Goal: Communication & Community: Answer question/provide support

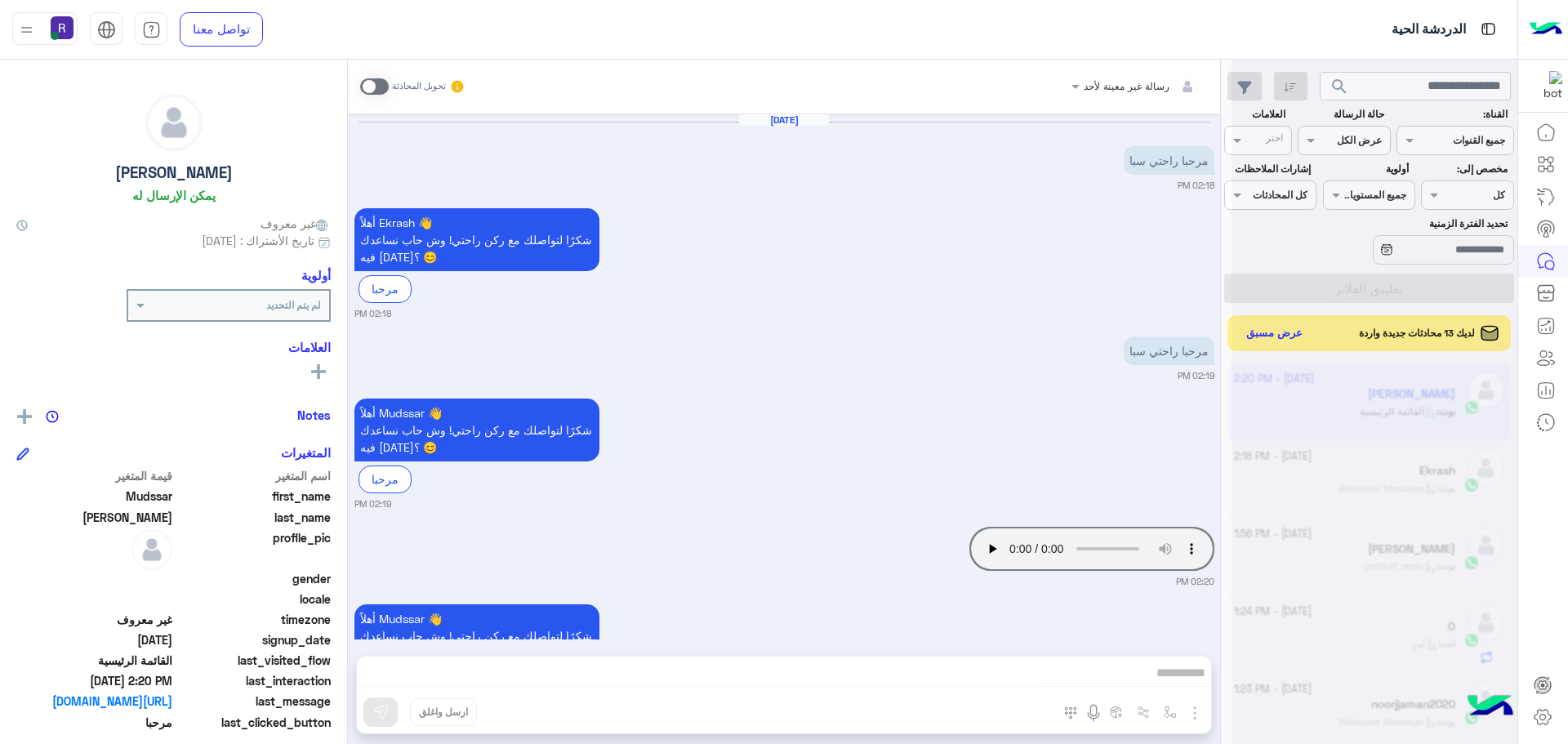
scroll to position [616, 0]
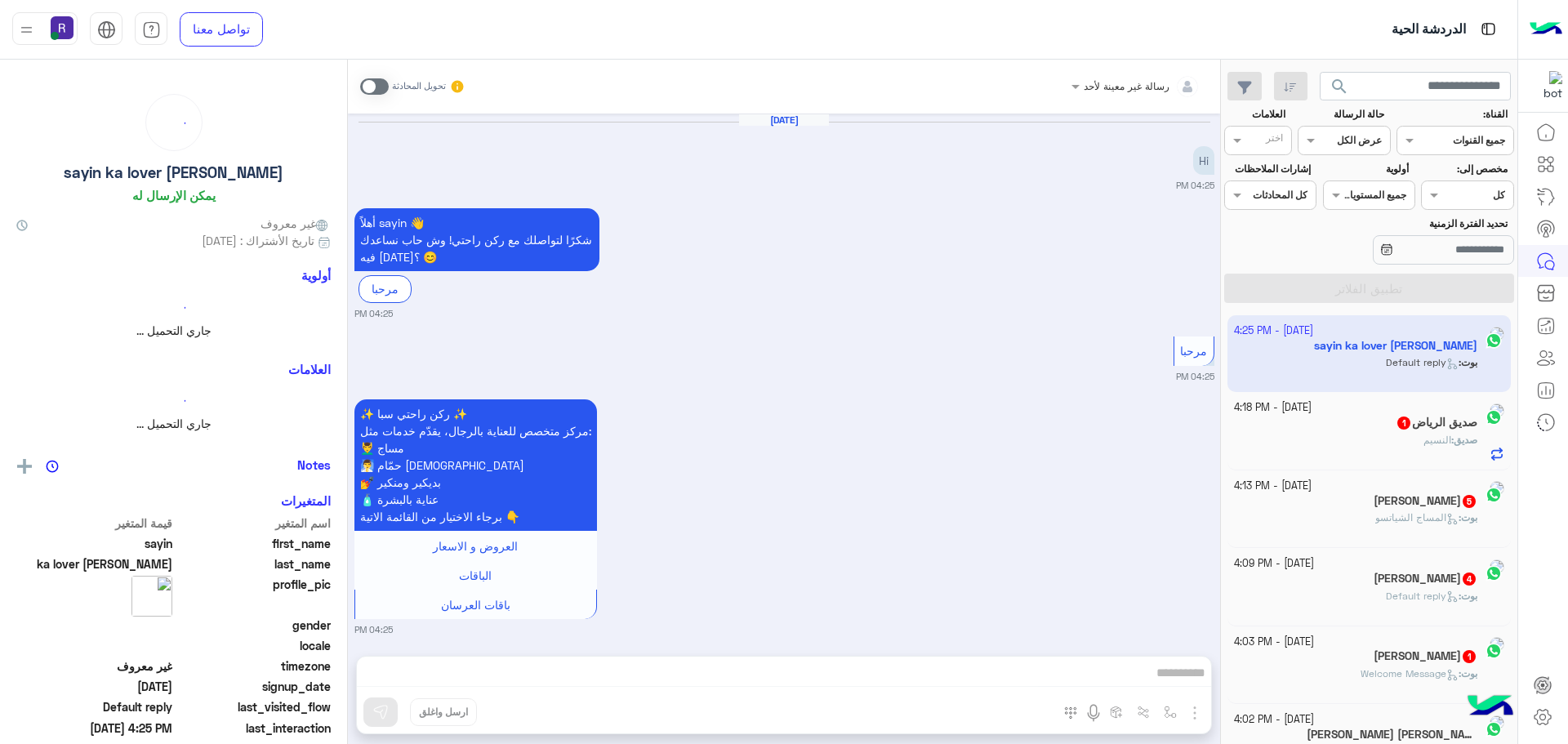
scroll to position [200, 0]
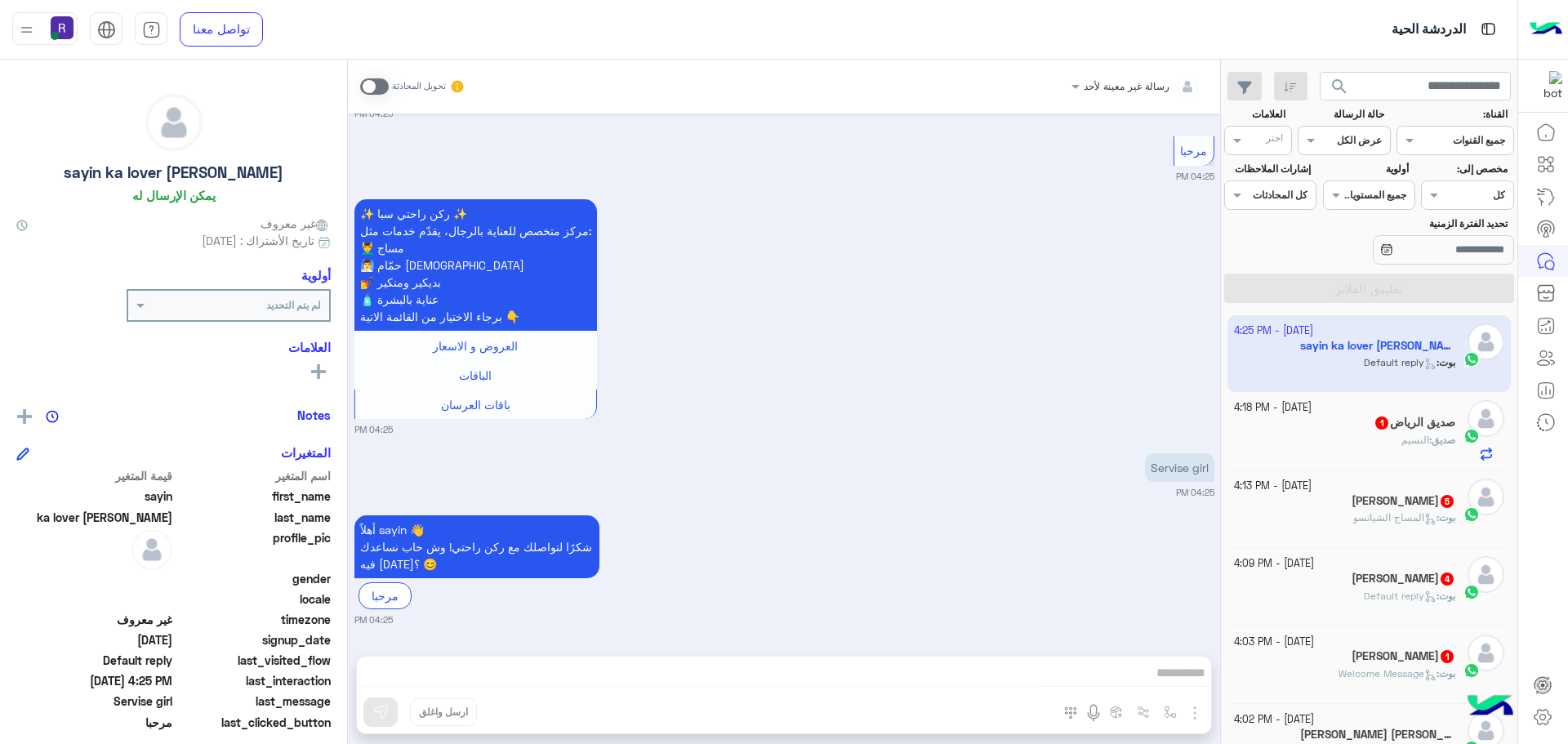
click at [1352, 433] on div "صديق : النسيم" at bounding box center [1344, 447] width 222 height 29
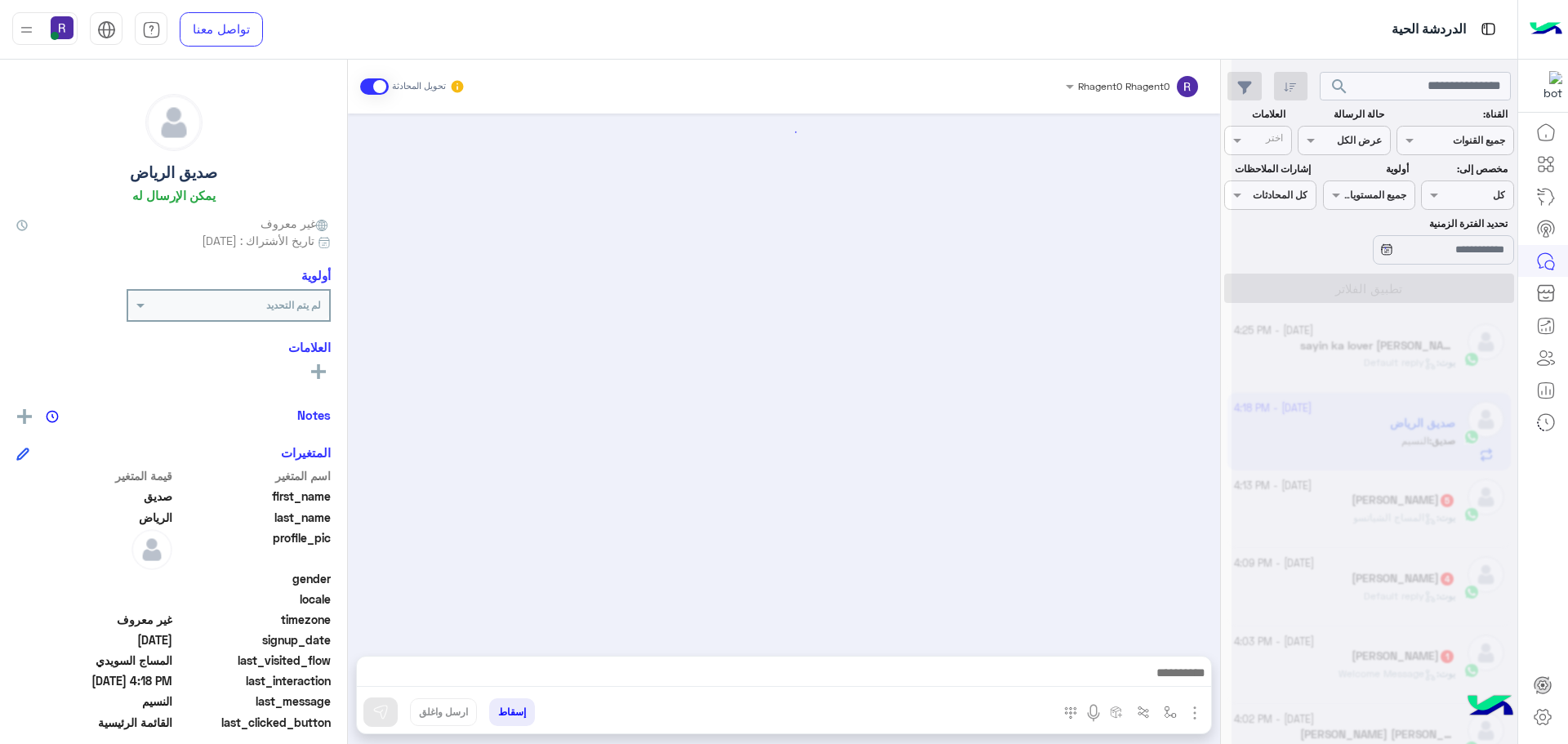
scroll to position [1825, 0]
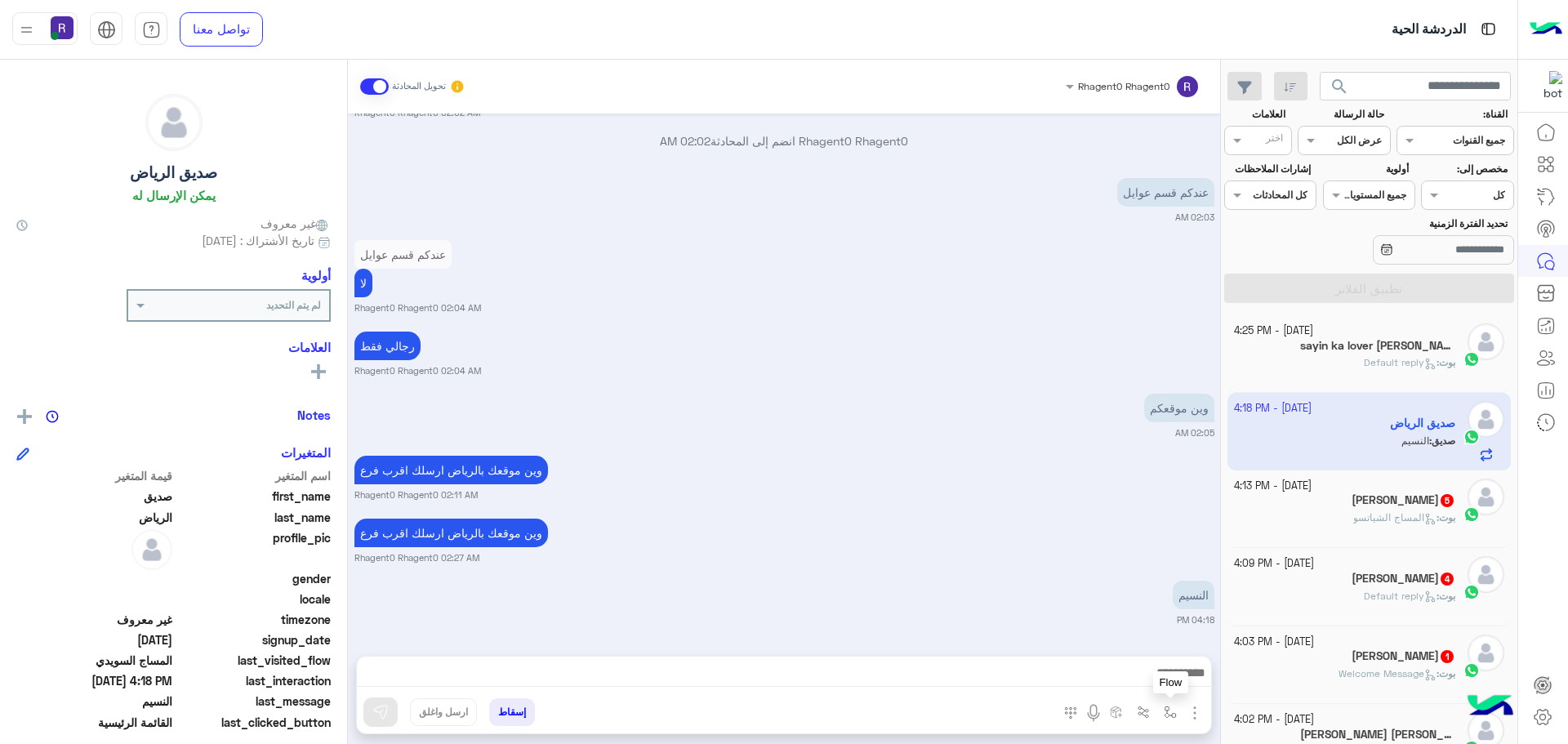
click at [1176, 715] on img "button" at bounding box center [1170, 711] width 13 height 13
click at [1148, 669] on input "text" at bounding box center [1133, 673] width 83 height 15
type input "***"
click at [1110, 644] on div "الجنادرية" at bounding box center [1122, 648] width 120 height 32
click at [1177, 709] on button "button" at bounding box center [1170, 711] width 27 height 27
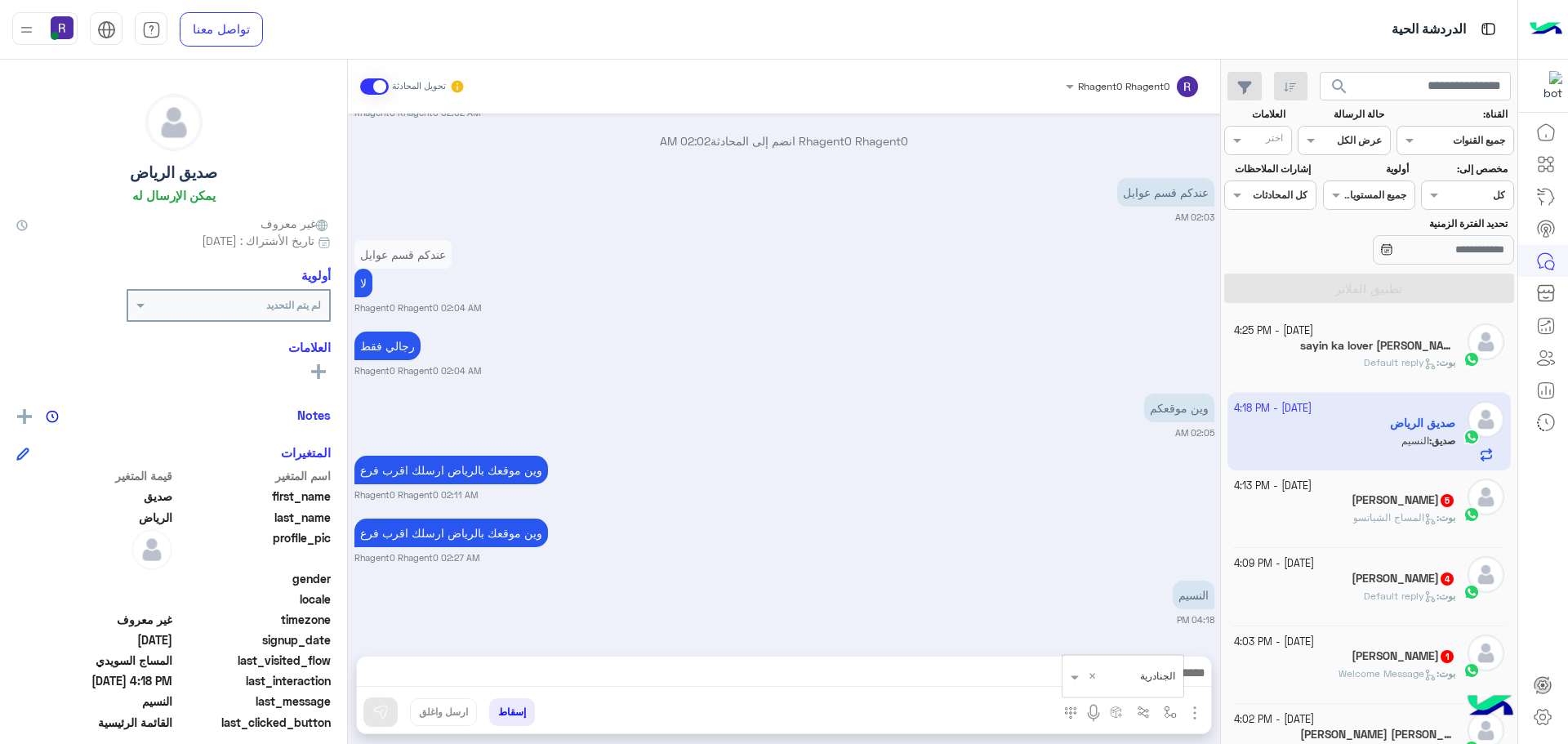
click at [1160, 674] on input "text" at bounding box center [1142, 673] width 65 height 15
click at [1148, 550] on span "الجنادرية" at bounding box center [1152, 555] width 45 height 15
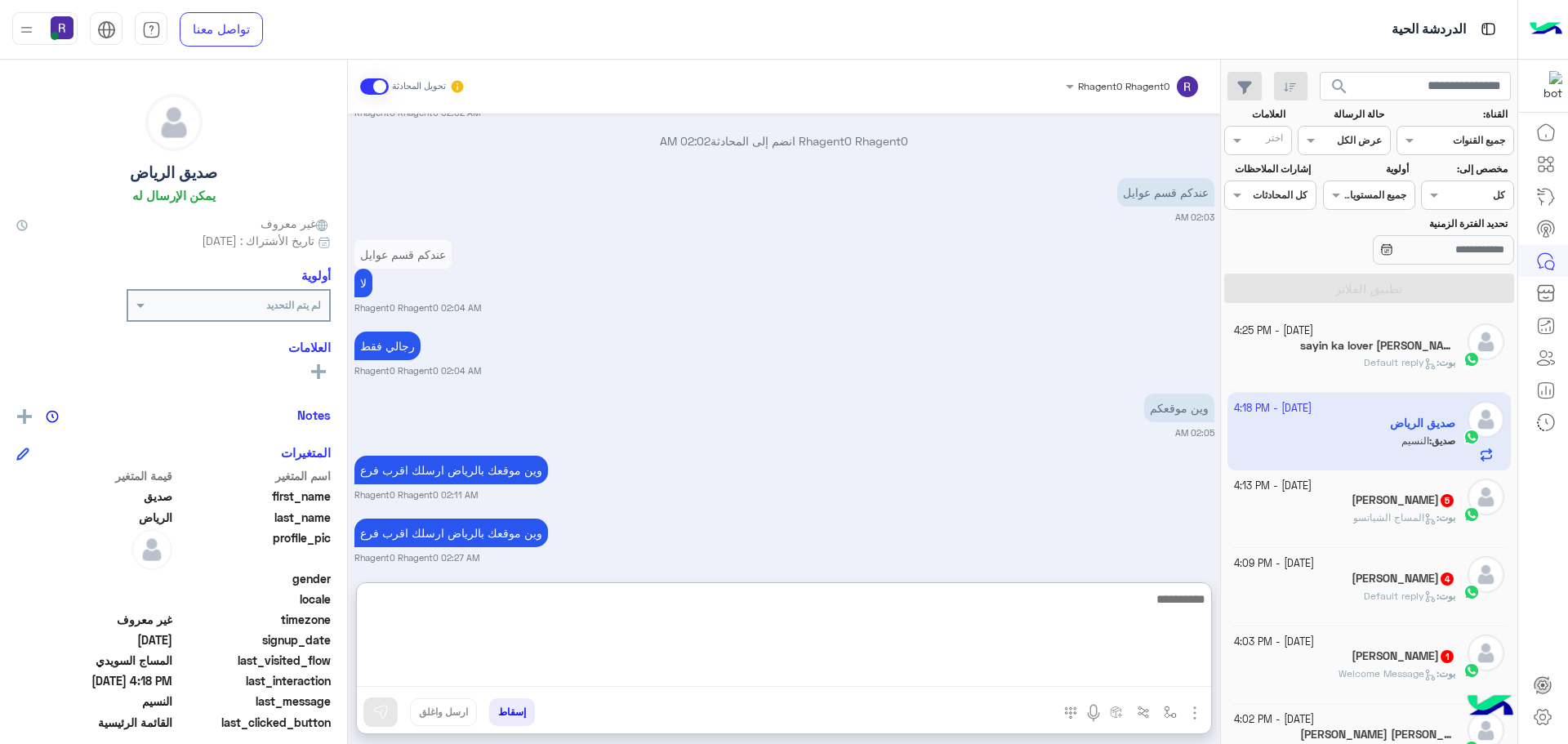
click at [1167, 673] on textarea at bounding box center [784, 638] width 855 height 98
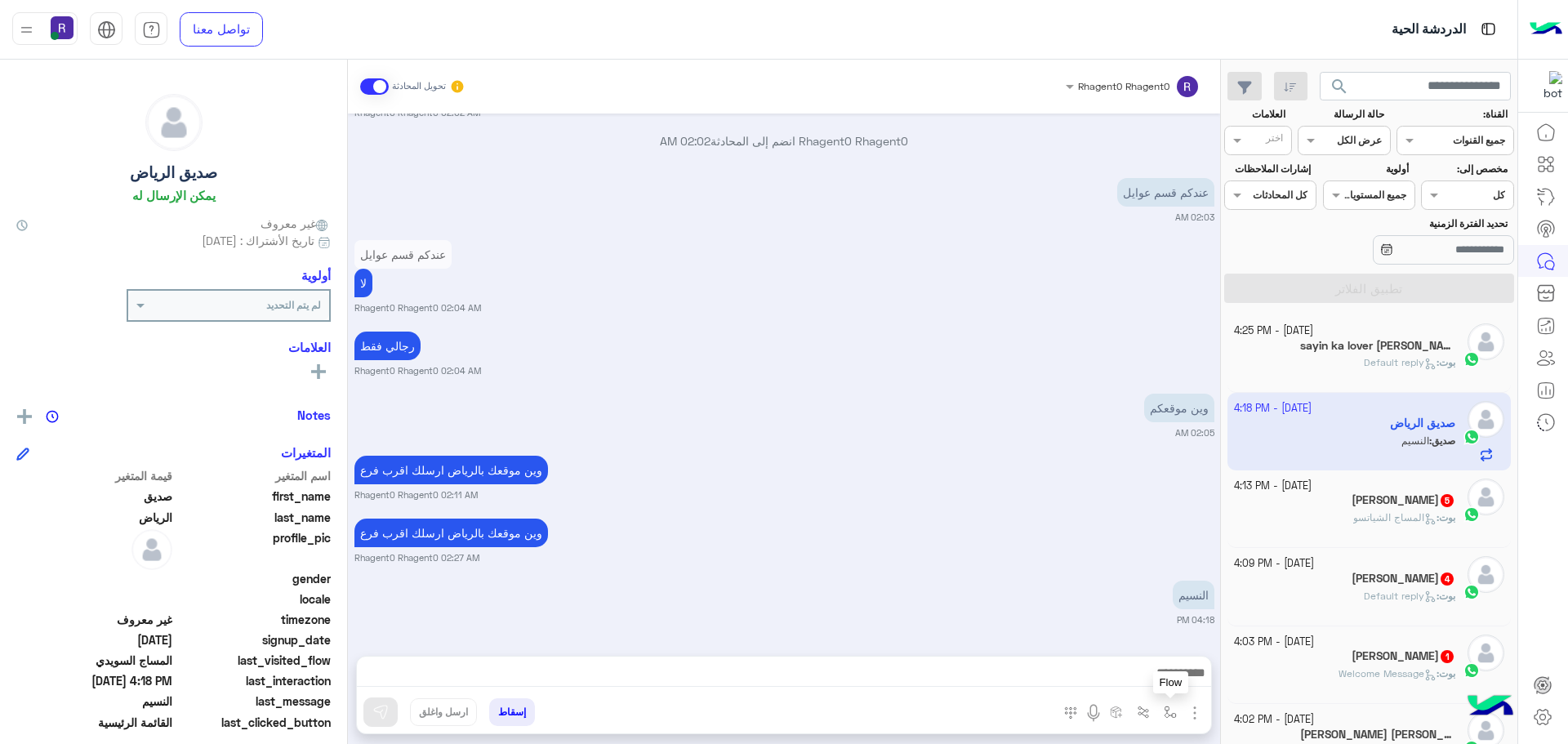
click at [1170, 713] on img "button" at bounding box center [1170, 711] width 13 height 13
type textarea "*********"
click at [1073, 680] on span at bounding box center [1073, 676] width 21 height 19
click at [1136, 550] on span "الجنادرية" at bounding box center [1152, 555] width 45 height 15
click at [382, 713] on img at bounding box center [380, 712] width 16 height 16
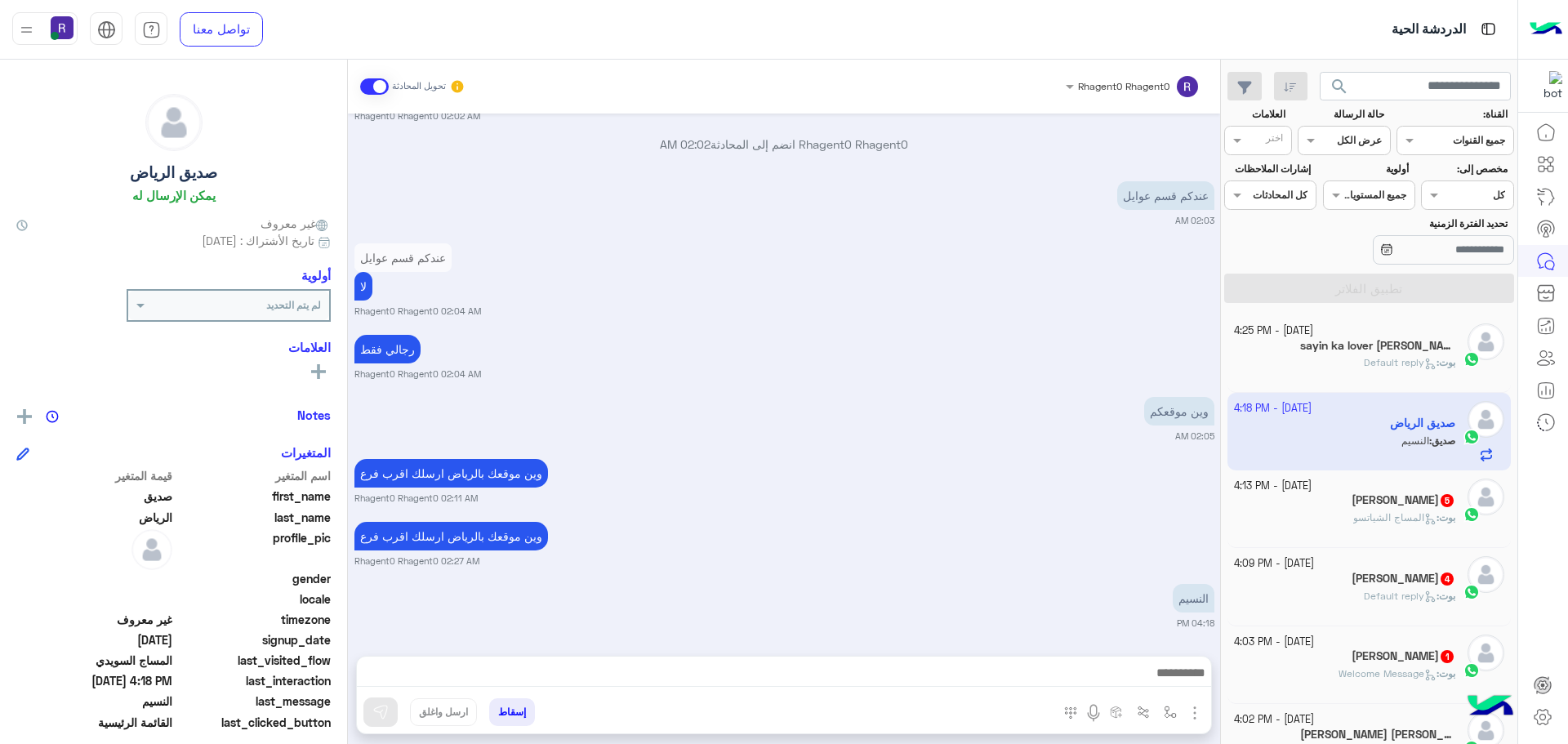
scroll to position [1825, 0]
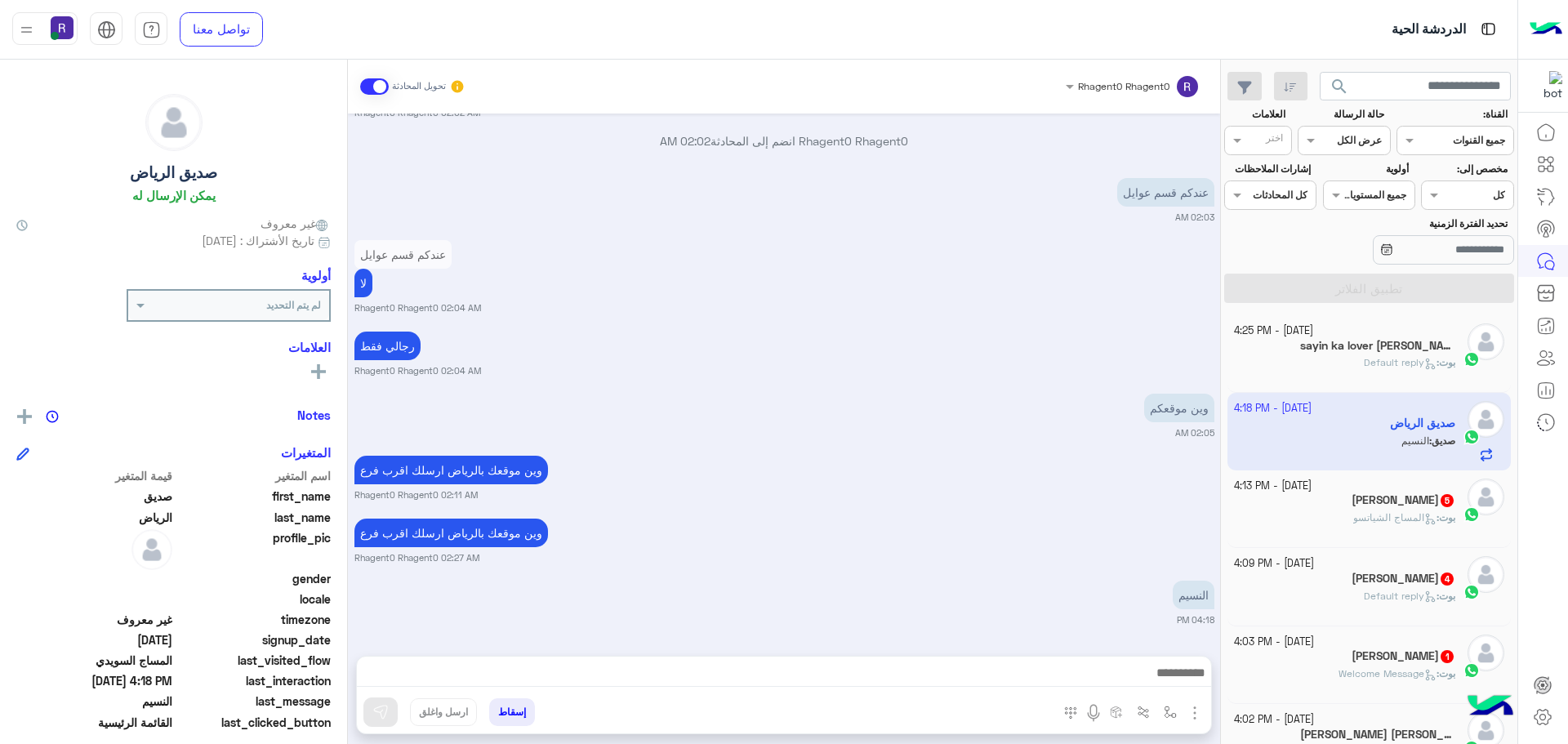
click at [1311, 491] on small "4 October - 4:13 PM" at bounding box center [1273, 486] width 78 height 16
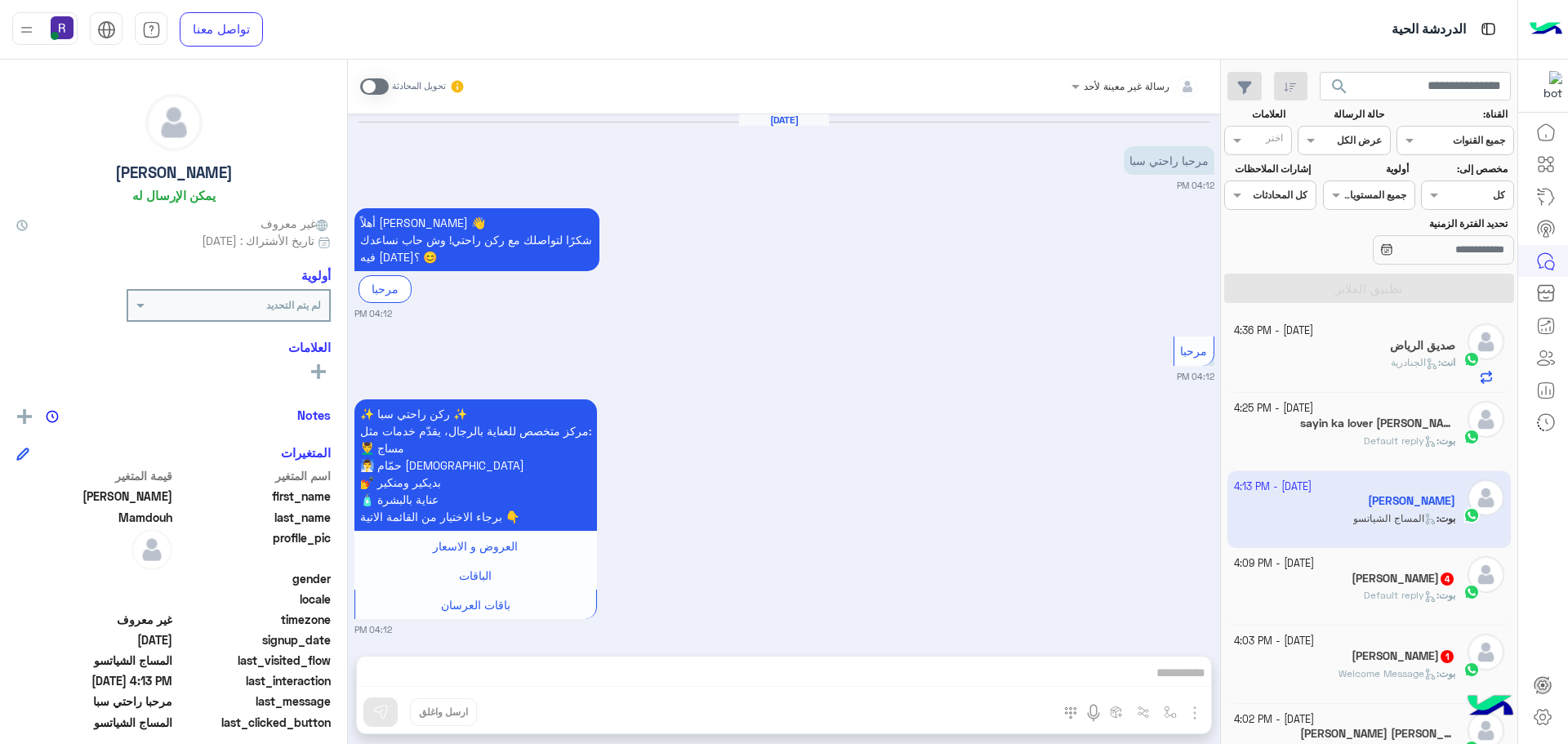
scroll to position [915, 0]
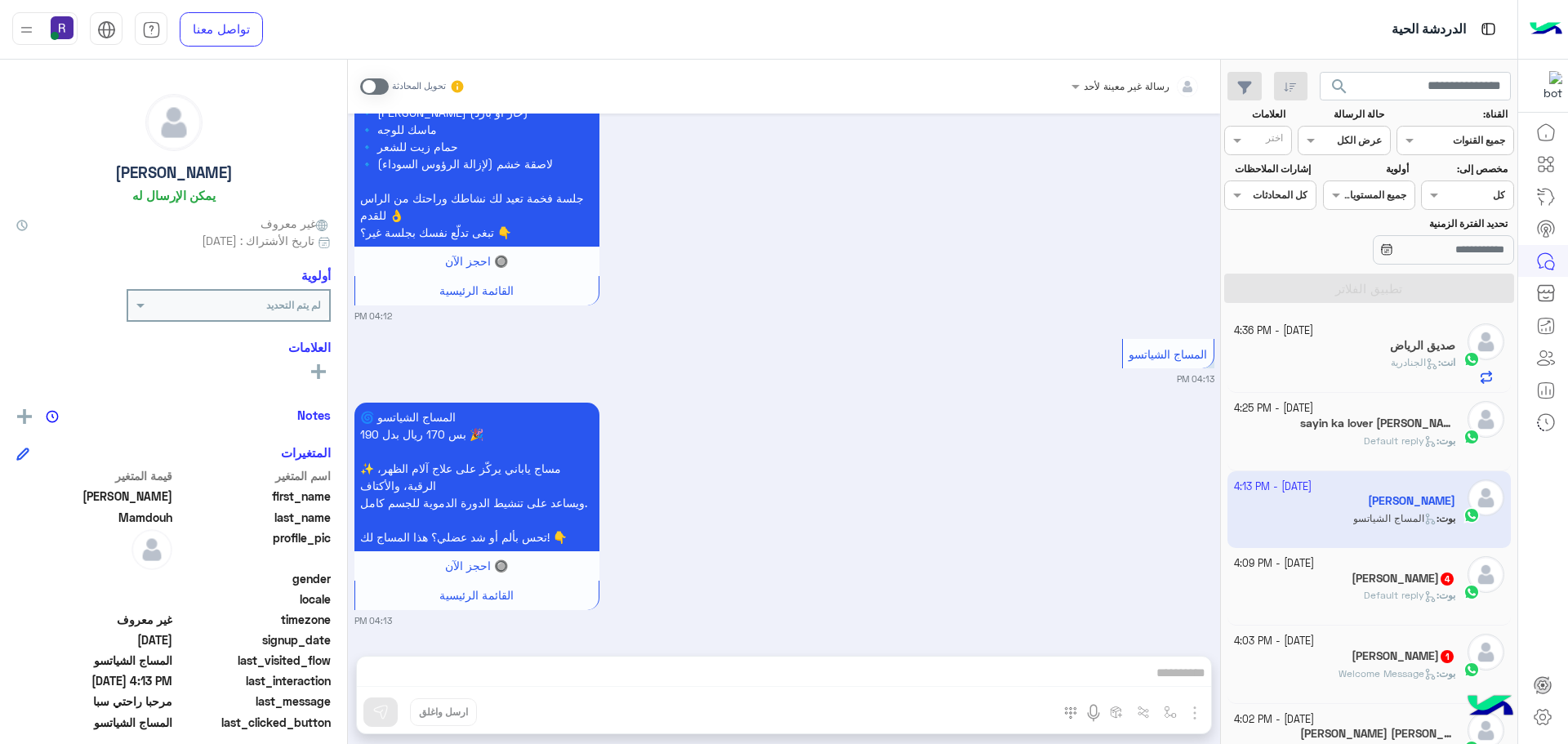
click at [1367, 590] on span "Default reply" at bounding box center [1400, 595] width 73 height 12
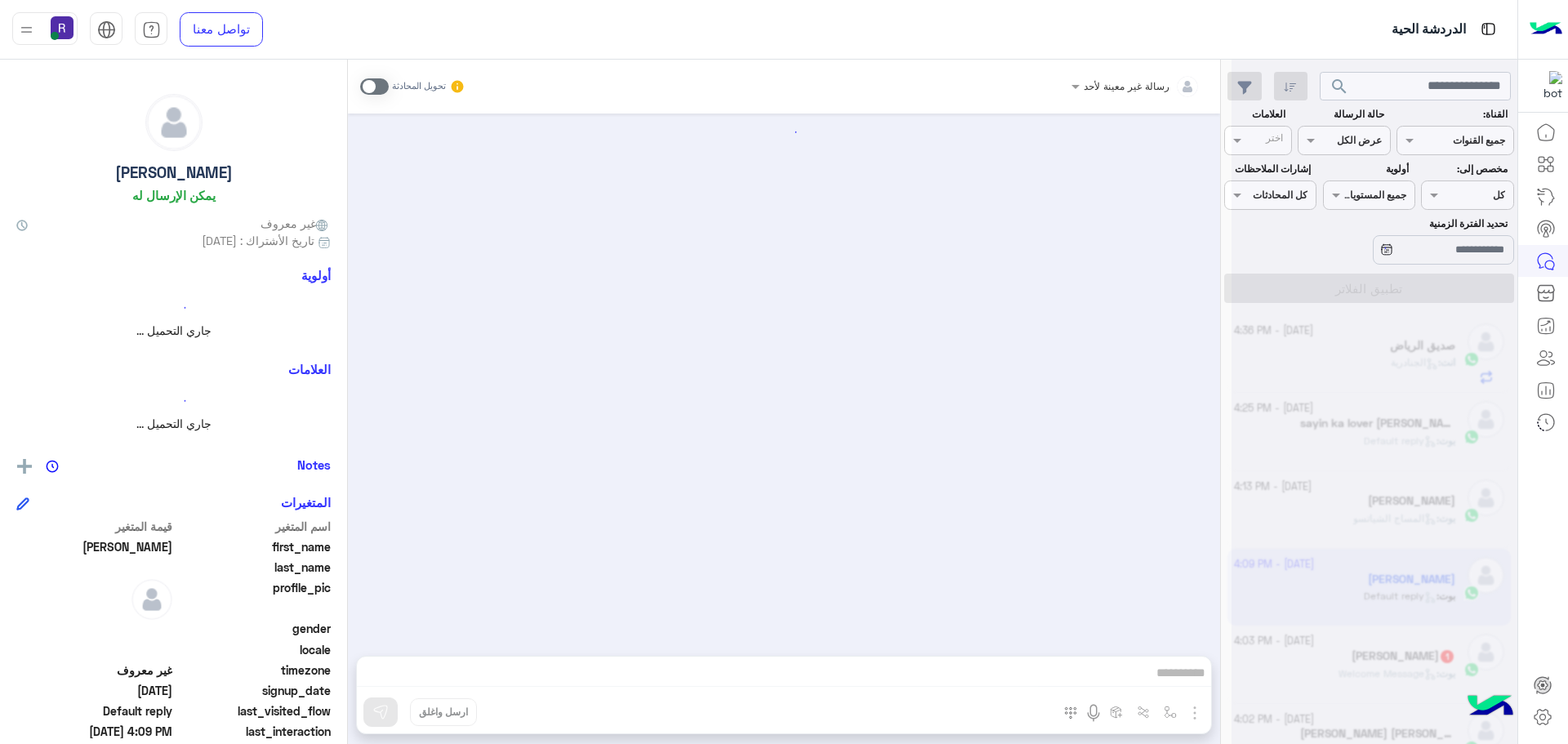
scroll to position [459, 0]
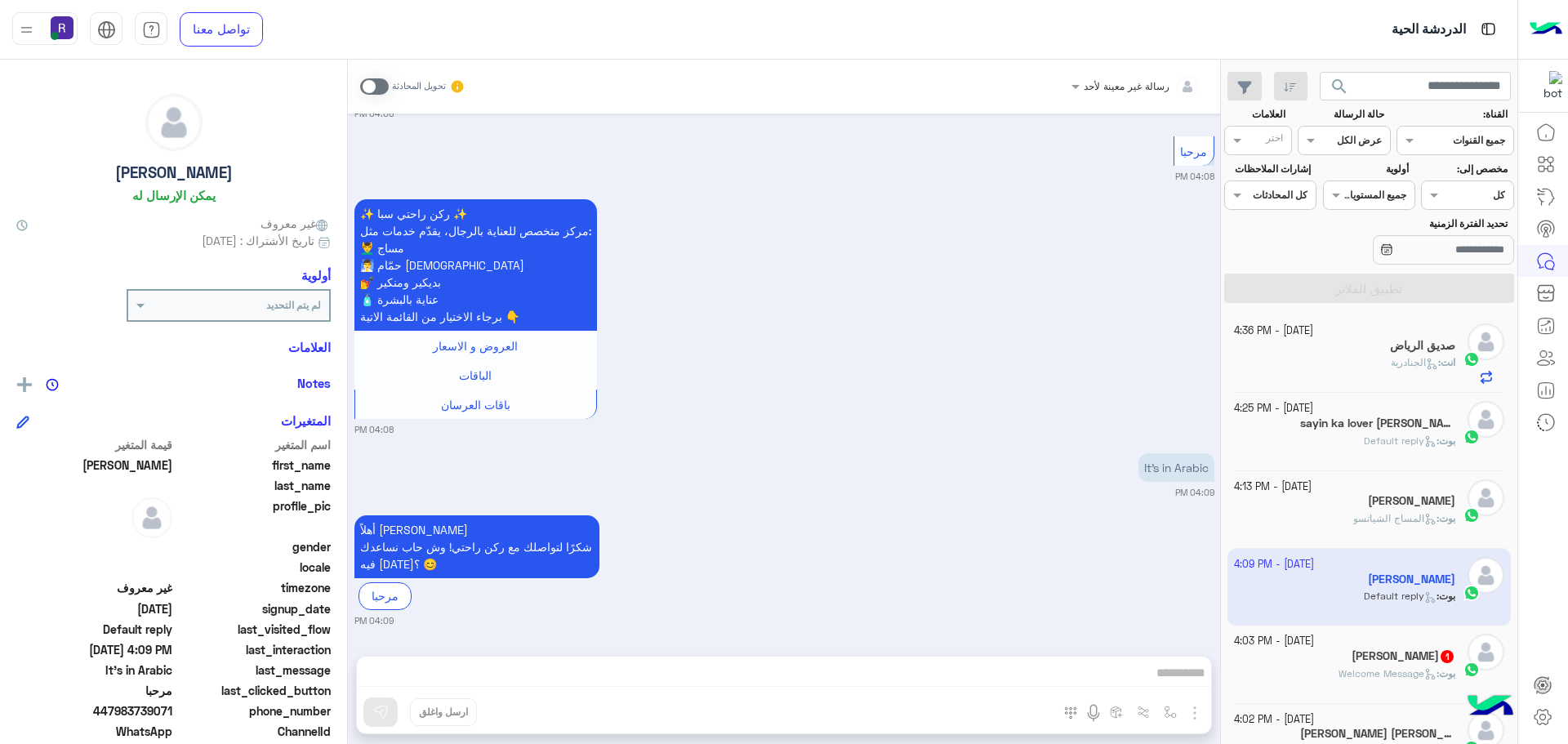
click at [1402, 634] on div "[DATE] - 4:03 PM" at bounding box center [1344, 642] width 222 height 16
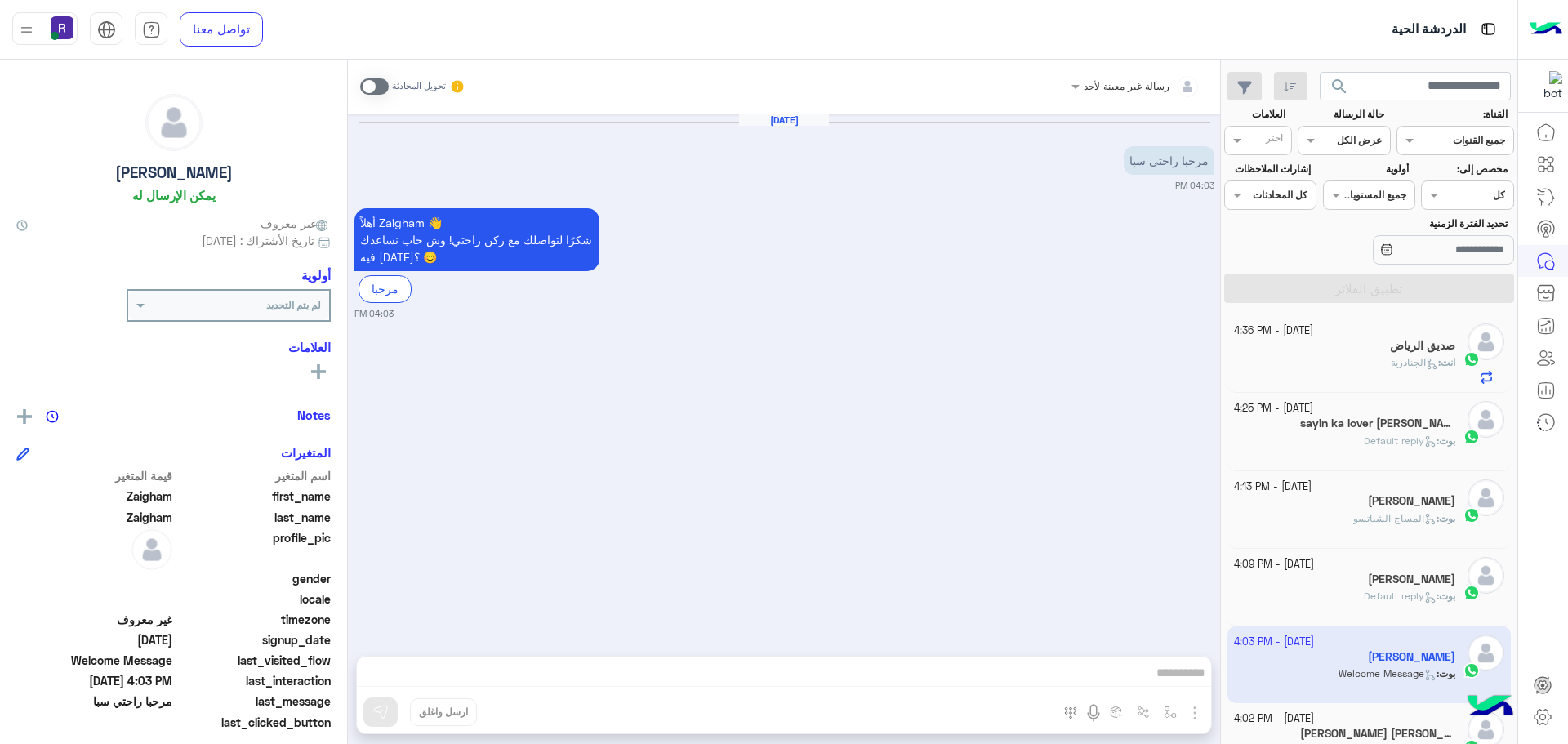
click at [1359, 717] on div "[DATE] - 4:02 PM" at bounding box center [1344, 719] width 222 height 16
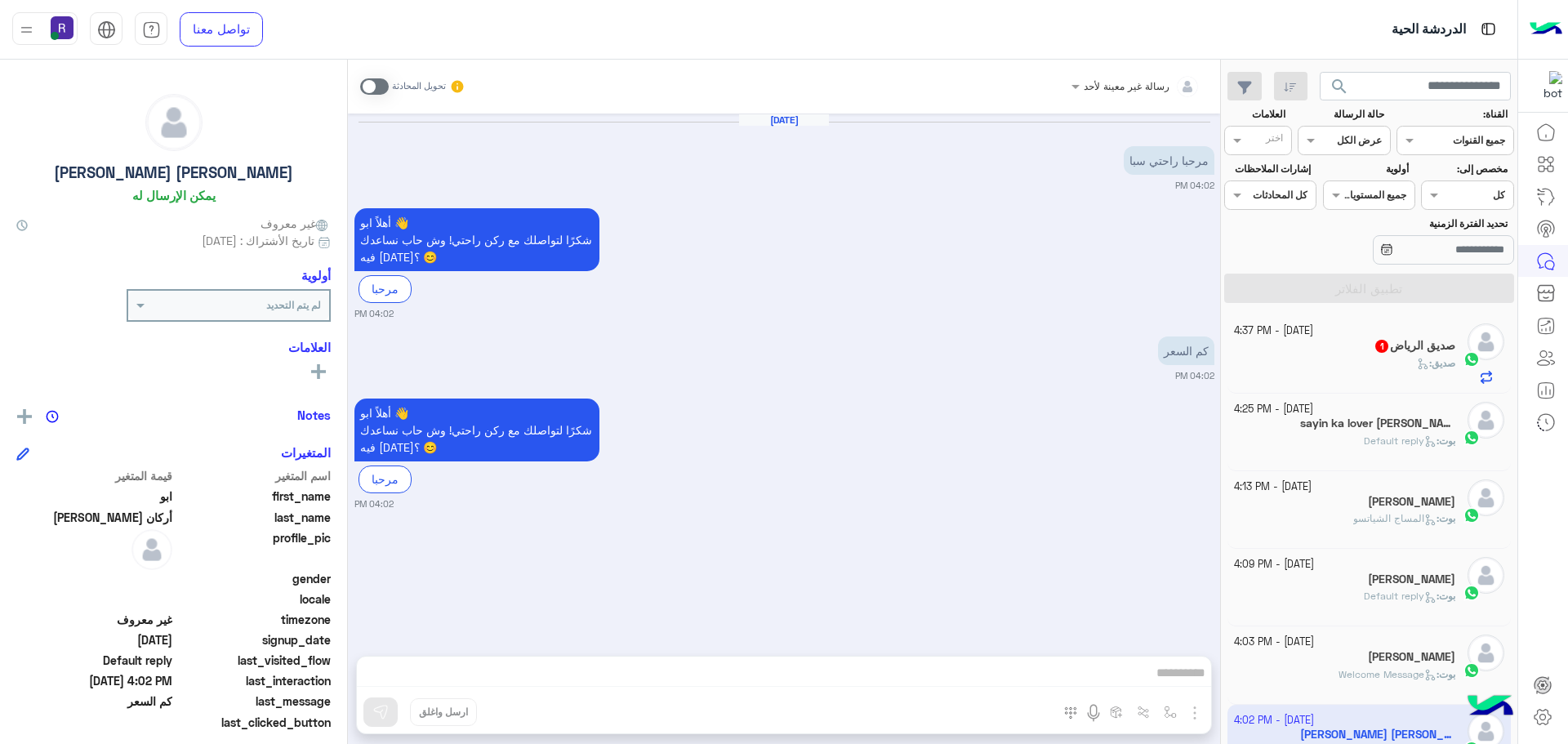
click at [1388, 365] on div "صديق :" at bounding box center [1344, 370] width 222 height 29
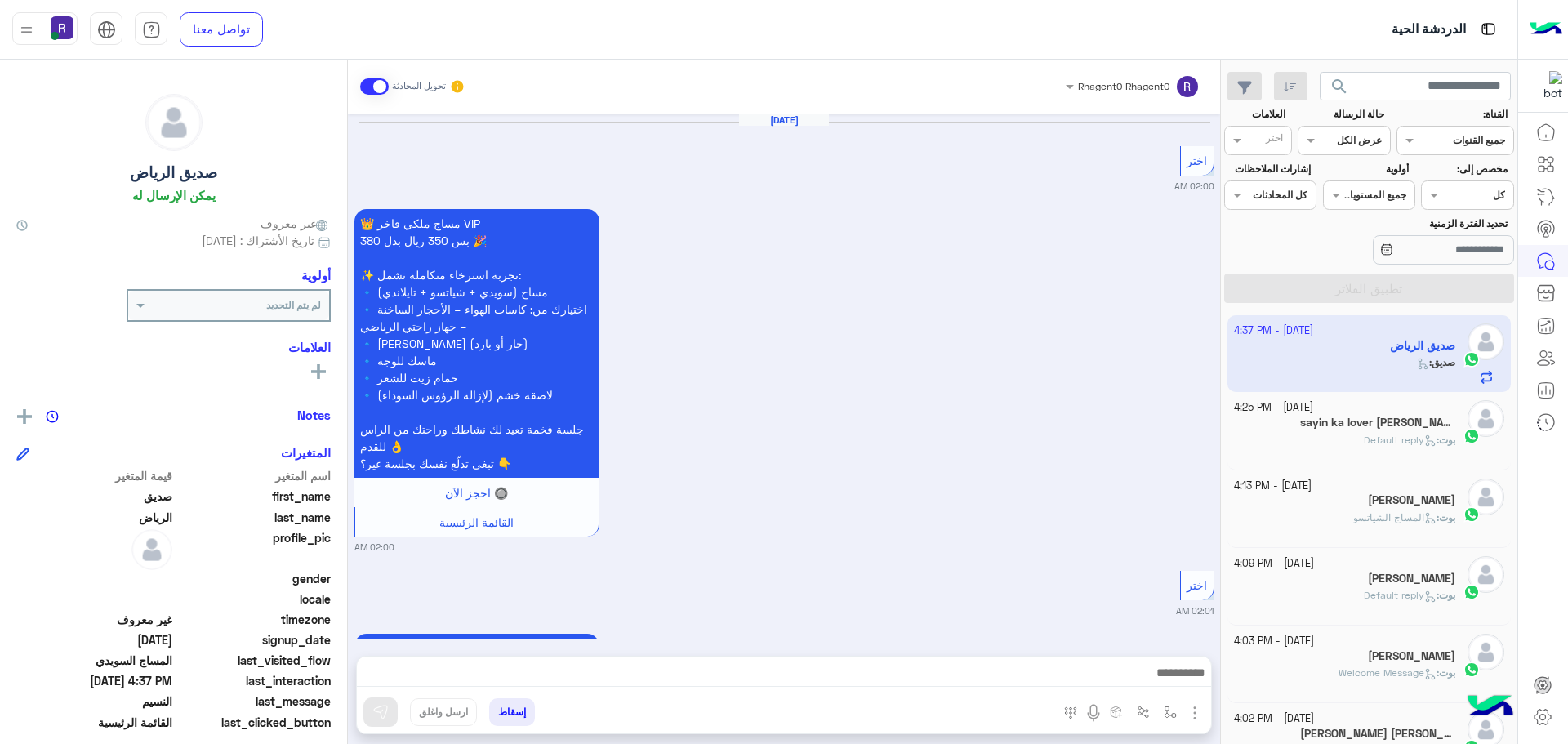
scroll to position [1935, 0]
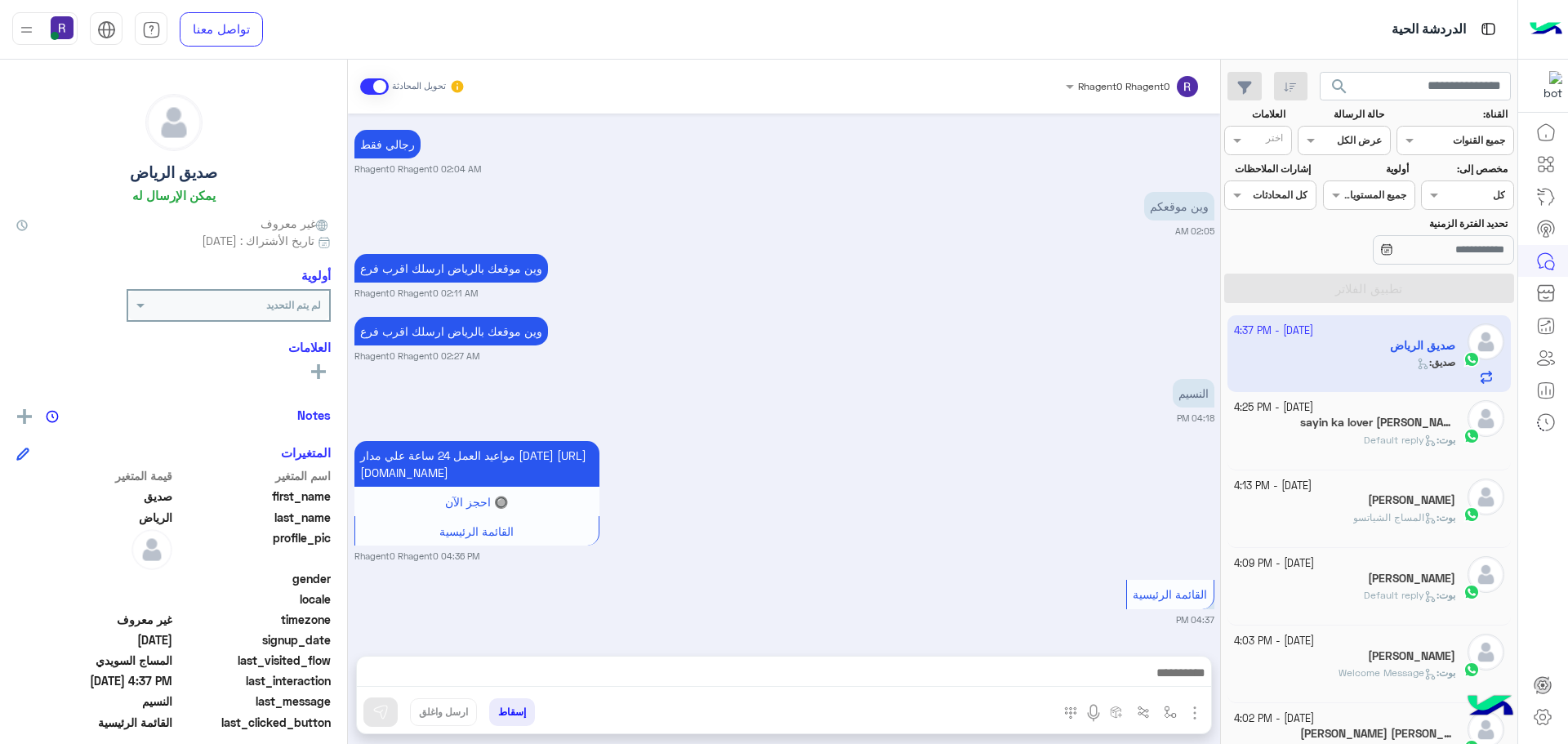
click at [1365, 408] on div "4 October - 4:25 PM" at bounding box center [1344, 408] width 222 height 16
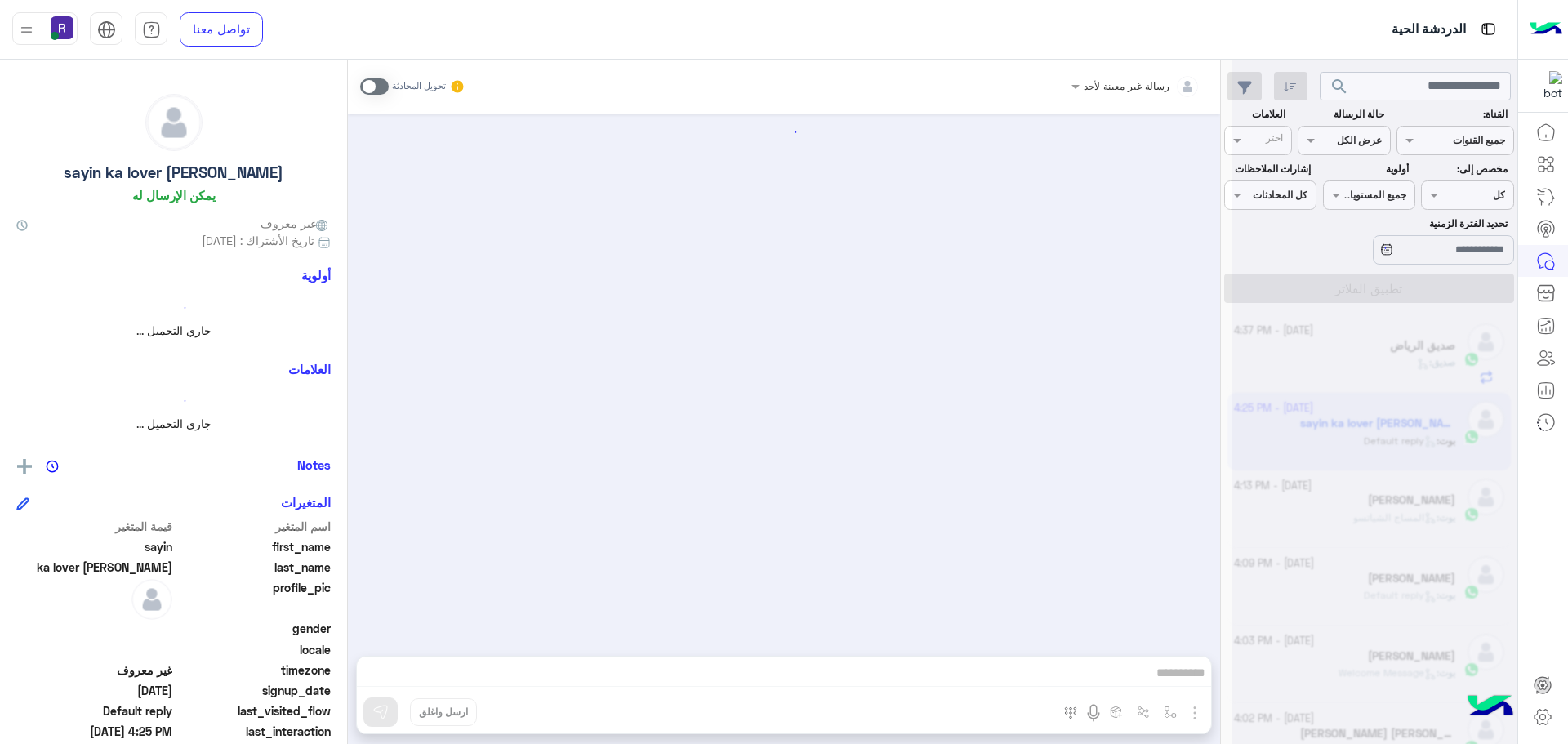
scroll to position [200, 0]
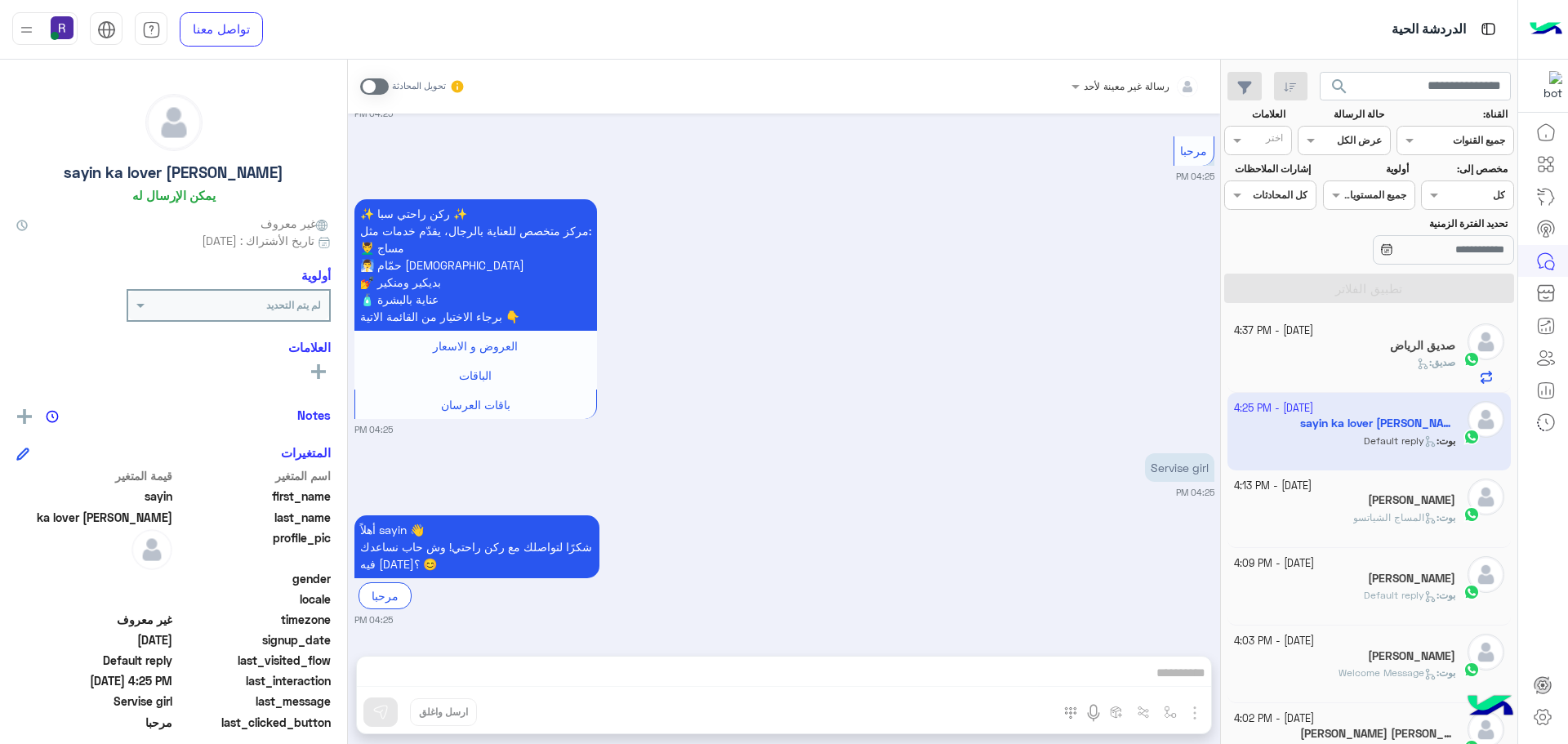
click at [1070, 675] on div "رسالة غير معينة لأحد تحويل المحادثة Oct 4, 2025 Hi 04:25 PM أهلاً sayin 👋 شكرًا…" at bounding box center [784, 405] width 873 height 690
click at [1368, 502] on h5 "[PERSON_NAME]" at bounding box center [1412, 500] width 88 height 14
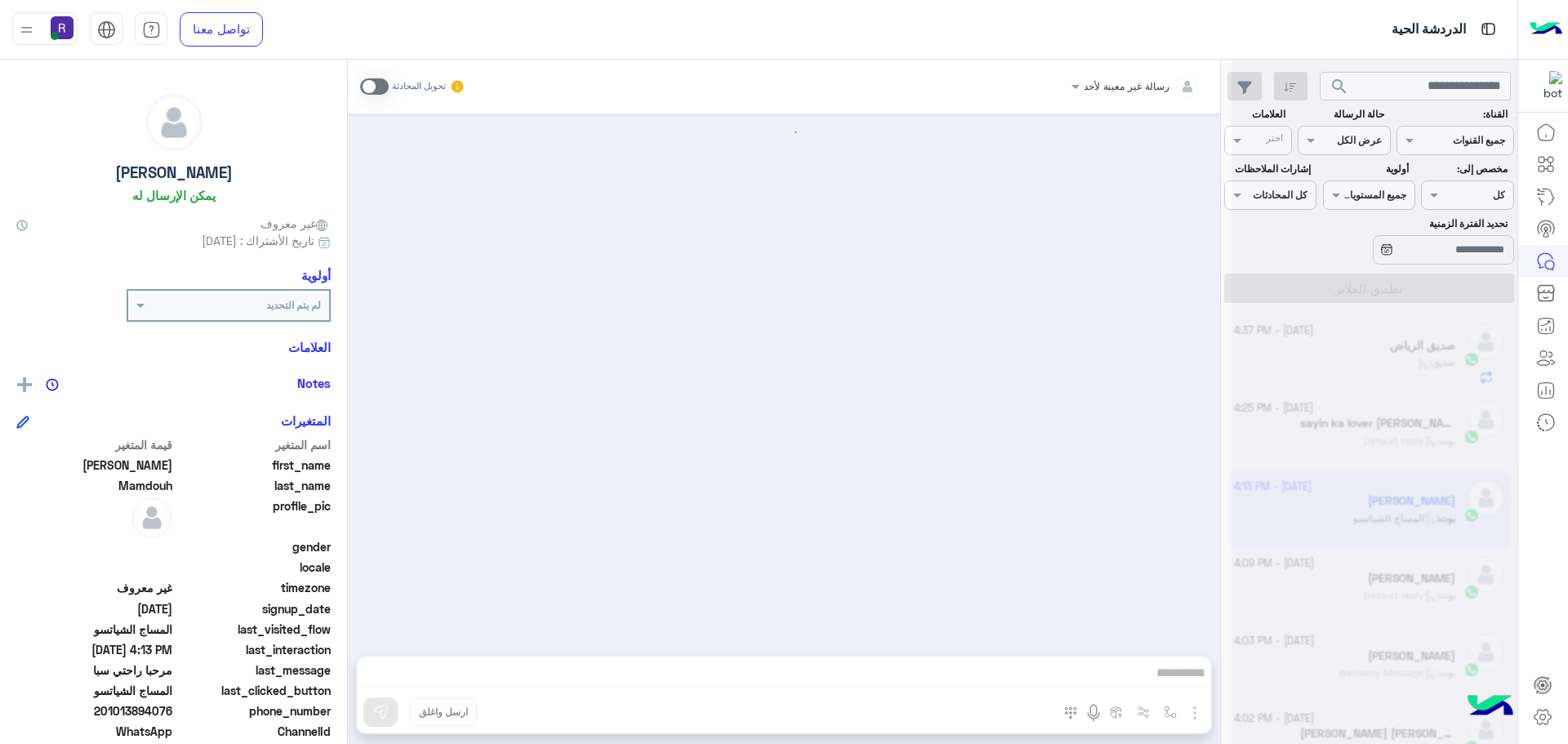
scroll to position [915, 0]
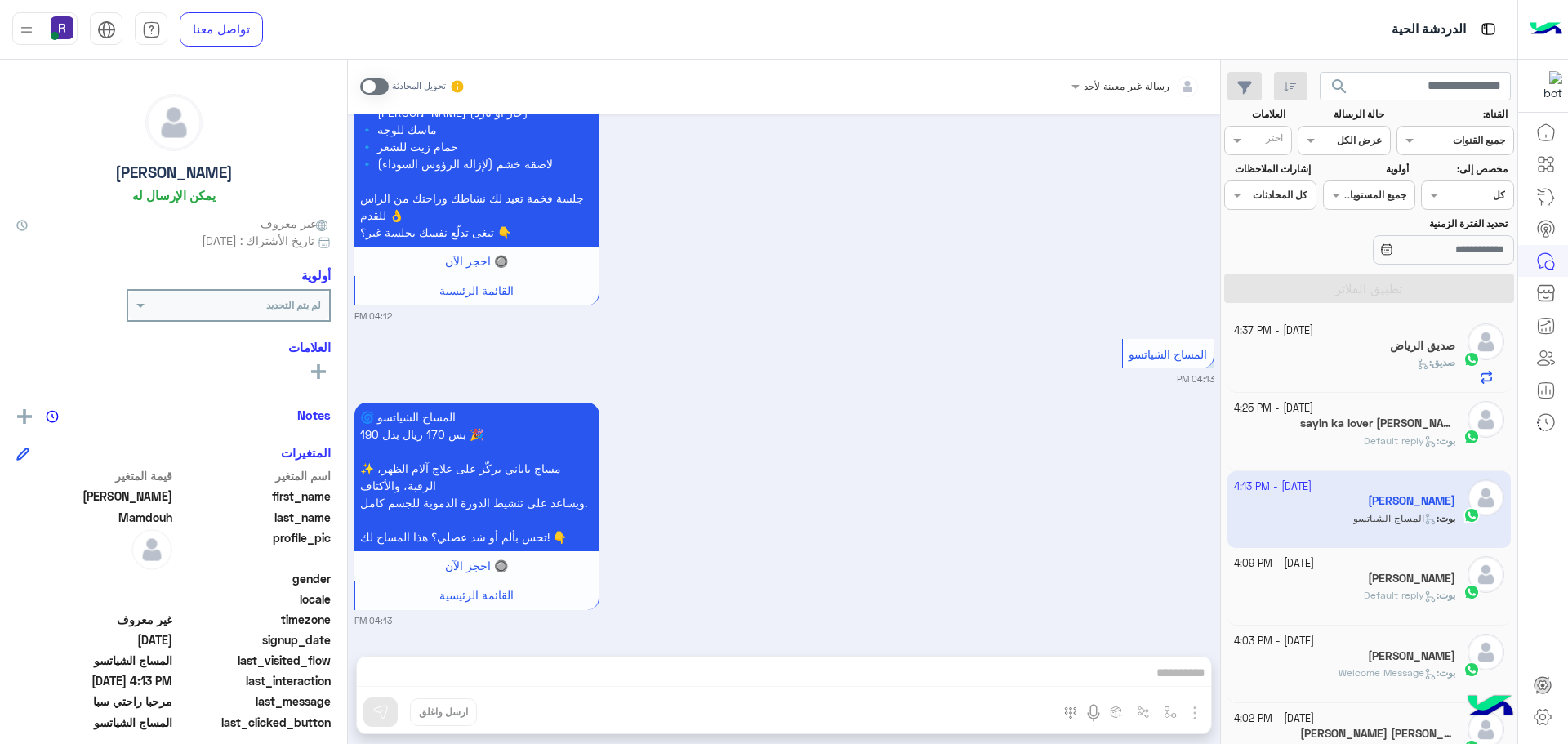
click at [1380, 369] on div "صديق :" at bounding box center [1344, 369] width 222 height 29
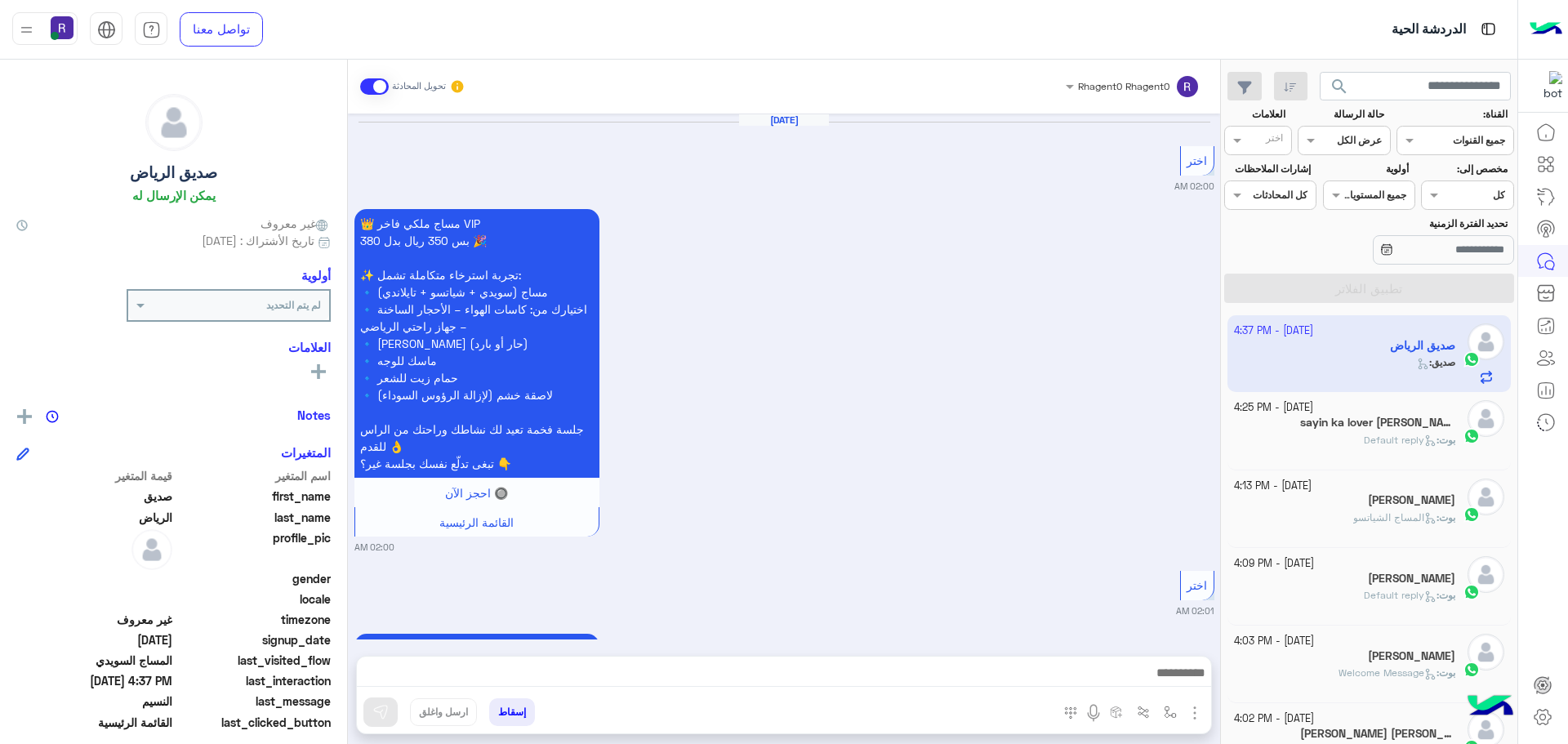
scroll to position [1935, 0]
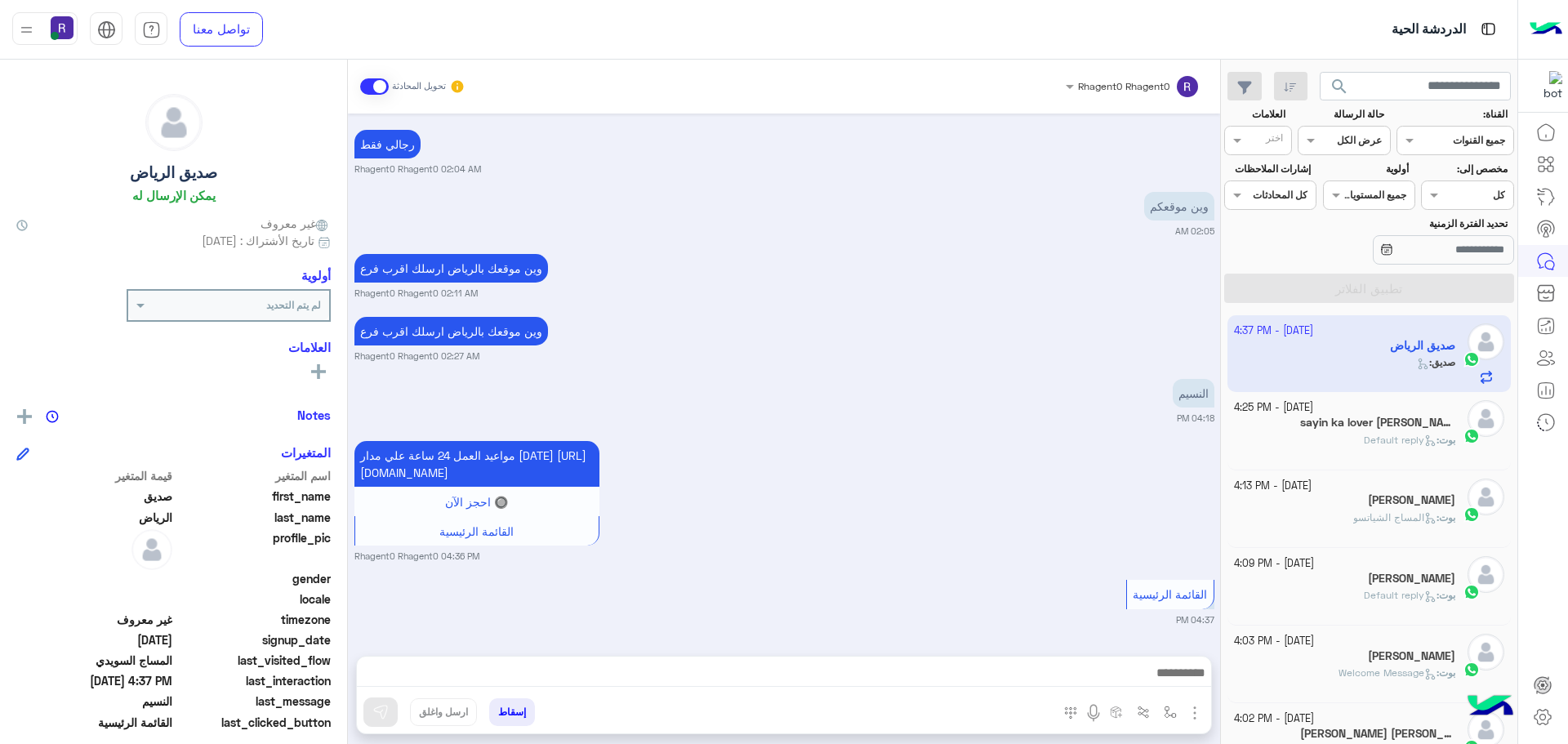
click at [1365, 426] on h5 "sayin ka lover [PERSON_NAME]" at bounding box center [1378, 423] width 155 height 14
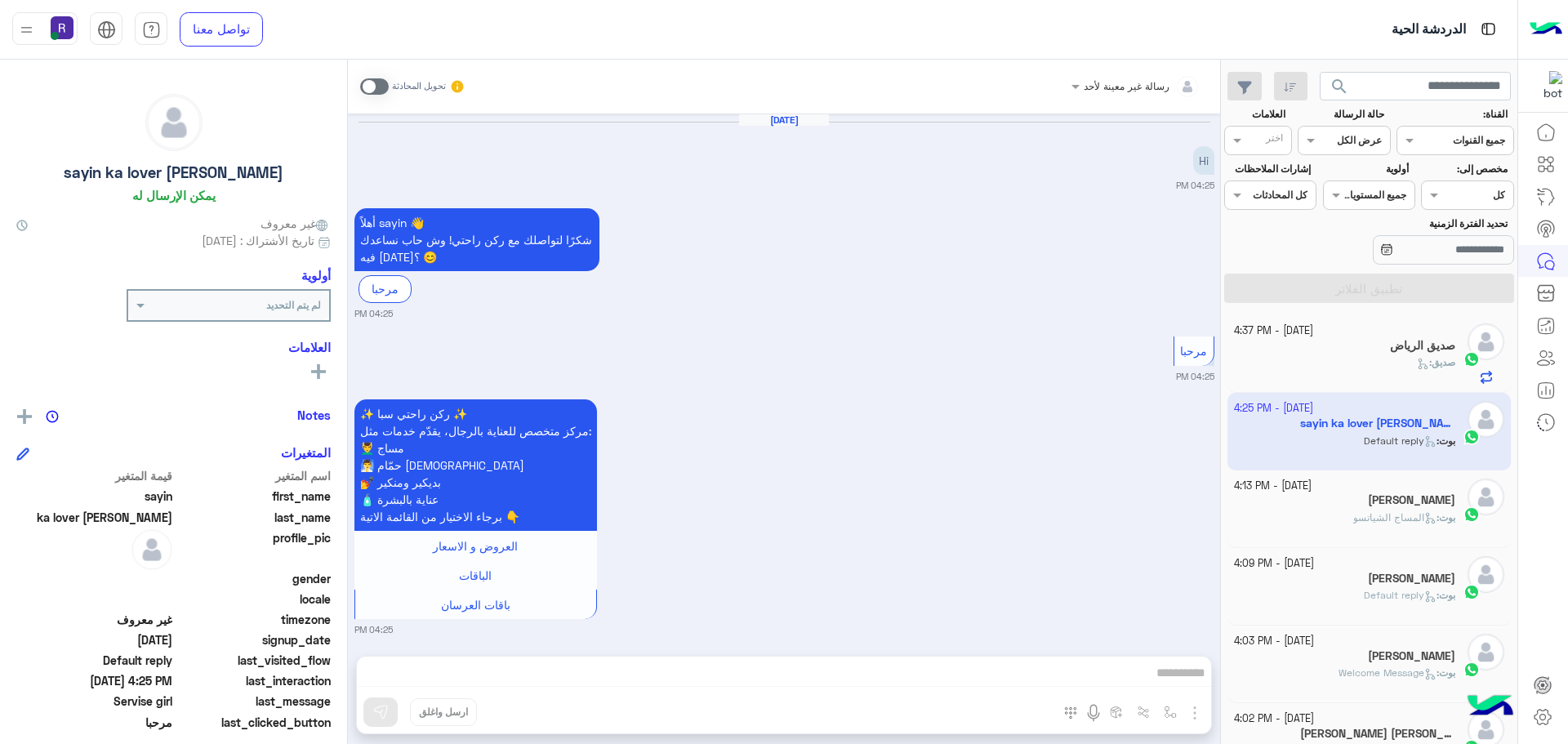
scroll to position [1406, 0]
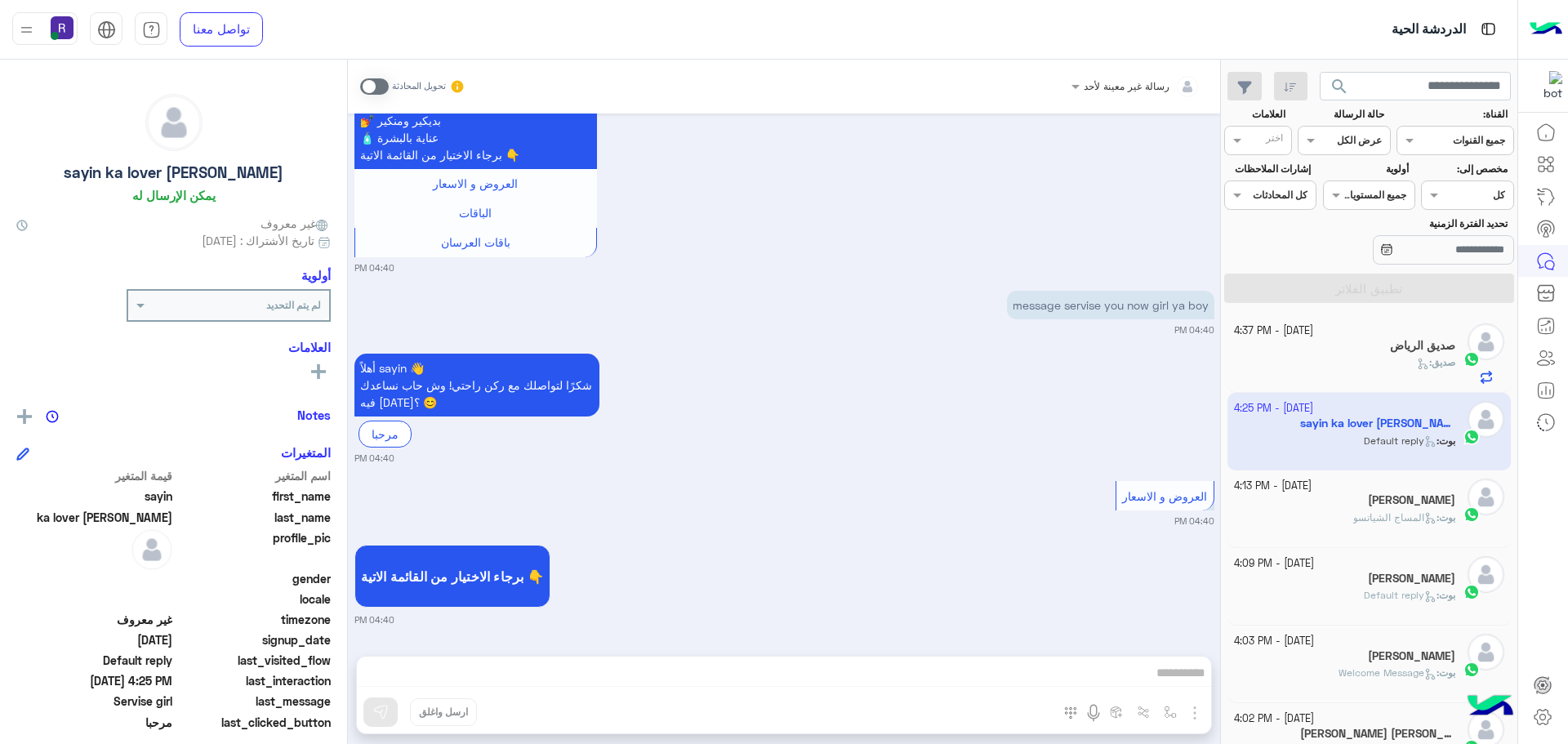
click at [1348, 505] on div "[PERSON_NAME]" at bounding box center [1344, 501] width 222 height 17
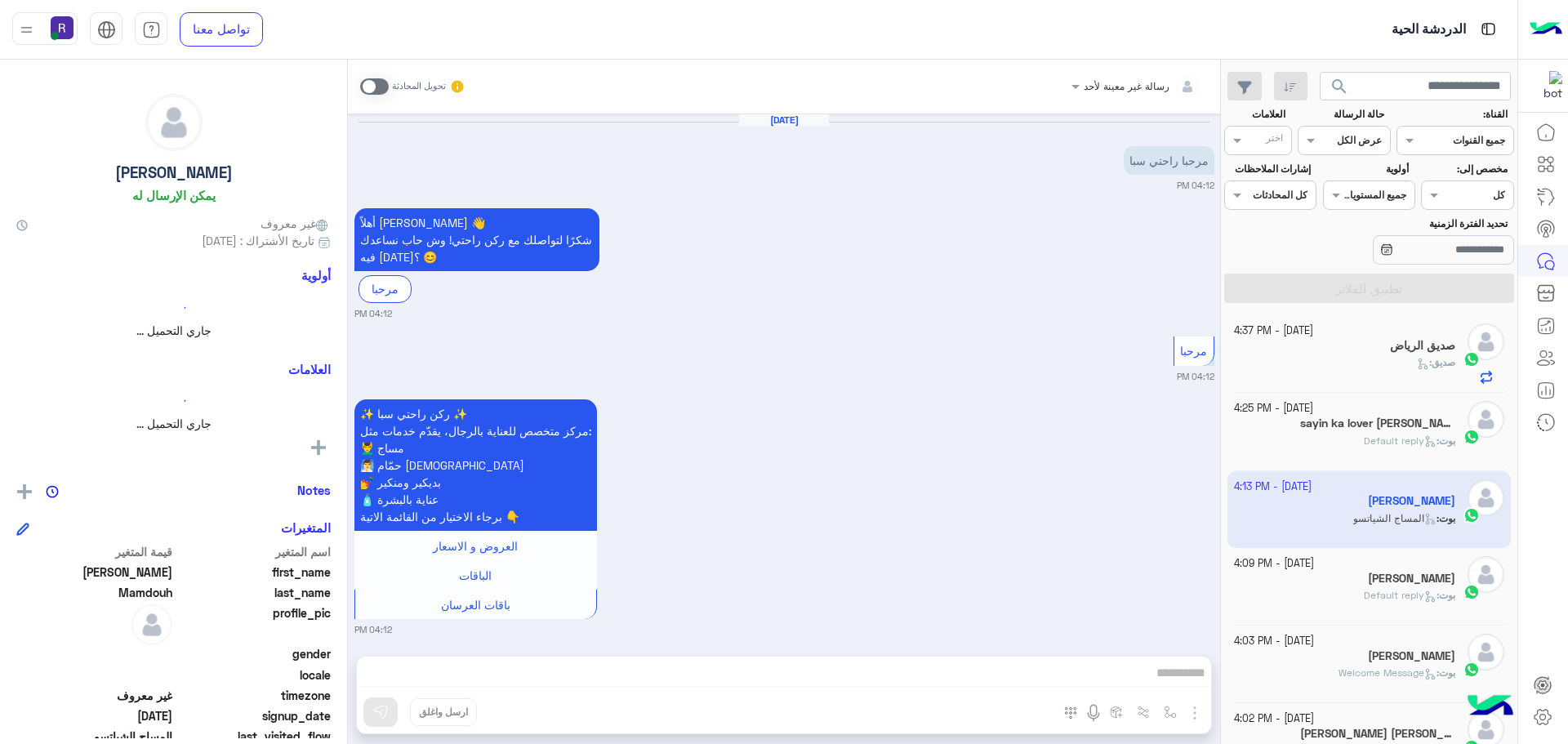
scroll to position [915, 0]
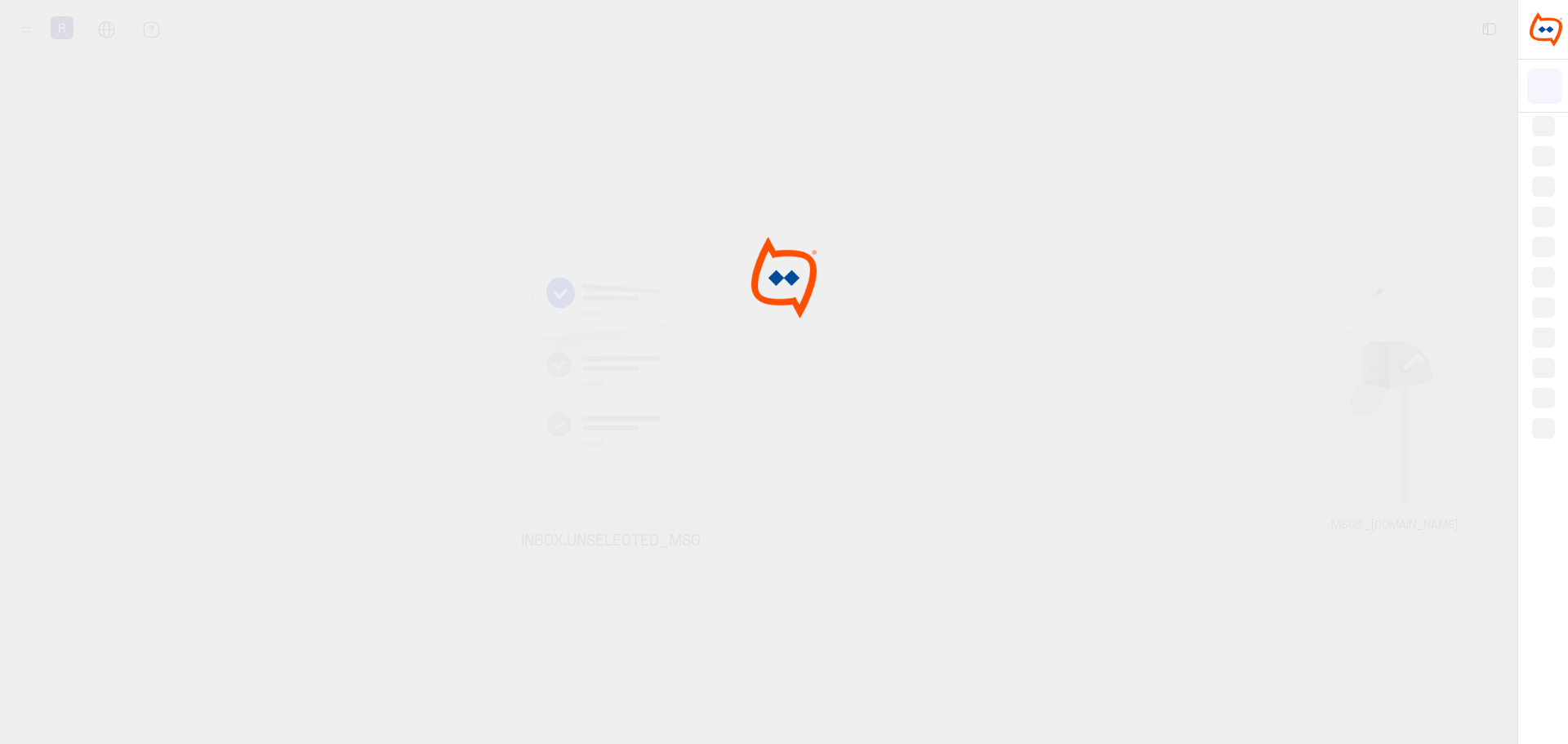
scroll to position [616, 0]
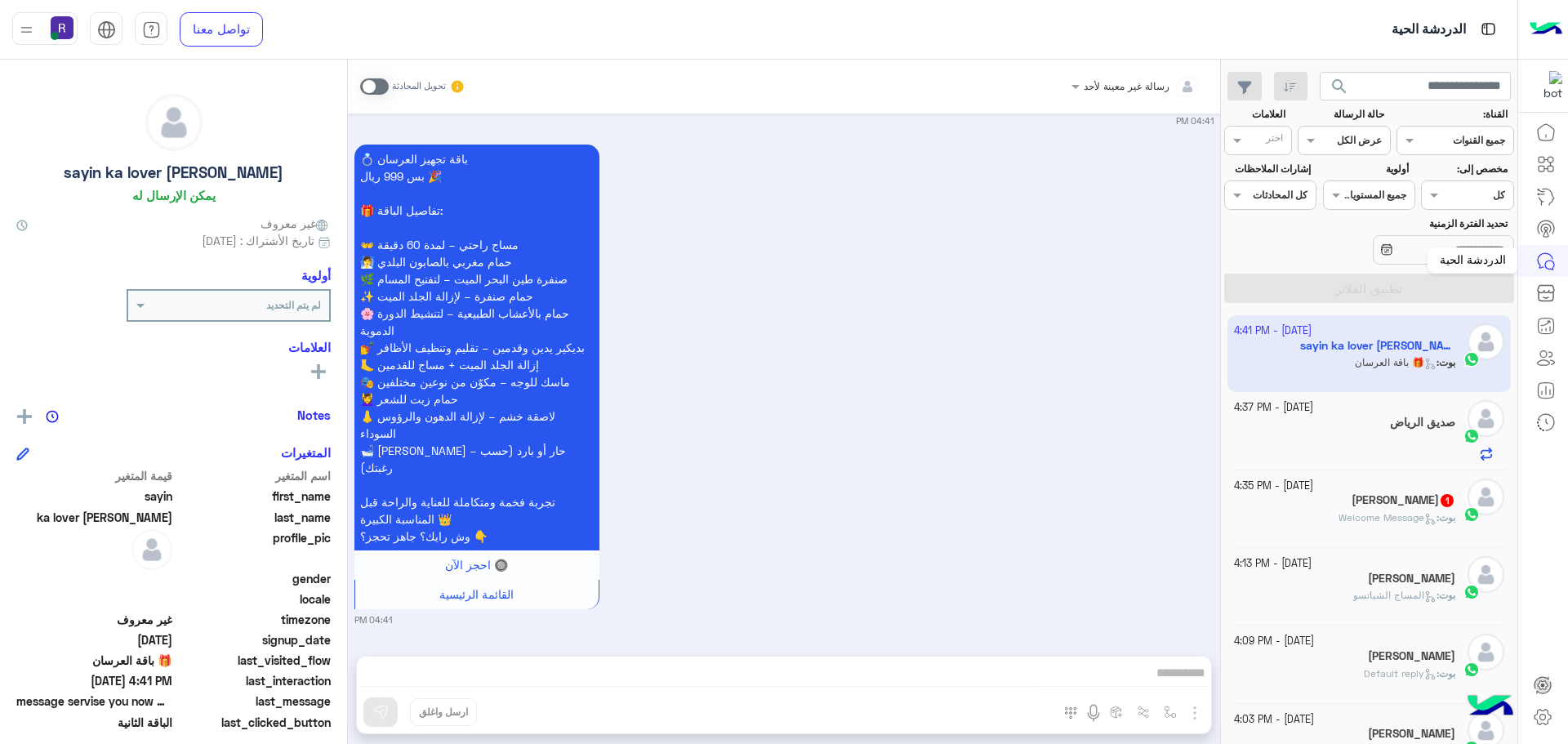
scroll to position [616, 0]
click at [1292, 509] on div "ابو مشعل 1" at bounding box center [1344, 501] width 222 height 17
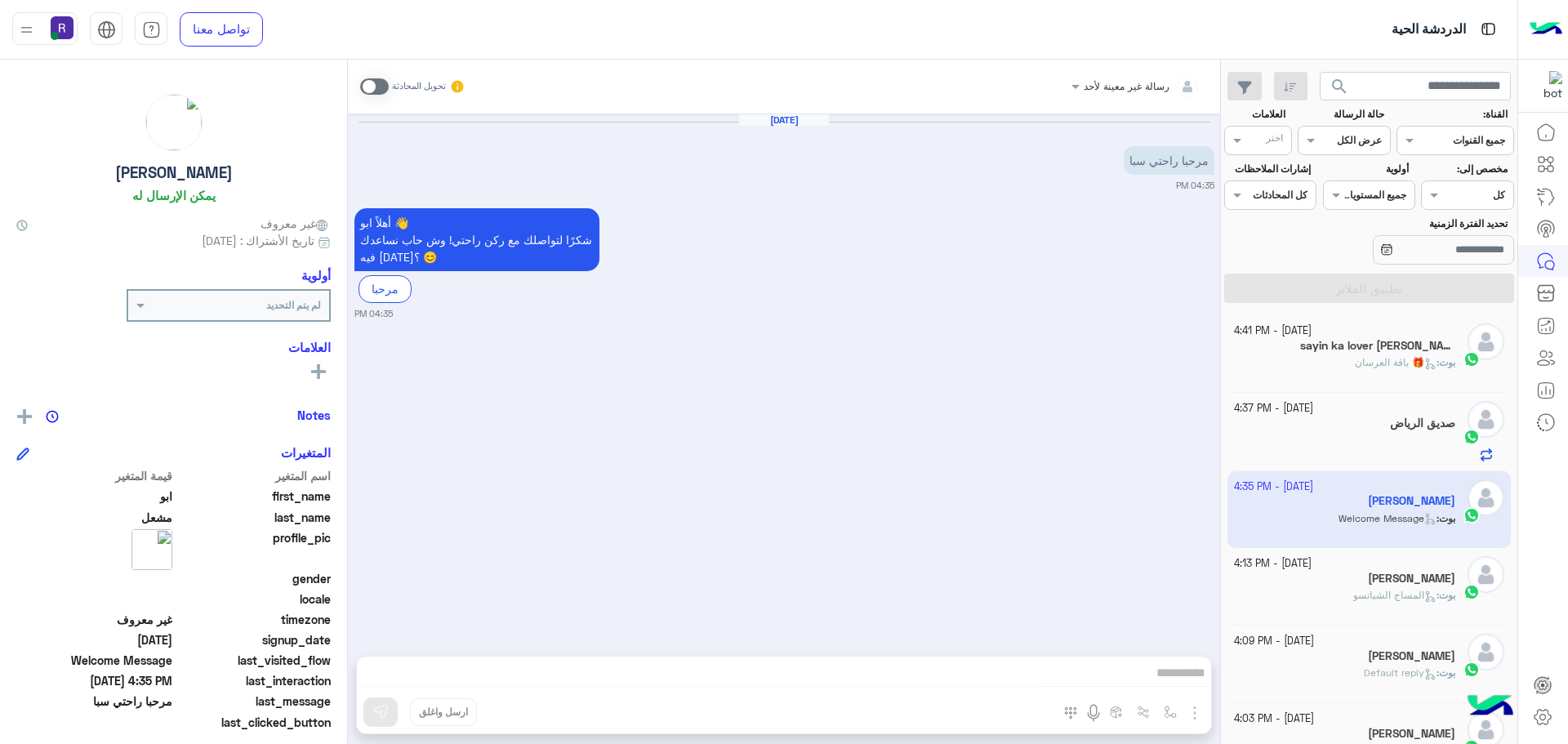
click at [1333, 371] on div "بوت : 🎁 باقة العرسان" at bounding box center [1344, 369] width 222 height 29
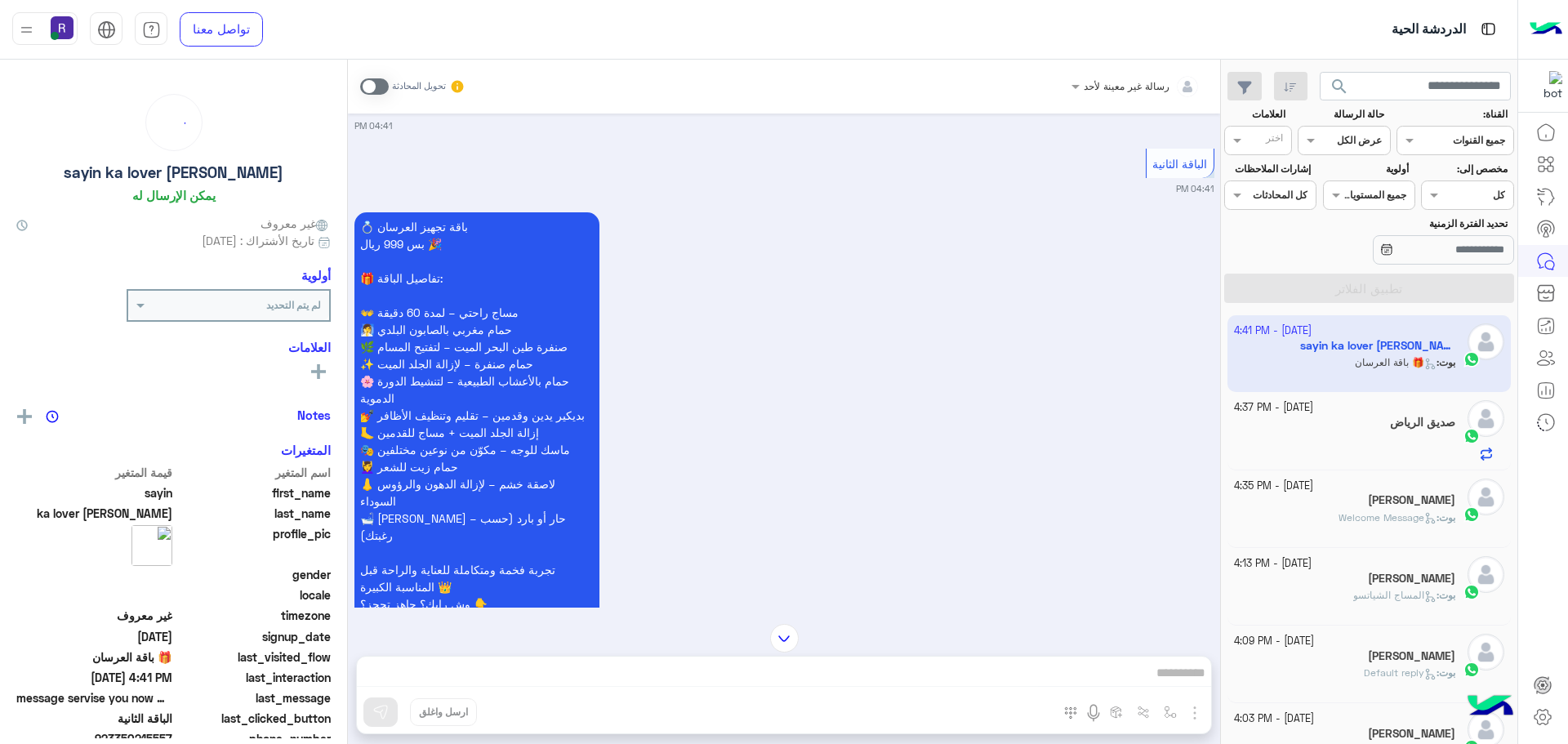
scroll to position [3124, 0]
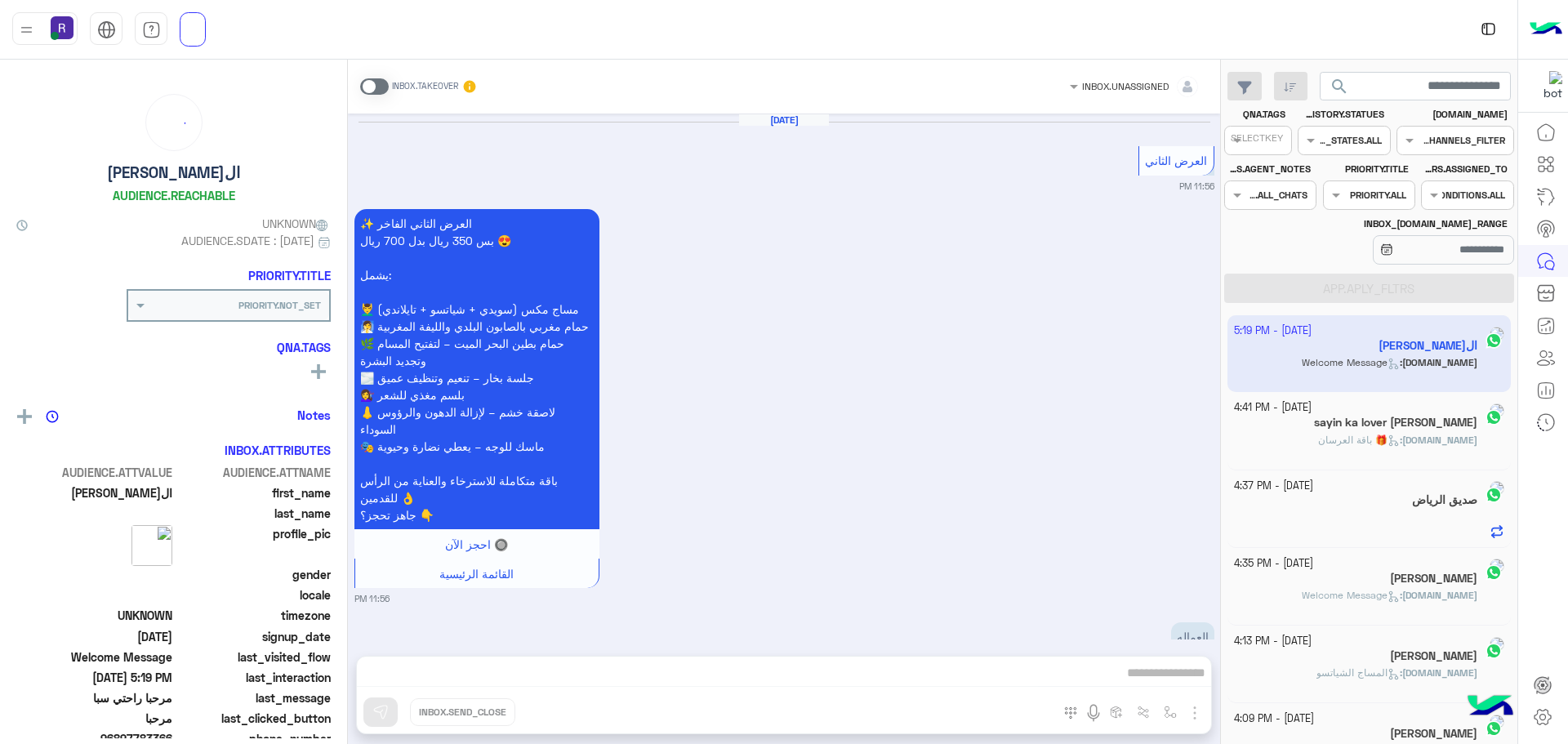
scroll to position [6429, 0]
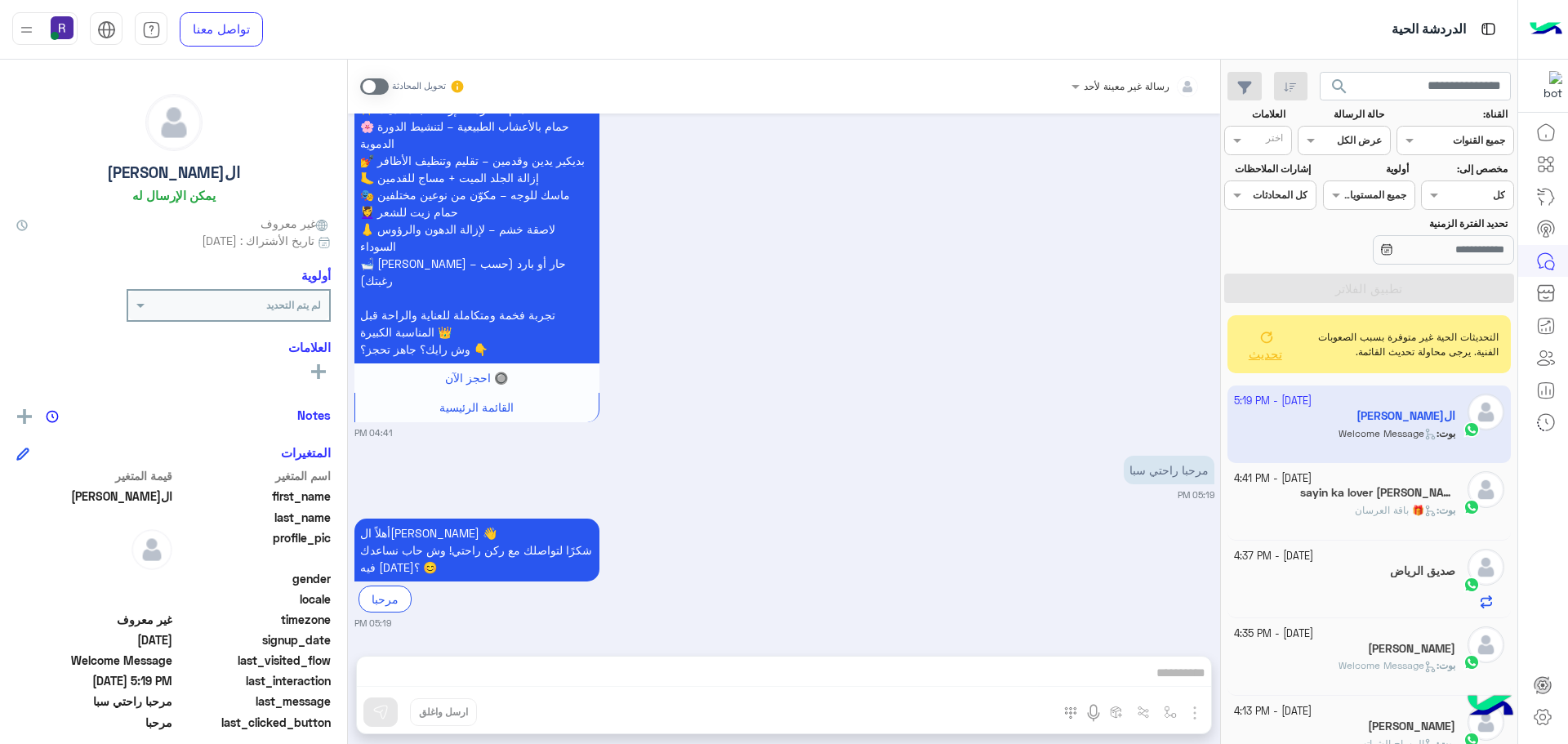
click at [1263, 359] on span "تحديث" at bounding box center [1266, 353] width 34 height 15
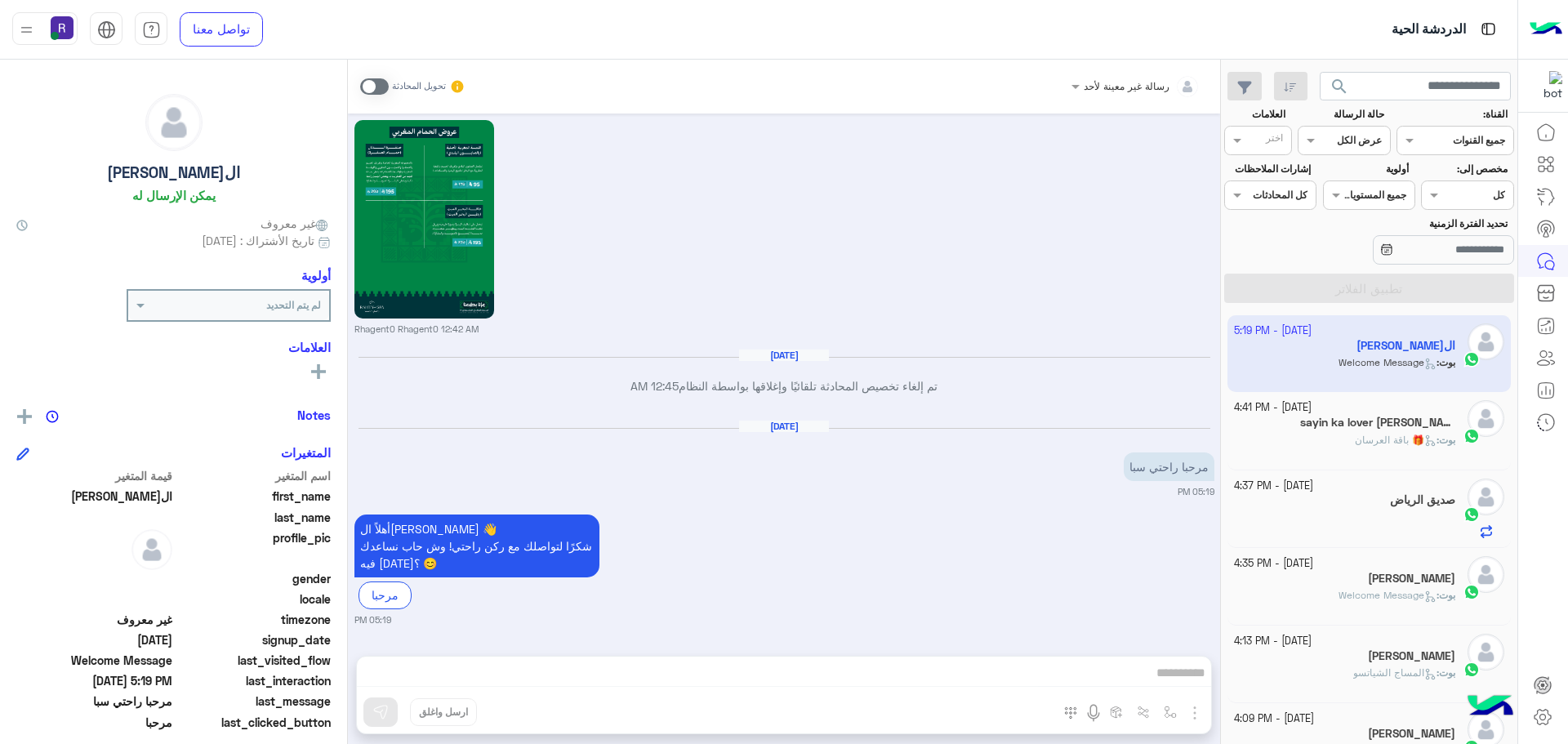
scroll to position [2809, 0]
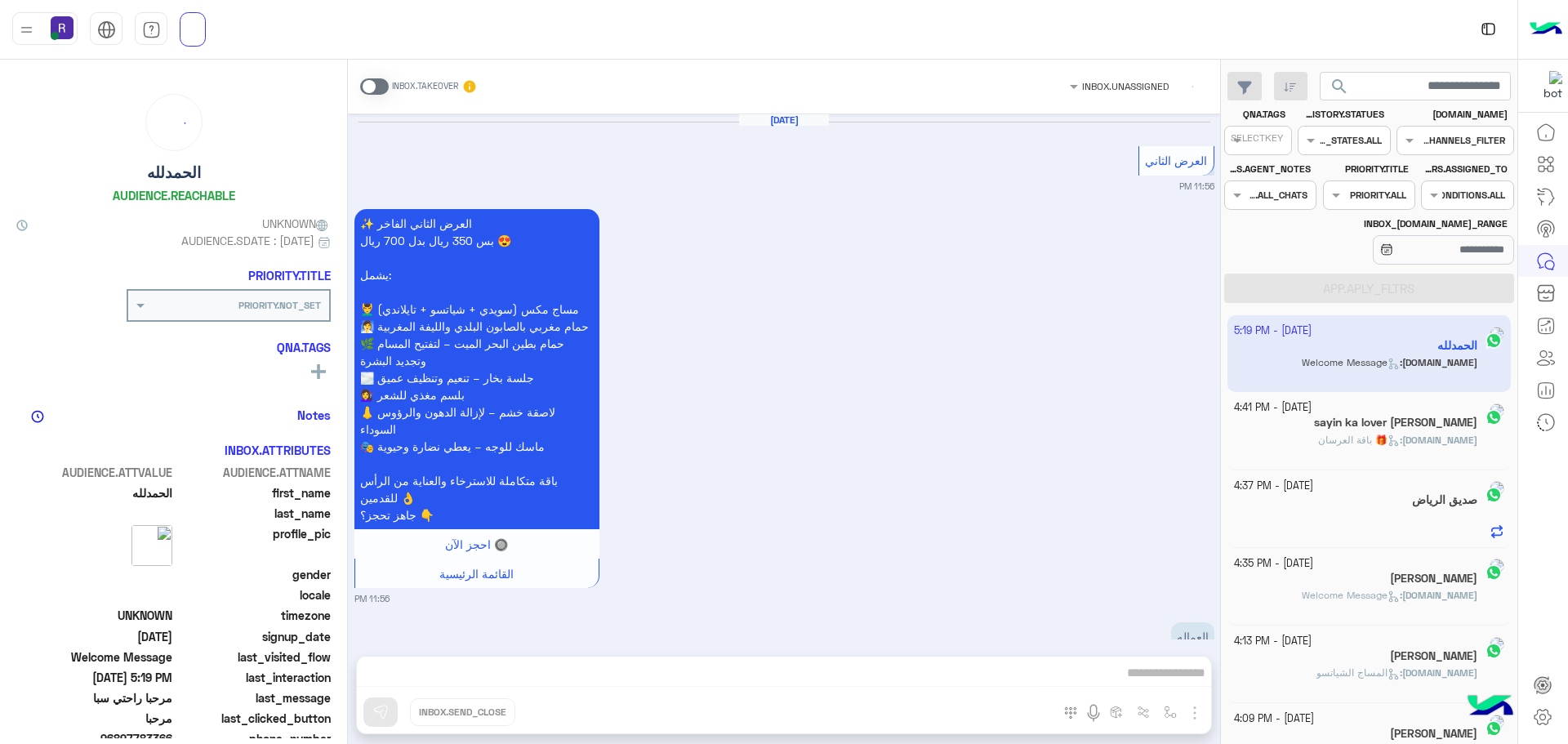
scroll to position [2809, 0]
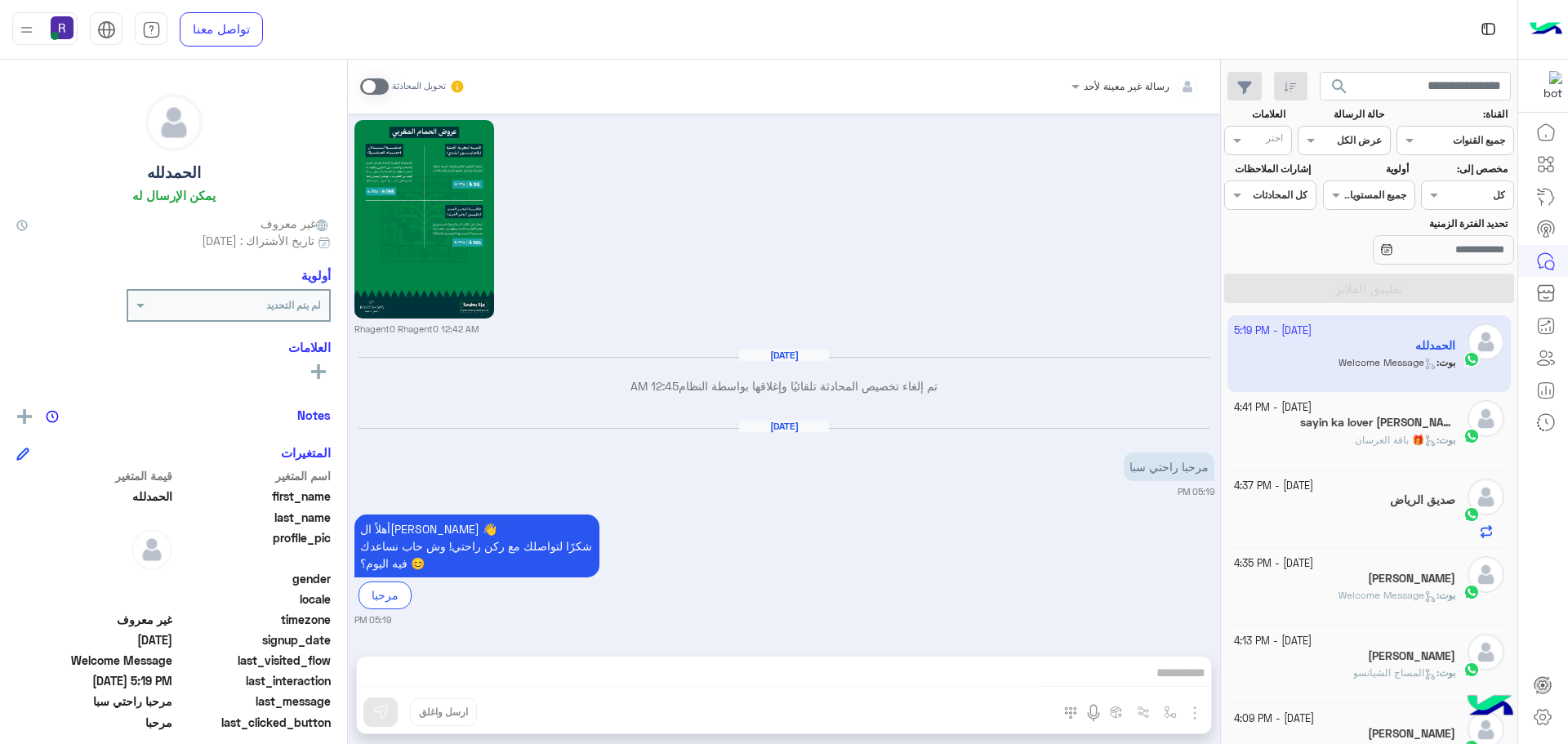
click at [1404, 449] on div "بوت : 🎁 باقة العرسان" at bounding box center [1344, 447] width 222 height 29
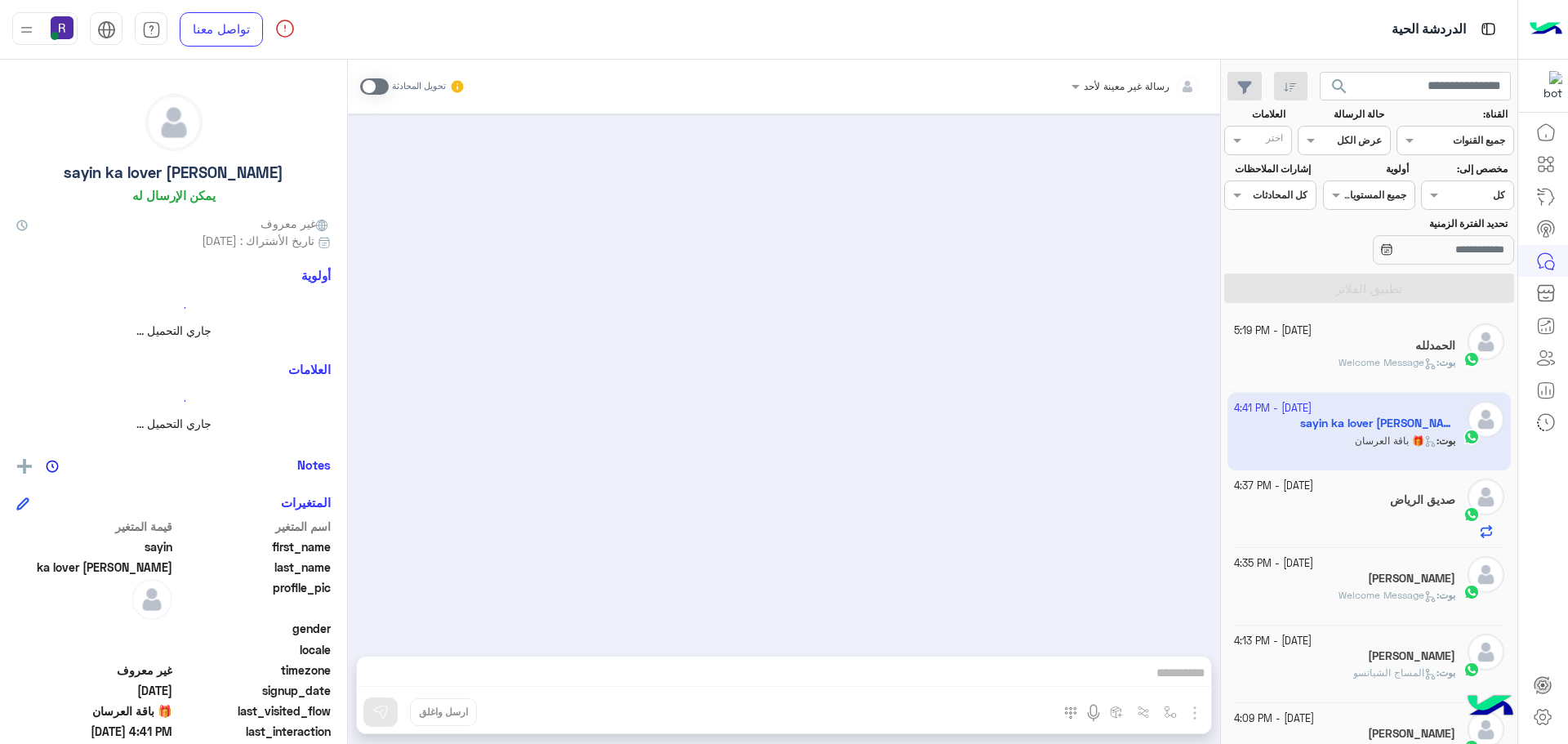
click at [383, 88] on span at bounding box center [374, 87] width 29 height 16
click at [1384, 371] on div "بوت : Welcome Message" at bounding box center [1344, 369] width 222 height 29
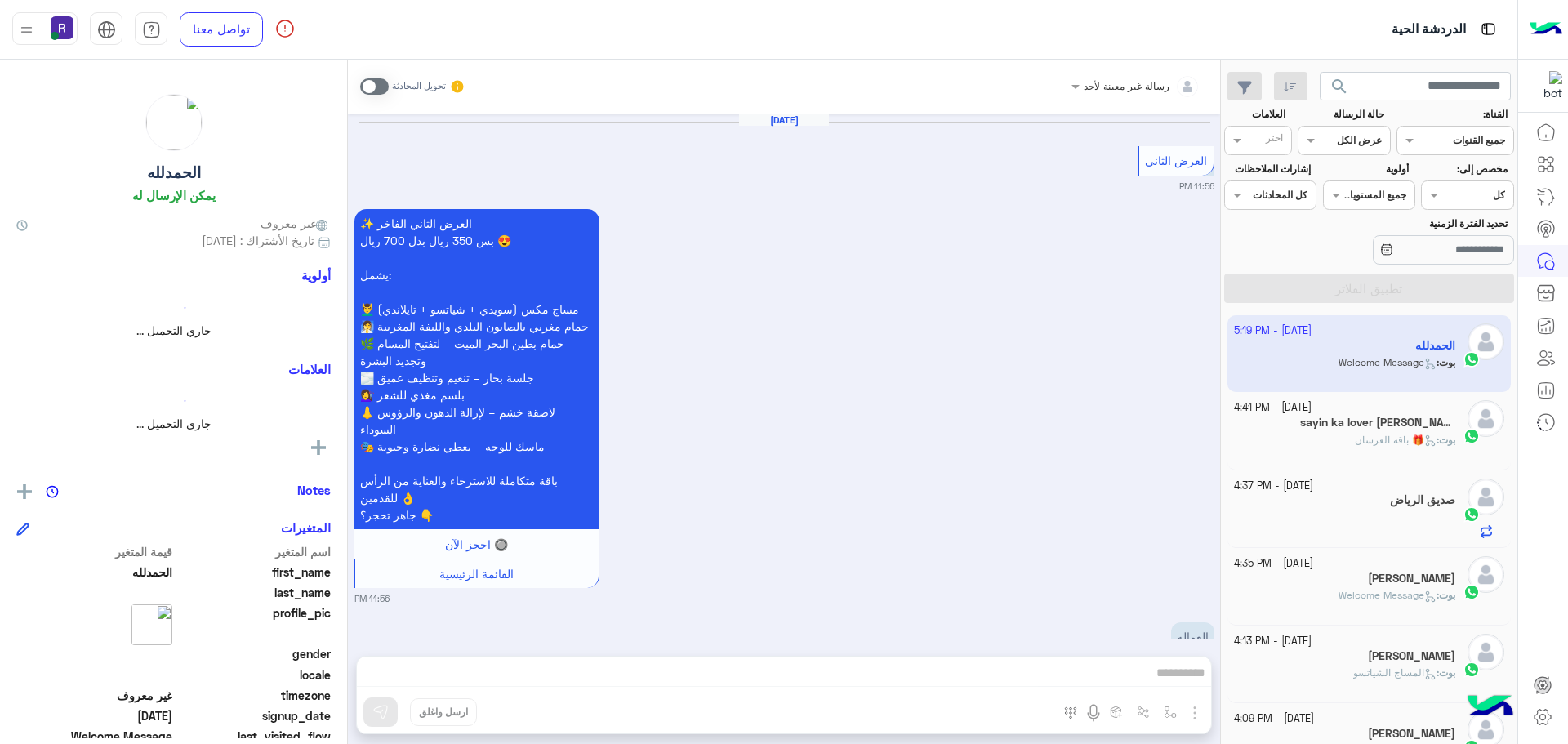
scroll to position [2809, 0]
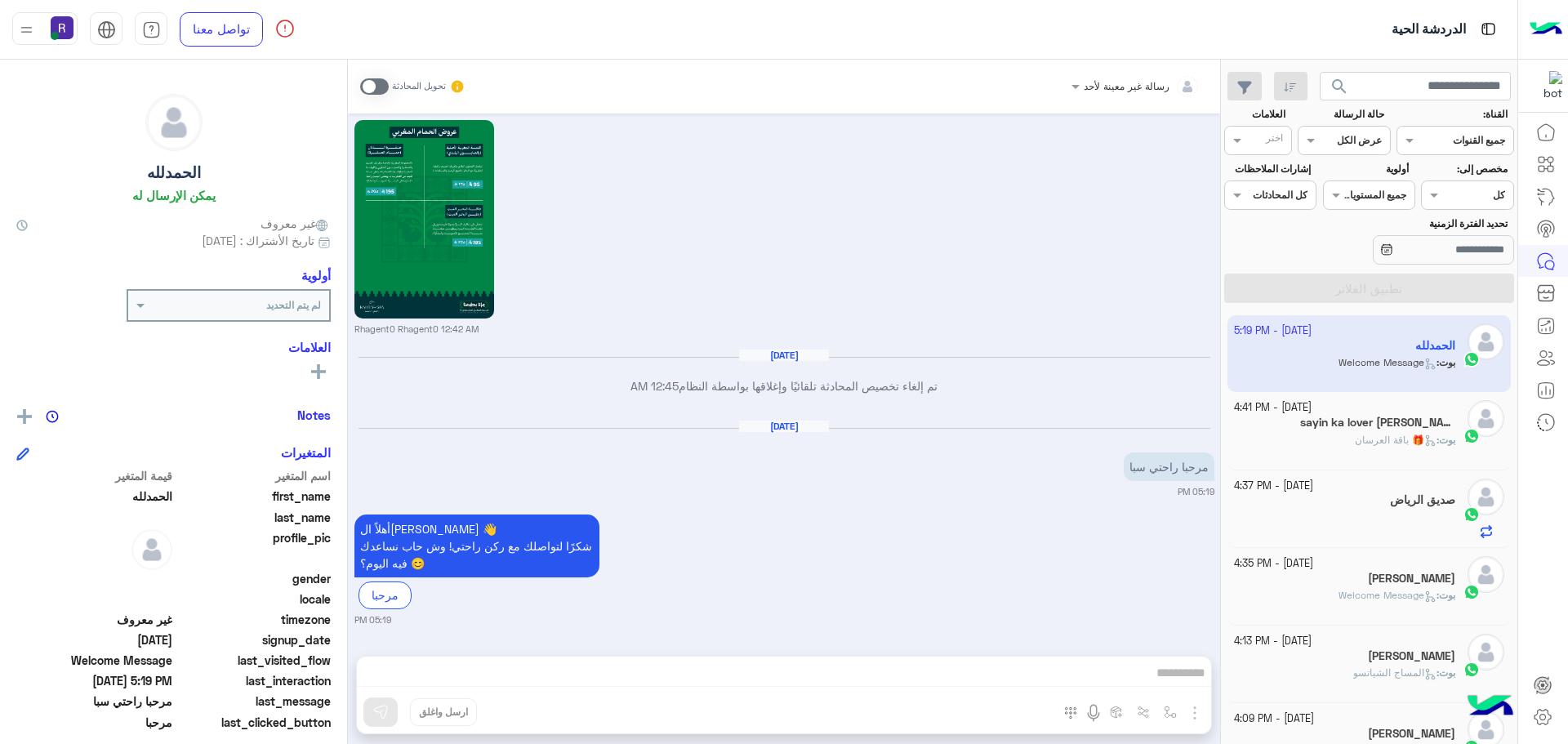
click at [382, 81] on span at bounding box center [374, 87] width 29 height 16
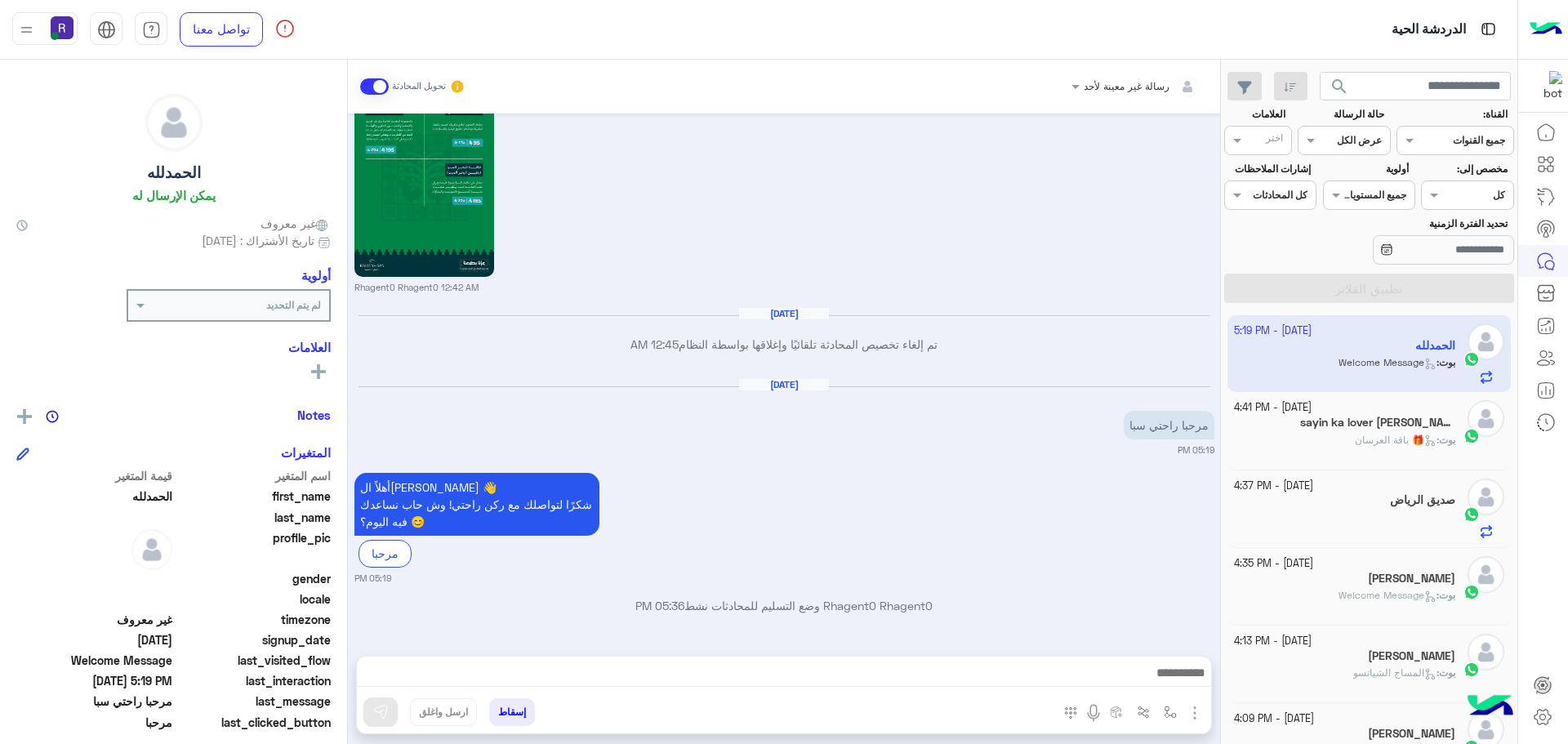
click at [1194, 715] on img "button" at bounding box center [1195, 713] width 20 height 20
click at [1174, 682] on span "الصور" at bounding box center [1163, 676] width 30 height 19
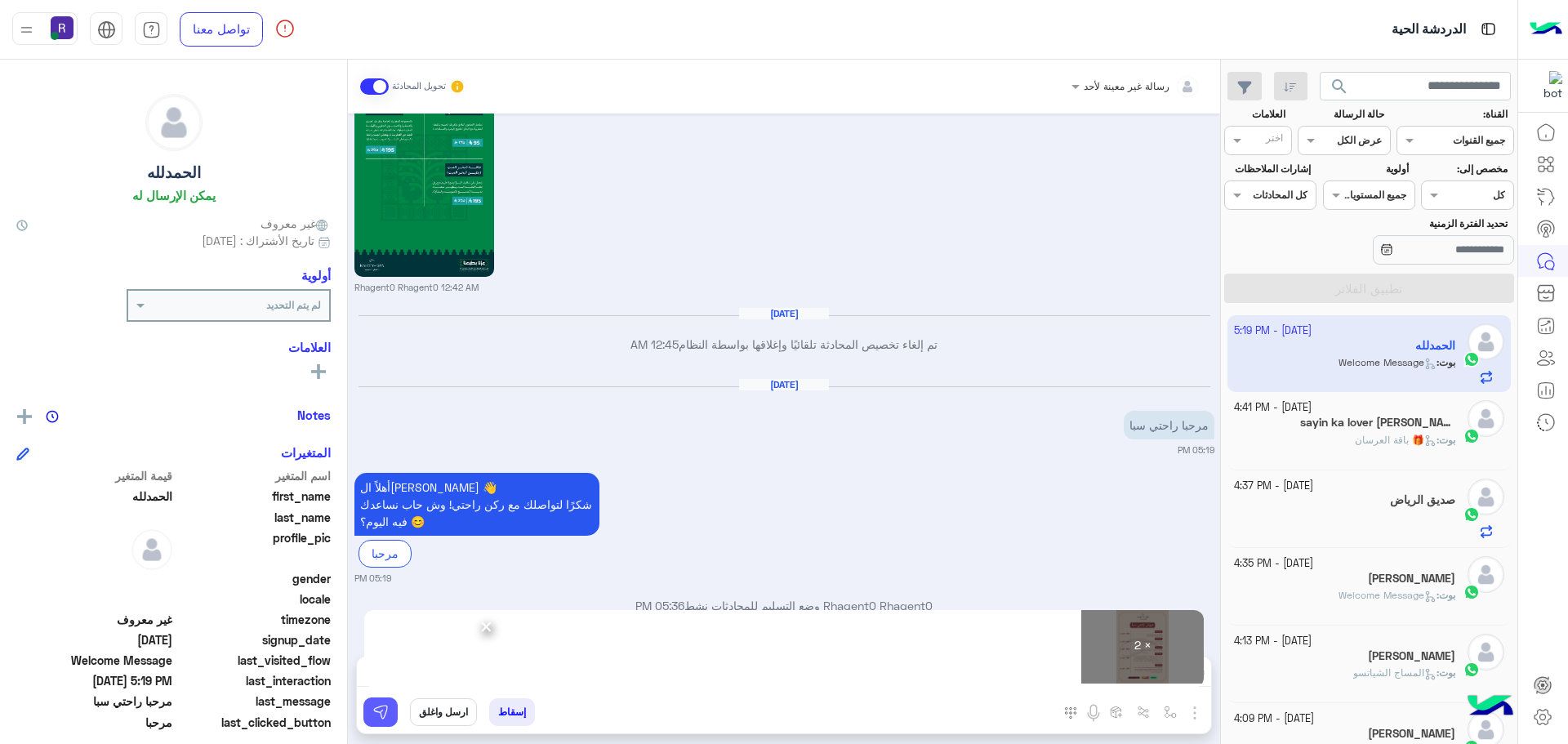
click at [378, 710] on img at bounding box center [380, 712] width 16 height 16
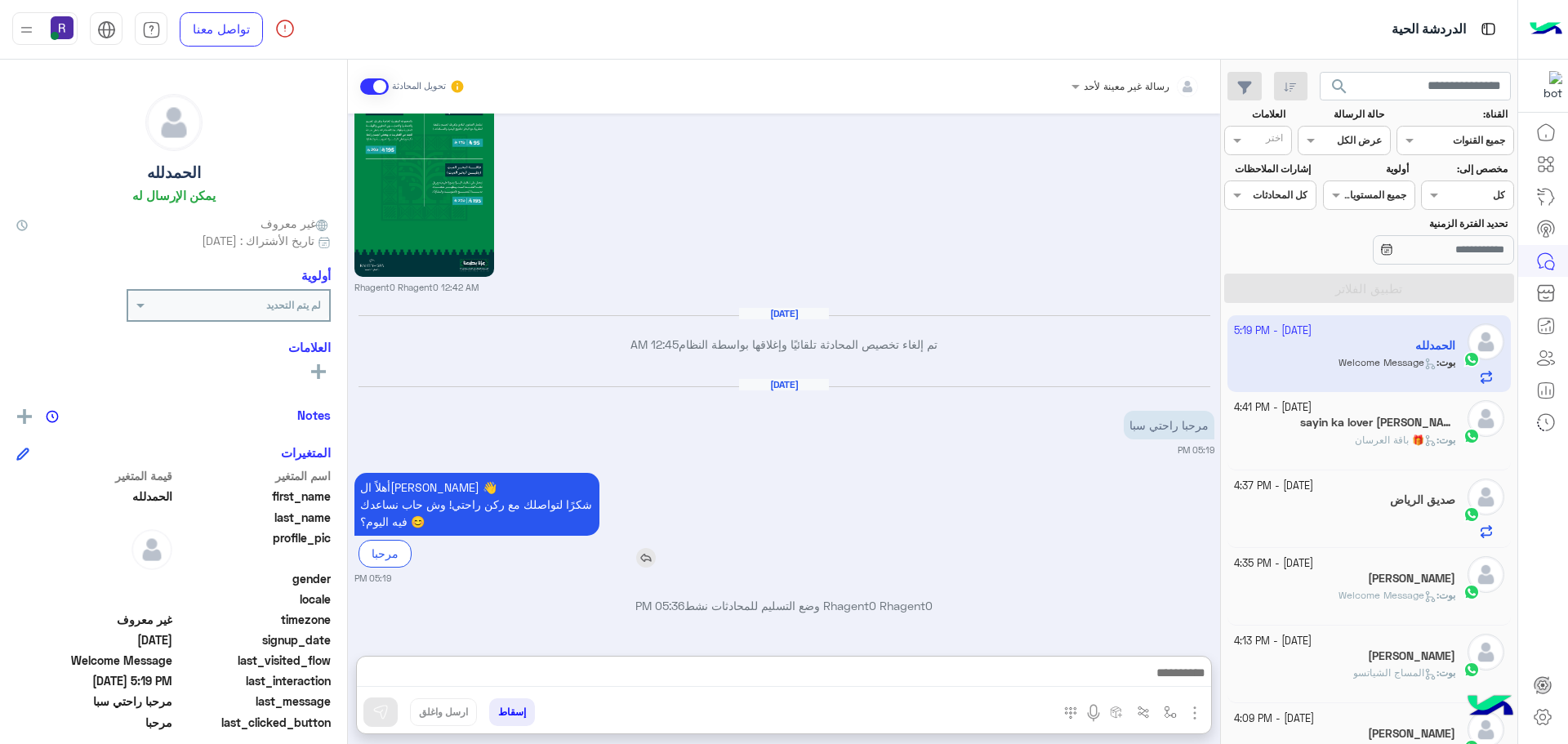
drag, startPoint x: 567, startPoint y: 670, endPoint x: 676, endPoint y: 515, distance: 189.5
click at [676, 515] on div "أهلاً الحمدلله 👋 شكرًا لتواصلك مع ركن راحتي! وش حاب نساعدك فيه اليوم؟ 😊 مرحبا" at bounding box center [523, 519] width 338 height 93
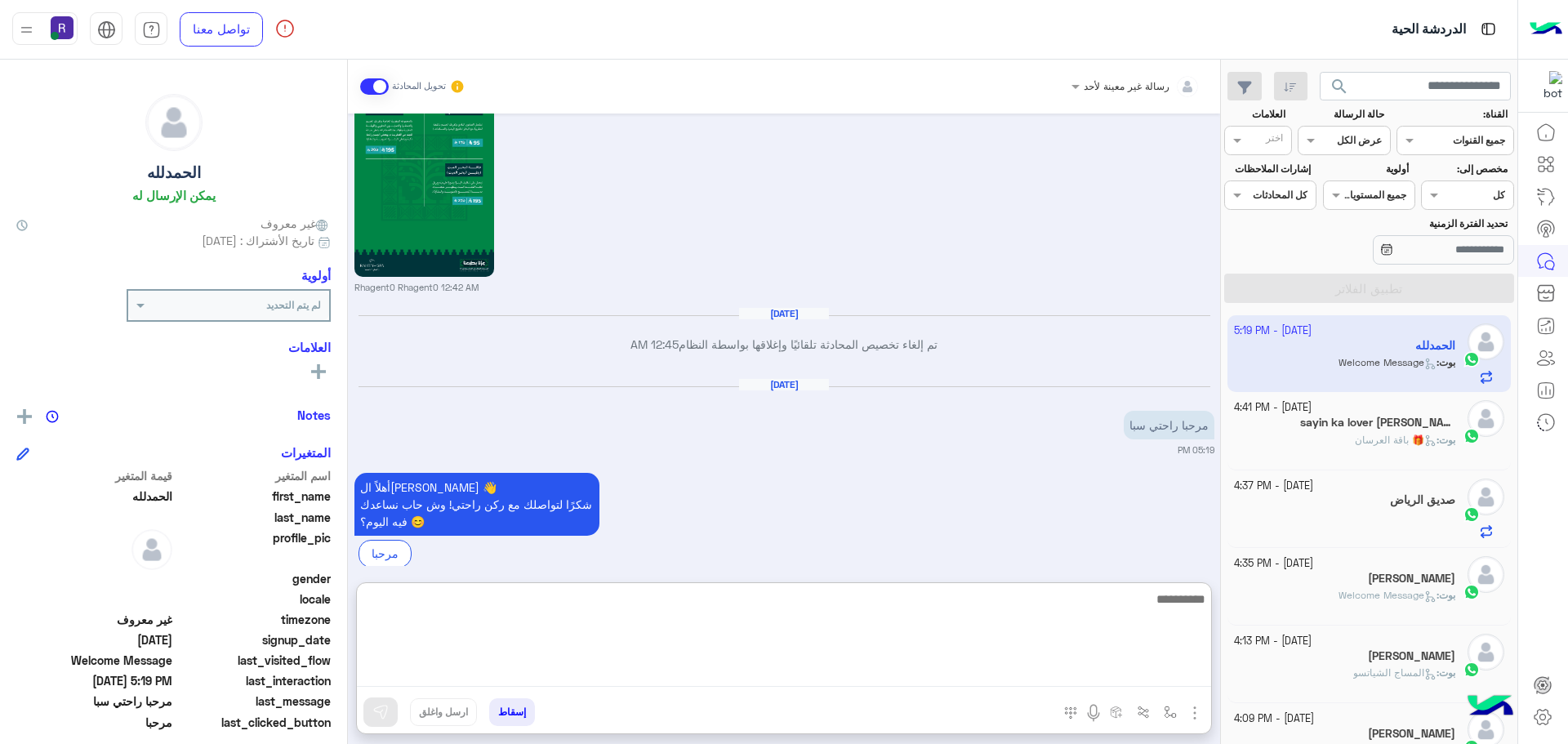
click at [621, 679] on textarea at bounding box center [784, 638] width 855 height 98
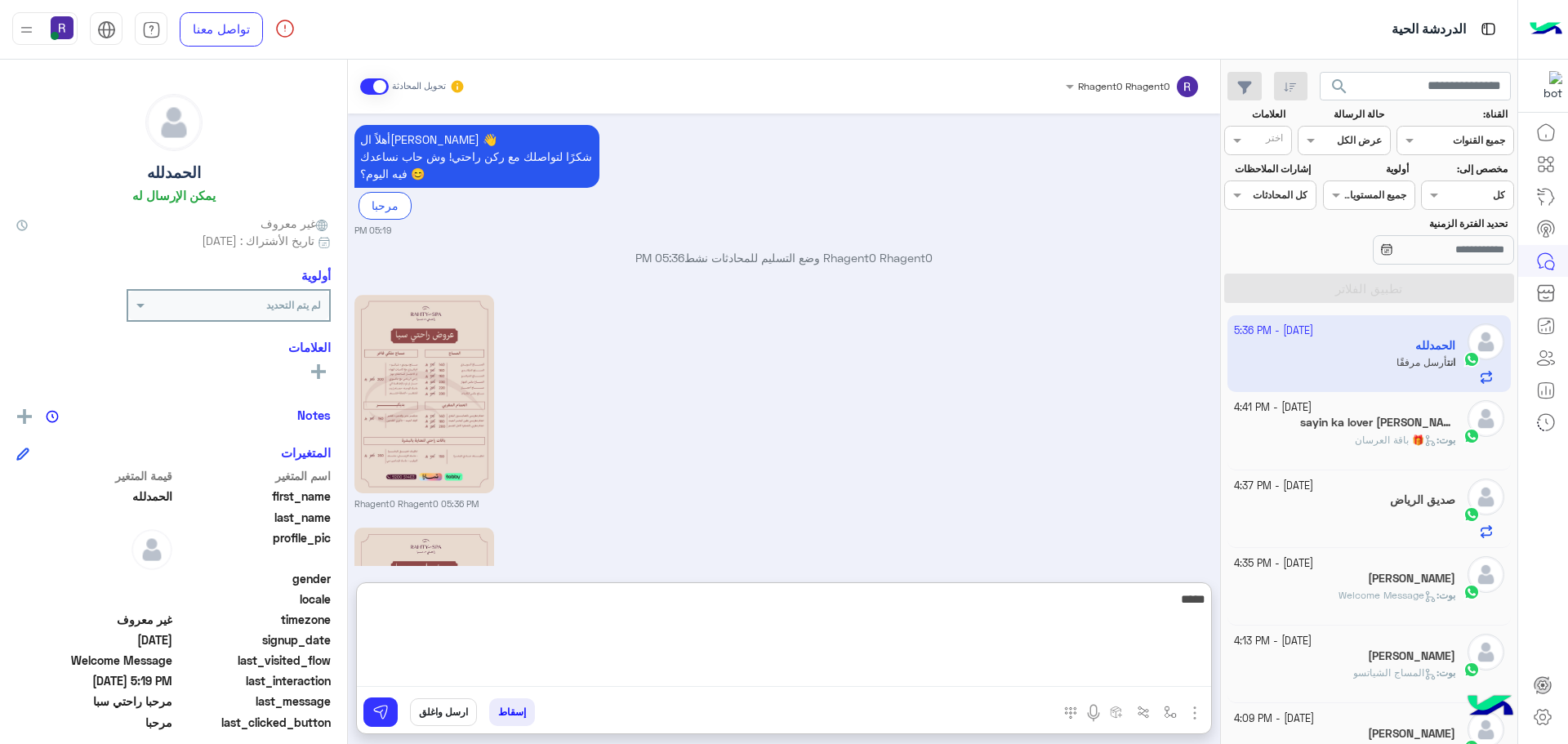
scroll to position [3430, 0]
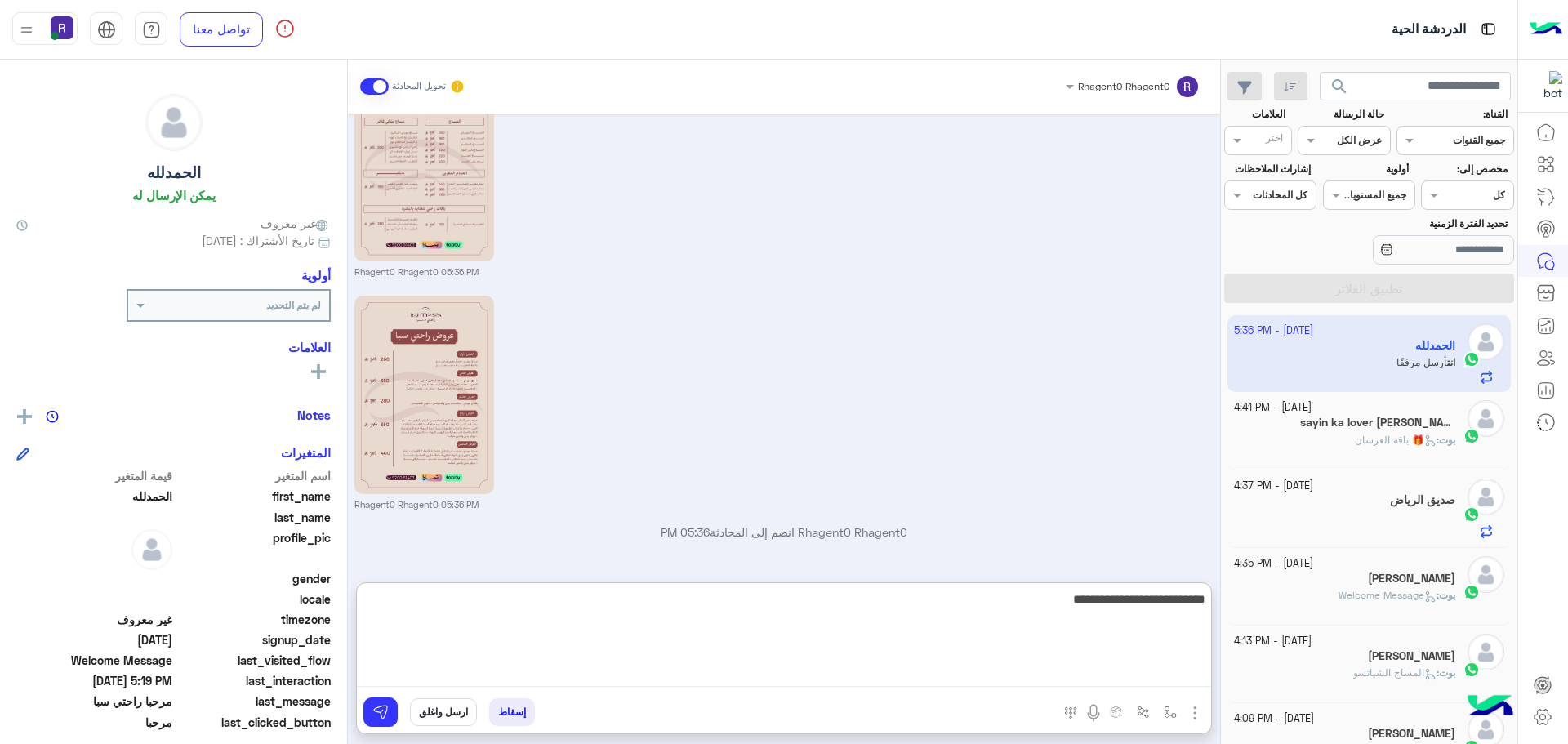
click at [1189, 602] on textarea "**********" at bounding box center [784, 638] width 855 height 98
type textarea "**********"
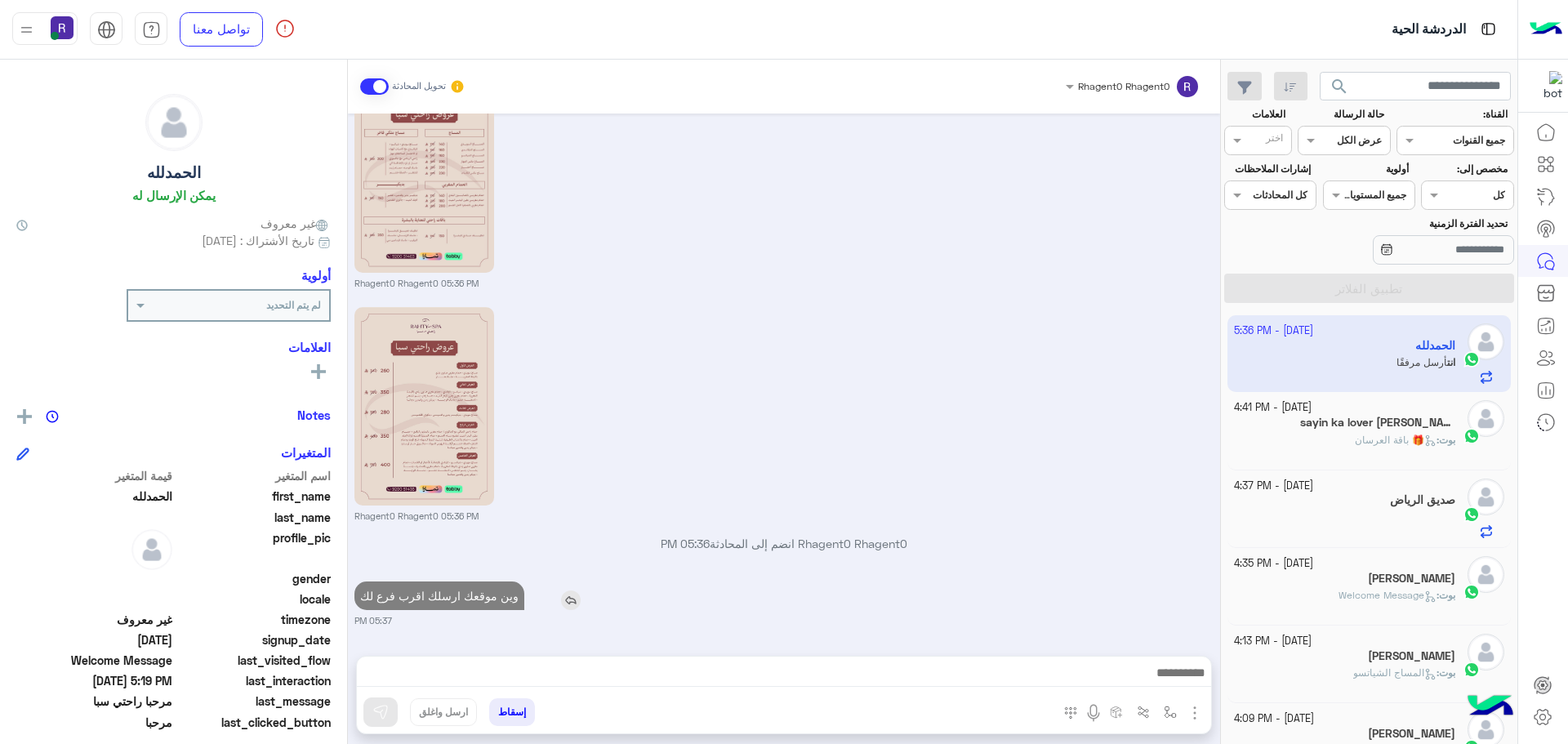
click at [609, 581] on div "وين موقعك ارسلك اقرب فرع لك" at bounding box center [486, 595] width 263 height 29
click at [497, 597] on p "وين موقعك ارسلك اقرب فرع لك" at bounding box center [439, 595] width 170 height 29
type textarea "*****"
click at [497, 597] on p "وين موقعك ارسلك اقرب فرع لك" at bounding box center [439, 595] width 170 height 29
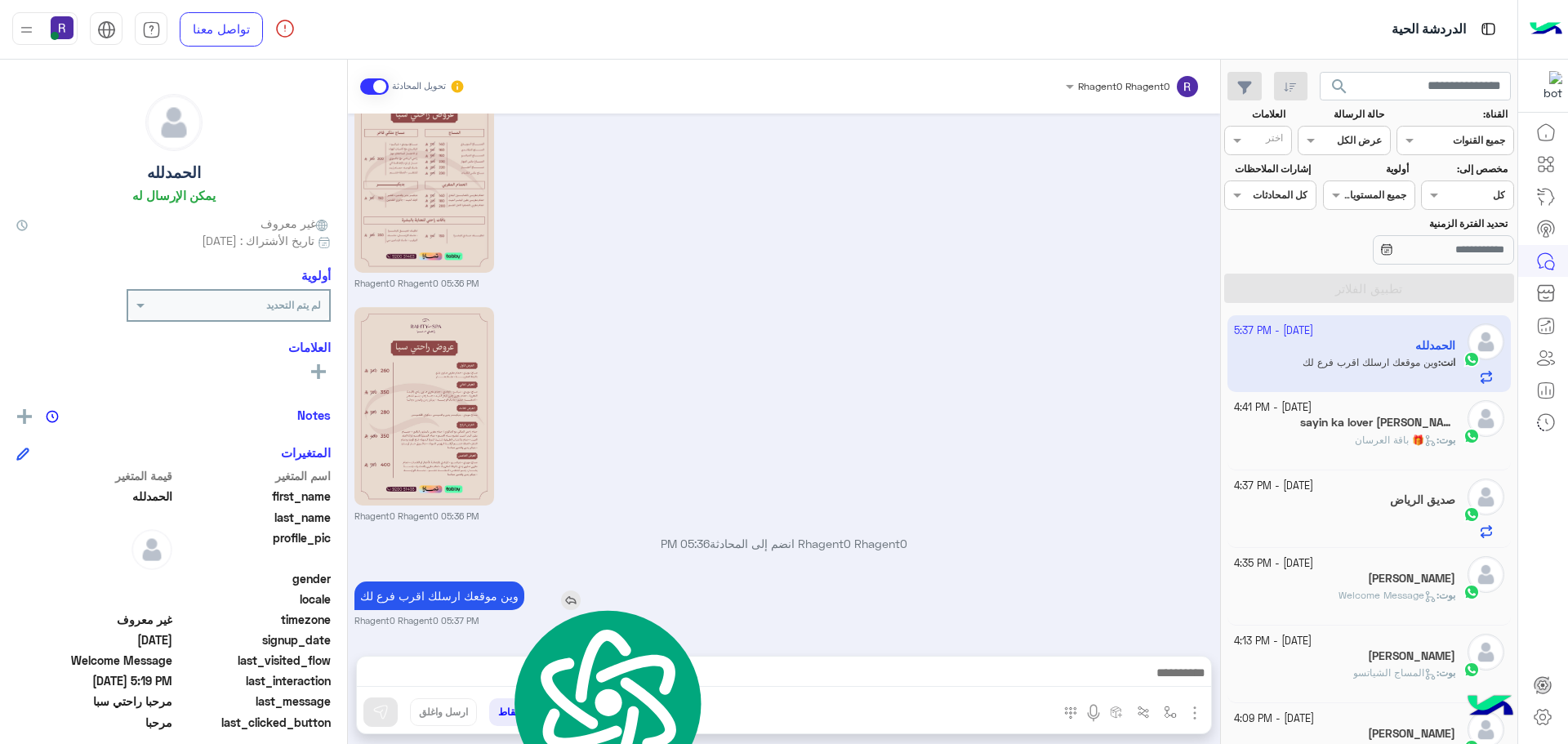
click at [497, 597] on p "وين موقعك ارسلك اقرب فرع لك" at bounding box center [439, 595] width 170 height 29
copy app-msgs-text
click at [1403, 440] on span "🎁 باقة العرسان" at bounding box center [1396, 440] width 82 height 12
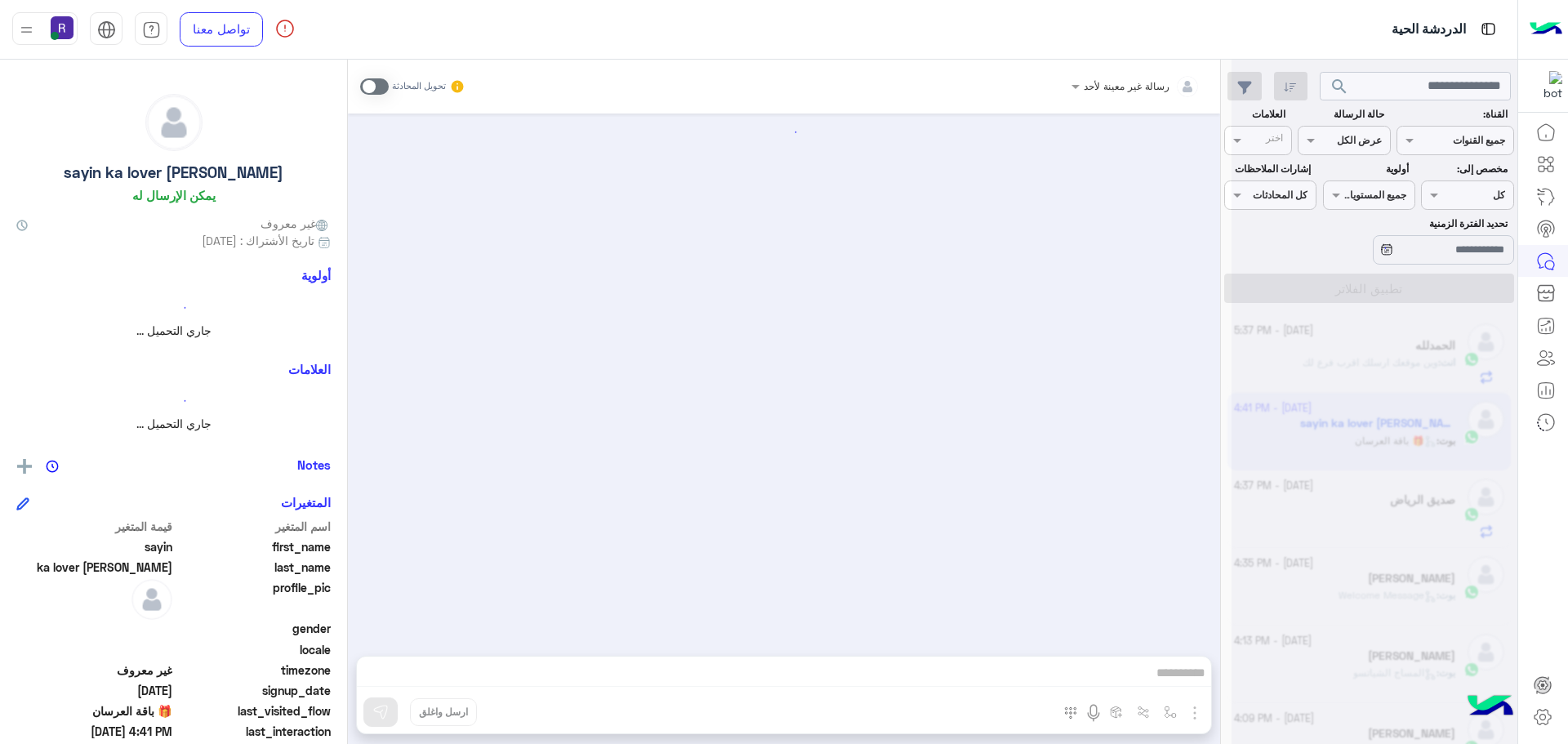
scroll to position [3124, 0]
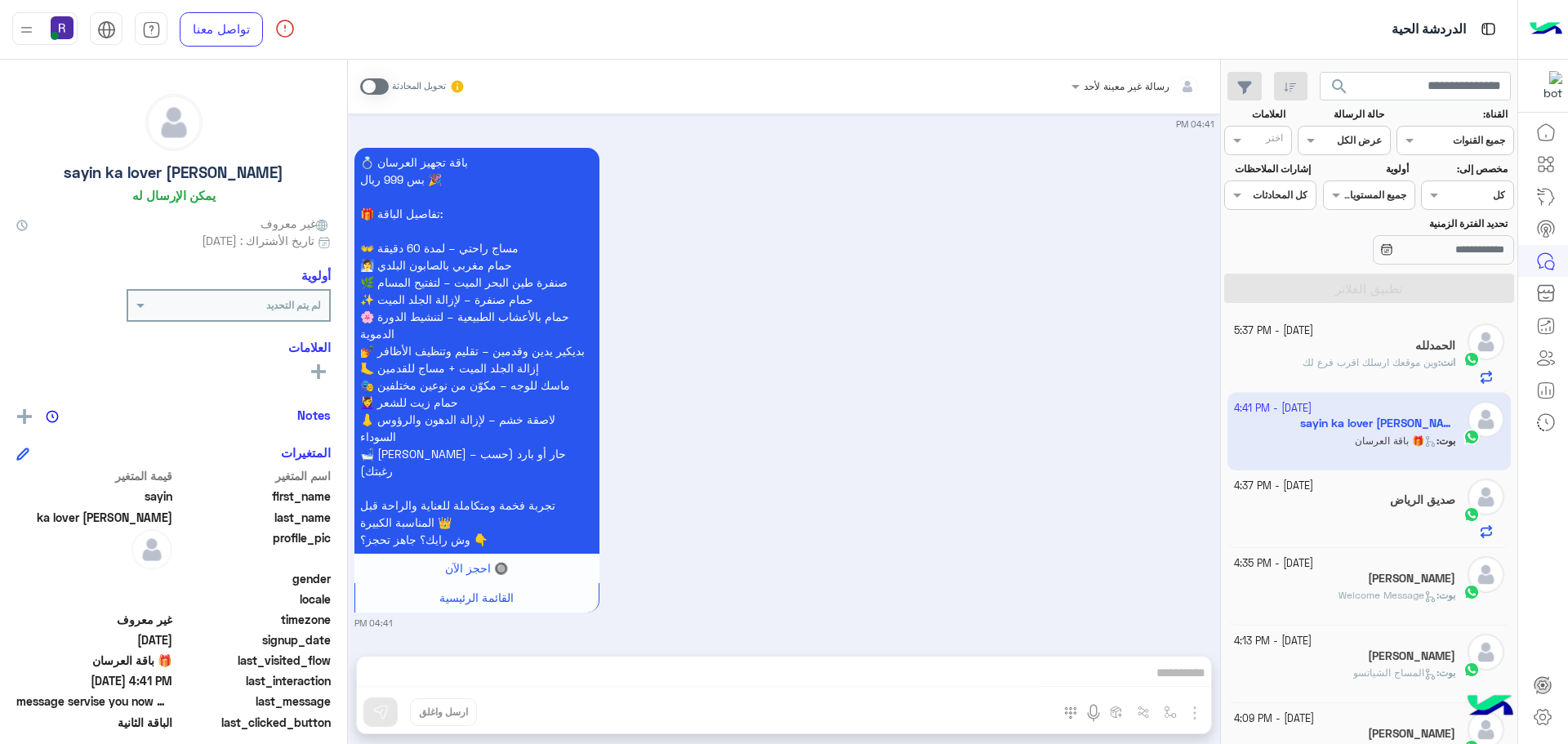
click at [378, 82] on span at bounding box center [374, 87] width 29 height 16
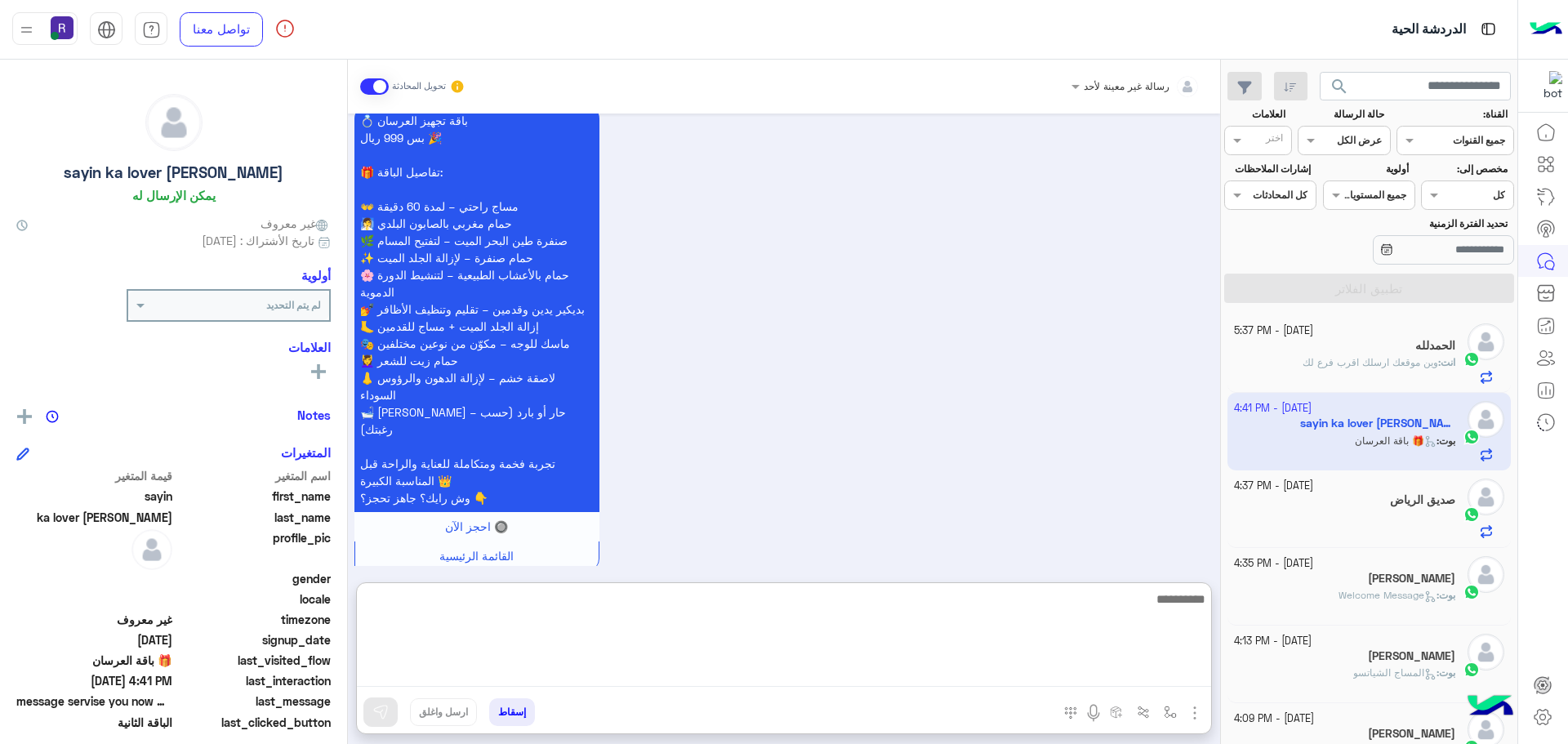
paste textarea "**********"
type textarea "**********"
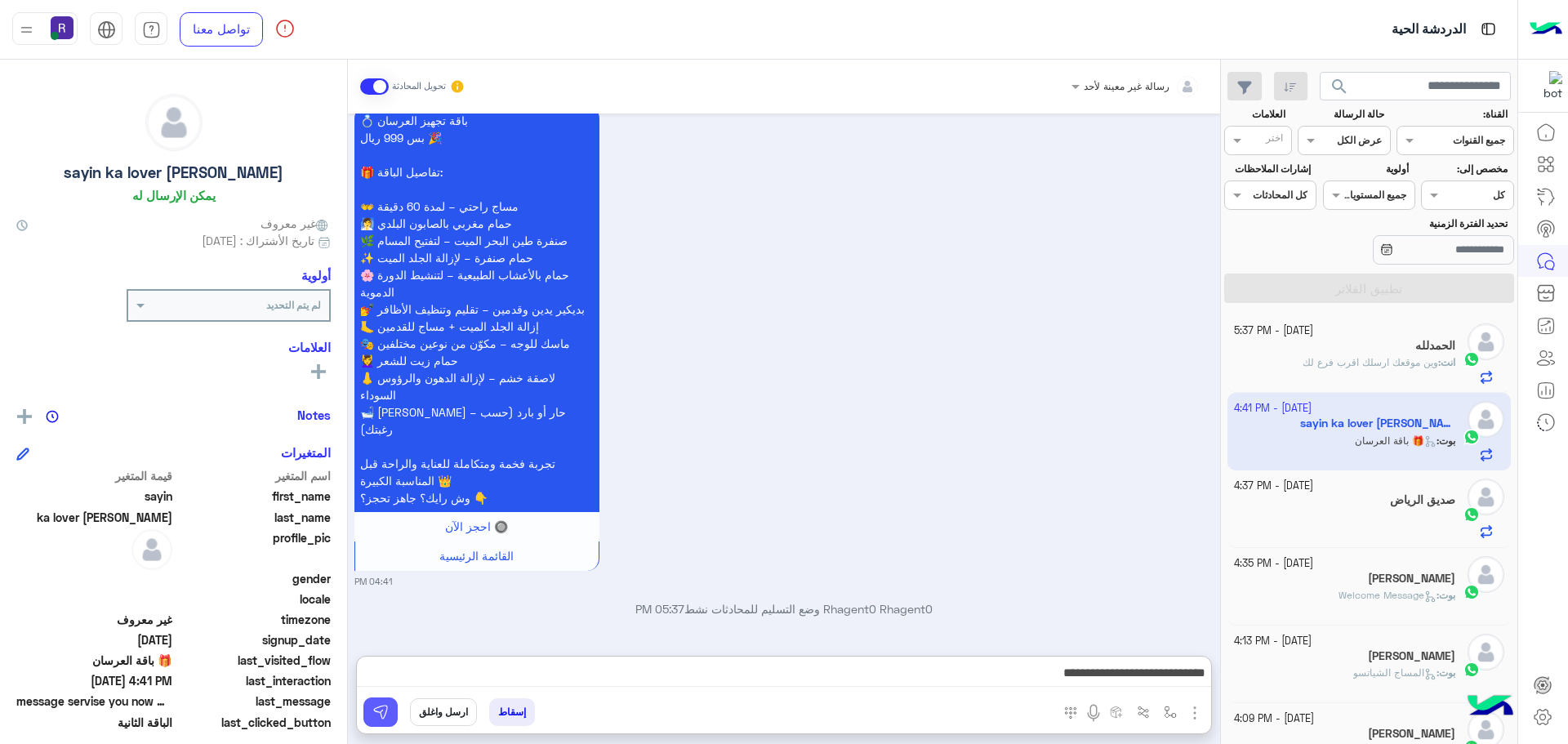
click at [387, 710] on img at bounding box center [380, 712] width 16 height 16
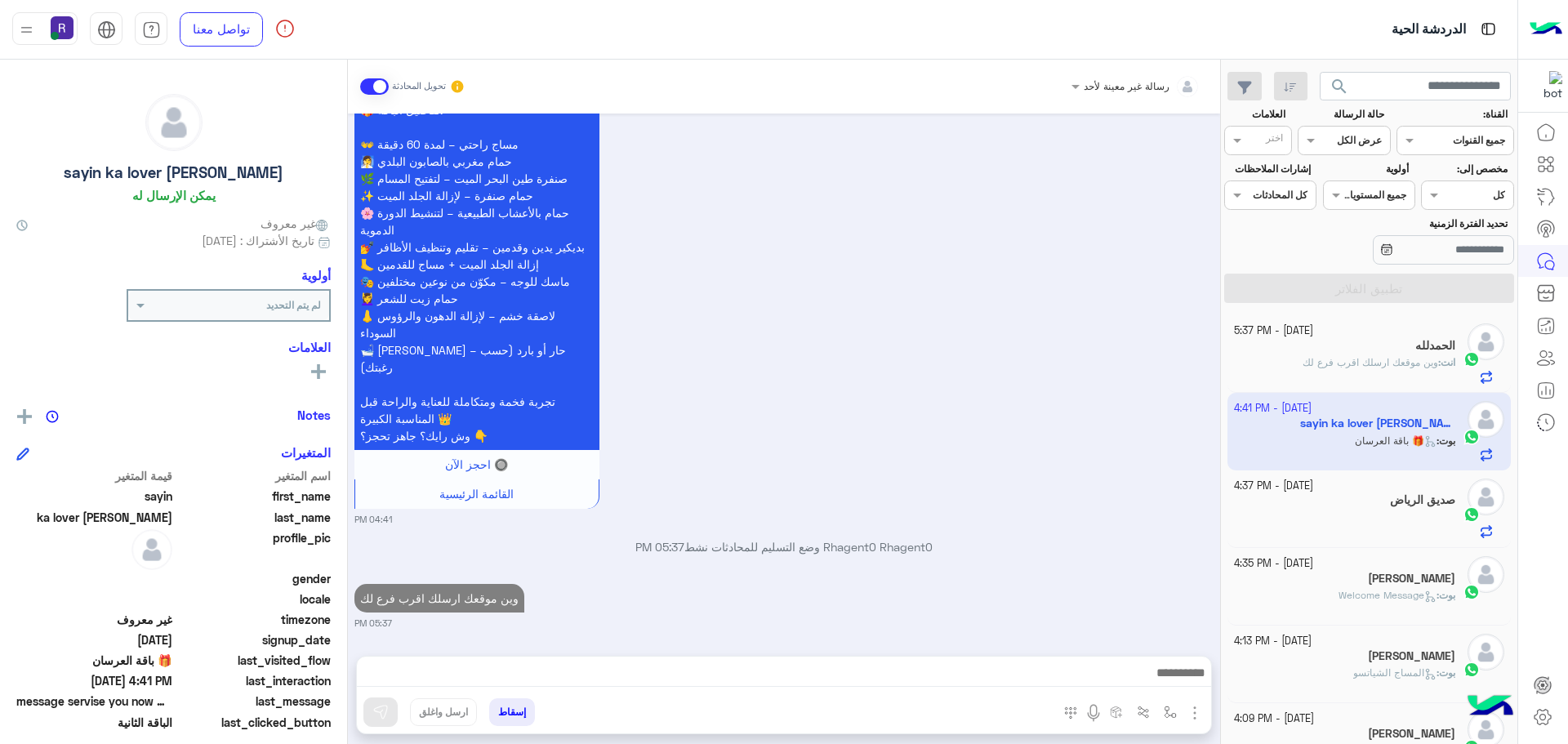
click at [1367, 525] on div at bounding box center [1344, 524] width 222 height 29
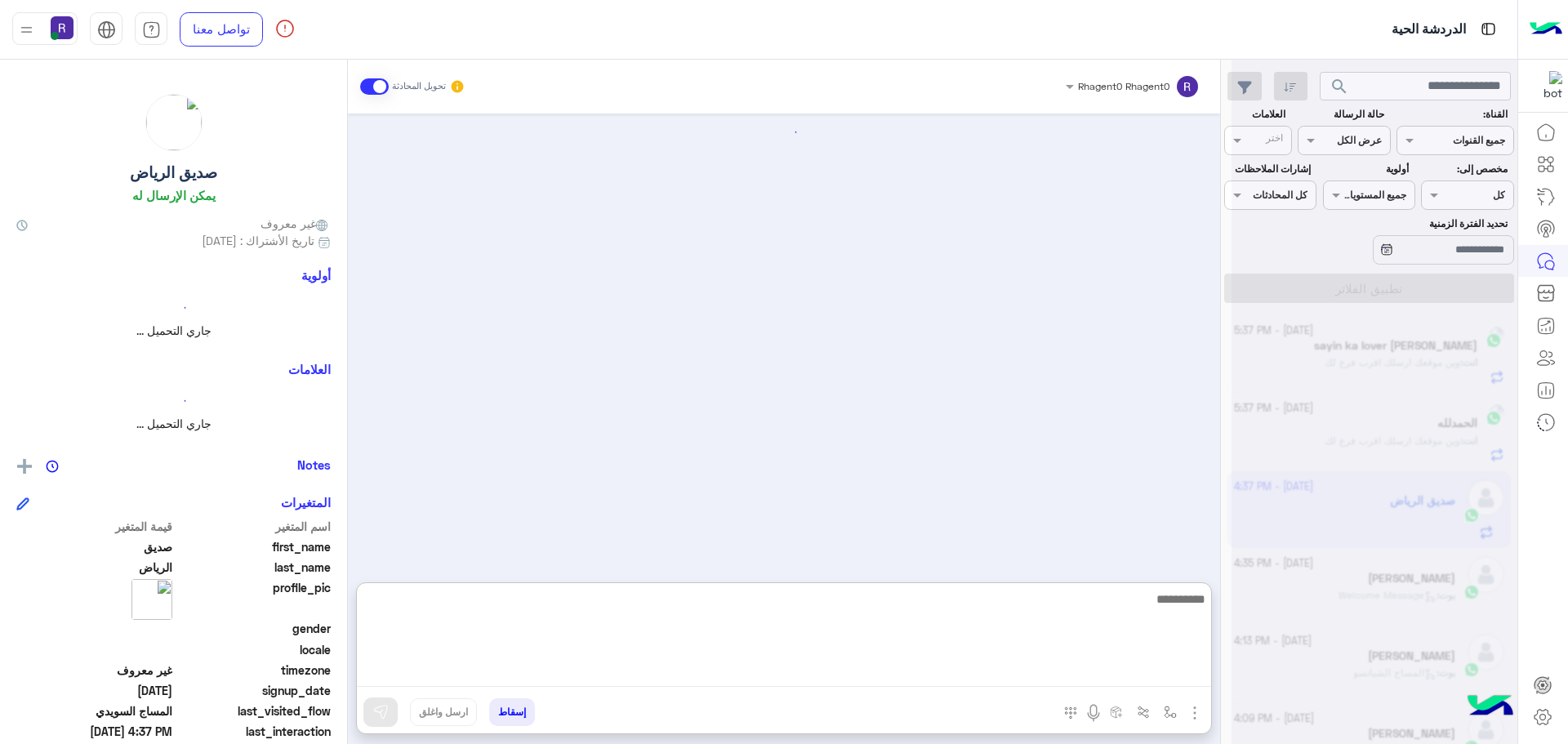
paste textarea "**********"
type textarea "**********"
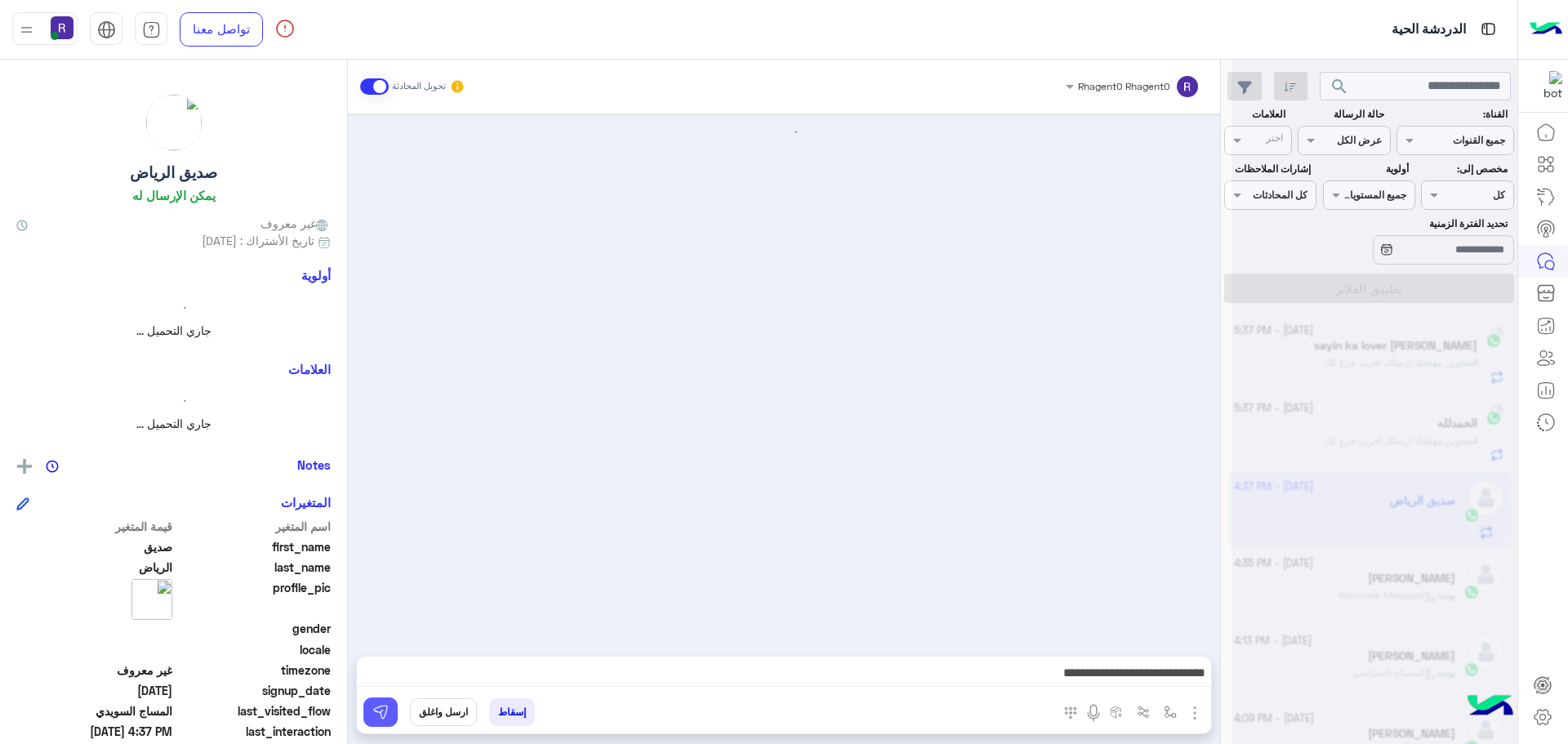
click at [376, 722] on button at bounding box center [380, 712] width 34 height 30
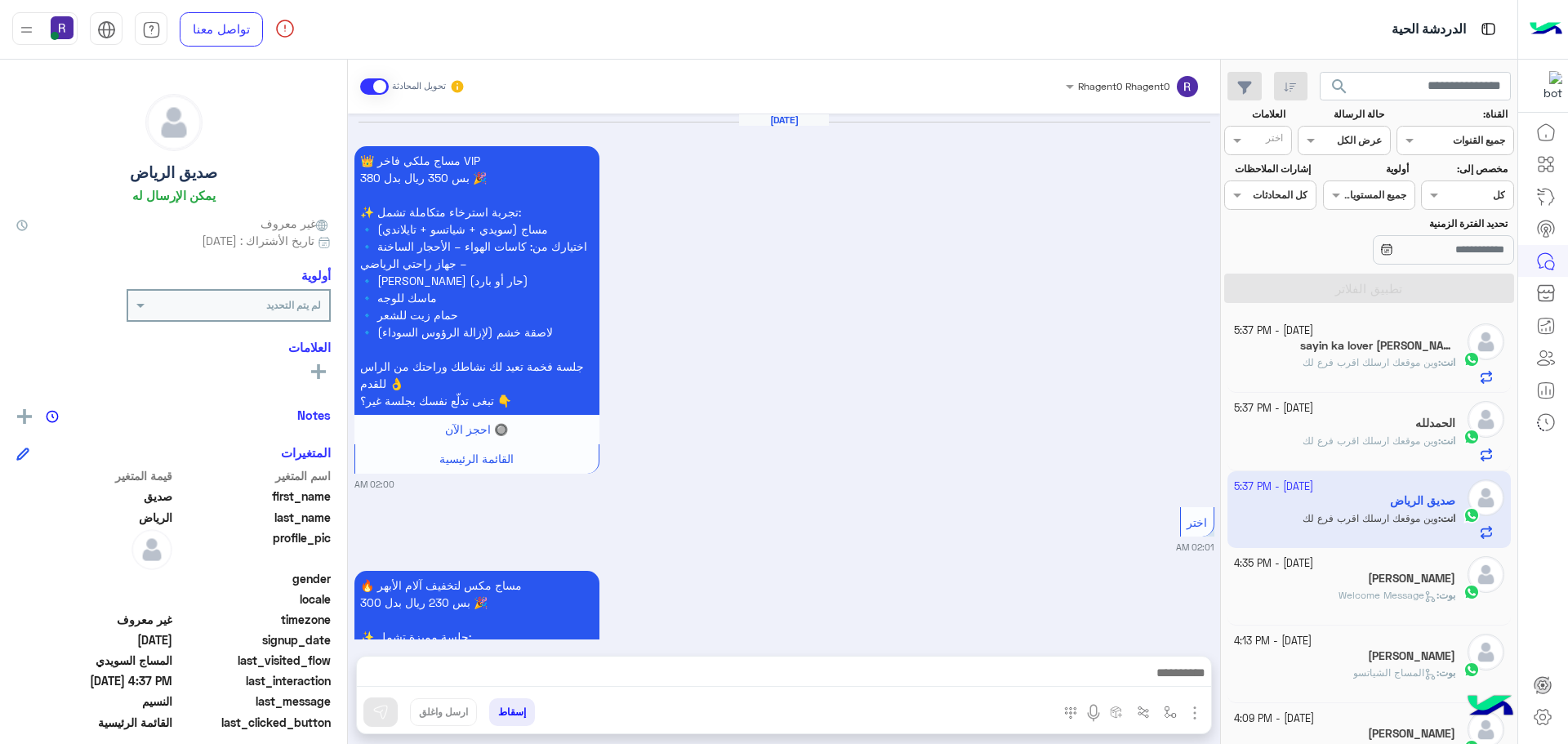
scroll to position [1995, 0]
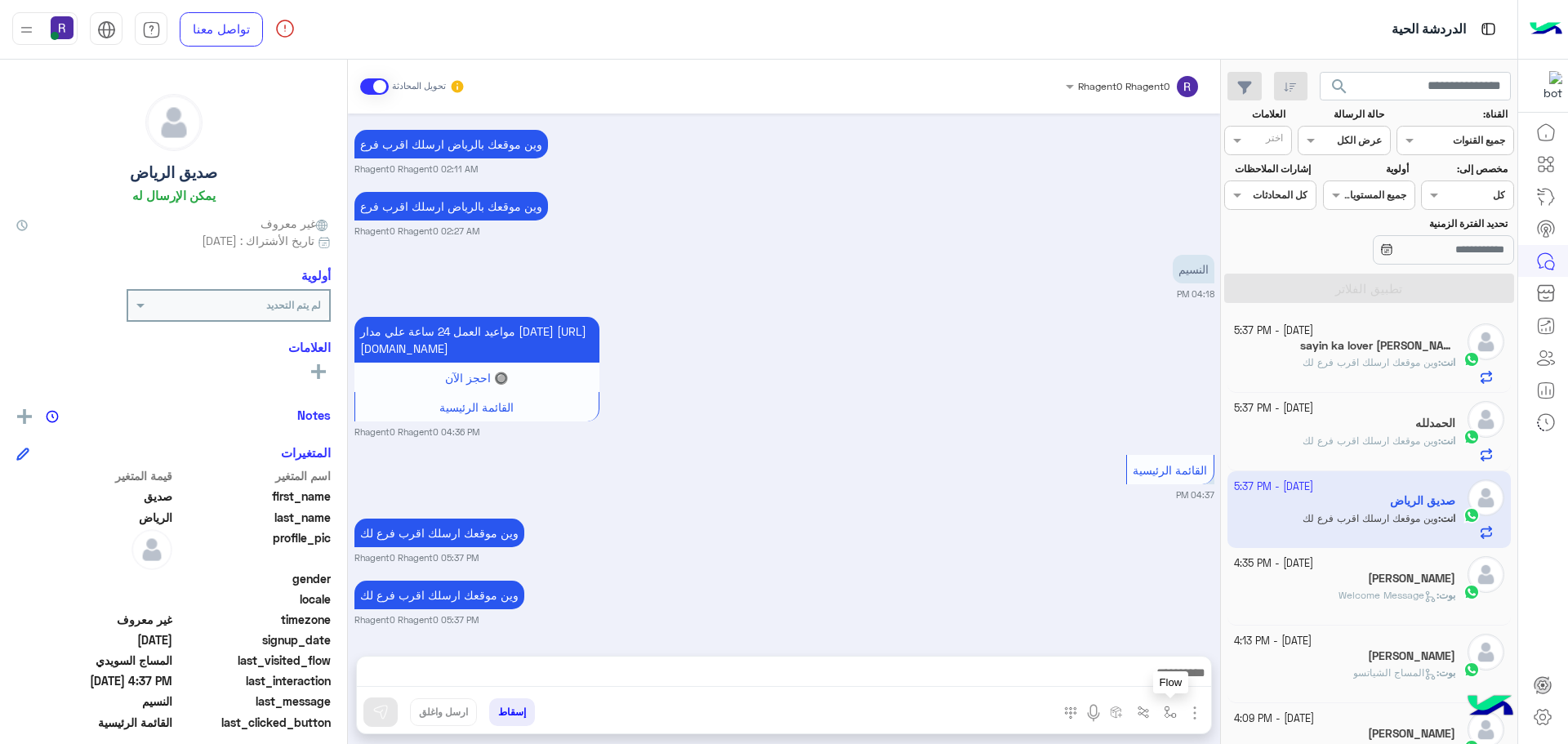
click at [1170, 712] on img "button" at bounding box center [1170, 711] width 13 height 13
click at [1158, 676] on input "text" at bounding box center [1133, 673] width 83 height 15
click at [1137, 601] on span "الجنادرية" at bounding box center [1152, 594] width 45 height 15
type textarea "*********"
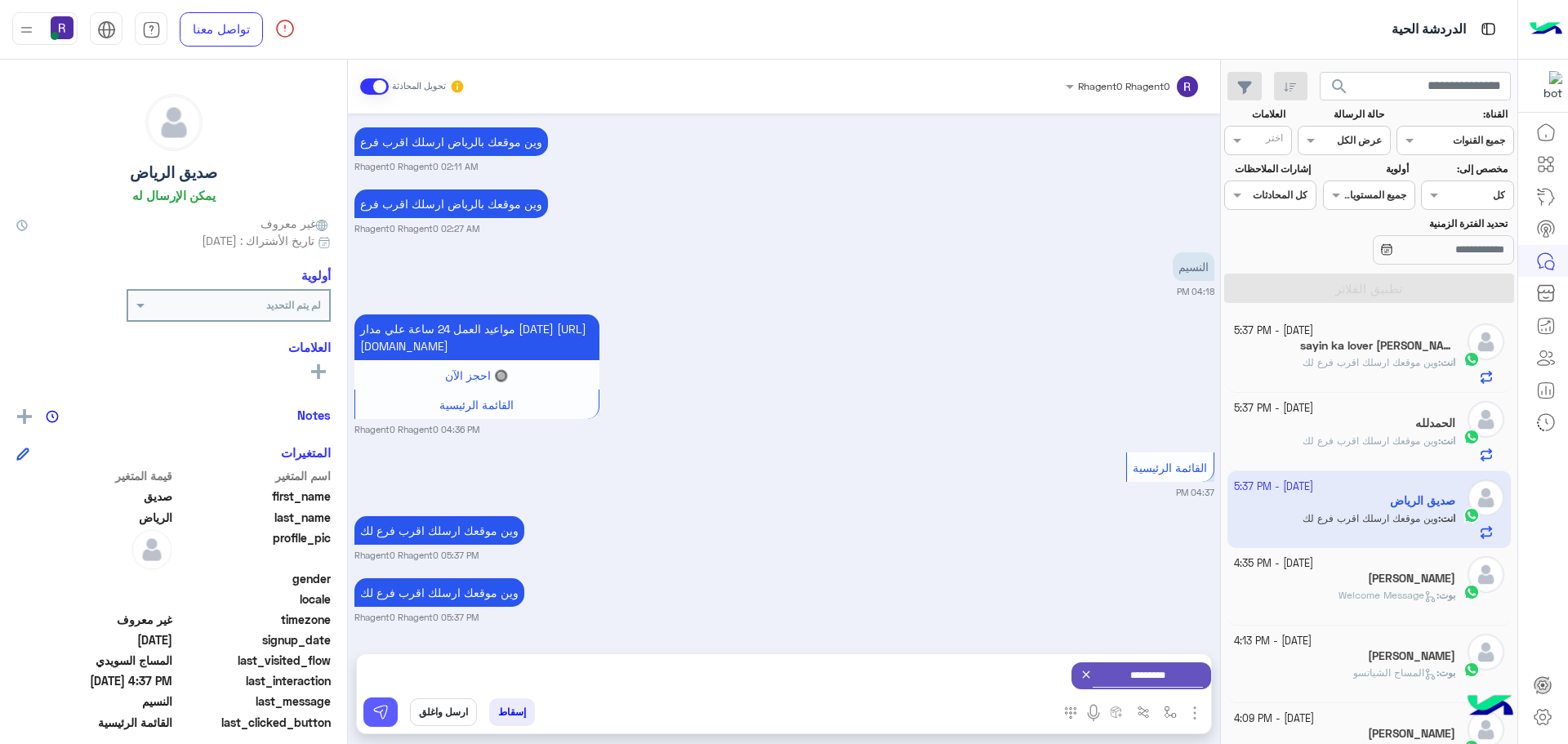
click at [379, 712] on img at bounding box center [380, 712] width 16 height 16
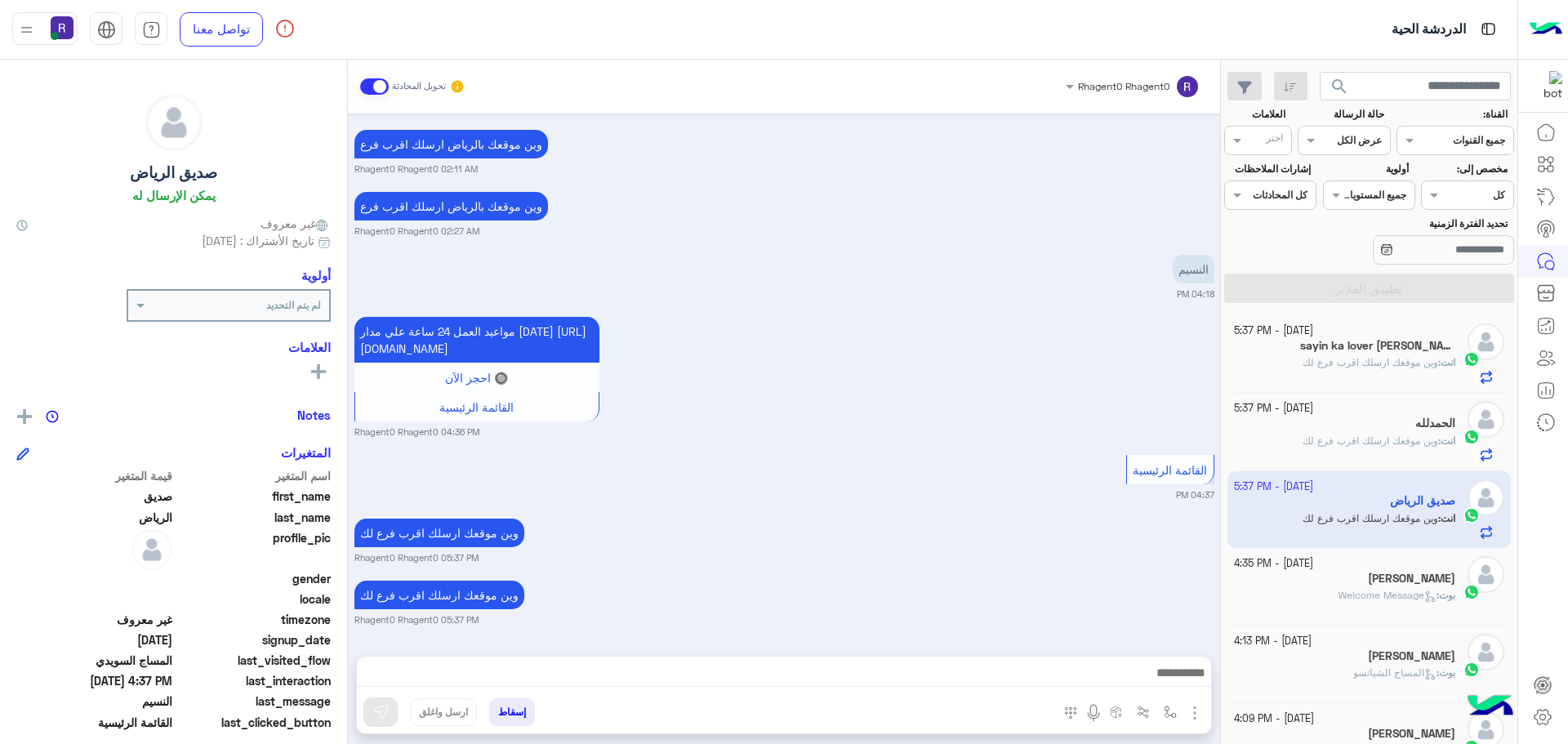
scroll to position [1995, 0]
click at [1394, 592] on span "Welcome Message" at bounding box center [1387, 595] width 98 height 12
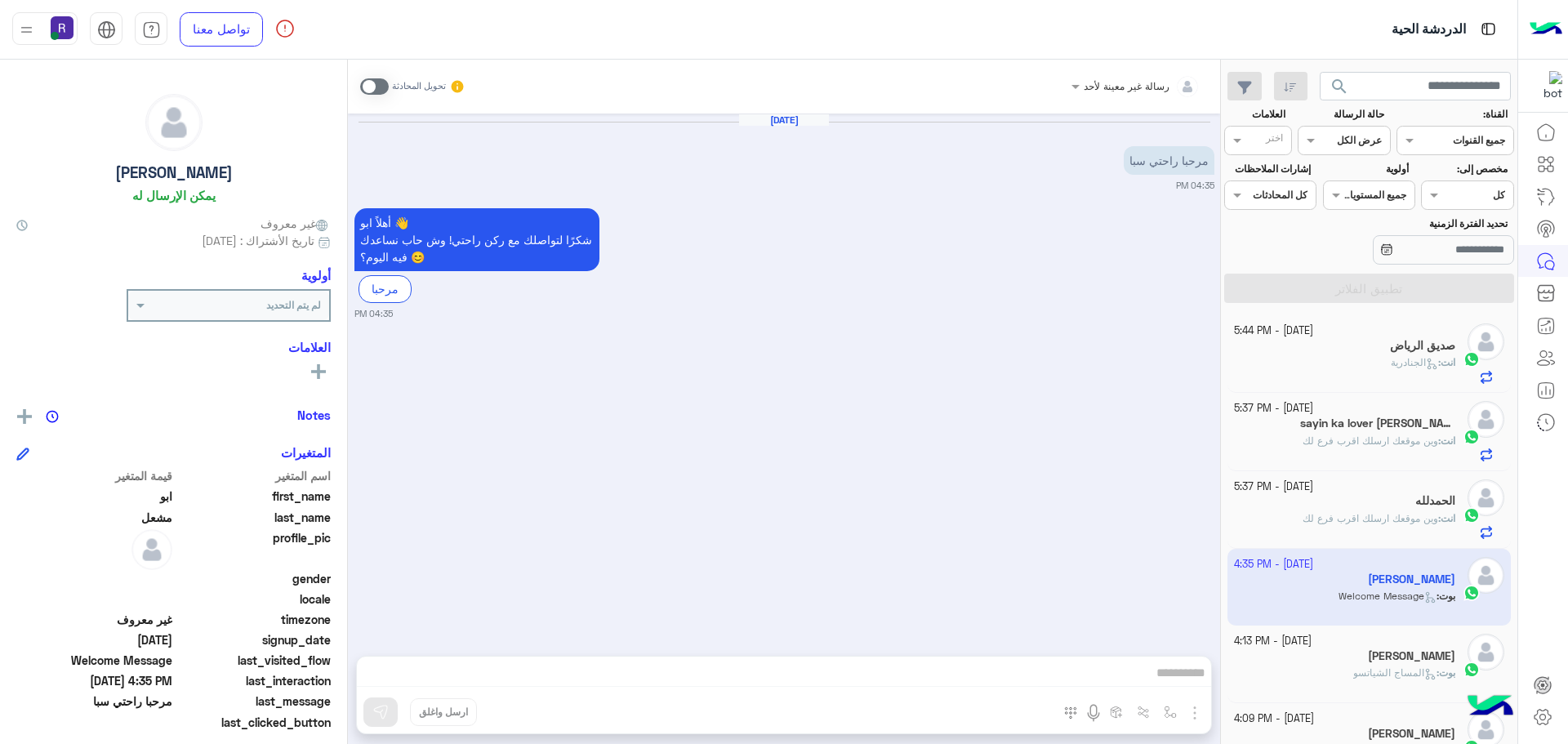
click at [381, 90] on span at bounding box center [374, 87] width 29 height 16
click at [1195, 711] on img "button" at bounding box center [1195, 713] width 20 height 20
click at [1179, 673] on button "الصور" at bounding box center [1170, 676] width 70 height 33
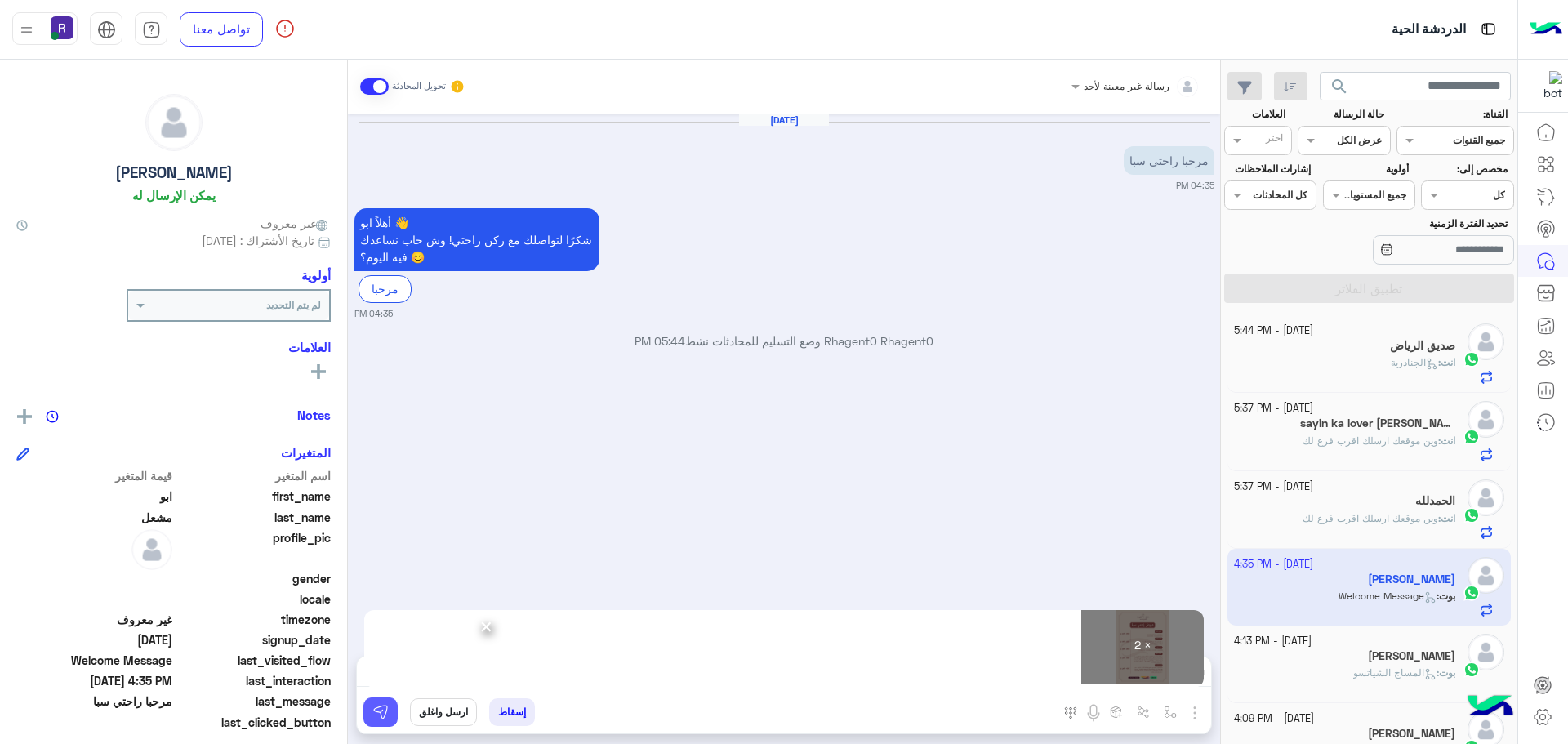
click at [390, 719] on button at bounding box center [380, 712] width 34 height 30
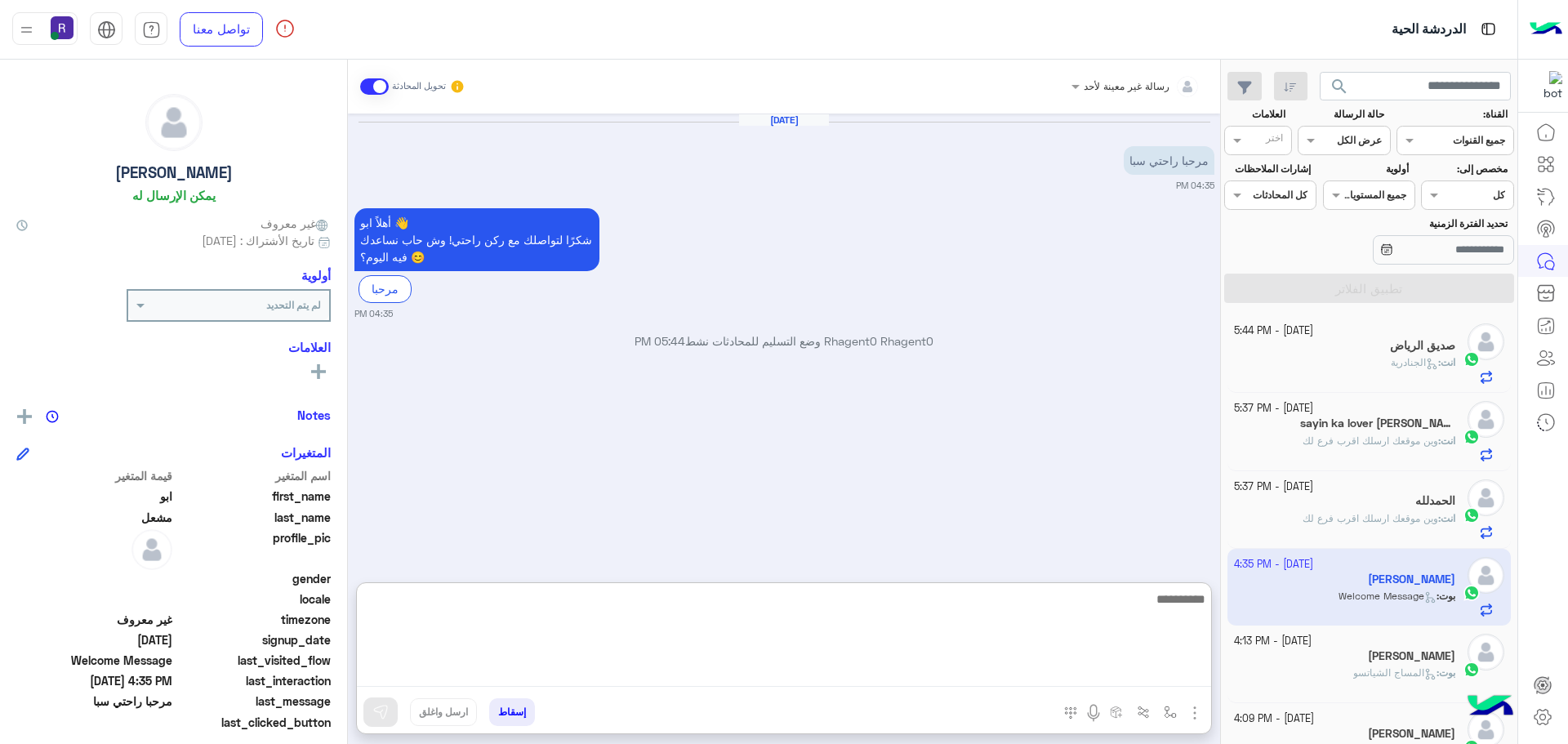
paste textarea "**********"
type textarea "**********"
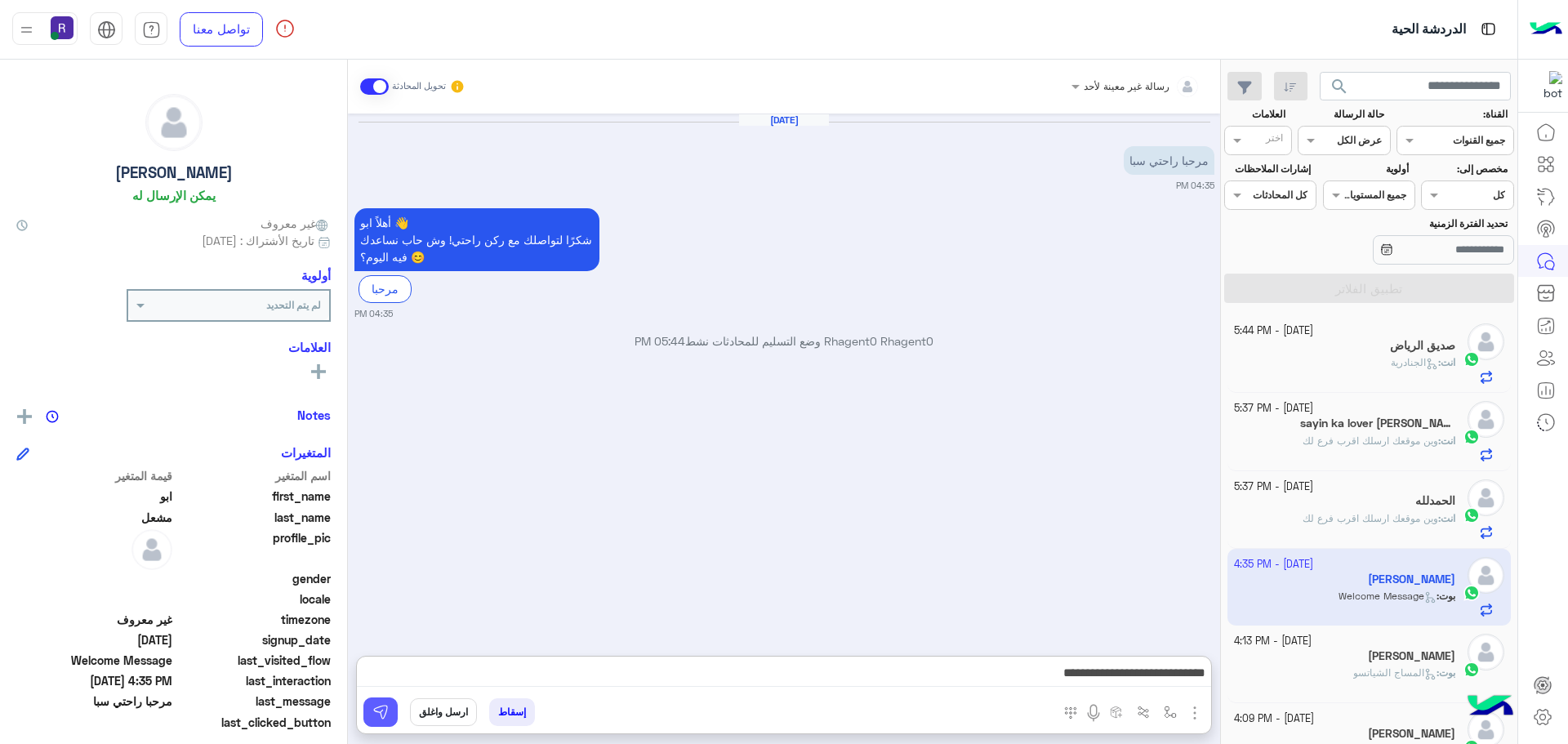
click at [386, 720] on button at bounding box center [380, 712] width 34 height 30
click at [1384, 665] on p "بوت : المساج الشياتسو" at bounding box center [1404, 672] width 102 height 15
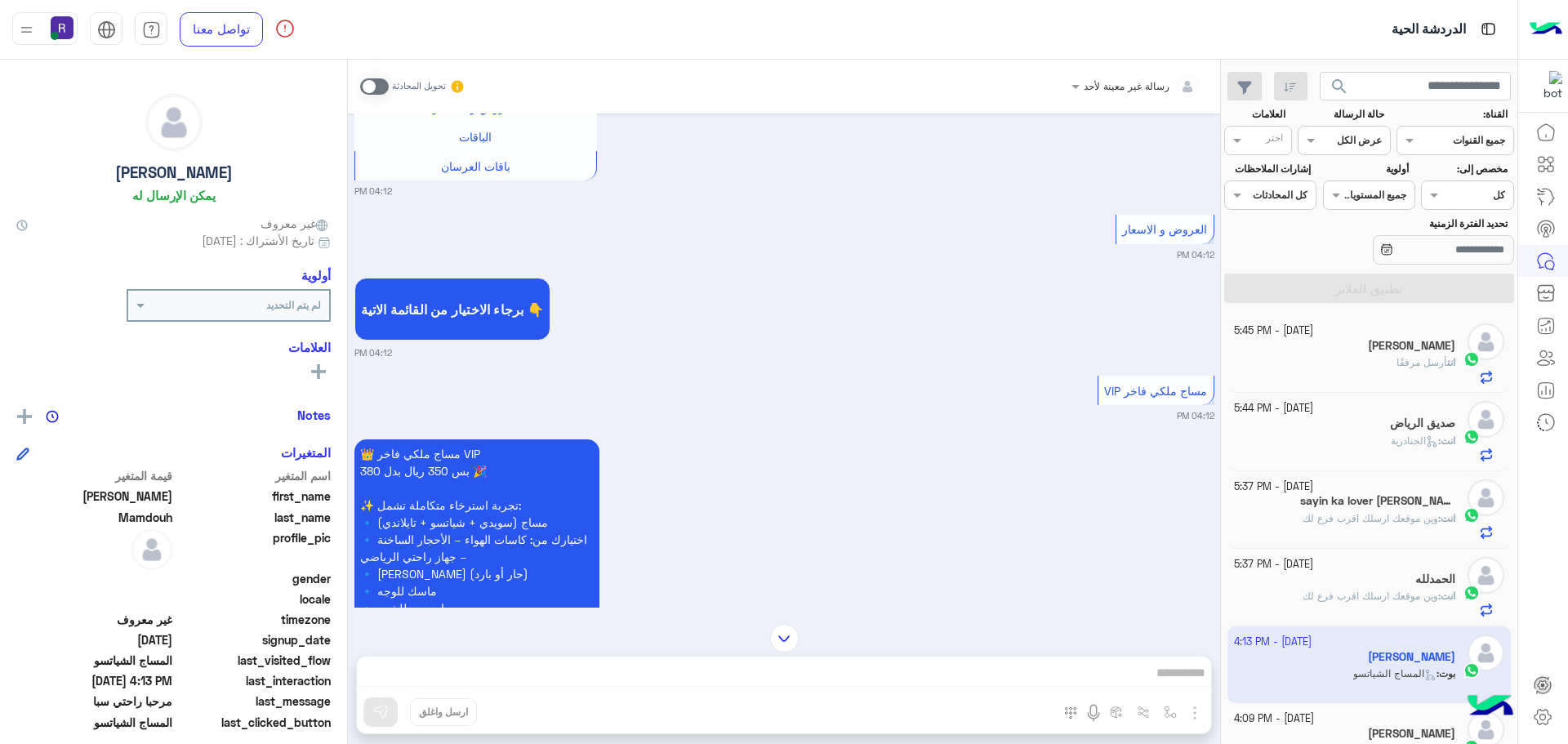
scroll to position [426, 0]
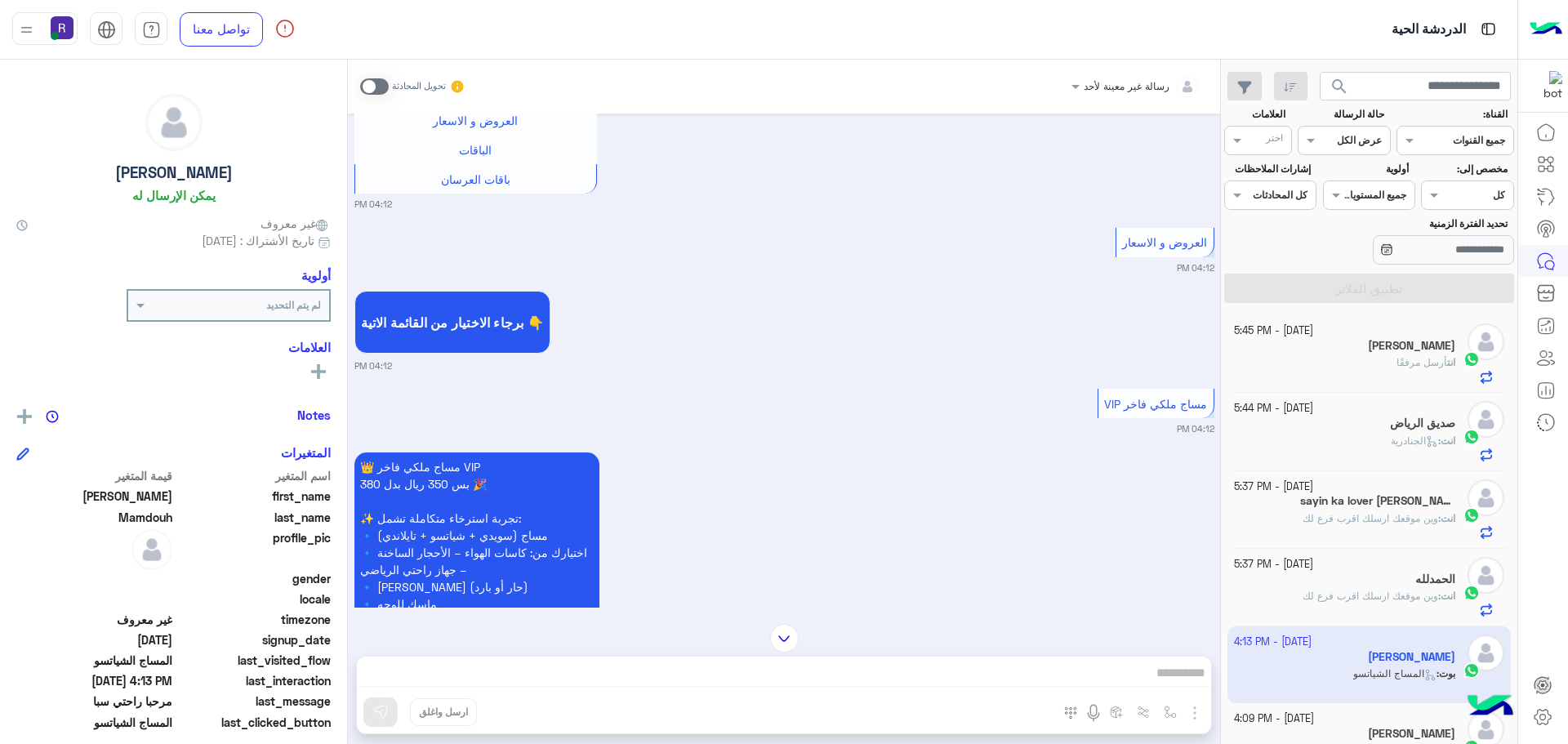
click at [383, 85] on span at bounding box center [374, 87] width 29 height 16
click at [380, 85] on span at bounding box center [374, 87] width 29 height 16
click at [385, 89] on span at bounding box center [374, 87] width 29 height 16
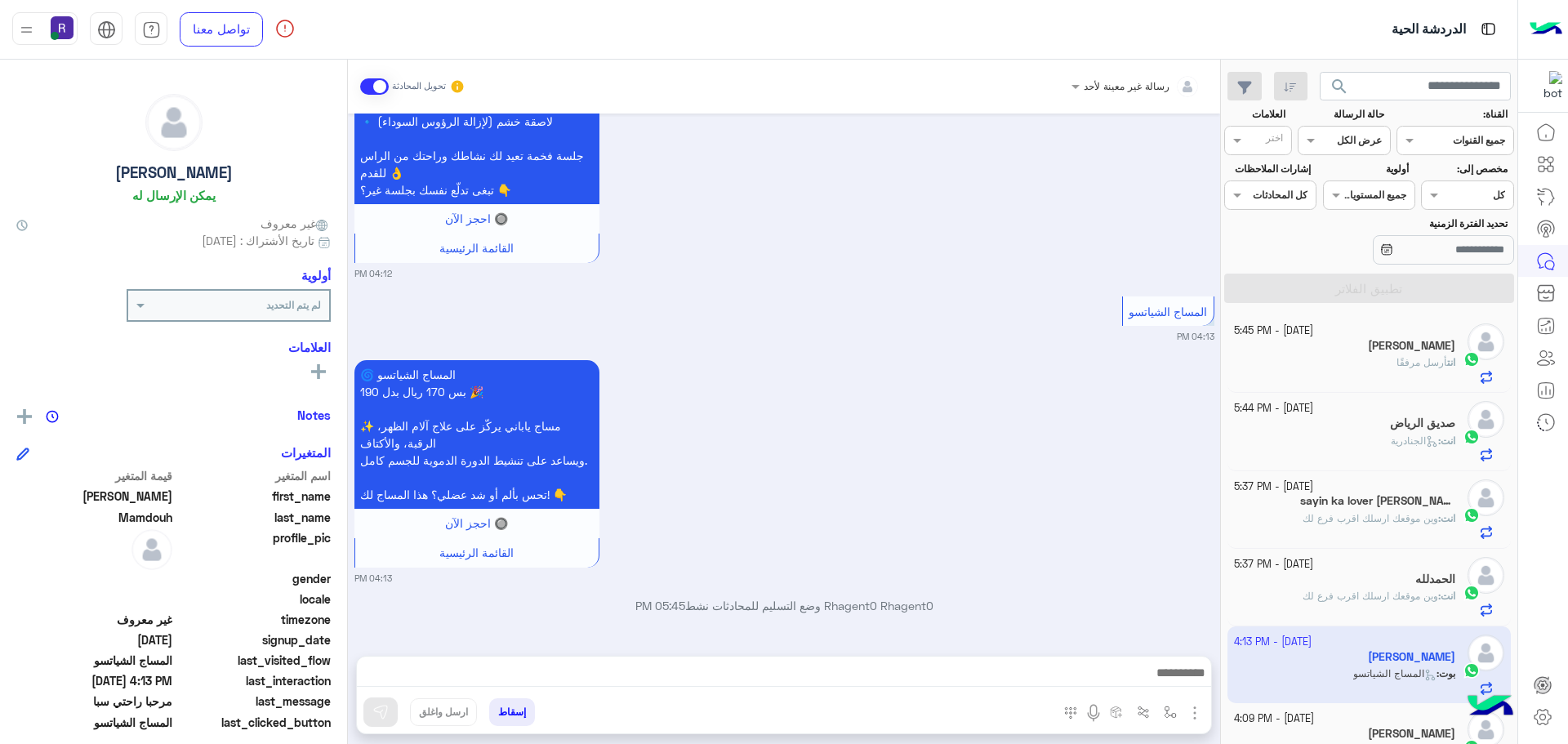
click at [1196, 711] on img "button" at bounding box center [1195, 713] width 20 height 20
click at [1184, 684] on img at bounding box center [1190, 676] width 13 height 19
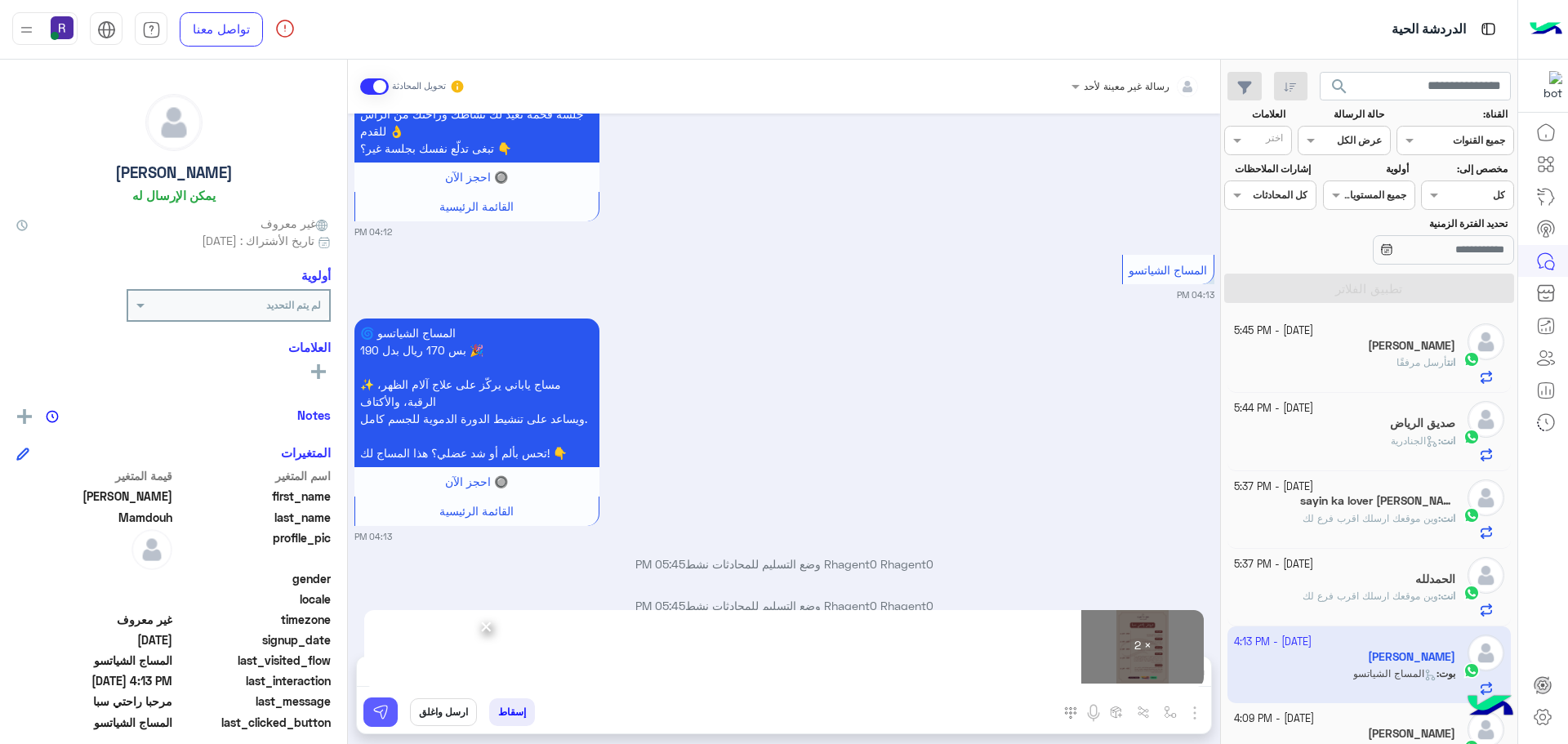
click at [382, 711] on img at bounding box center [380, 712] width 16 height 16
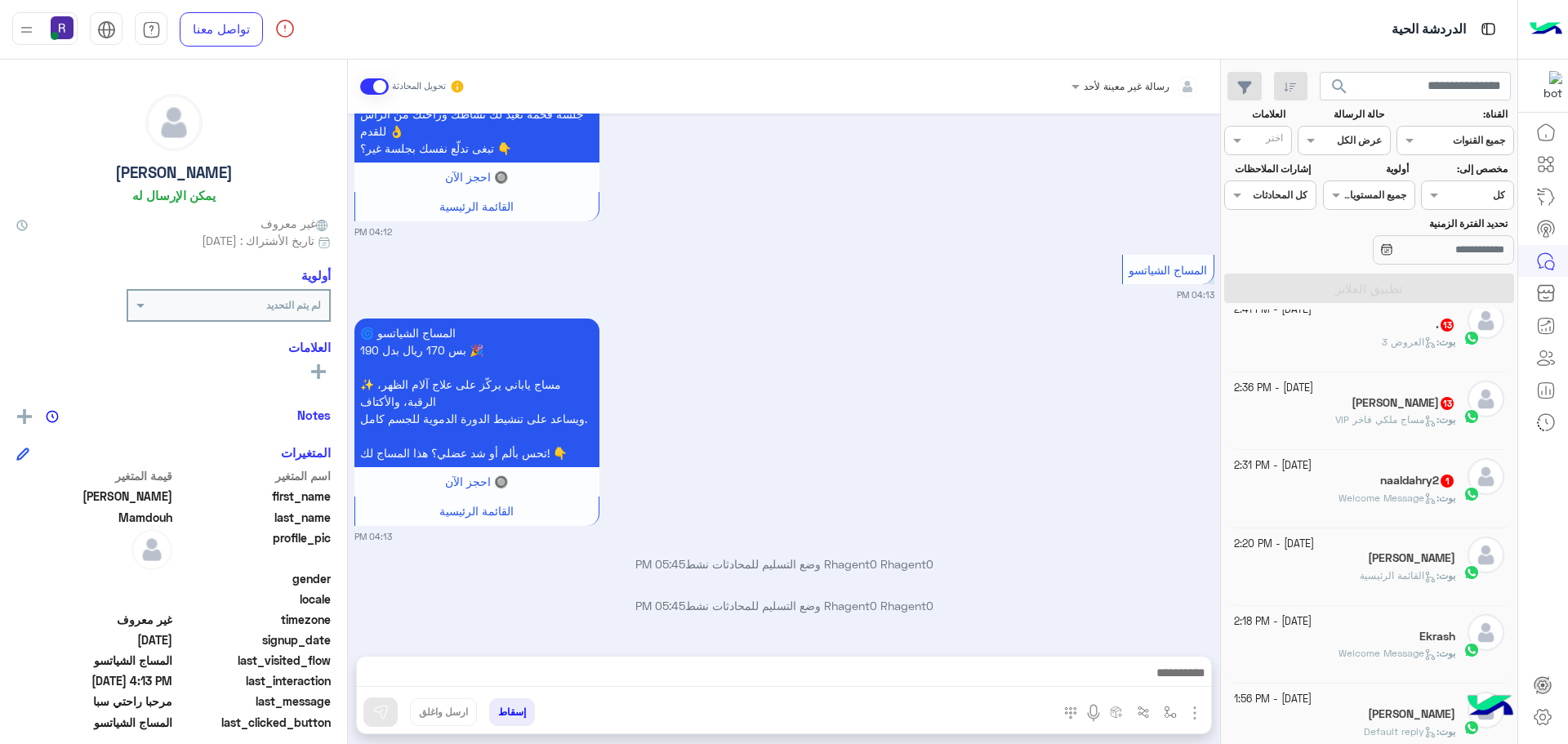
scroll to position [1061, 0]
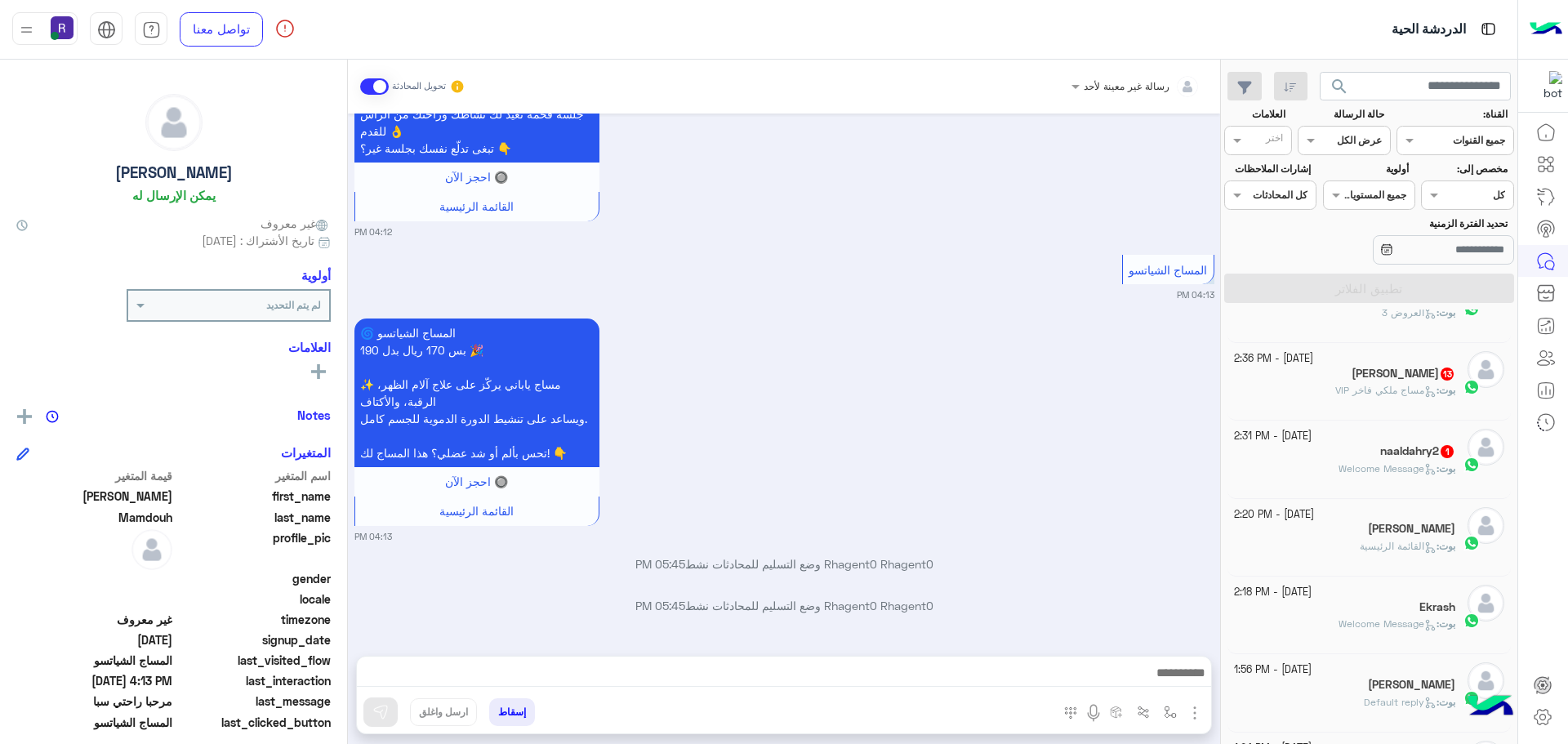
click at [1357, 457] on div "naaldahry2 1" at bounding box center [1344, 453] width 222 height 17
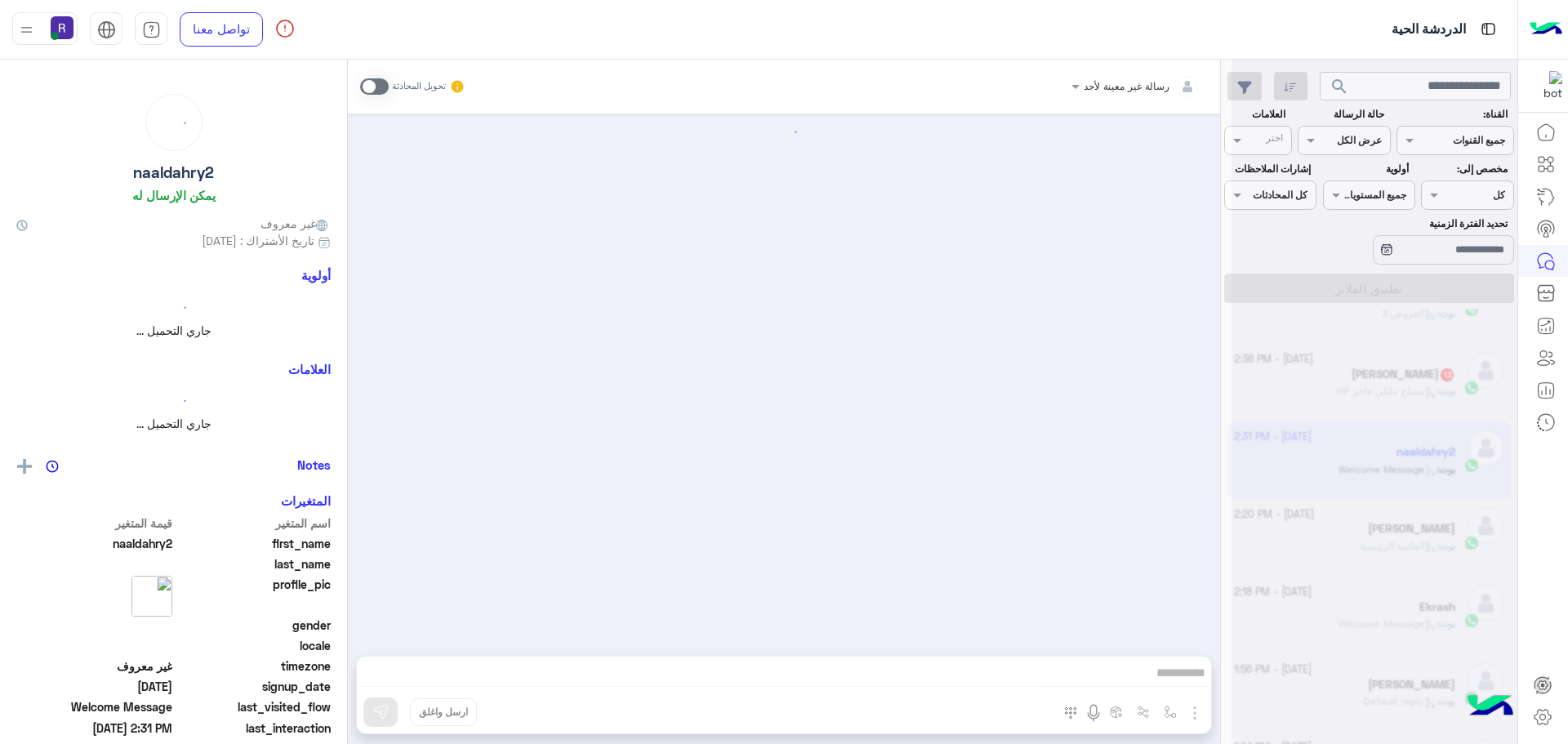
scroll to position [1062, 0]
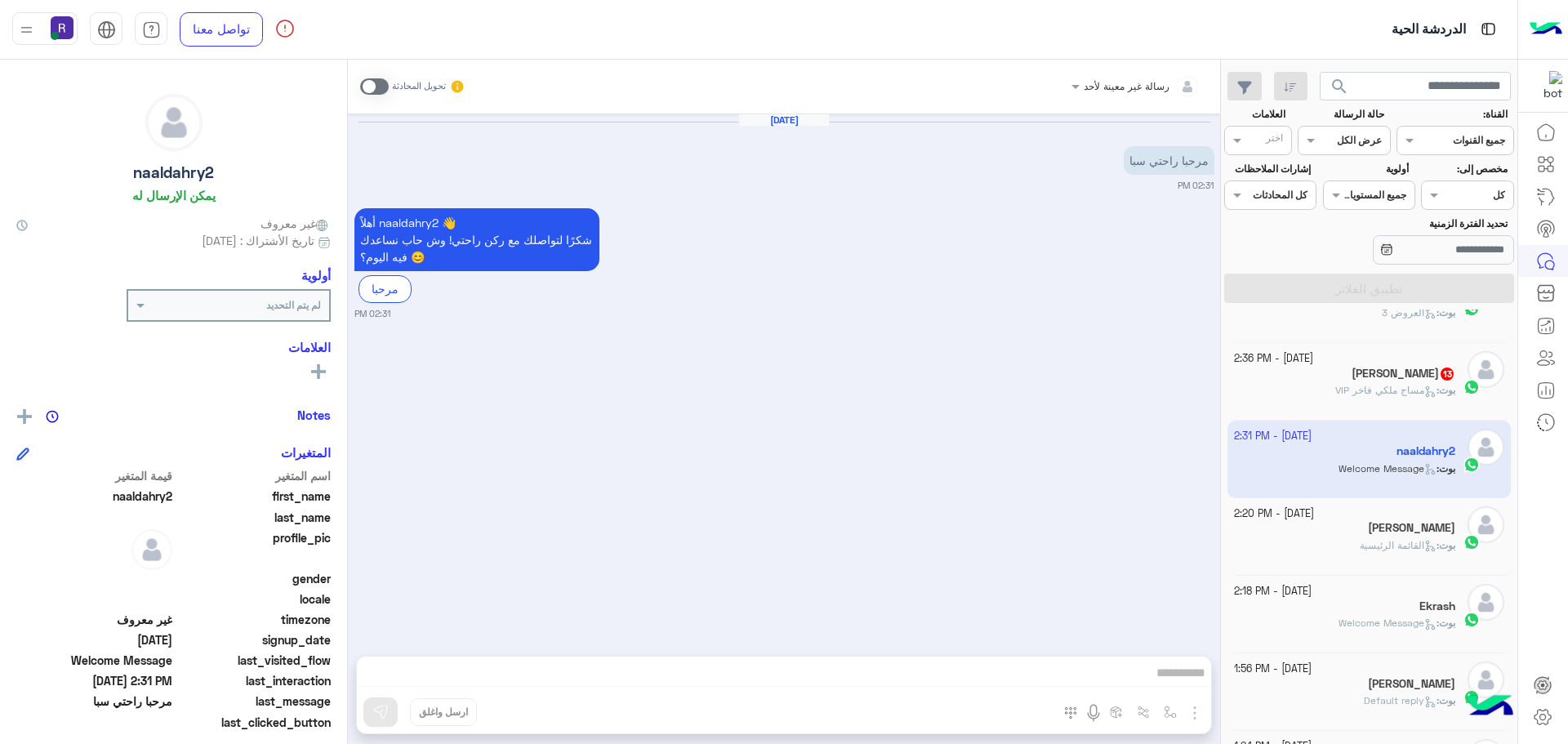
click at [1375, 398] on div "بوت : مساج ملكي فاخر VIP" at bounding box center [1344, 397] width 222 height 29
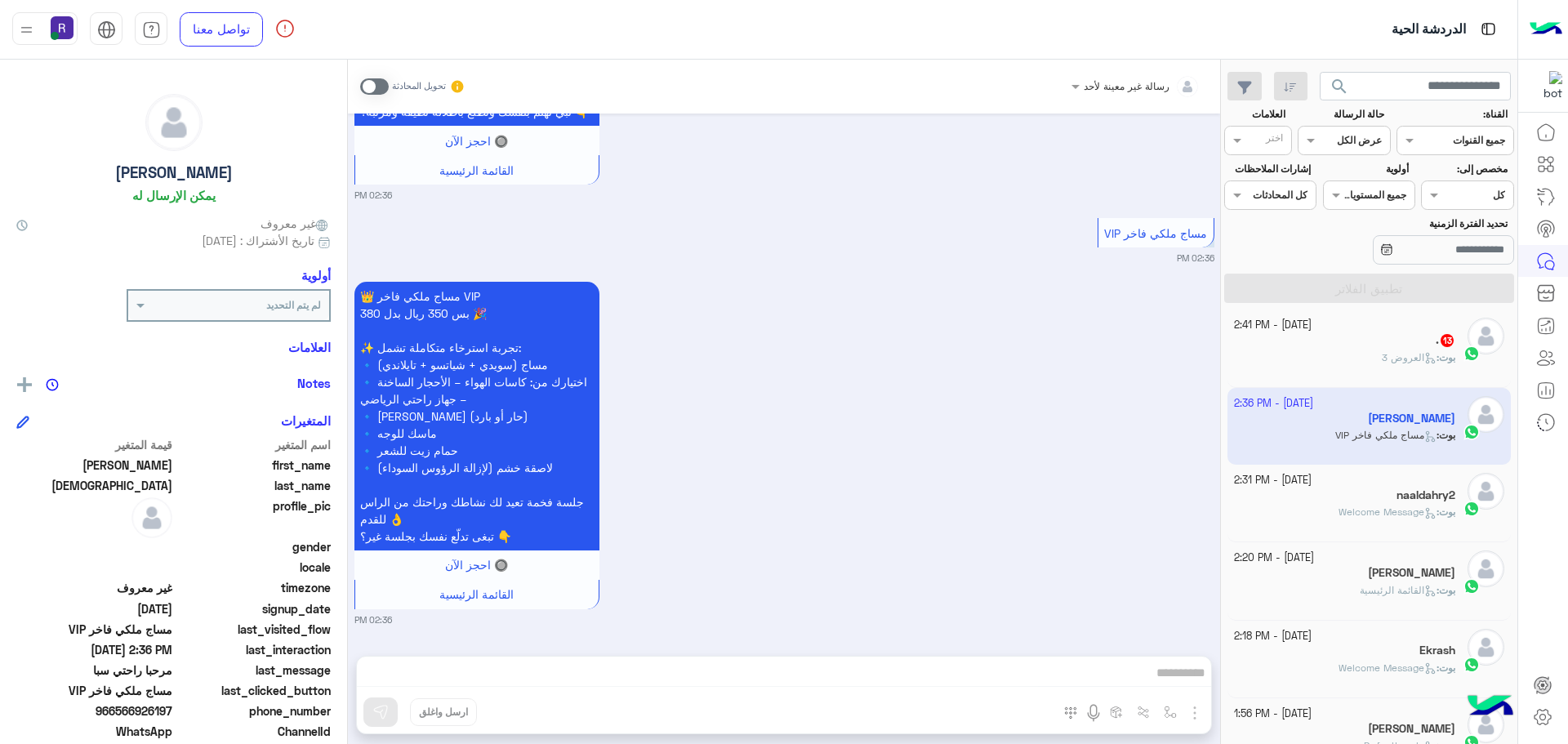
scroll to position [981, 0]
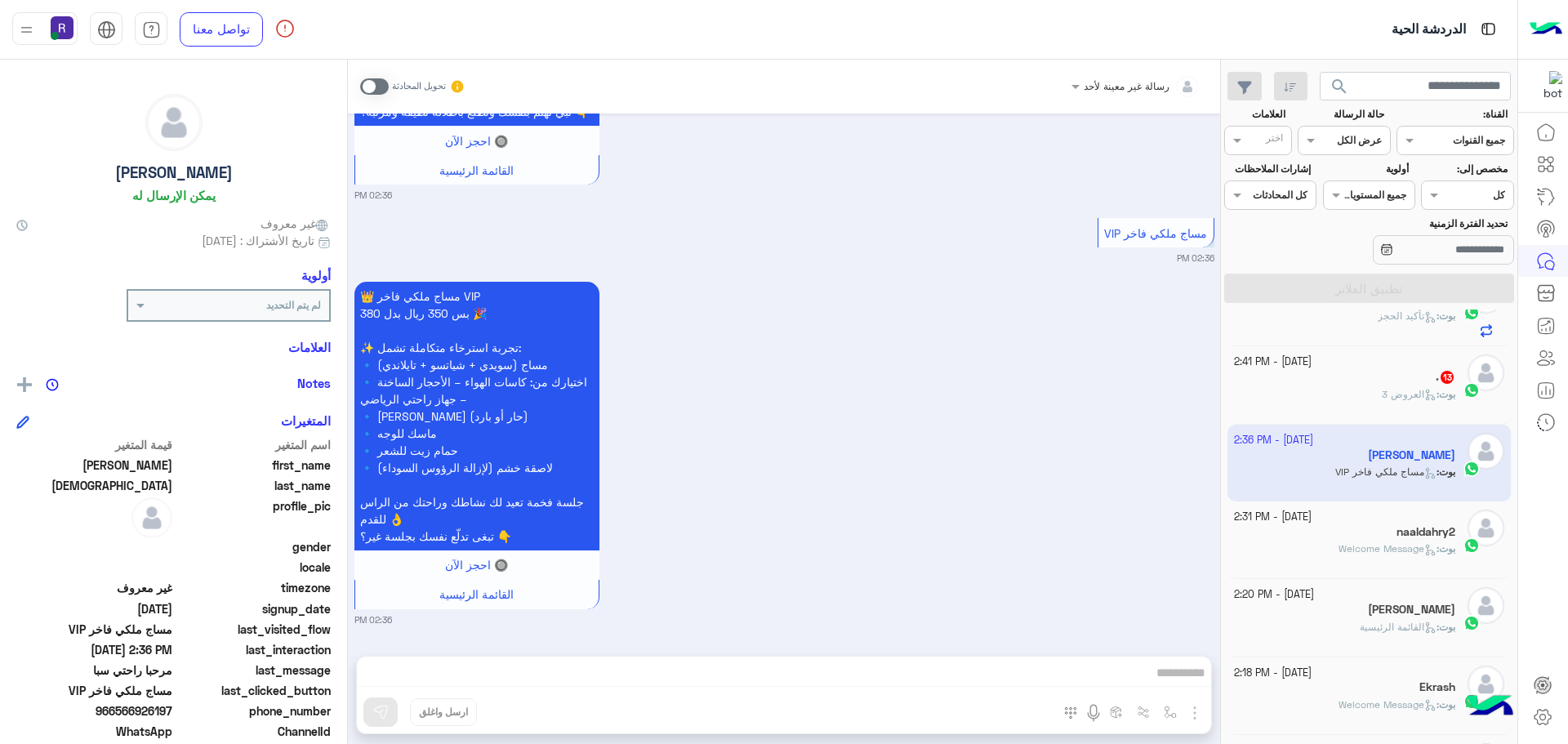
click at [1437, 399] on b "بوت :" at bounding box center [1446, 394] width 19 height 12
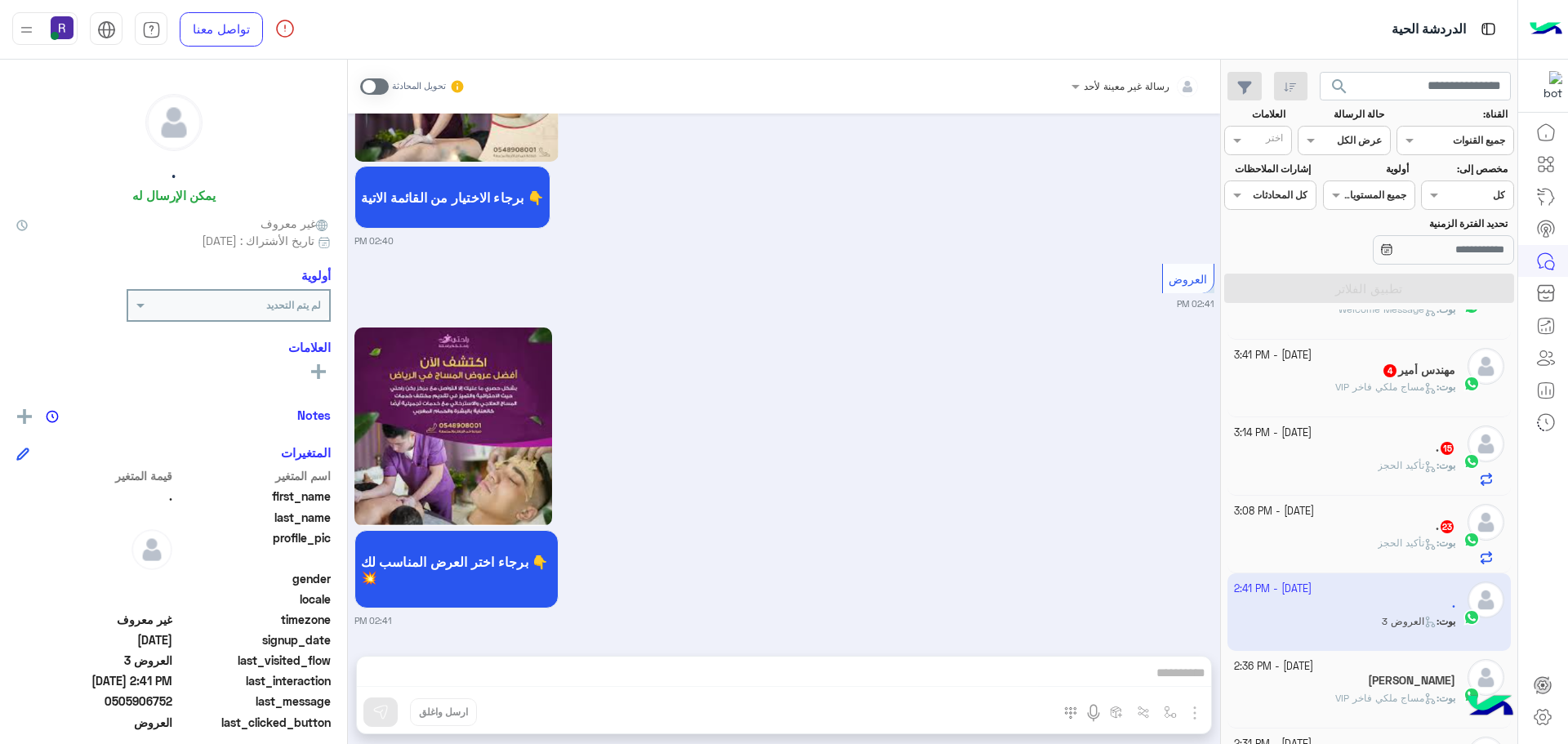
scroll to position [736, 0]
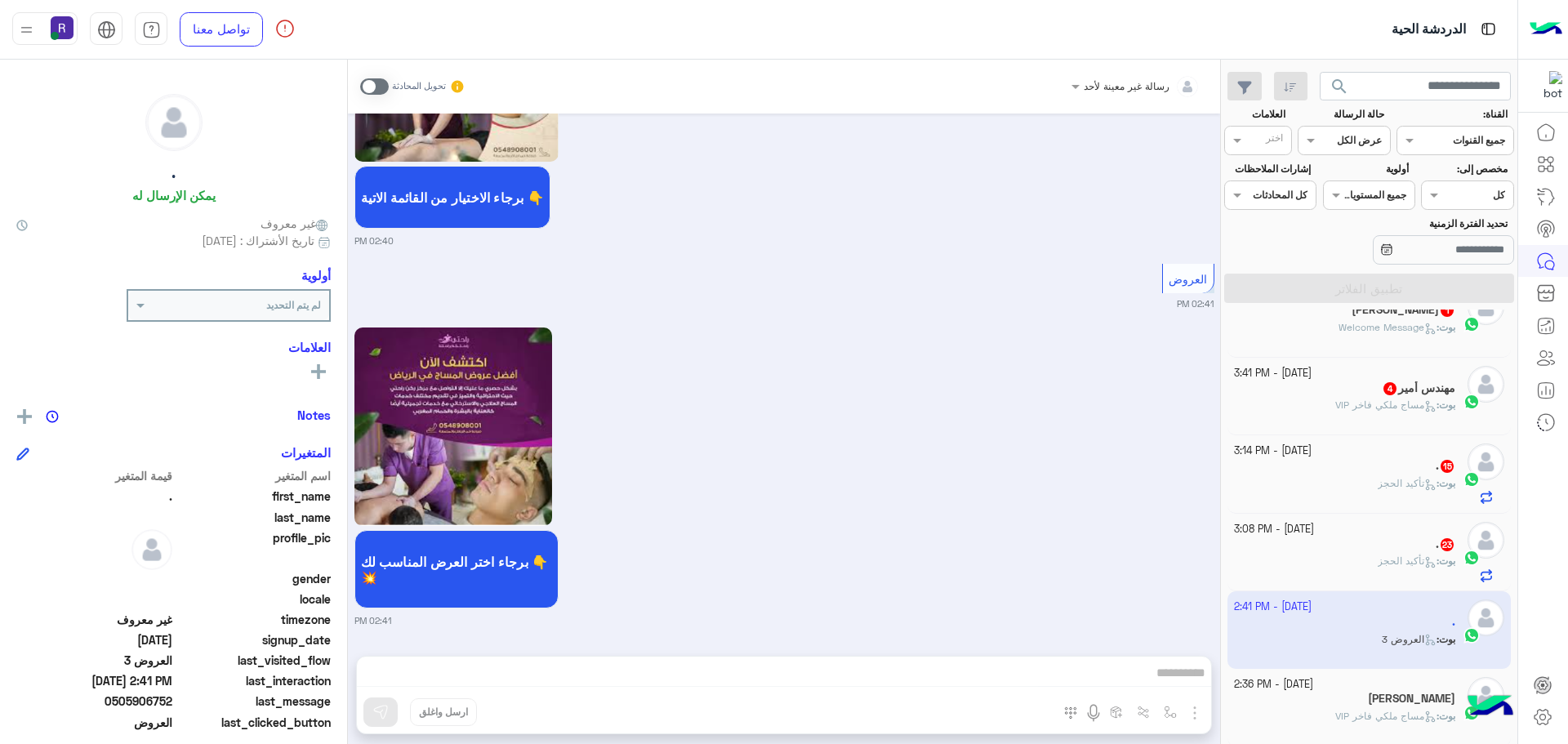
click at [1365, 554] on div "بوت : تأكيد الحجز" at bounding box center [1344, 568] width 222 height 29
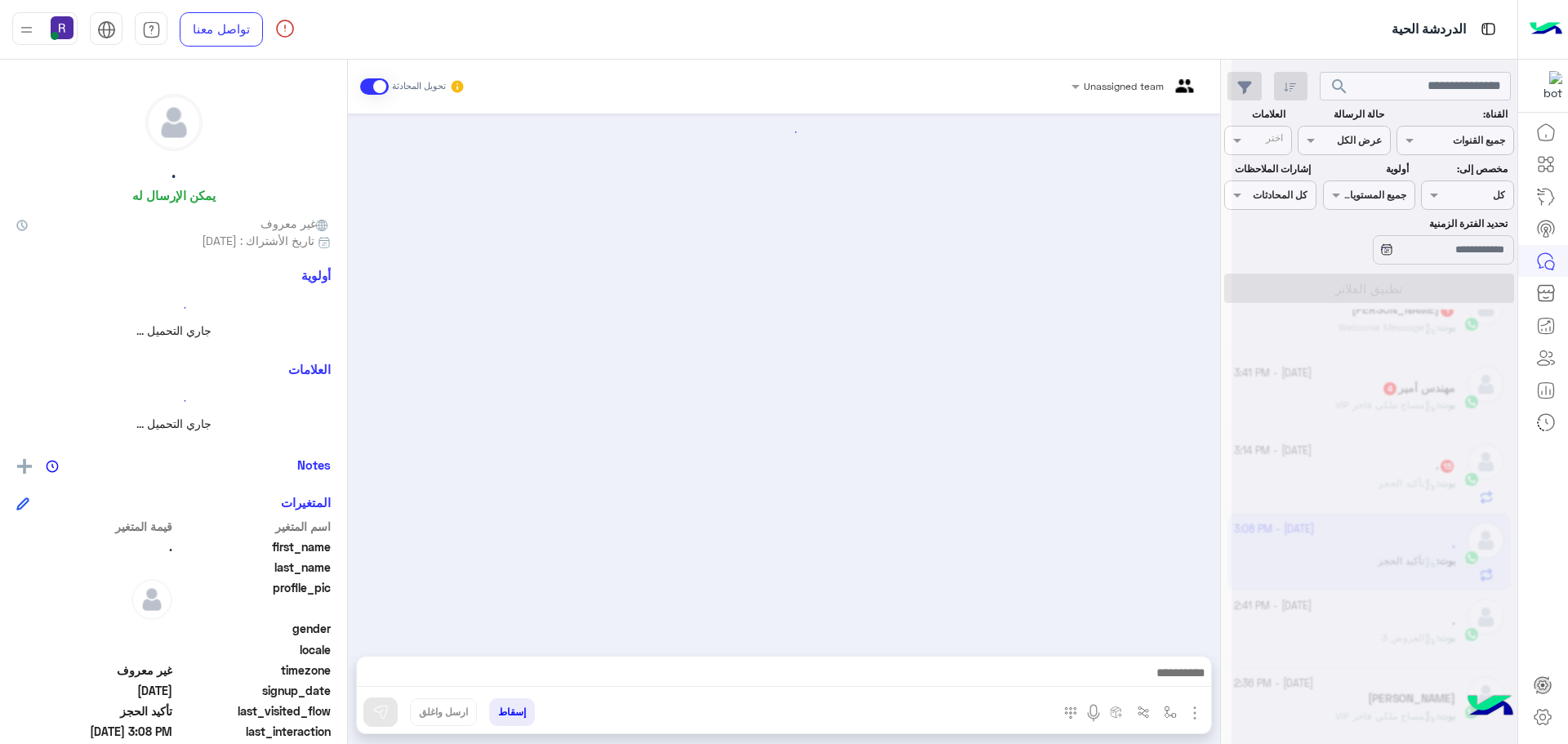
scroll to position [2218, 0]
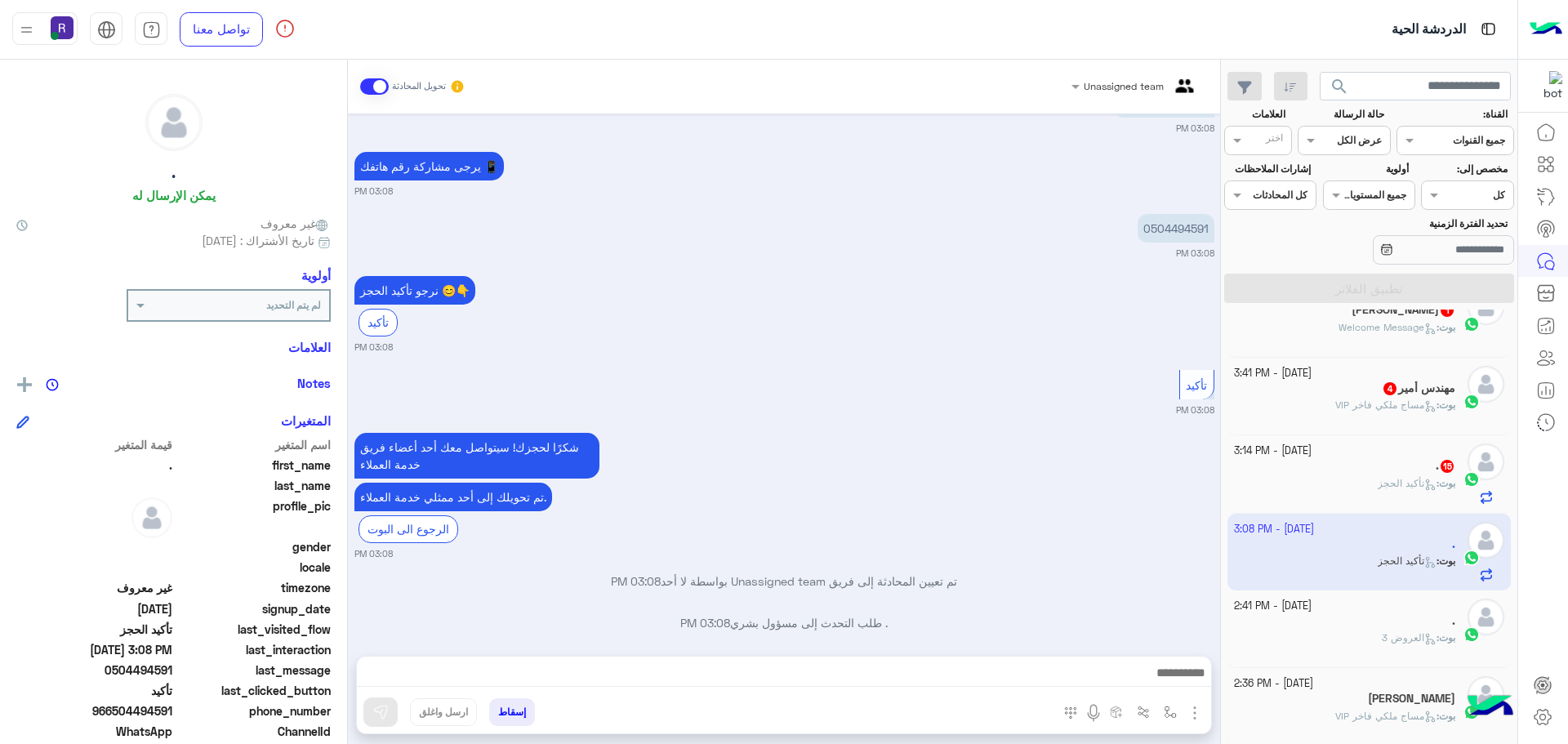
click at [1363, 483] on div "بوت : تأكيد الحجز" at bounding box center [1344, 490] width 222 height 29
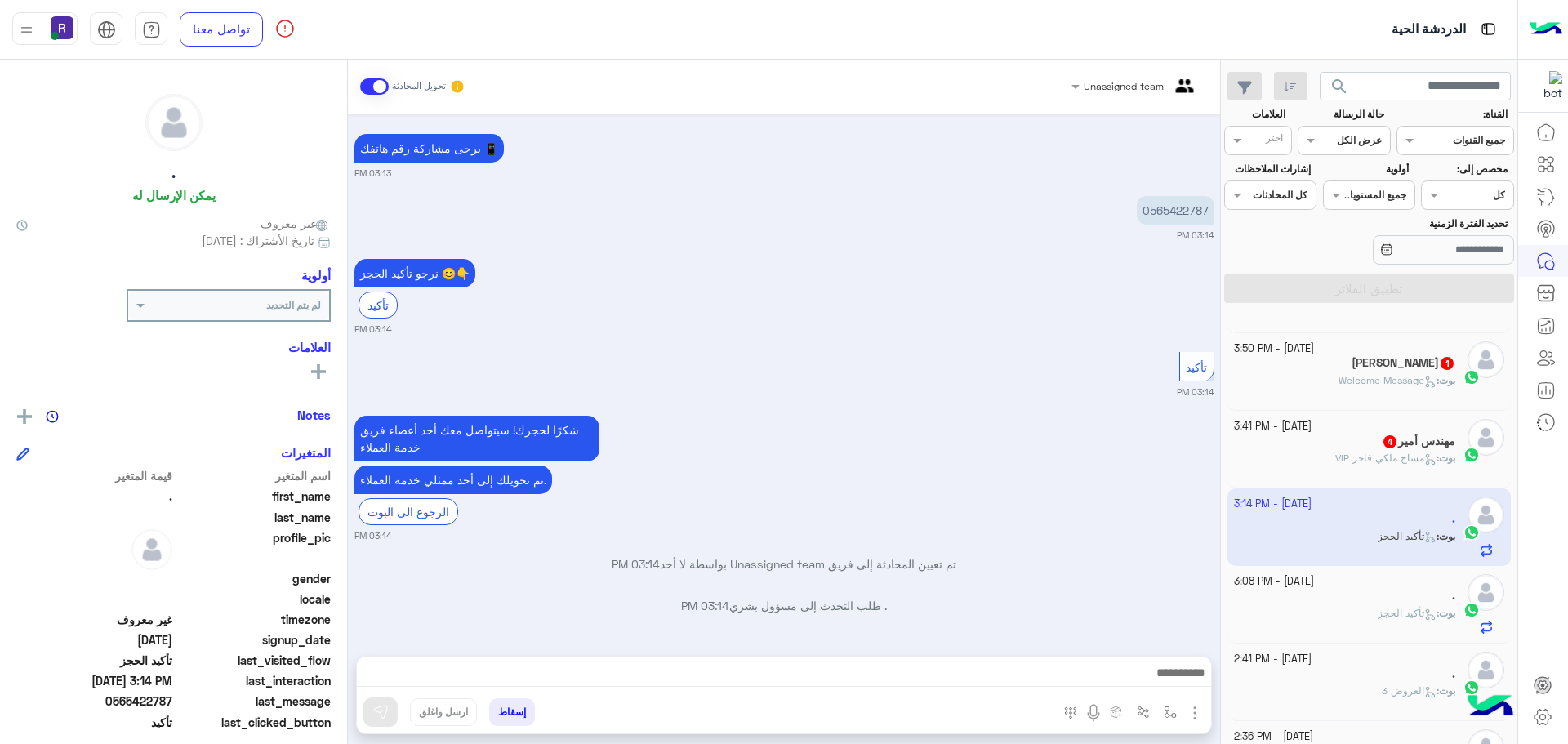
scroll to position [654, 0]
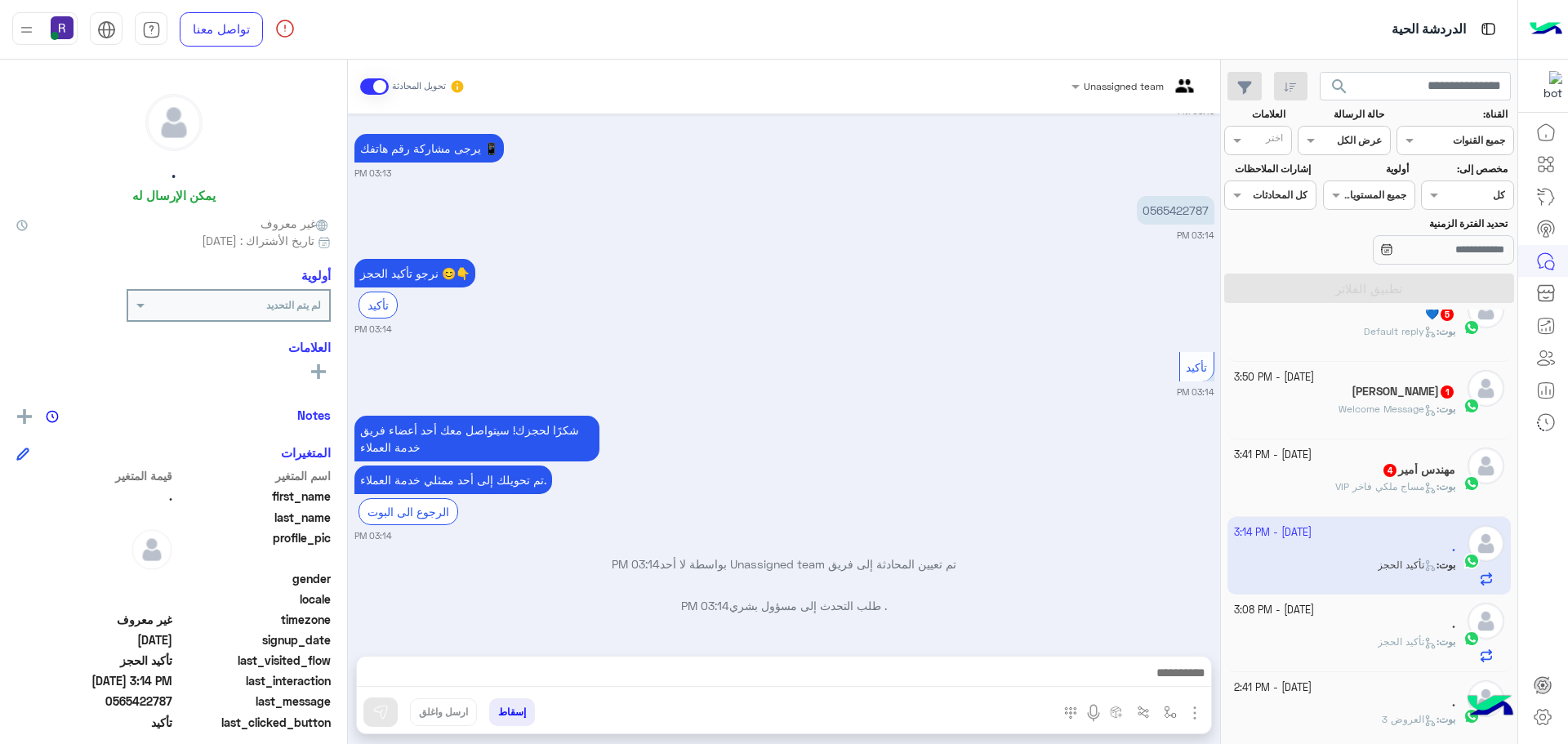
click at [1356, 473] on div "مهندس أمير 4" at bounding box center [1344, 470] width 222 height 17
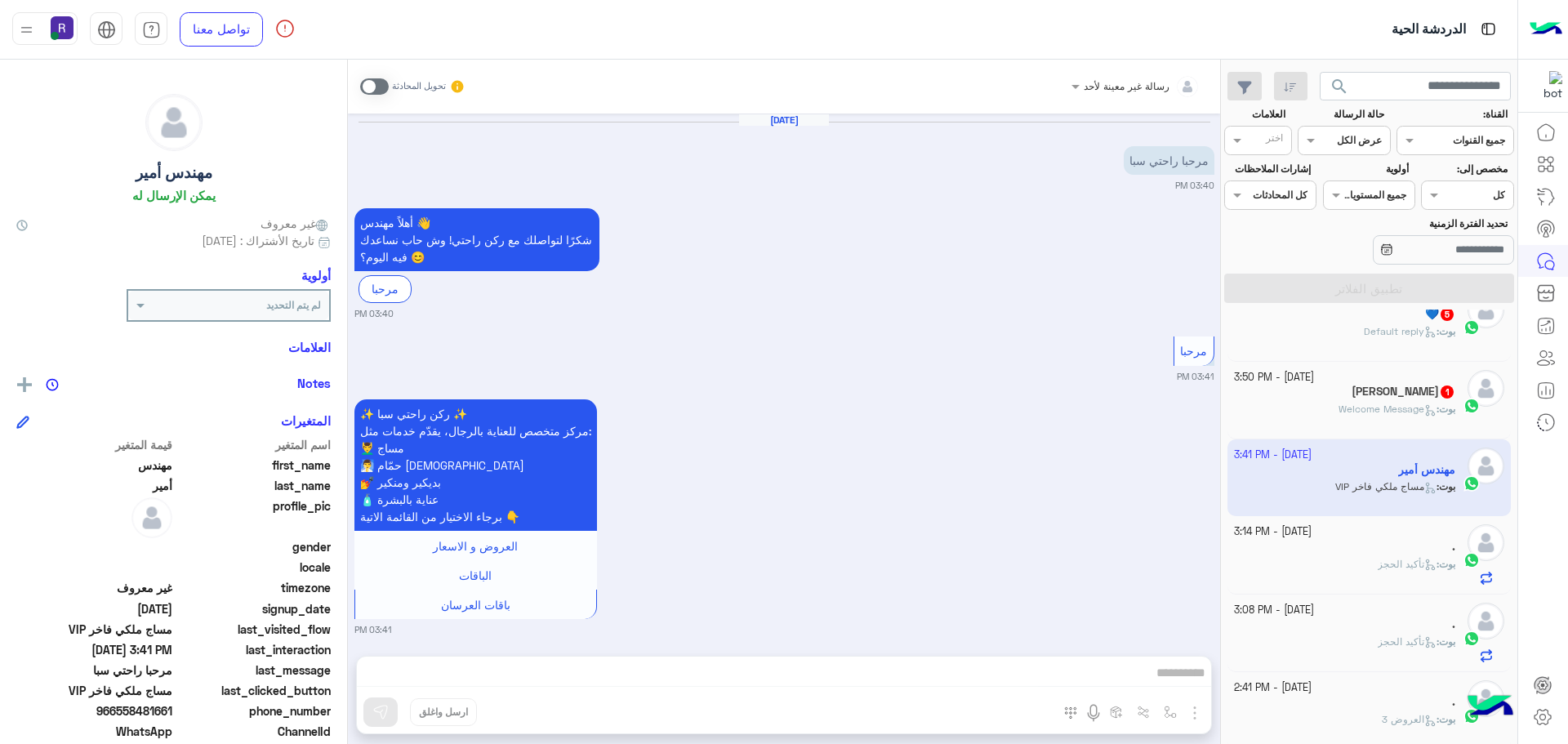
scroll to position [612, 0]
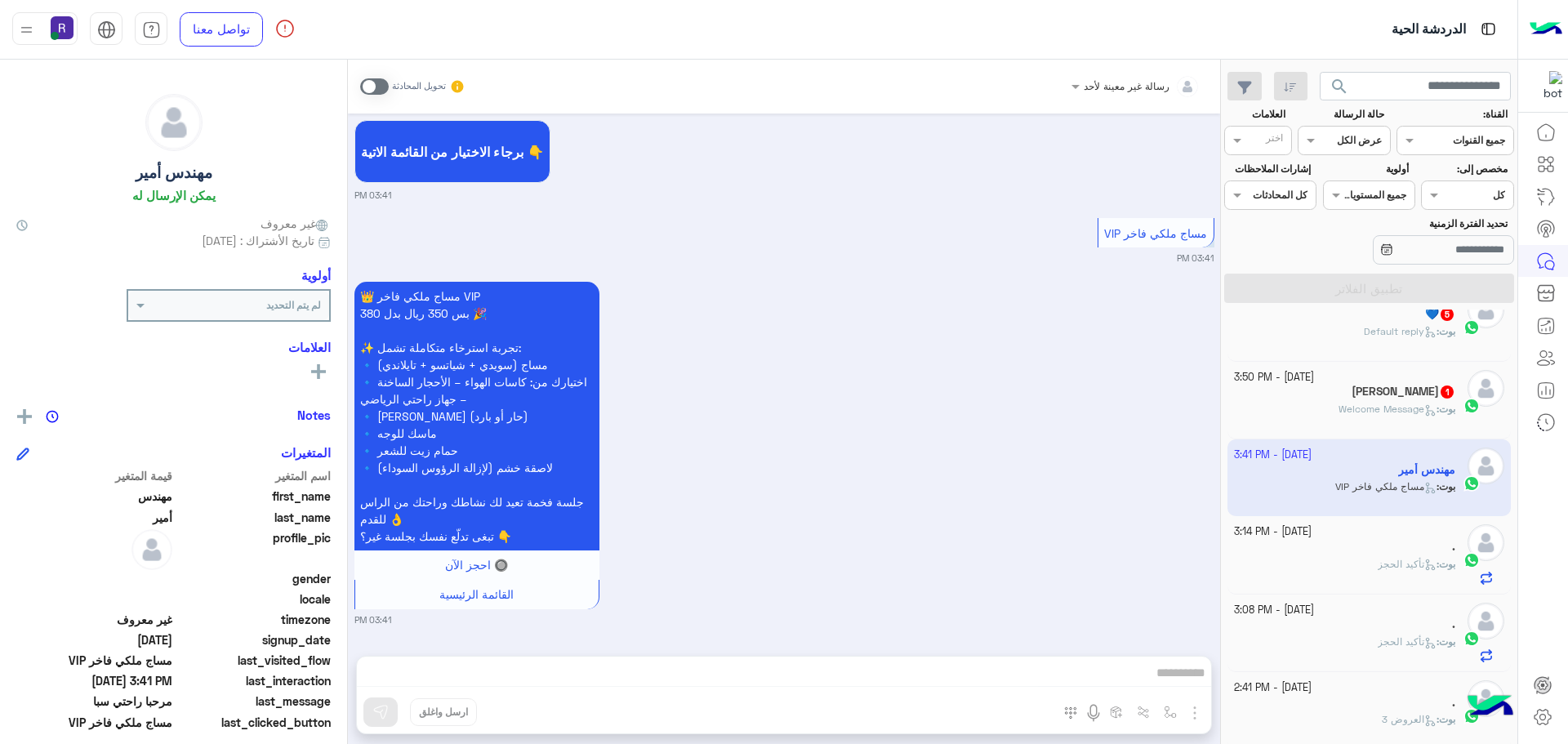
click at [1361, 396] on div "Sam Sam 1" at bounding box center [1344, 393] width 222 height 17
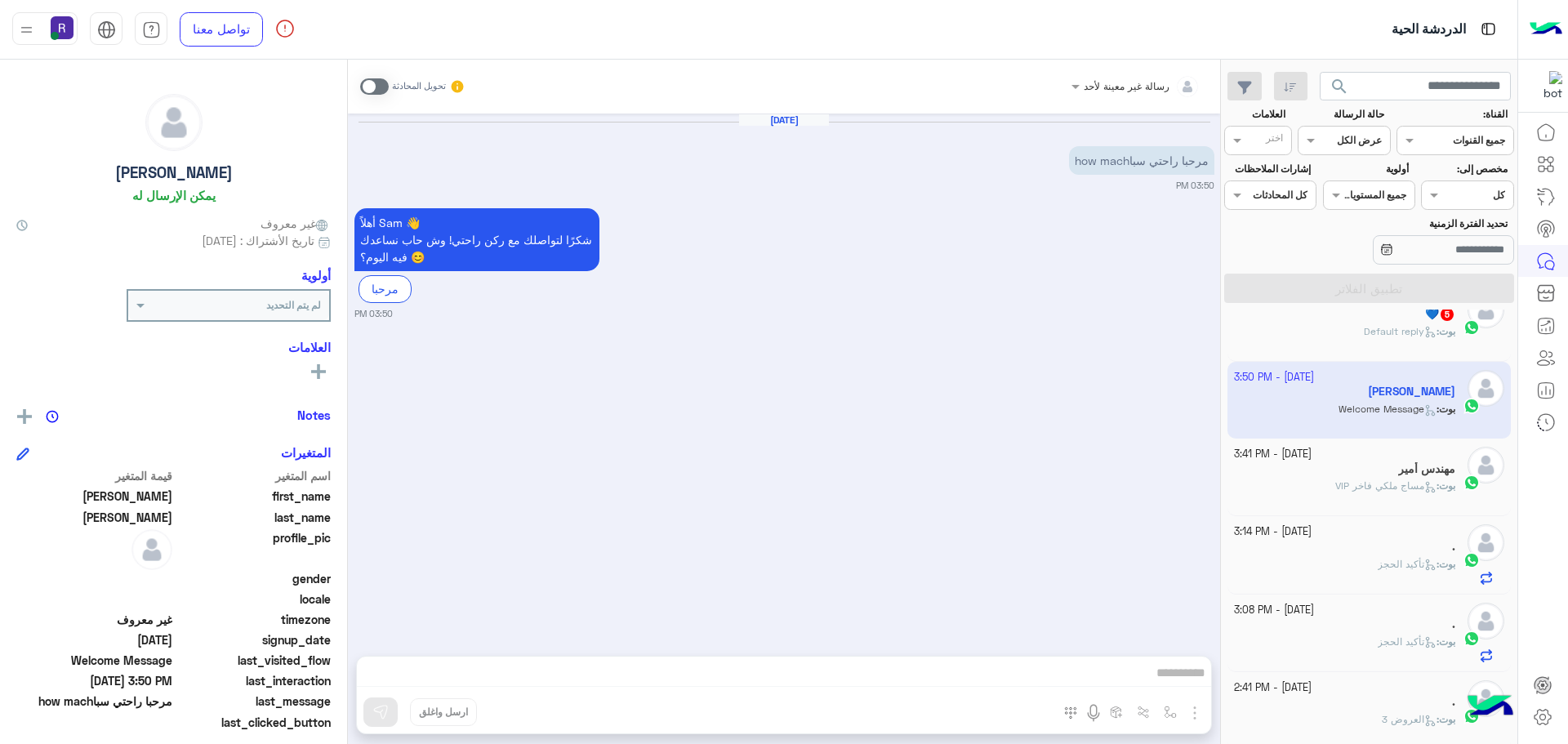
click at [1431, 340] on div "بوت : Default reply" at bounding box center [1344, 338] width 222 height 29
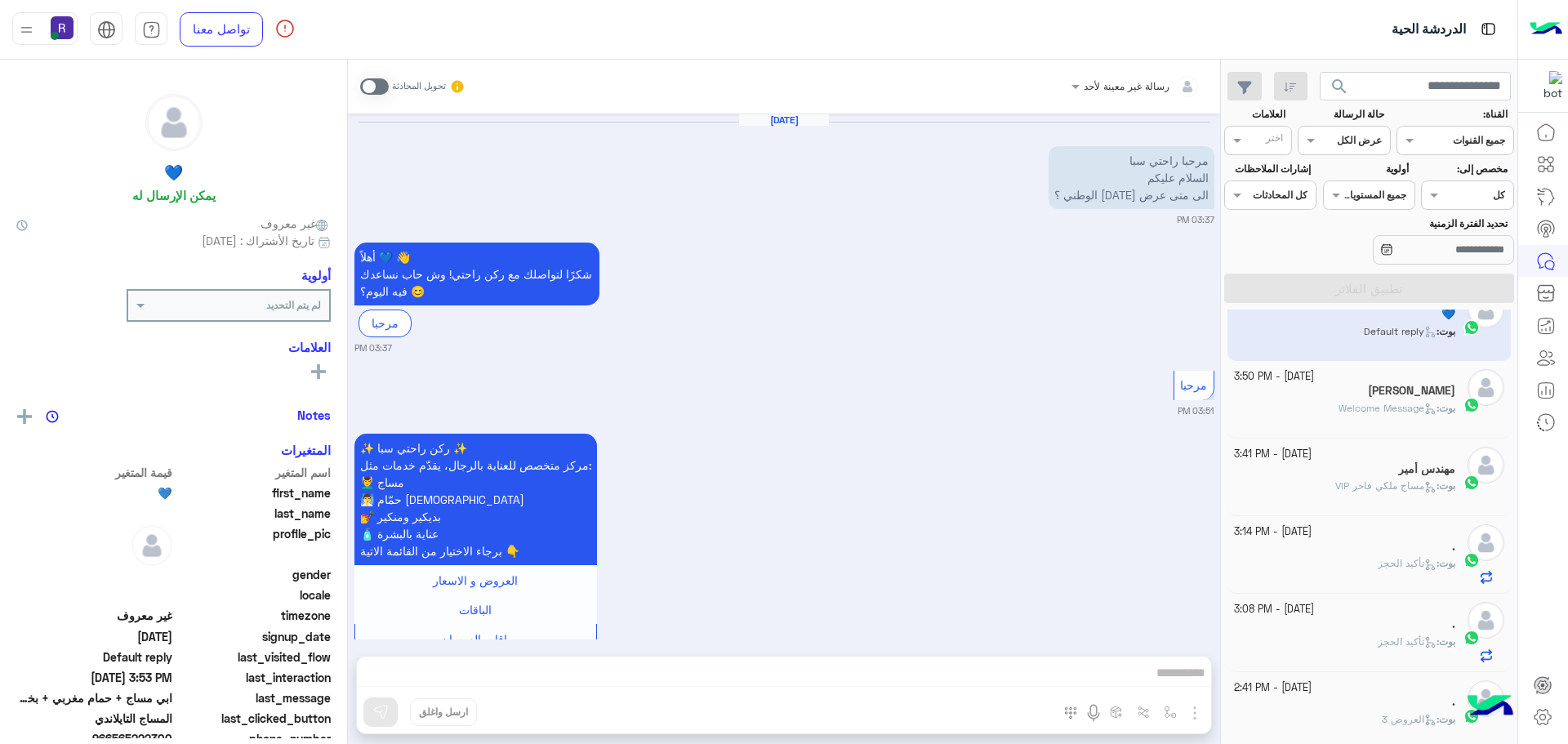
scroll to position [750, 0]
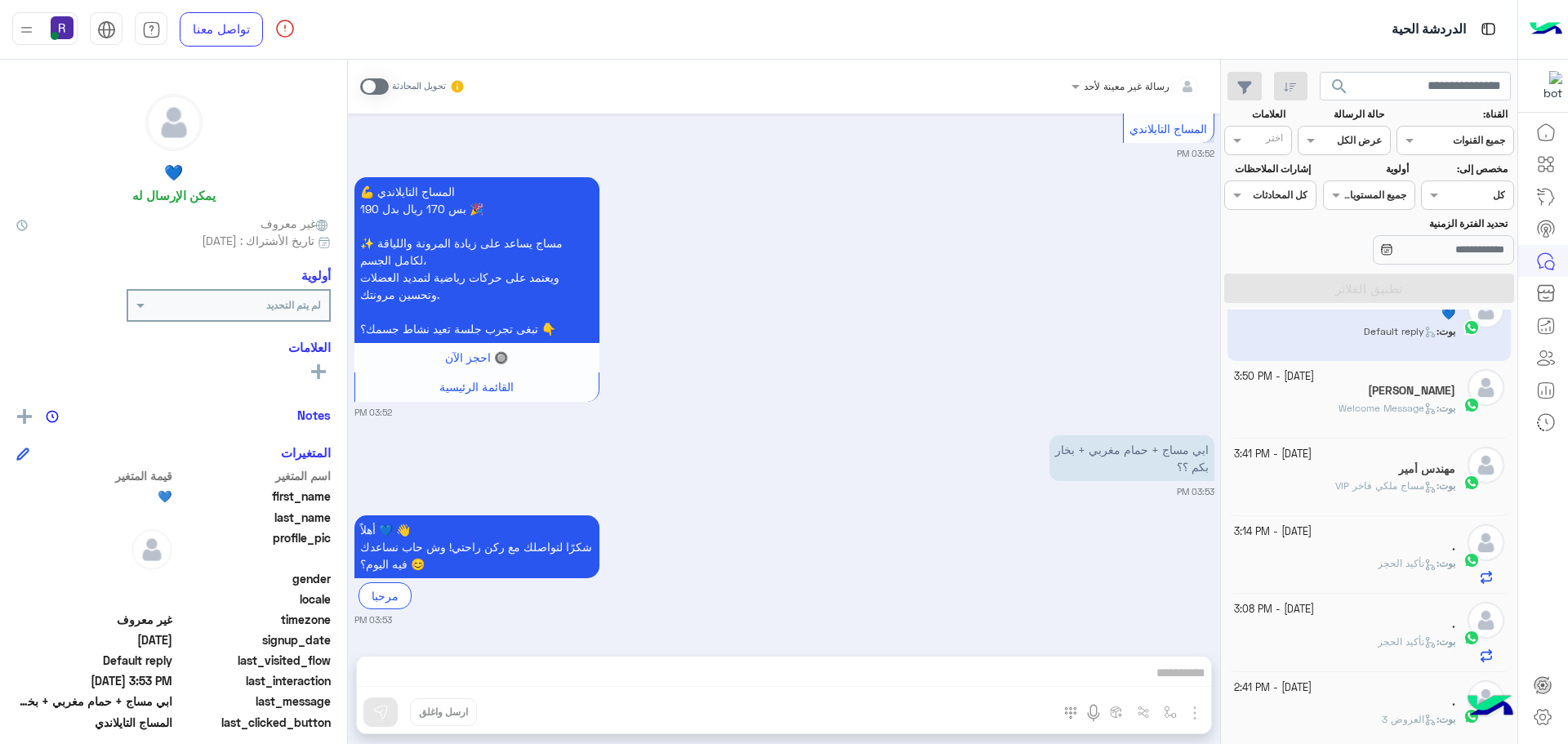
click at [378, 84] on span at bounding box center [374, 87] width 29 height 16
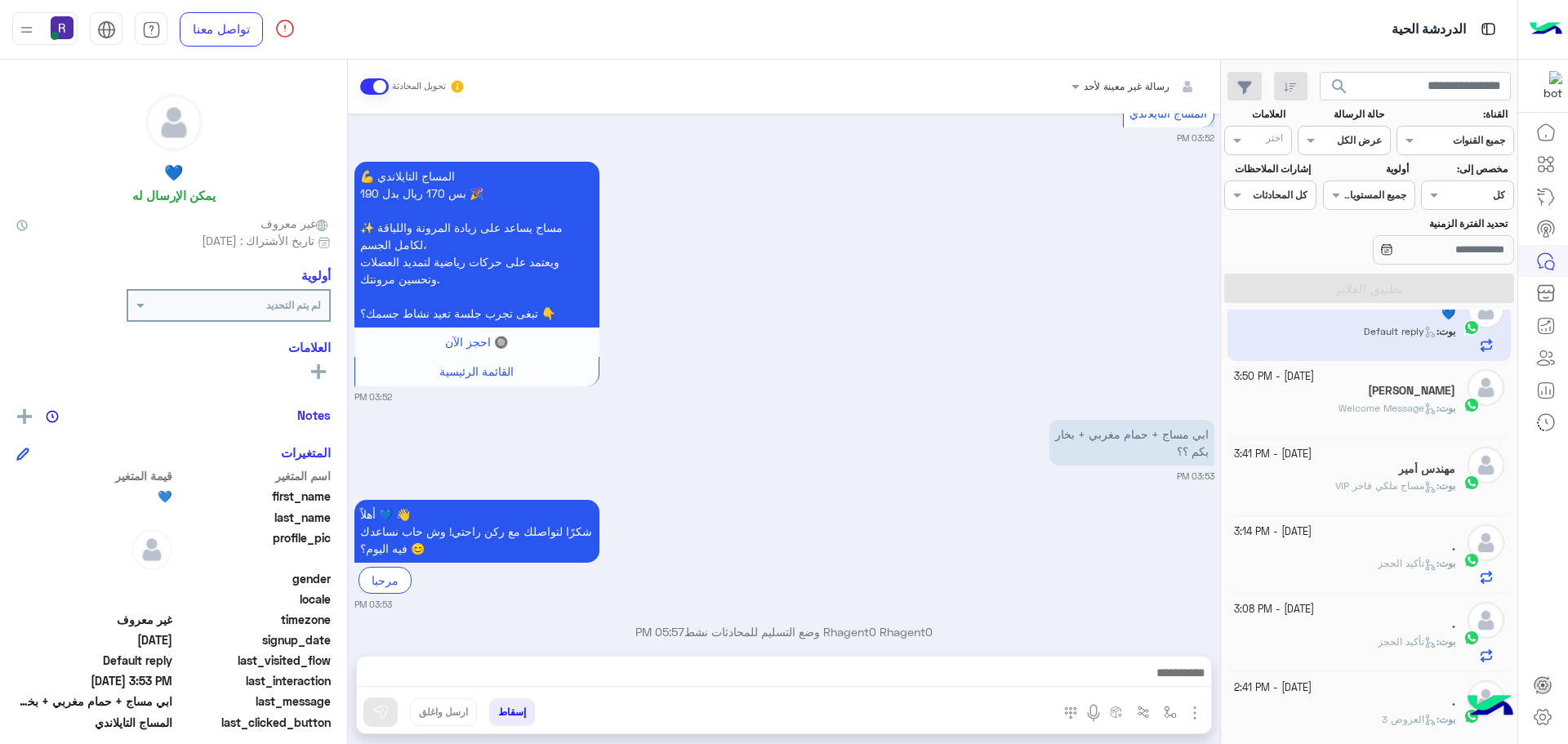
scroll to position [792, 0]
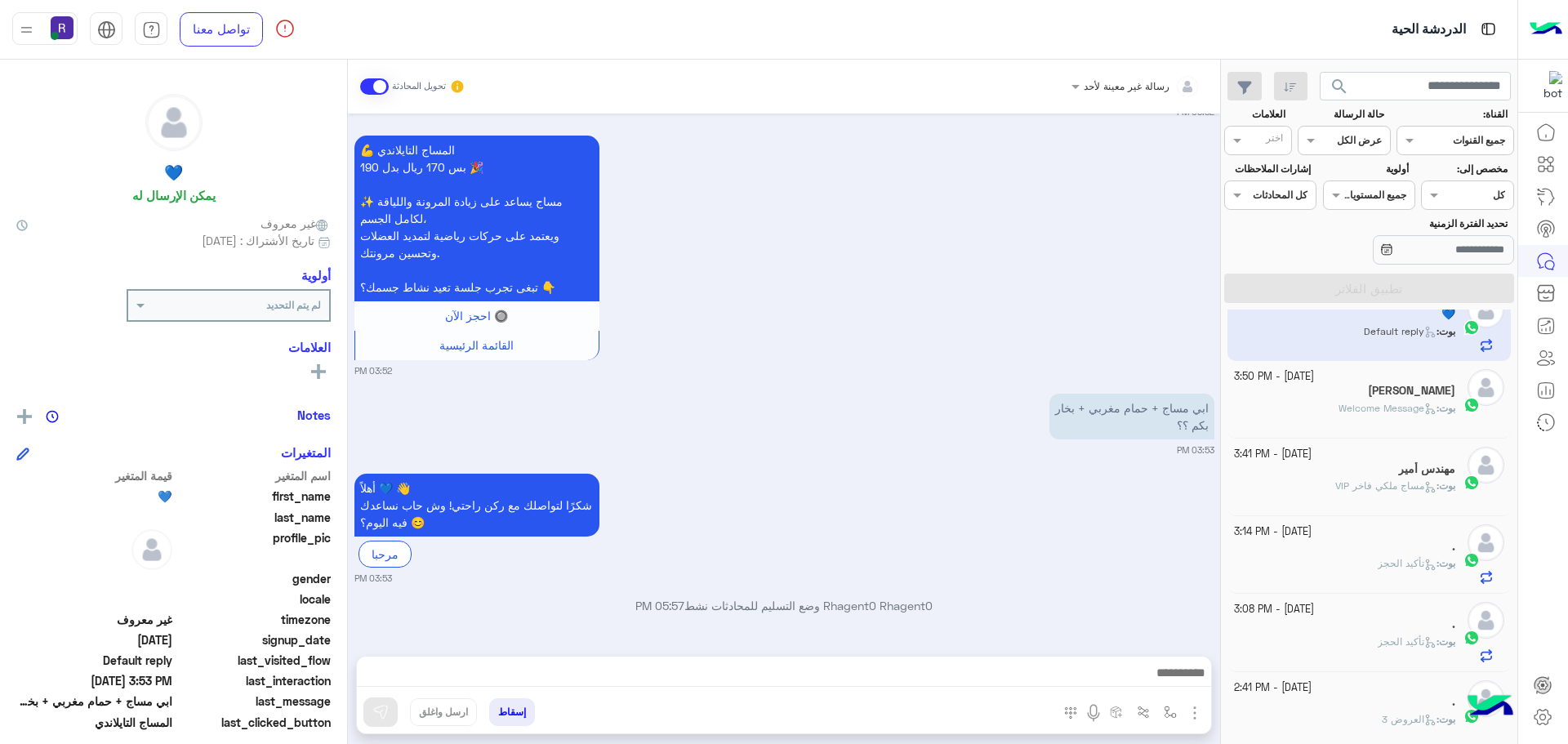
click at [1191, 713] on img "button" at bounding box center [1195, 713] width 20 height 20
click at [1183, 673] on button "الصور" at bounding box center [1170, 676] width 70 height 33
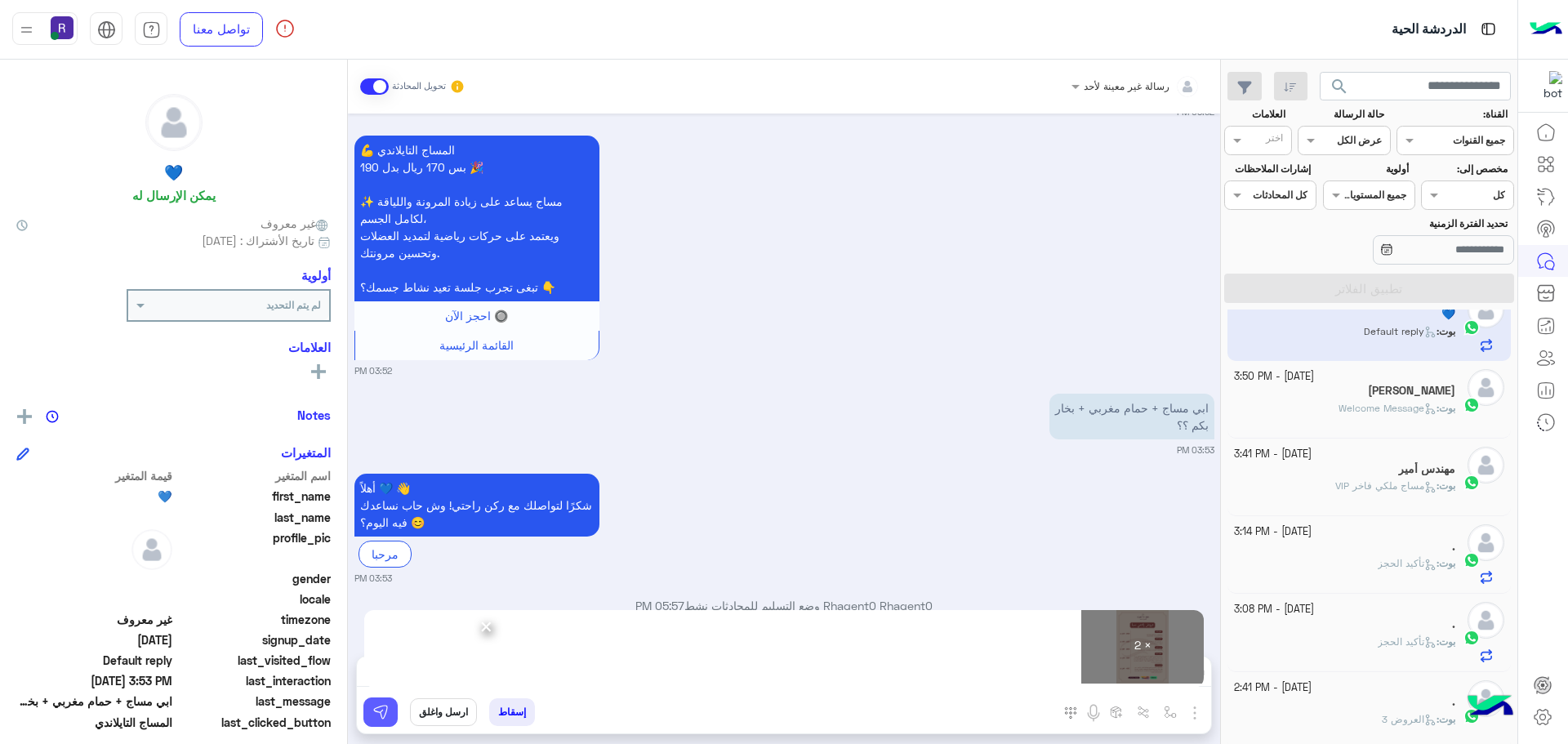
click at [384, 715] on img at bounding box center [380, 712] width 16 height 16
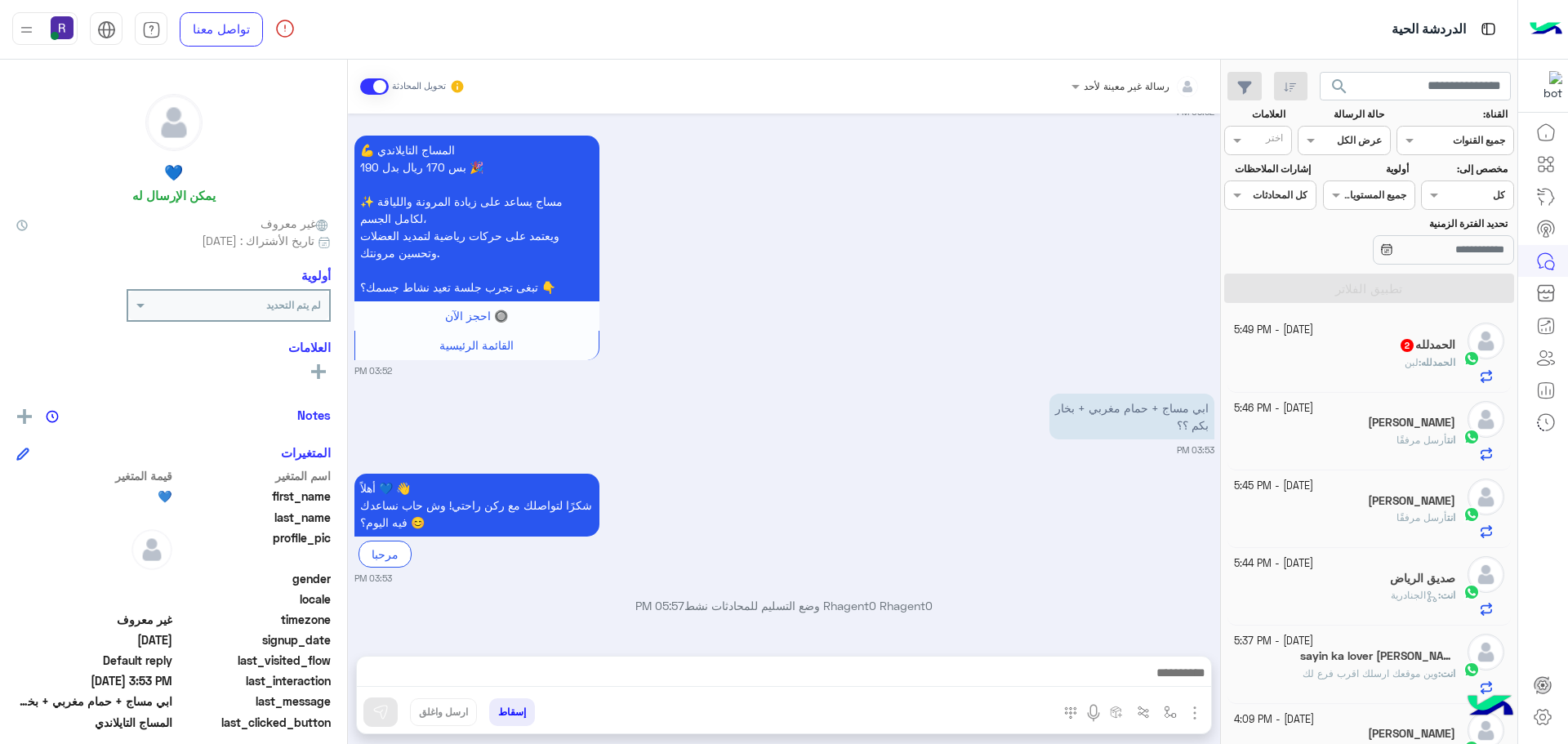
scroll to position [0, 0]
click at [1375, 374] on div "الحمدلله : لبن" at bounding box center [1344, 370] width 222 height 29
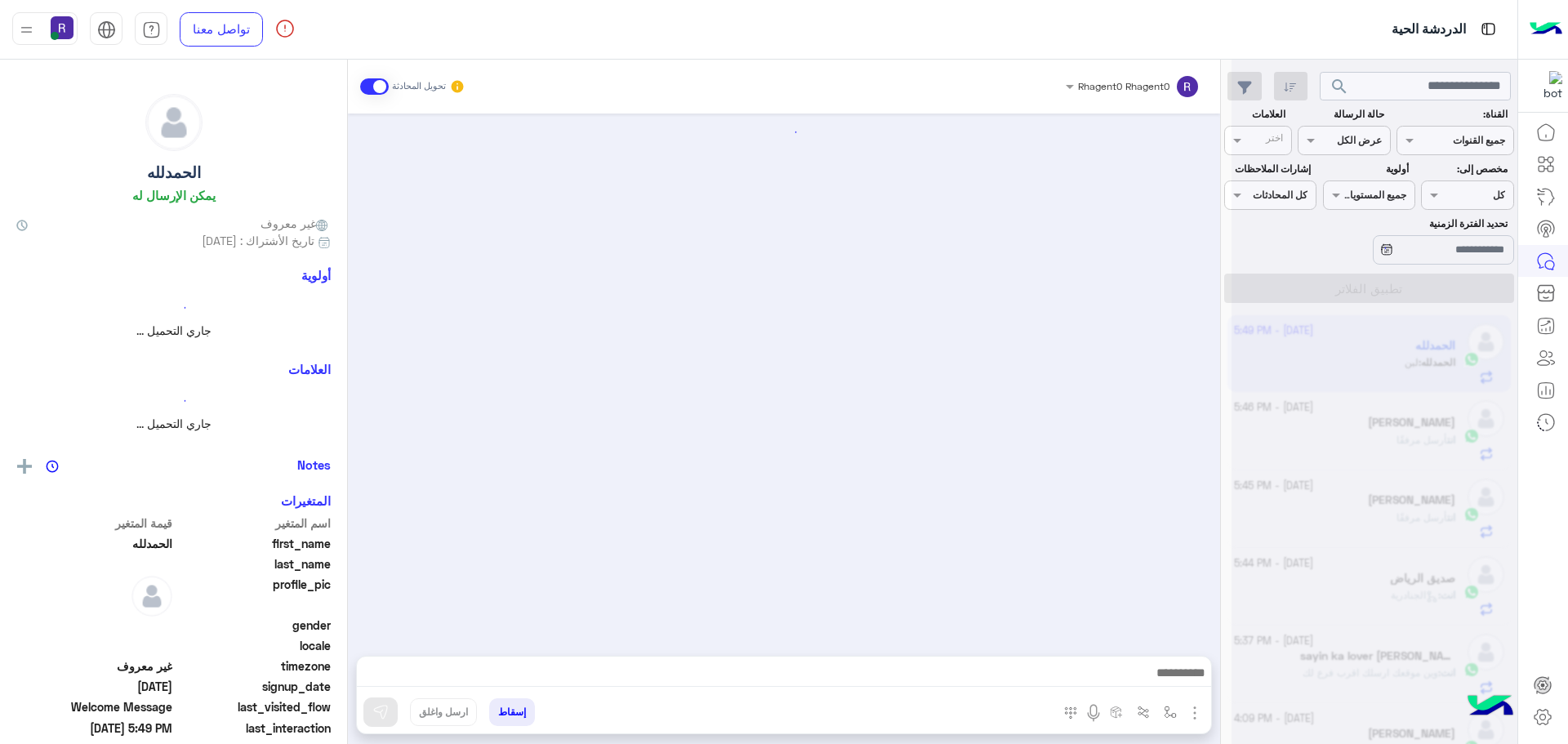
scroll to position [2491, 0]
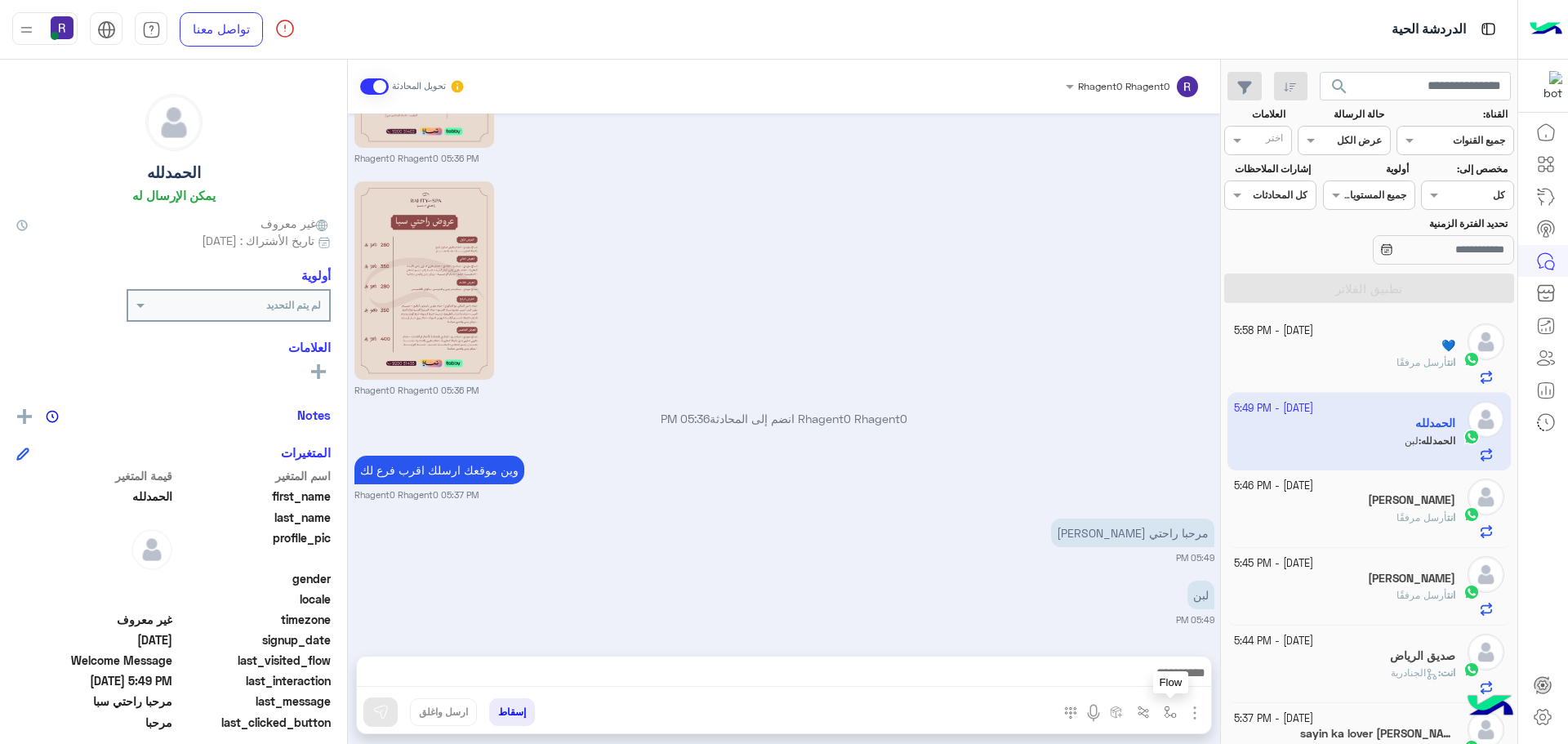
click at [1175, 715] on img "button" at bounding box center [1170, 711] width 13 height 13
click at [1146, 670] on input "text" at bounding box center [1133, 673] width 83 height 15
click at [953, 577] on div "لبن 05:49 PM" at bounding box center [784, 602] width 860 height 50
click at [1167, 713] on img "button" at bounding box center [1170, 711] width 13 height 13
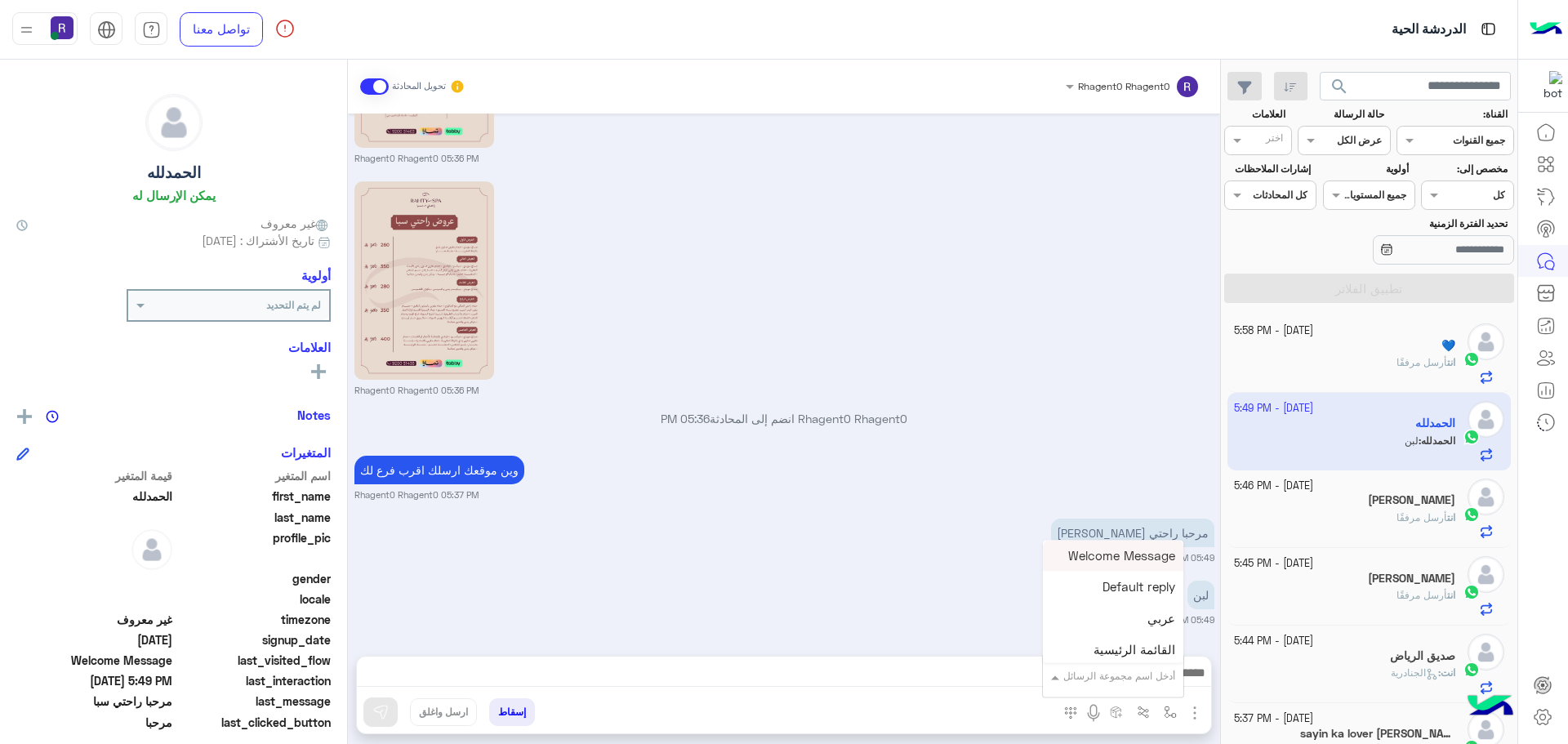
click at [1145, 672] on input "text" at bounding box center [1133, 673] width 83 height 15
click at [1163, 658] on span "لبن" at bounding box center [1166, 656] width 17 height 15
type textarea "***"
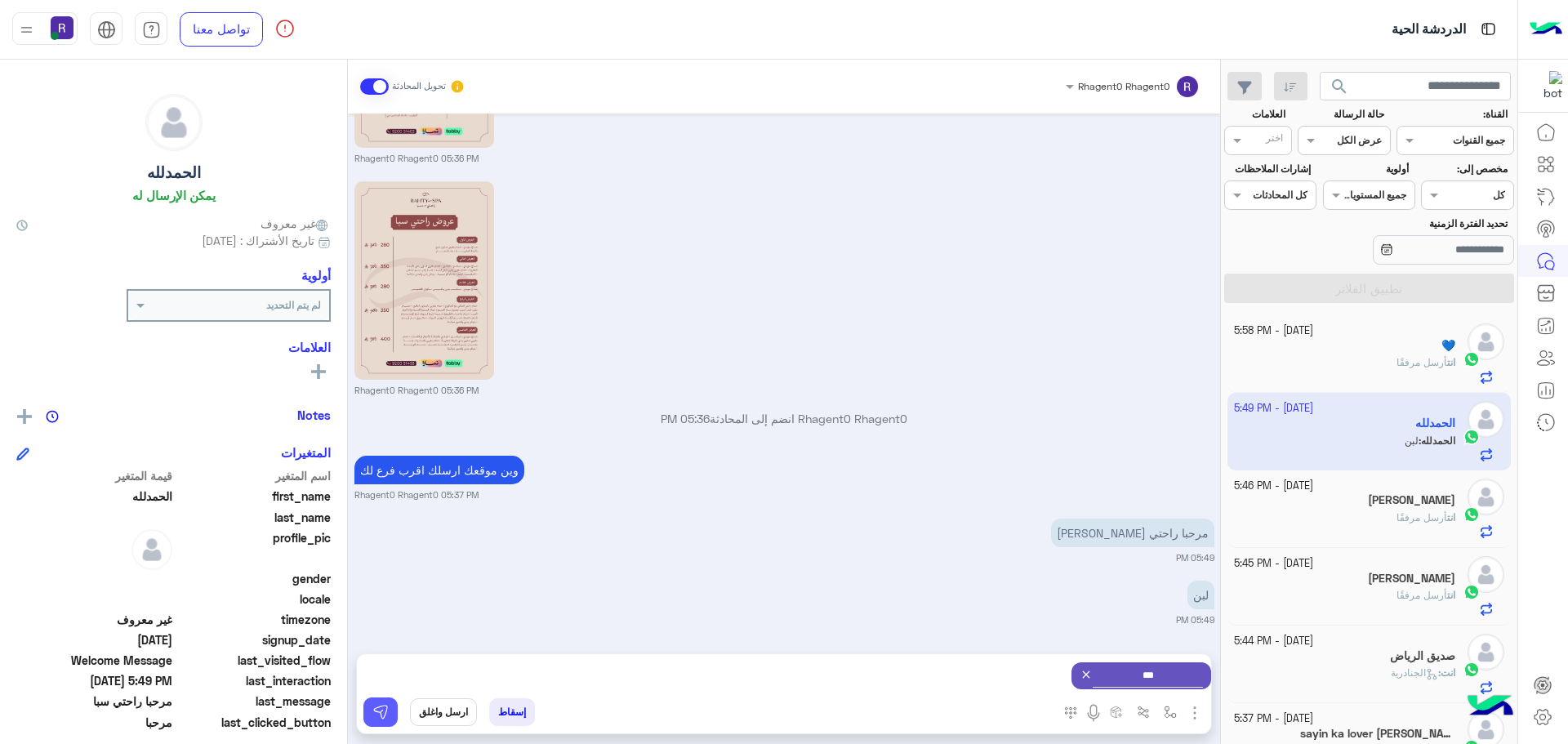
click at [382, 714] on img at bounding box center [380, 712] width 16 height 16
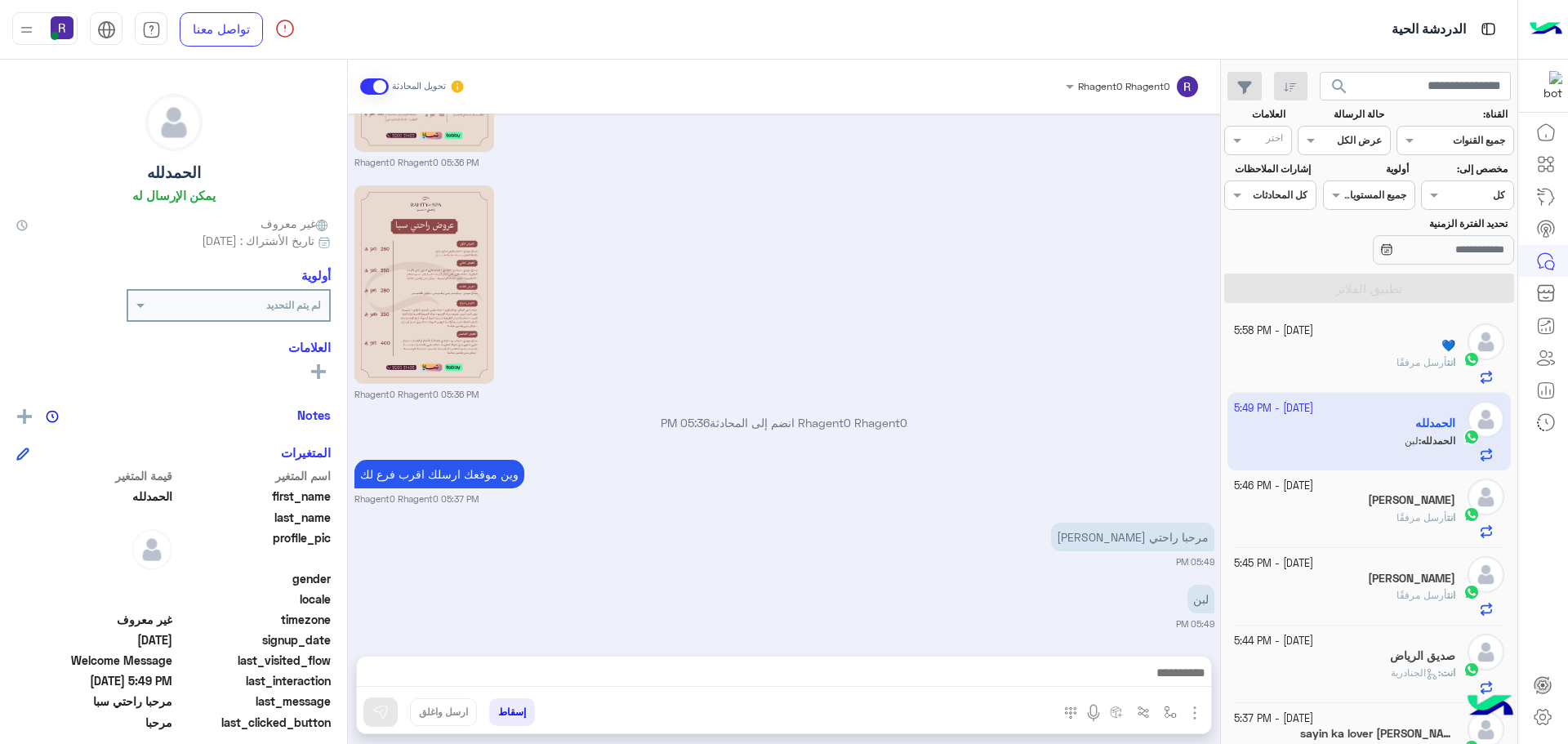
scroll to position [2491, 0]
click at [1403, 358] on span "أرسل مرفقًا" at bounding box center [1422, 362] width 51 height 12
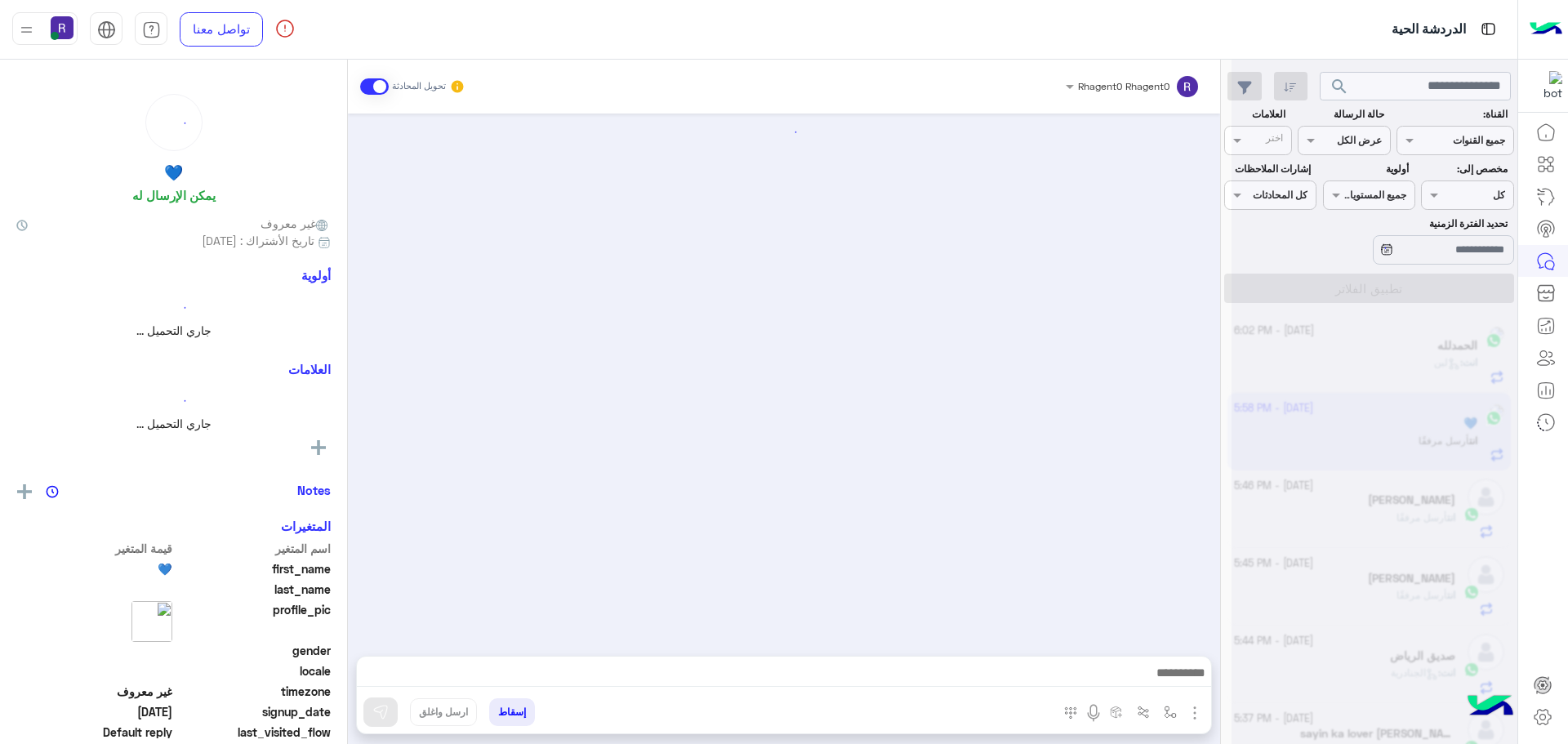
scroll to position [1341, 0]
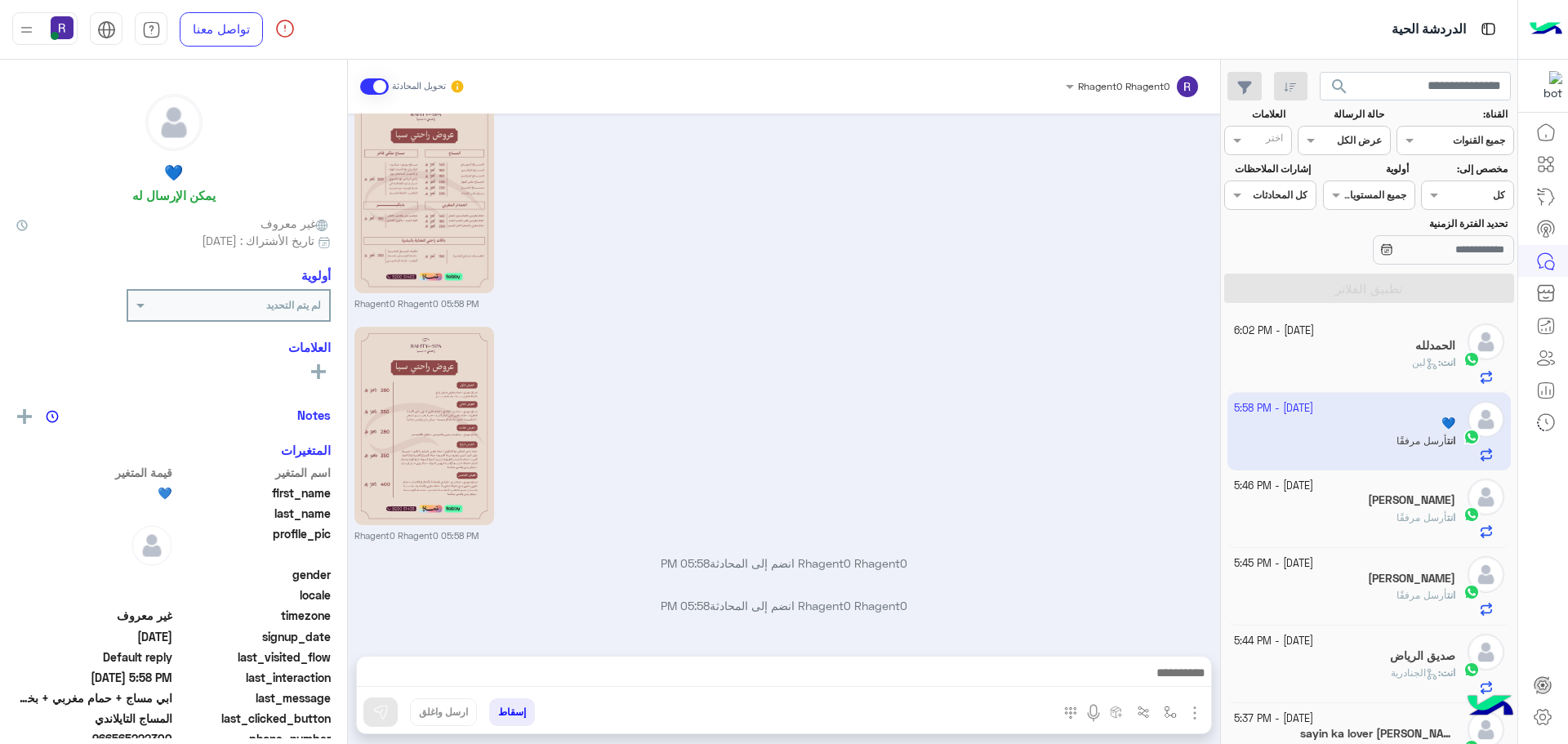
click at [1393, 371] on div "انت : لبن" at bounding box center [1344, 369] width 222 height 29
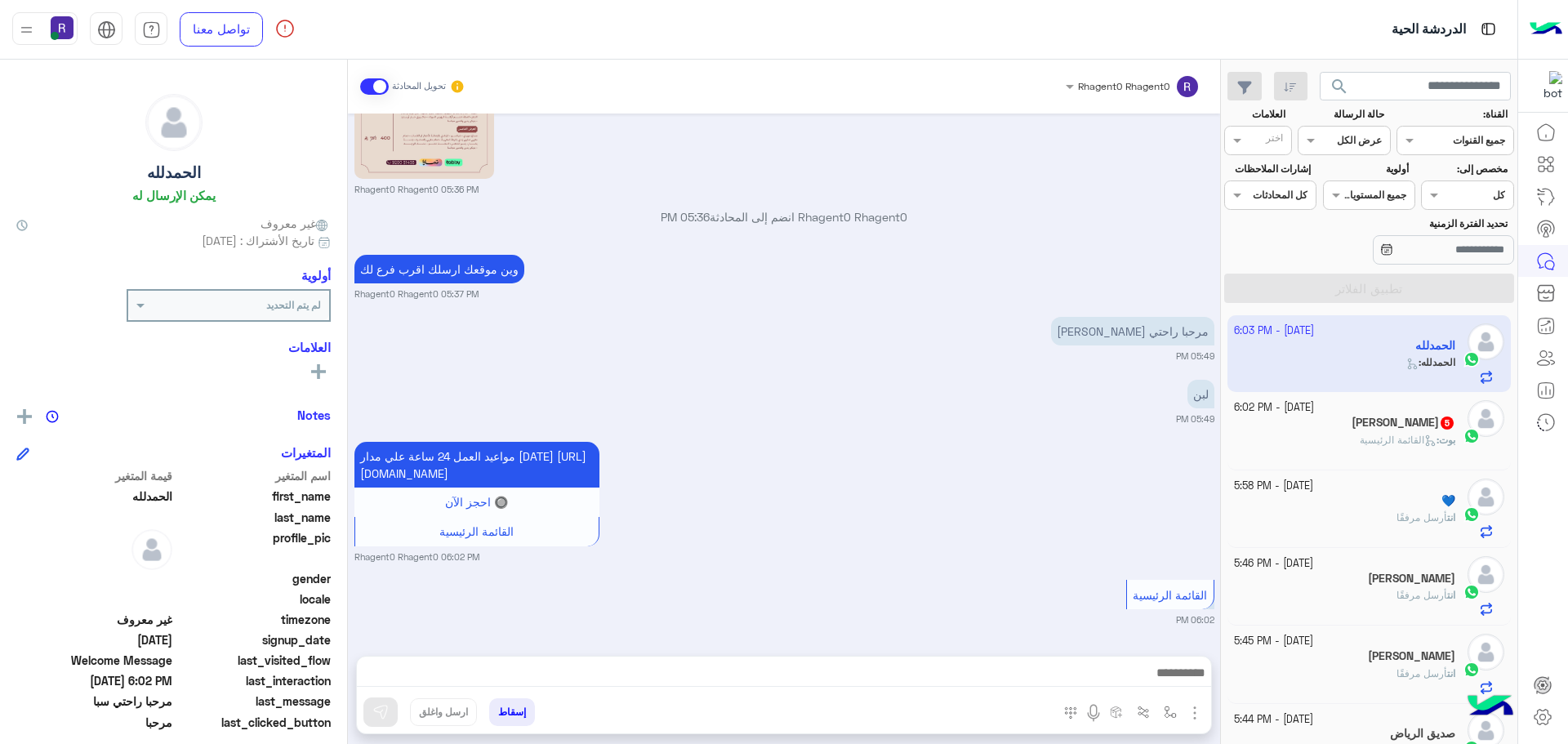
click at [1372, 439] on span "القائمة الرئيسية" at bounding box center [1398, 440] width 77 height 12
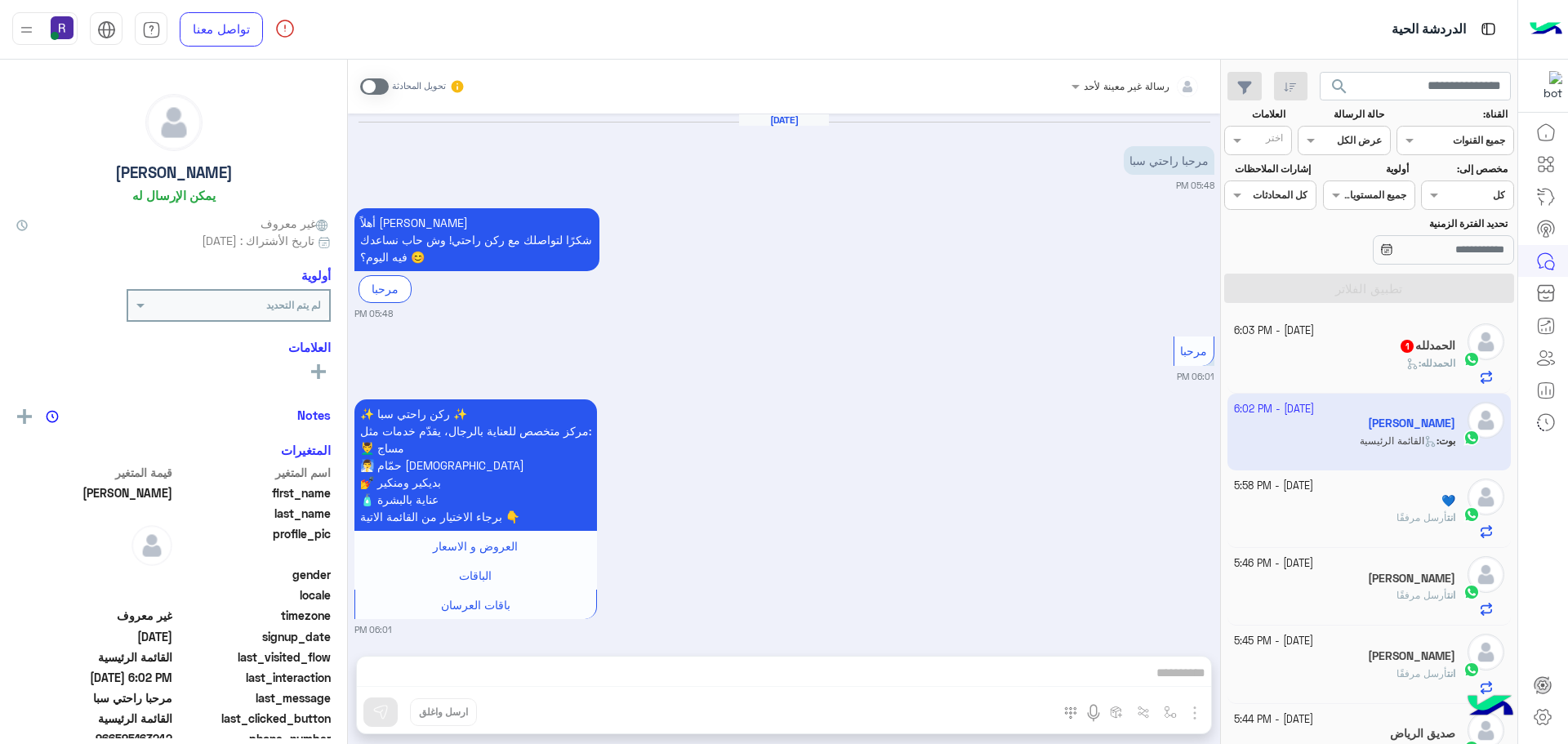
scroll to position [927, 0]
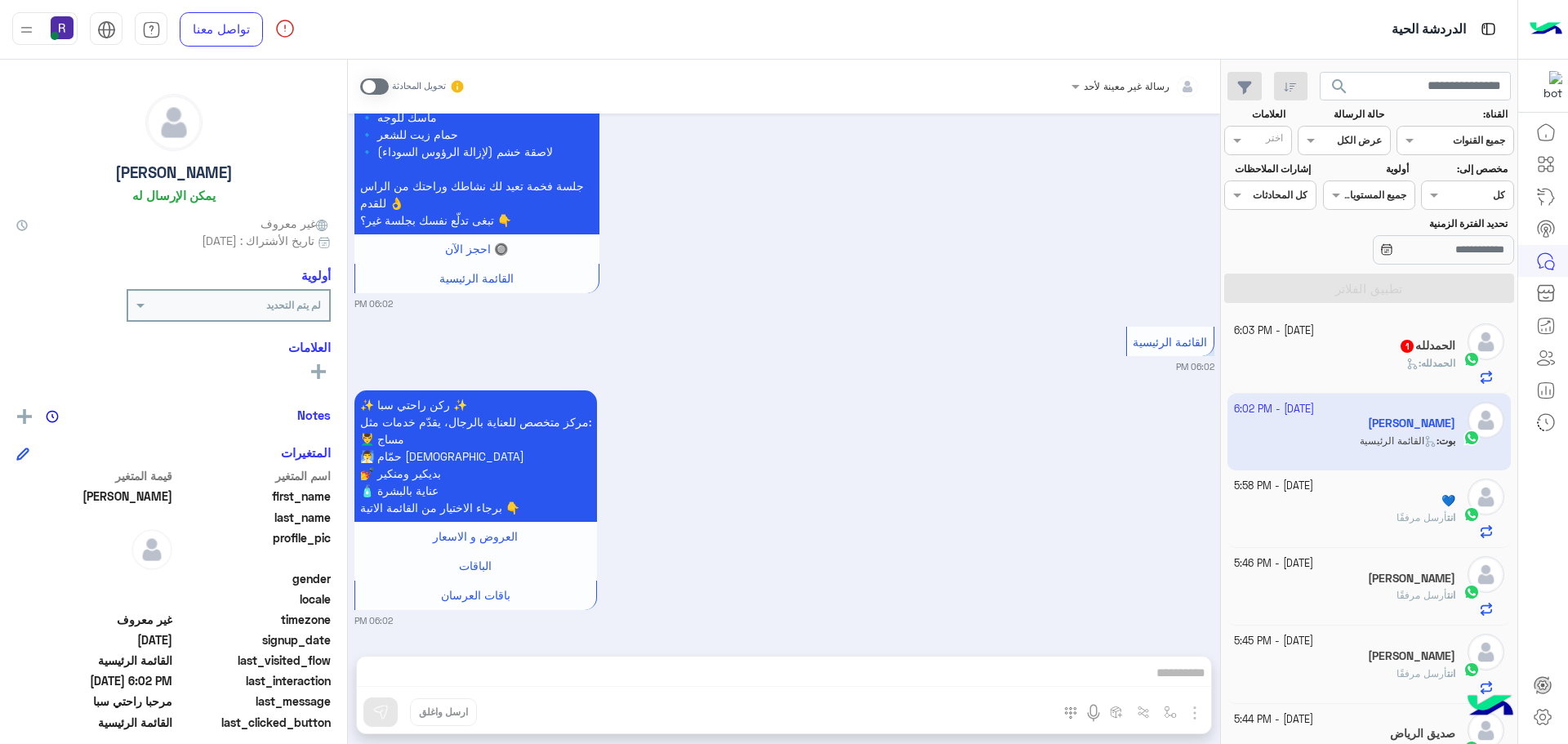
drag, startPoint x: 382, startPoint y: 84, endPoint x: 437, endPoint y: 150, distance: 85.9
click at [382, 84] on span at bounding box center [374, 87] width 29 height 16
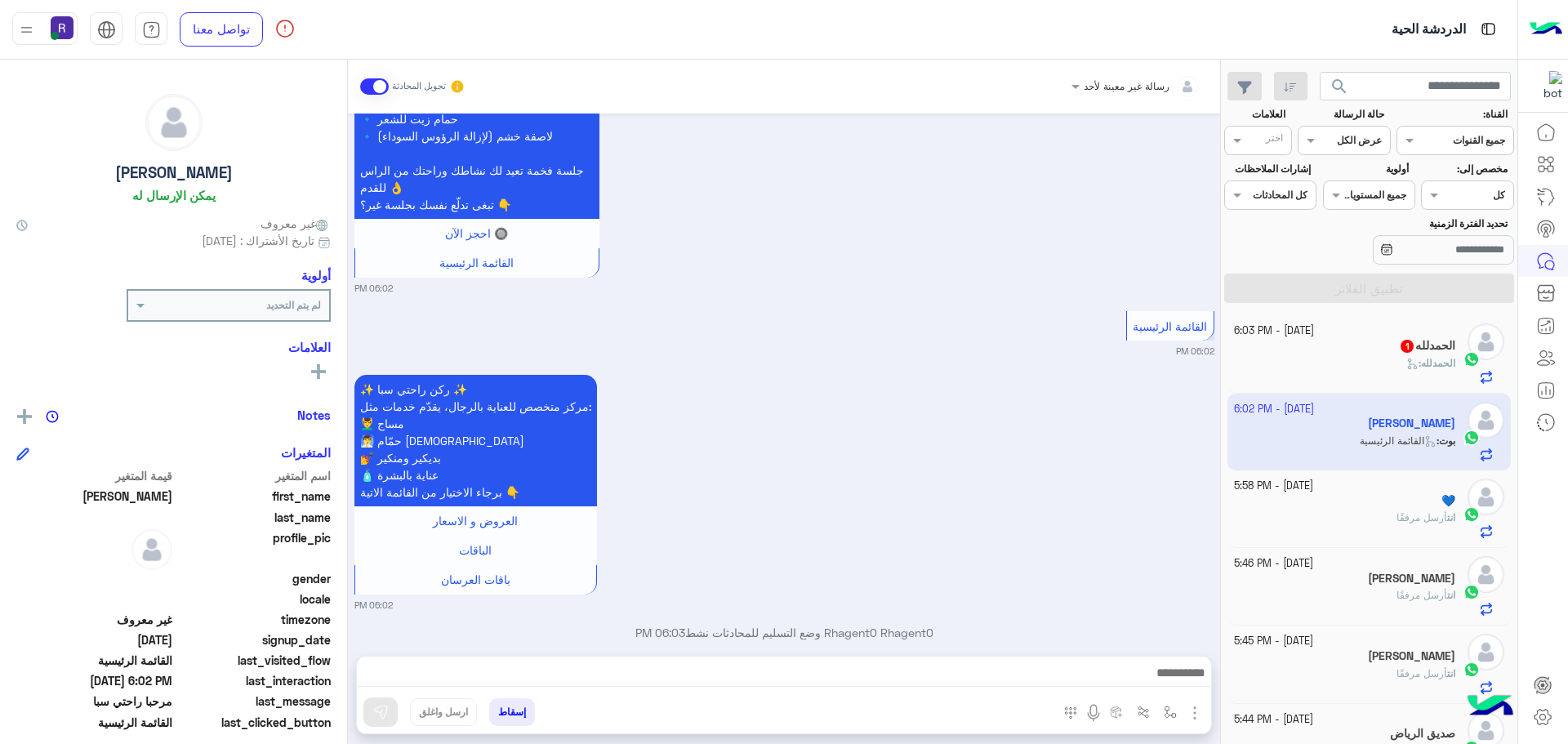
scroll to position [970, 0]
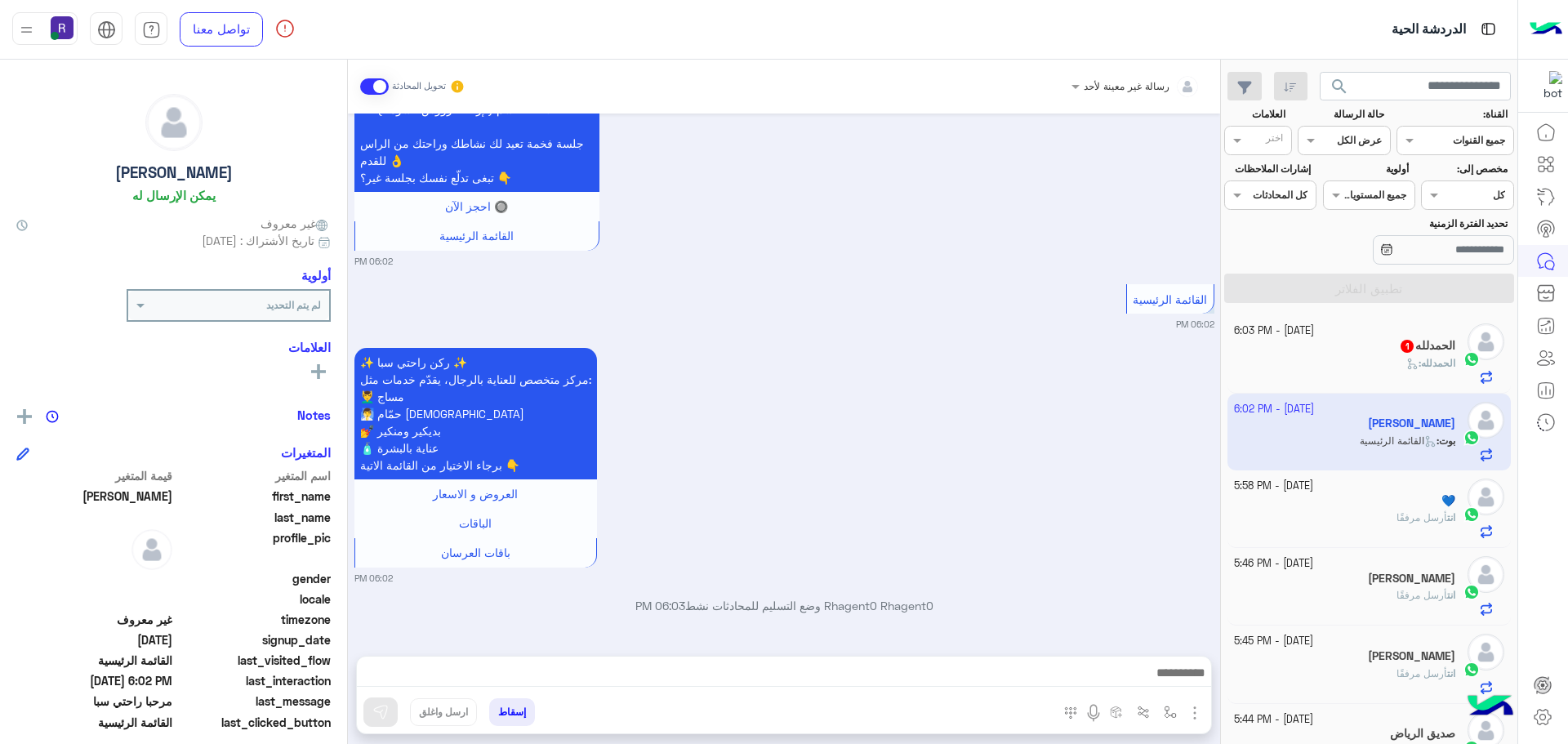
click at [1199, 718] on img "button" at bounding box center [1195, 713] width 20 height 20
click at [1176, 684] on span "الصور" at bounding box center [1163, 676] width 30 height 19
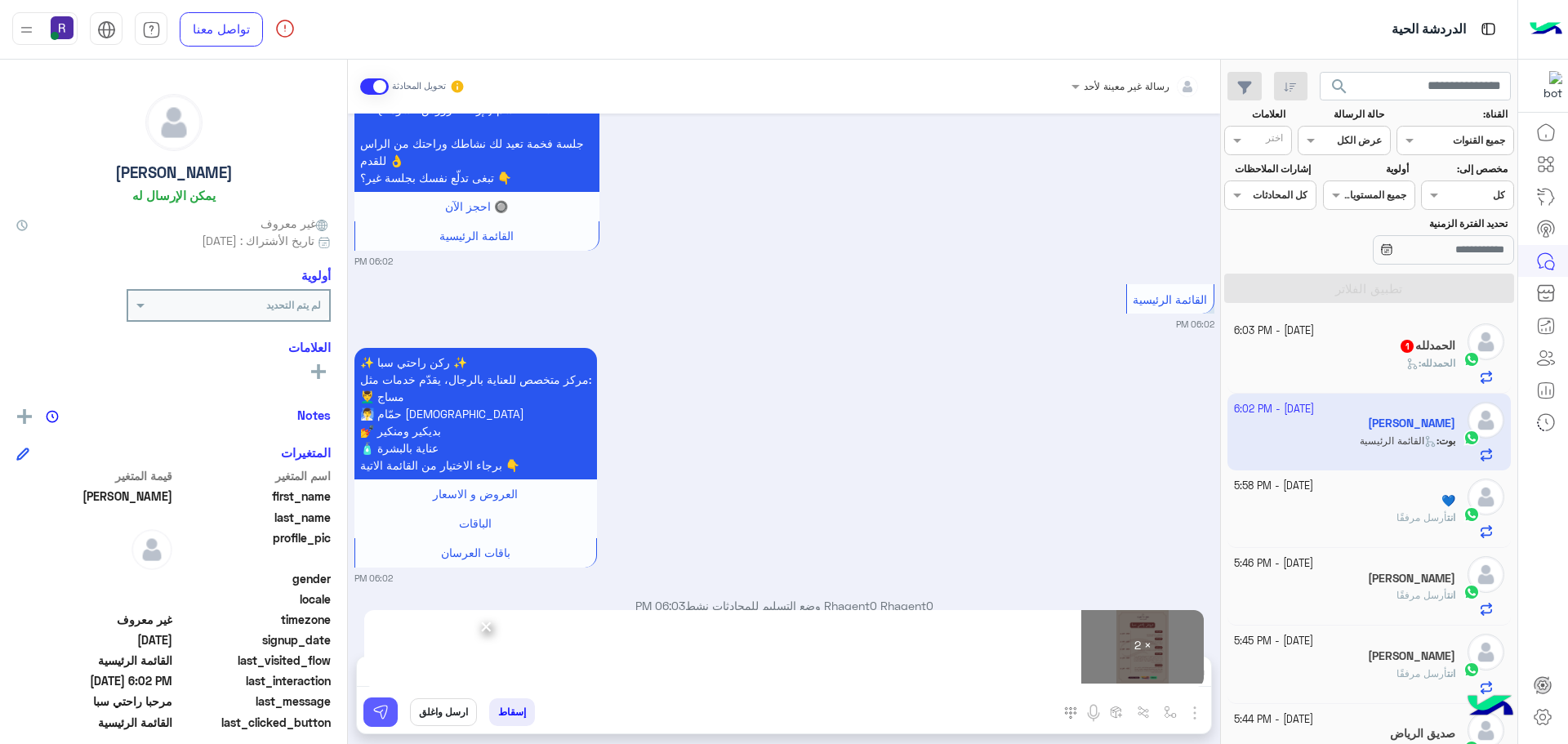
click at [376, 714] on img at bounding box center [380, 712] width 16 height 16
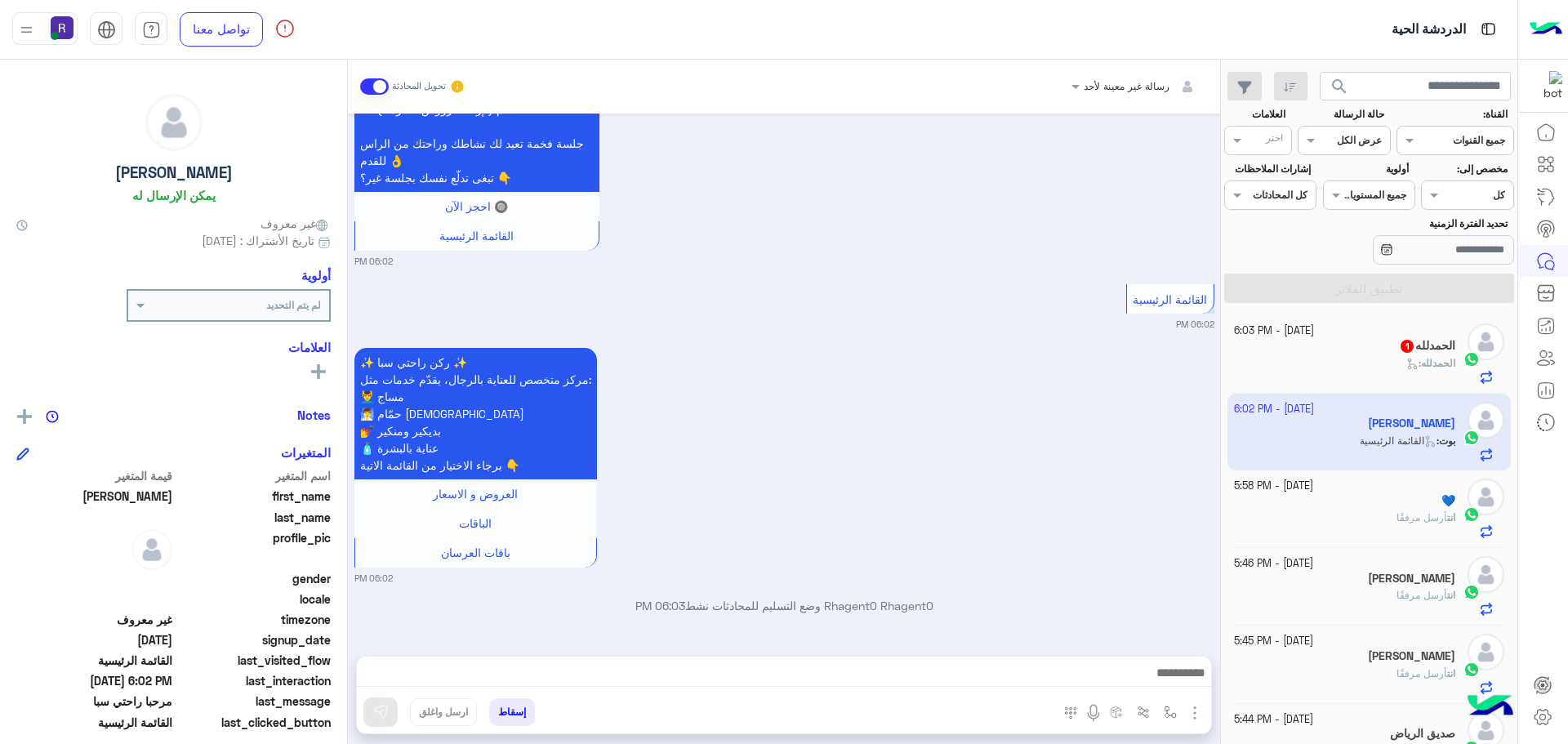
click at [1365, 359] on div "الحمدلله :" at bounding box center [1344, 370] width 222 height 29
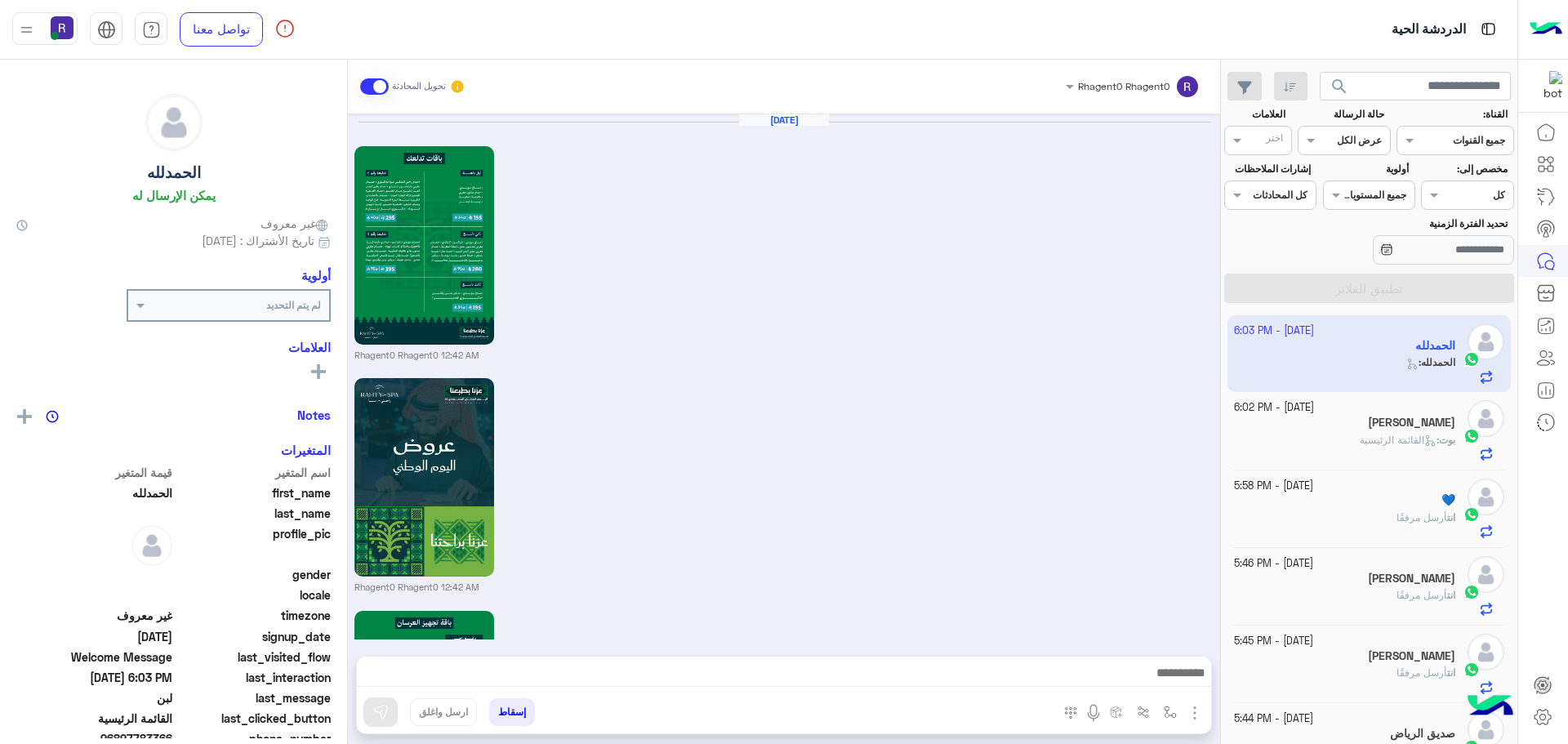
scroll to position [2605, 0]
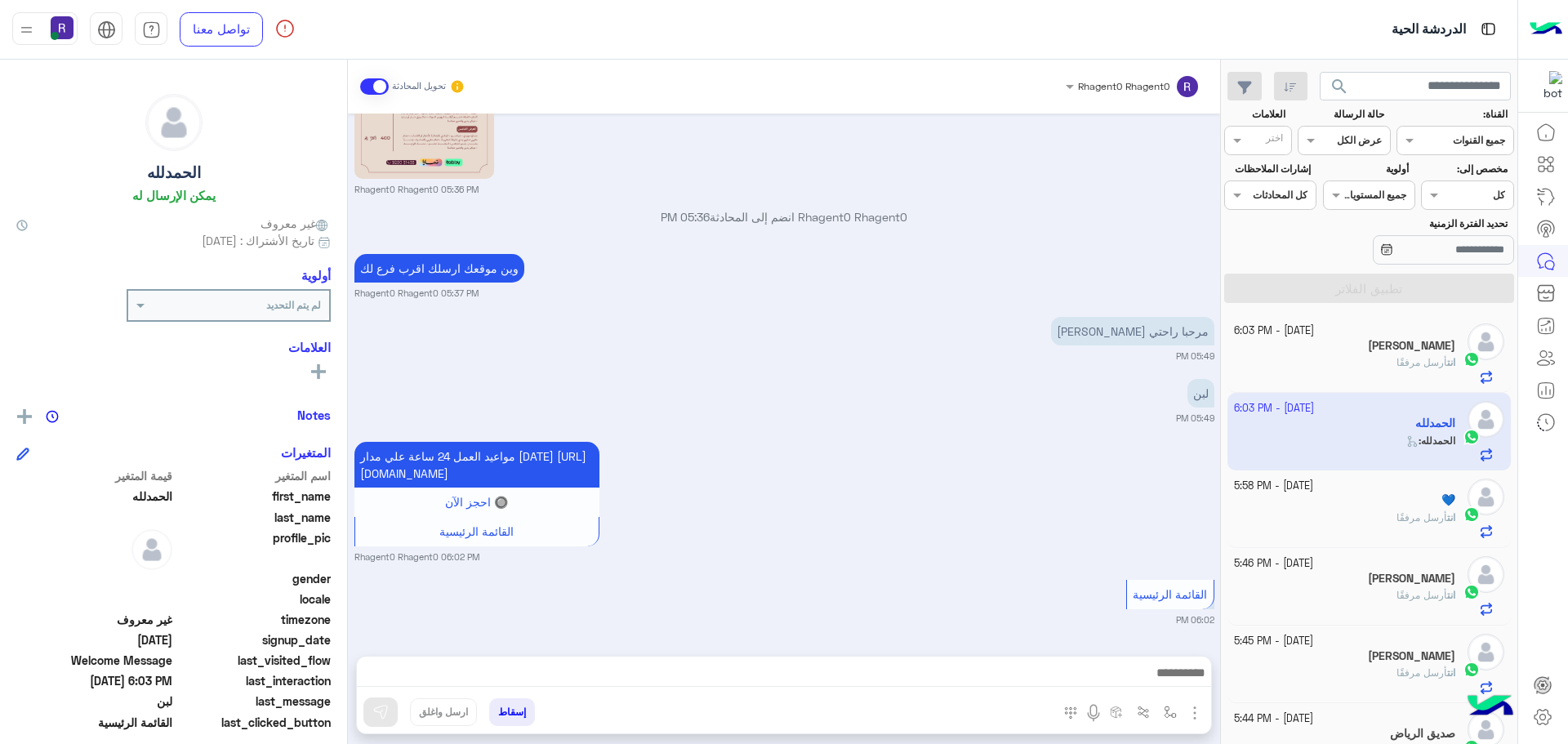
click at [1384, 343] on div "[PERSON_NAME]" at bounding box center [1344, 347] width 222 height 17
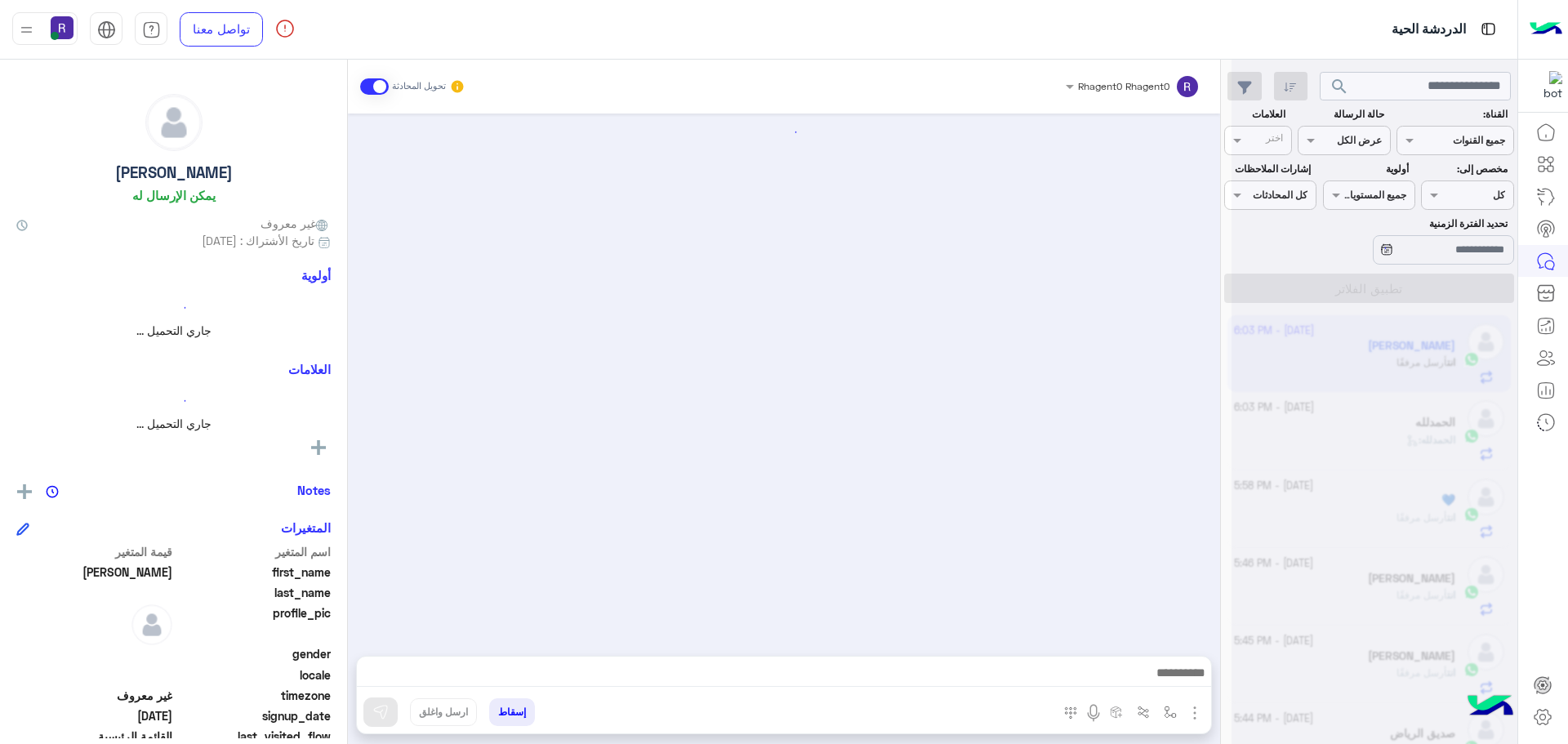
scroll to position [1476, 0]
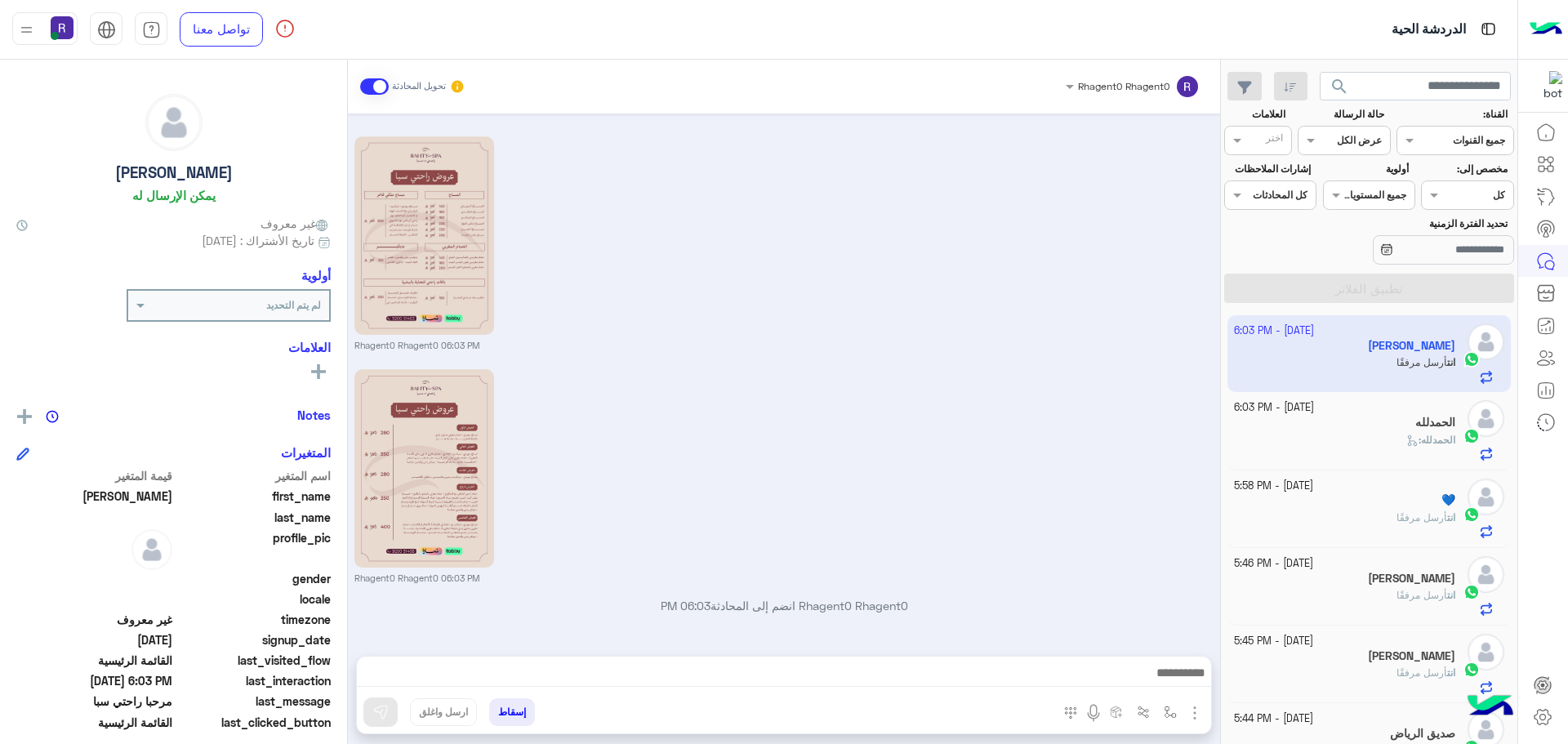
click at [625, 476] on div "Rhagent0 Rhagent0 06:03 PM" at bounding box center [784, 474] width 860 height 220
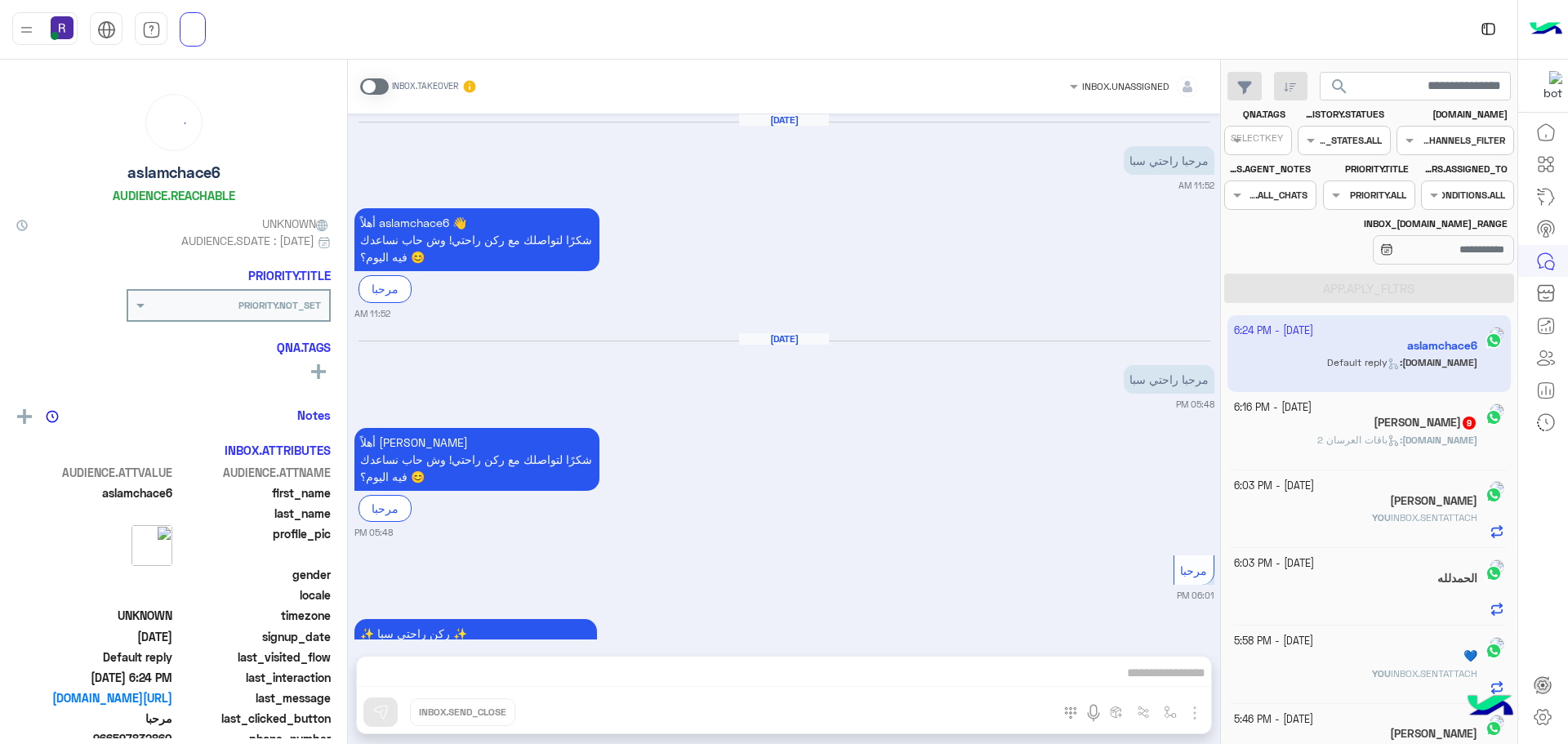
scroll to position [2598, 0]
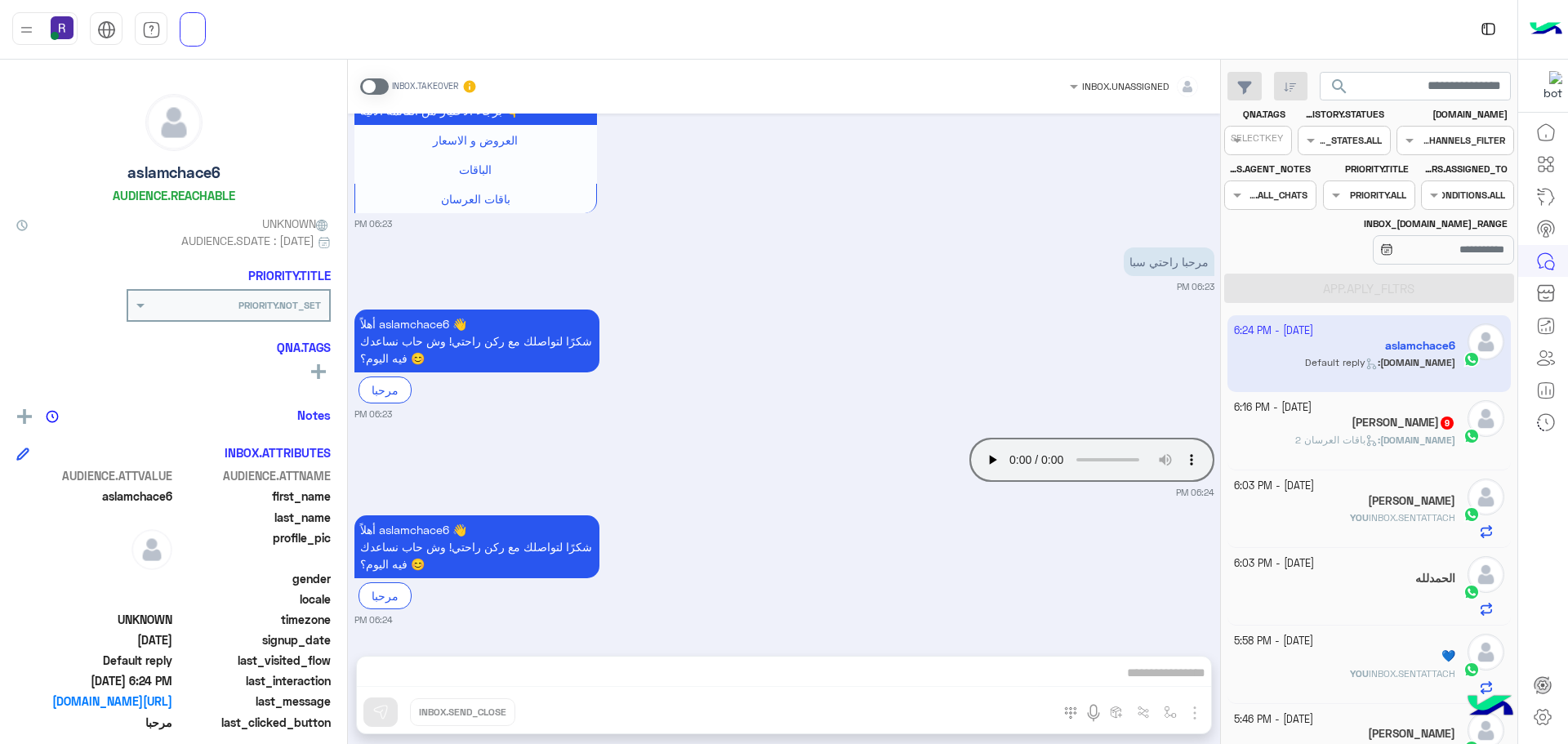
click at [379, 83] on span at bounding box center [374, 87] width 29 height 16
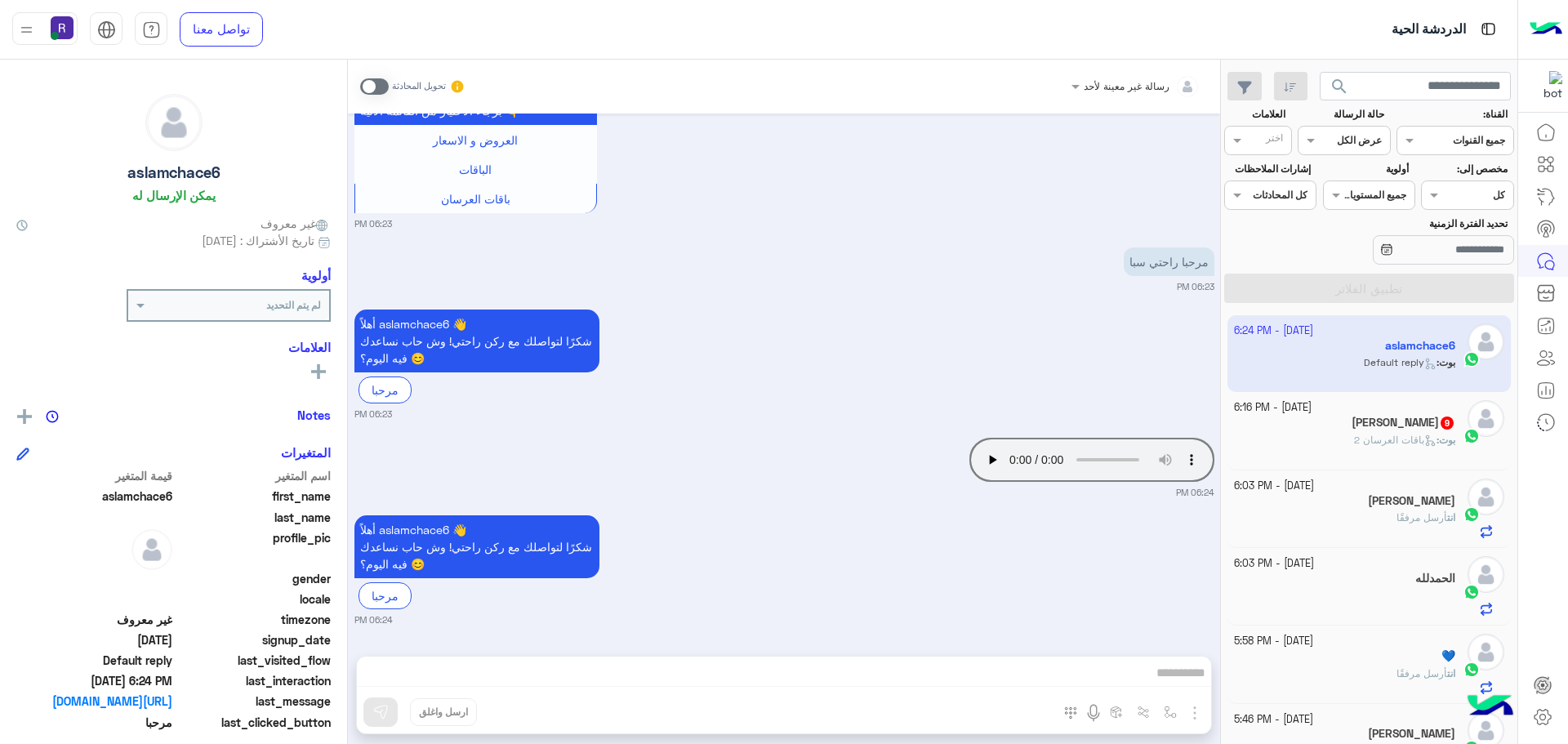
click at [382, 87] on span at bounding box center [374, 87] width 29 height 16
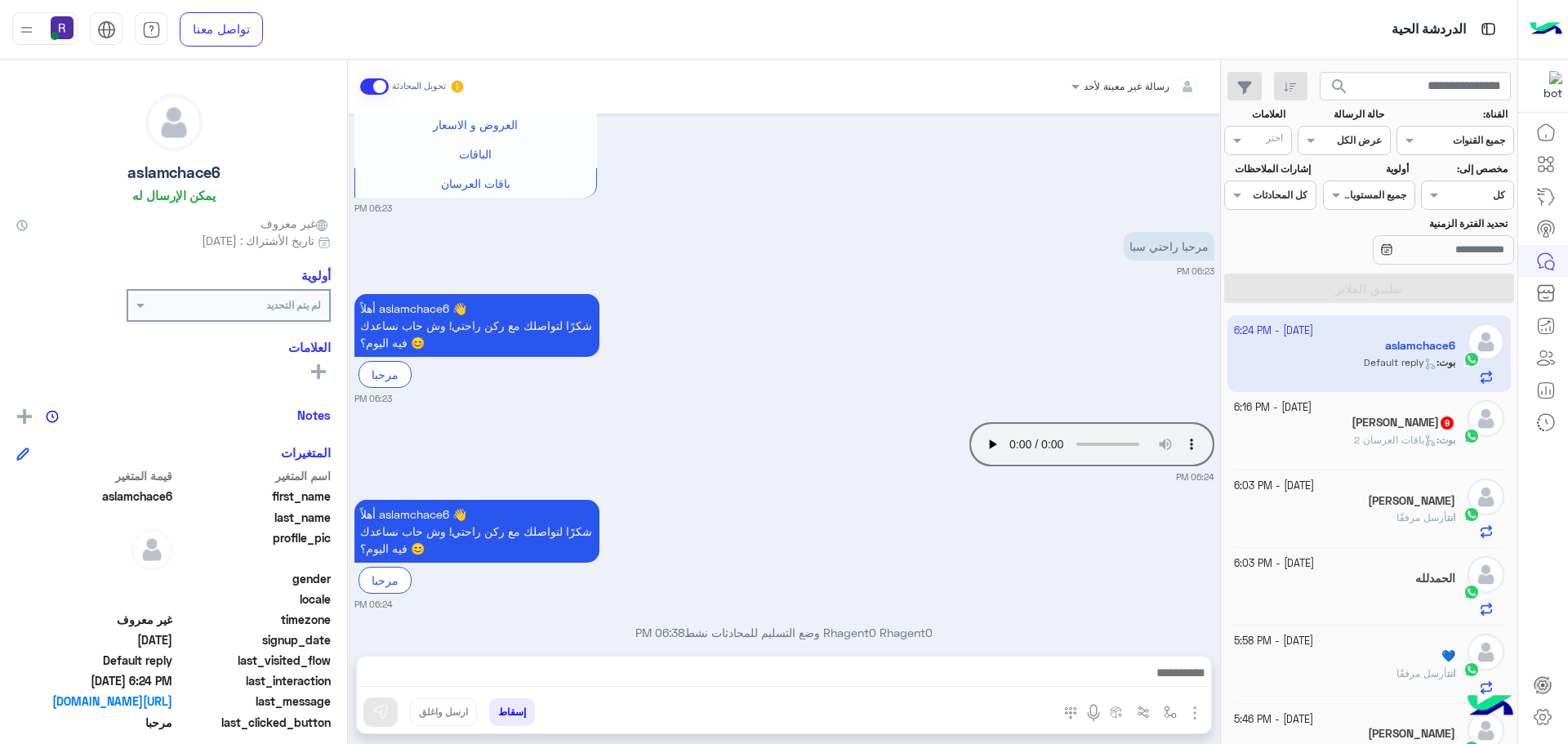
scroll to position [2641, 0]
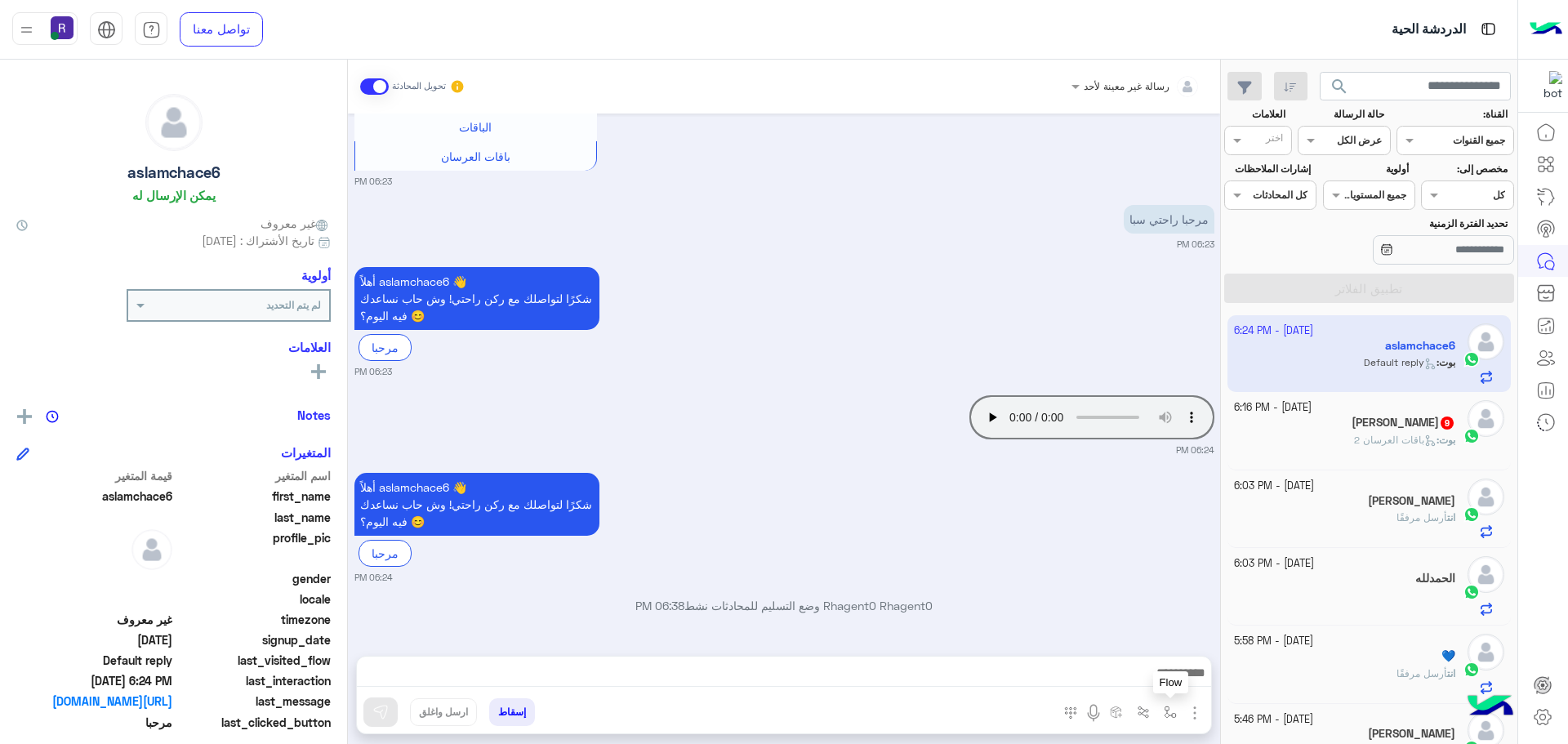
click at [1171, 714] on img "button" at bounding box center [1170, 711] width 13 height 13
click at [1194, 709] on img "button" at bounding box center [1195, 713] width 20 height 20
click at [1188, 686] on img at bounding box center [1190, 676] width 13 height 19
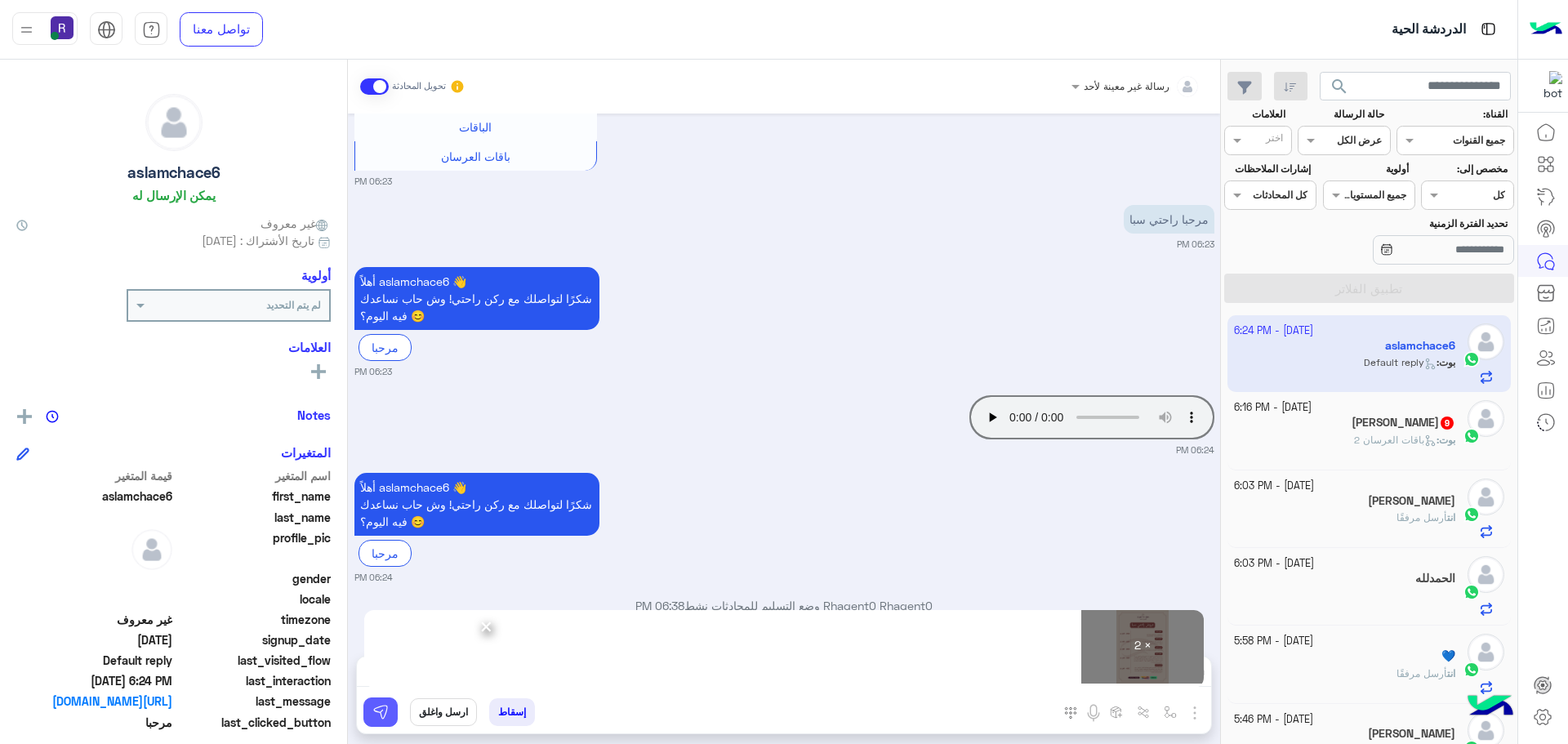
click at [384, 709] on img at bounding box center [380, 712] width 16 height 16
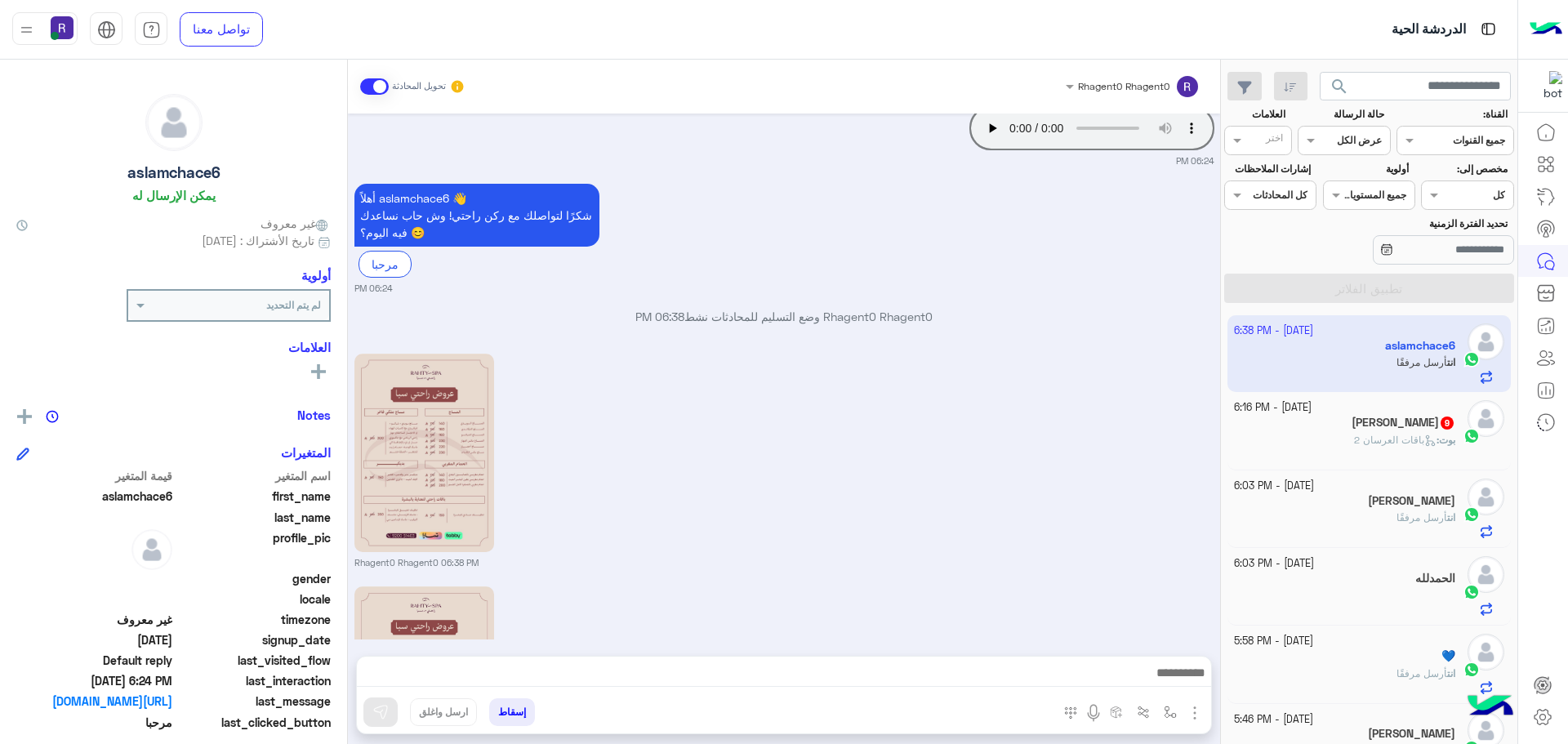
scroll to position [3147, 0]
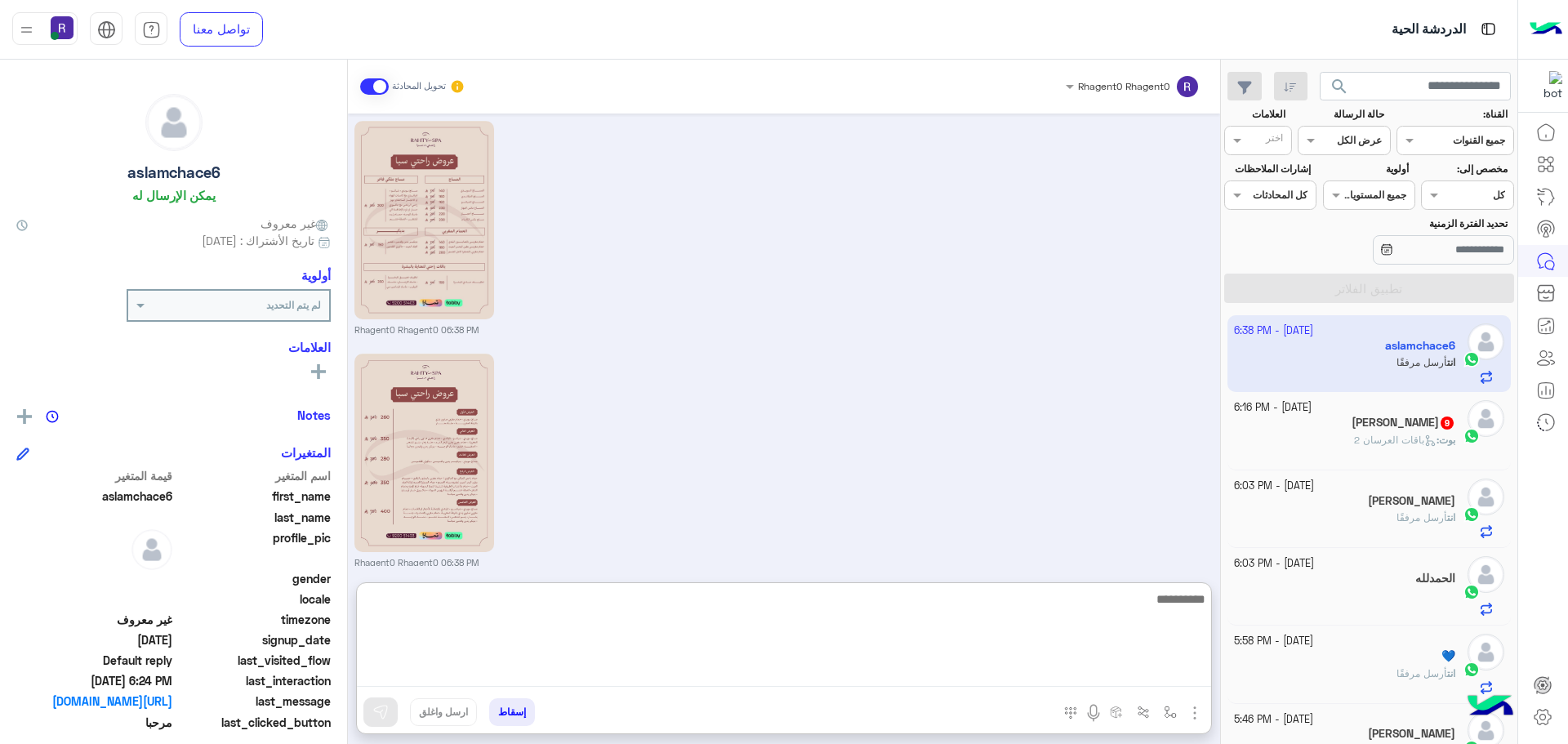
paste textarea "**********"
type textarea "**********"
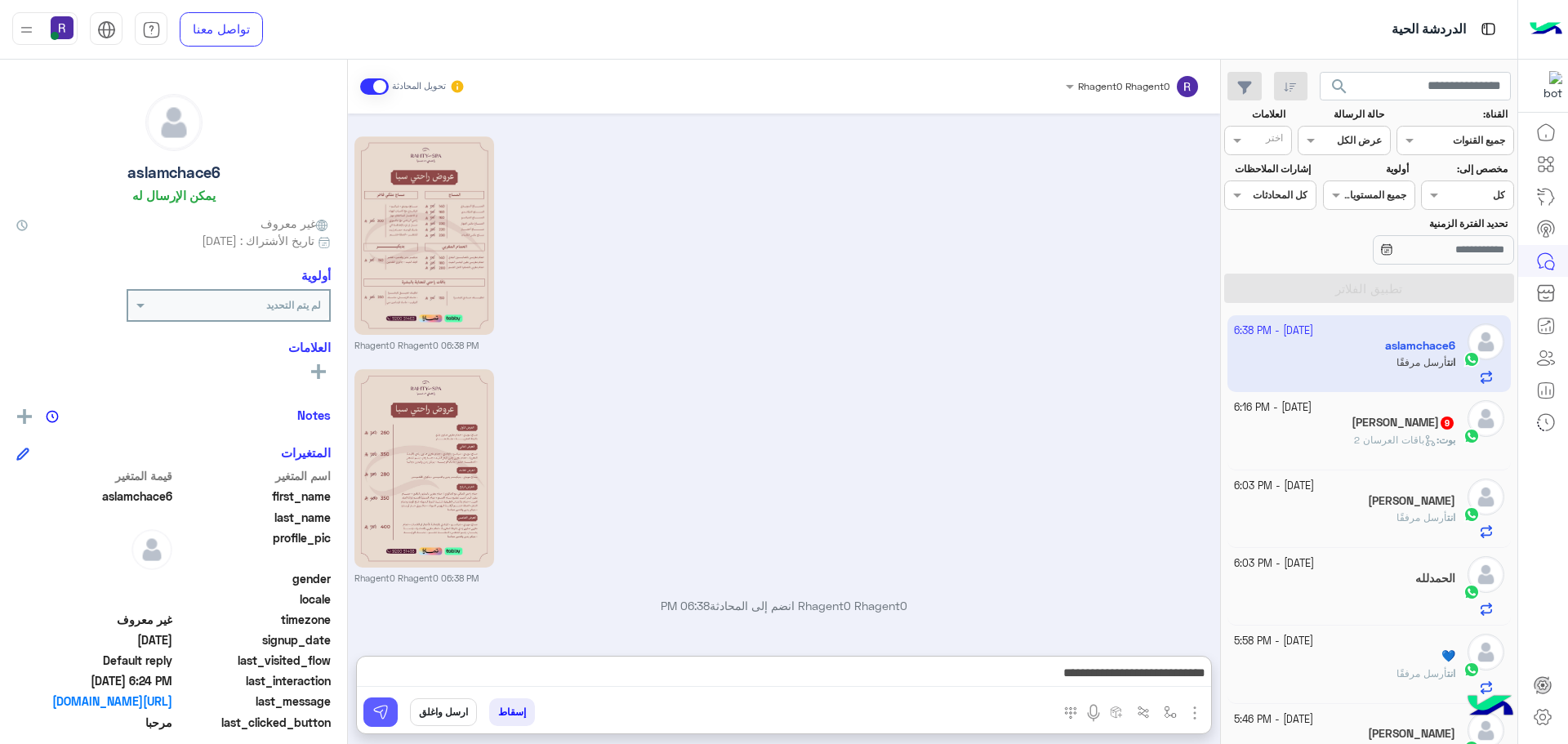
click at [371, 709] on button at bounding box center [380, 712] width 34 height 30
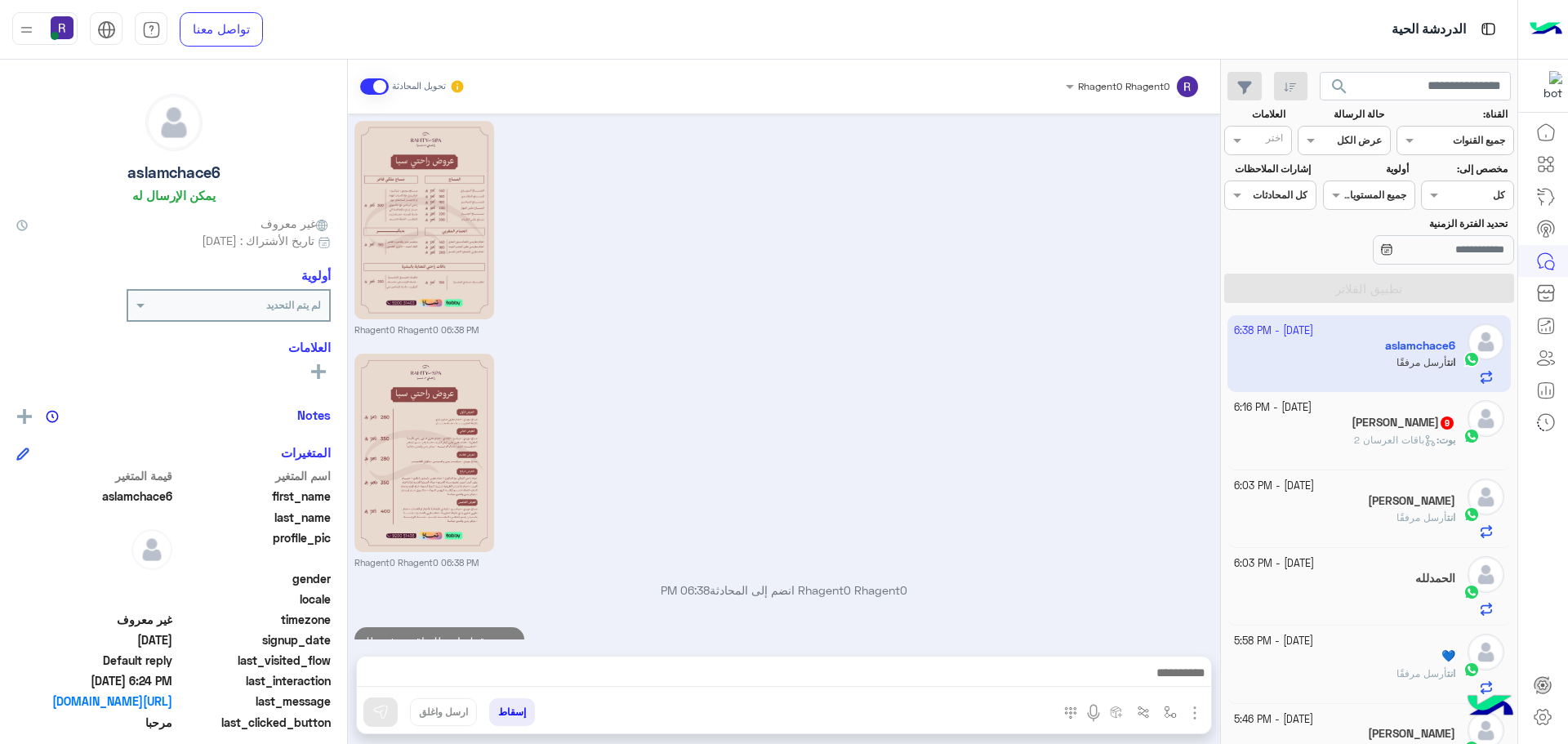
scroll to position [3209, 0]
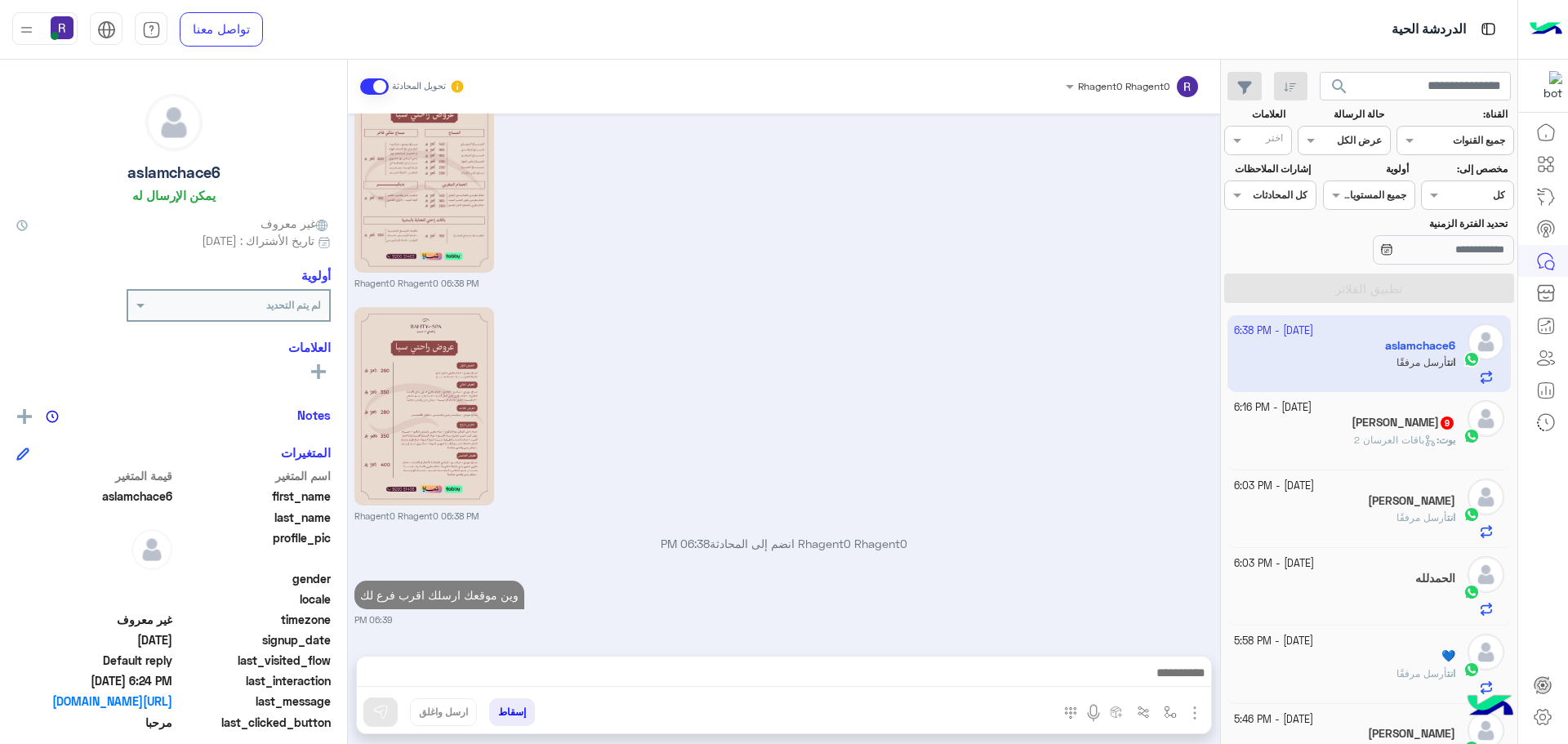
click at [1385, 436] on span "باقات العرسان 2" at bounding box center [1395, 440] width 83 height 12
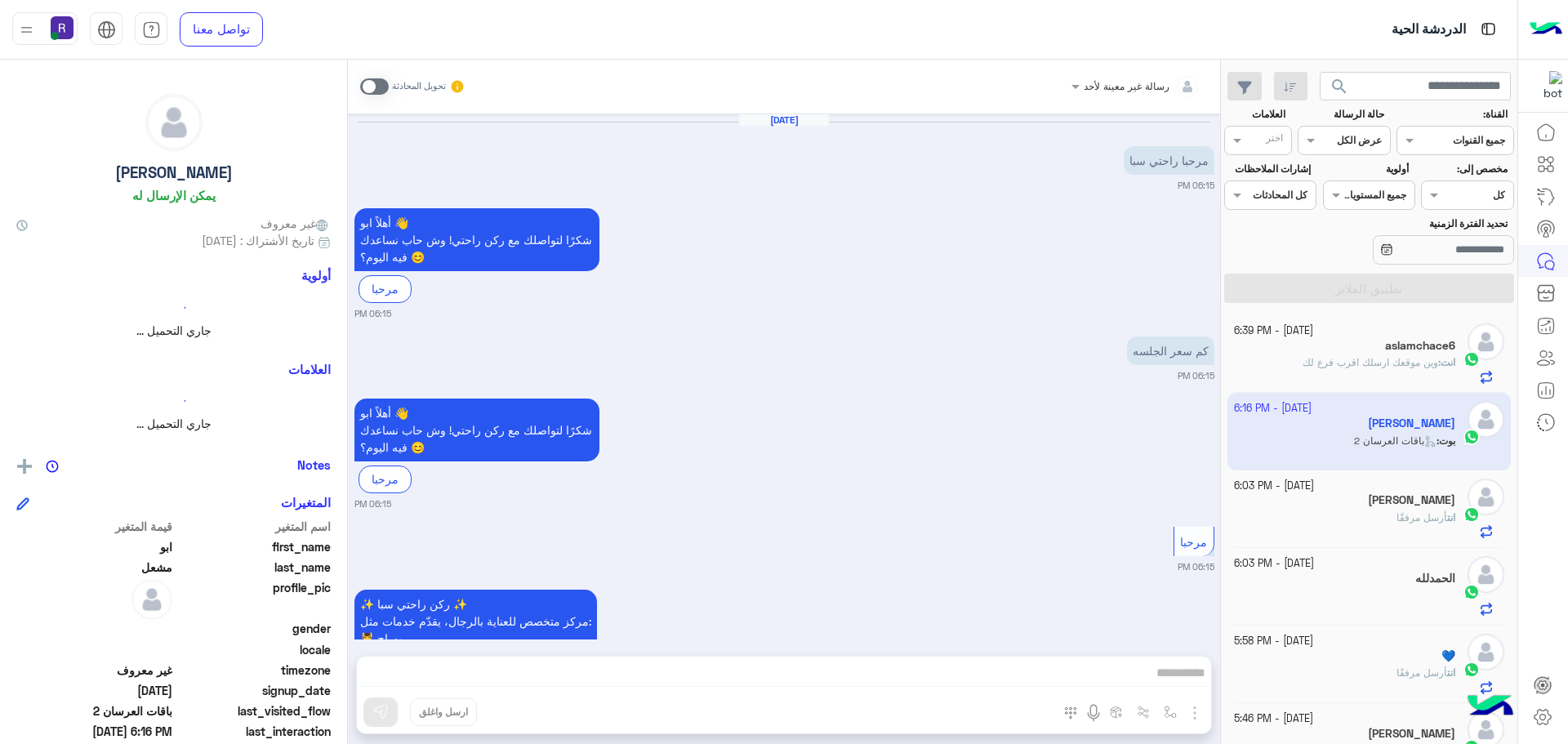
scroll to position [2192, 0]
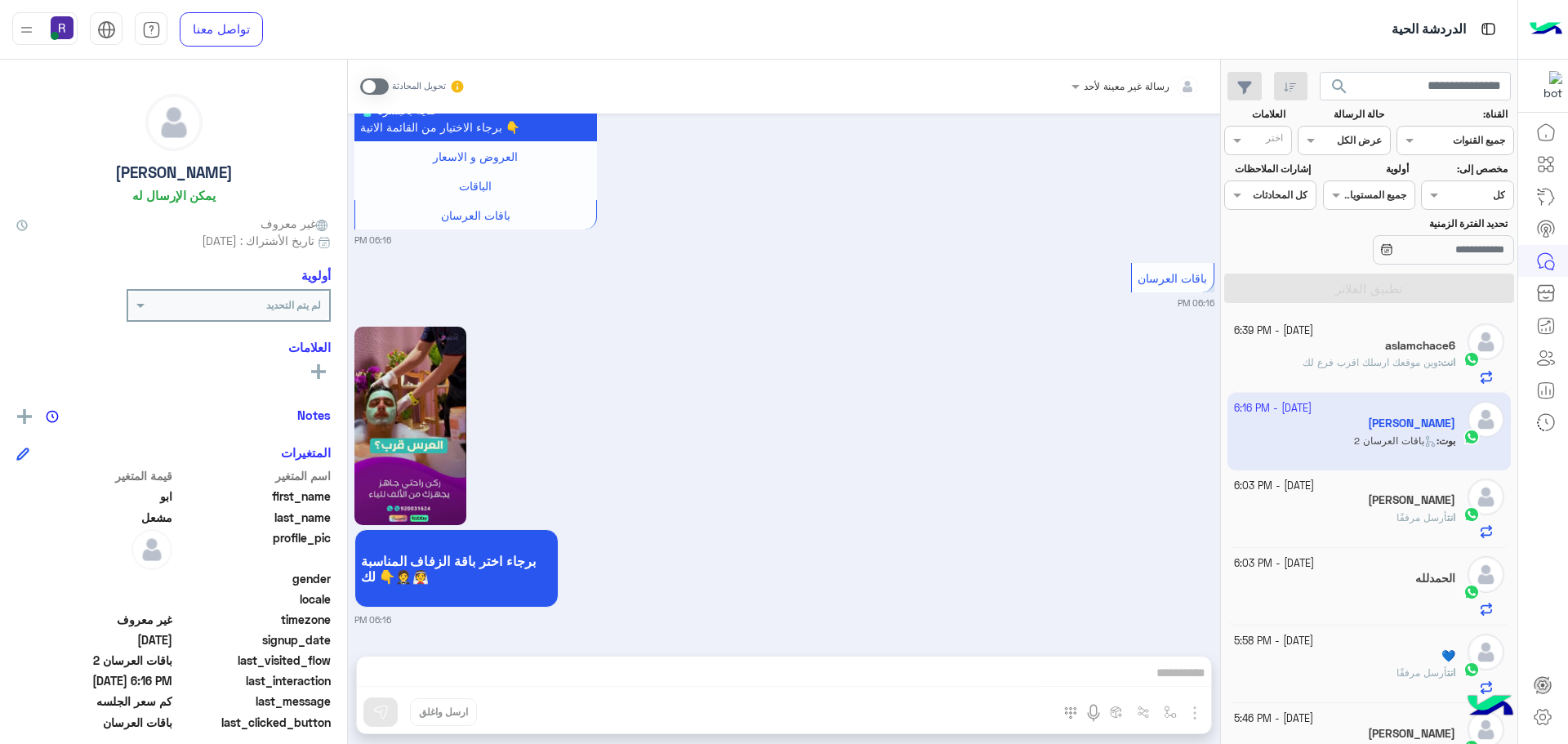
click at [380, 89] on span at bounding box center [374, 87] width 29 height 16
click at [383, 90] on span at bounding box center [374, 87] width 29 height 16
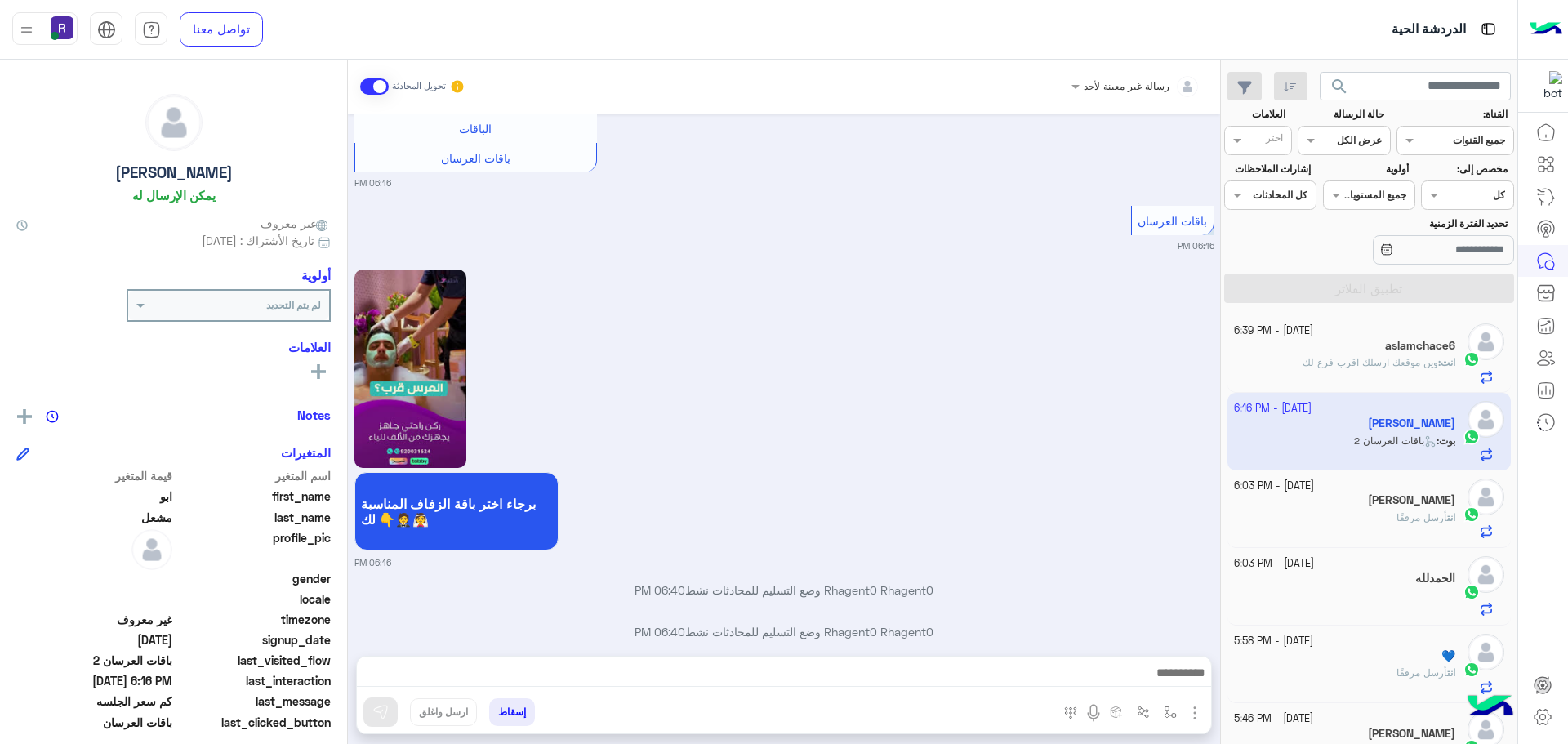
scroll to position [2318, 0]
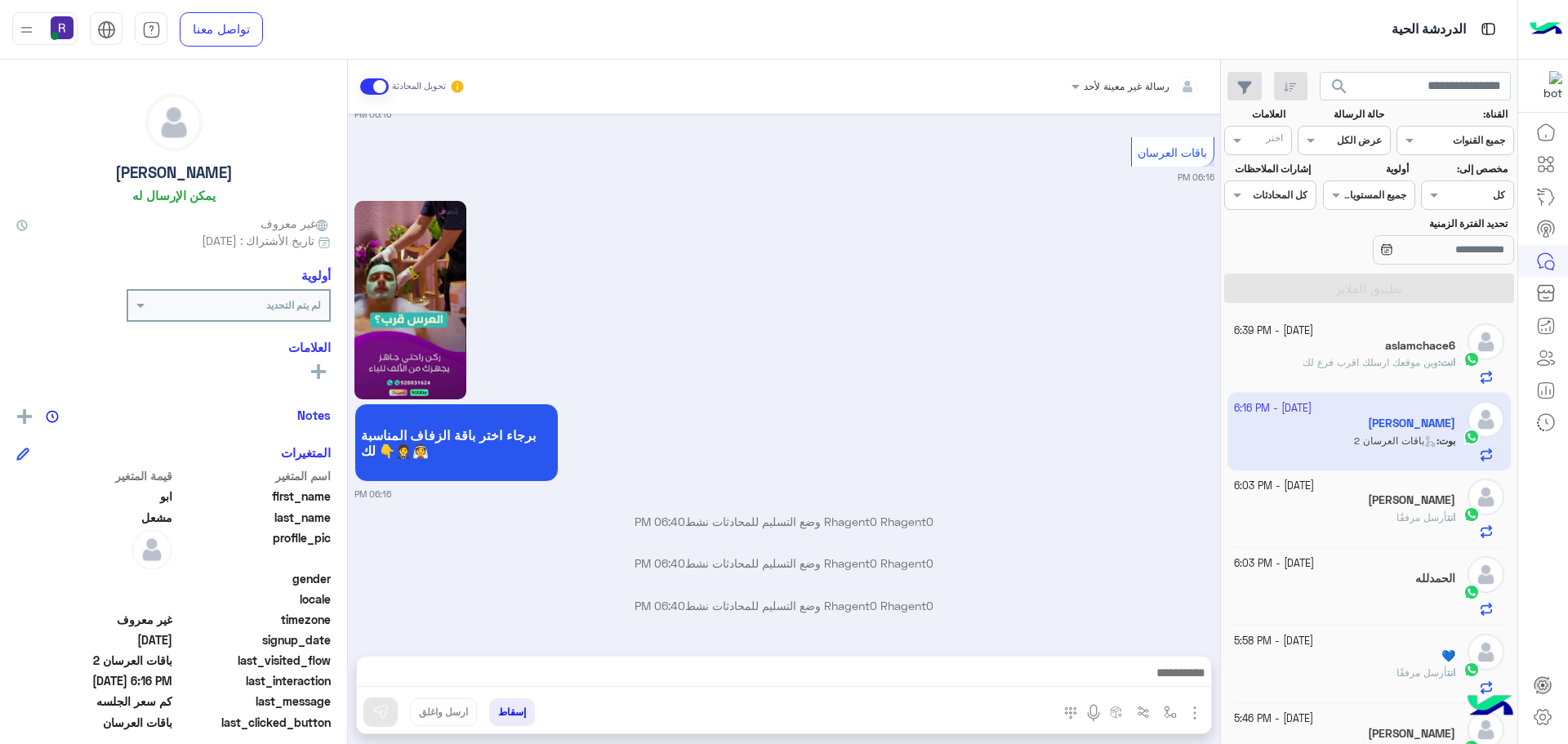
click at [1197, 716] on img "button" at bounding box center [1195, 713] width 20 height 20
click at [1183, 675] on button "الصور" at bounding box center [1170, 676] width 70 height 33
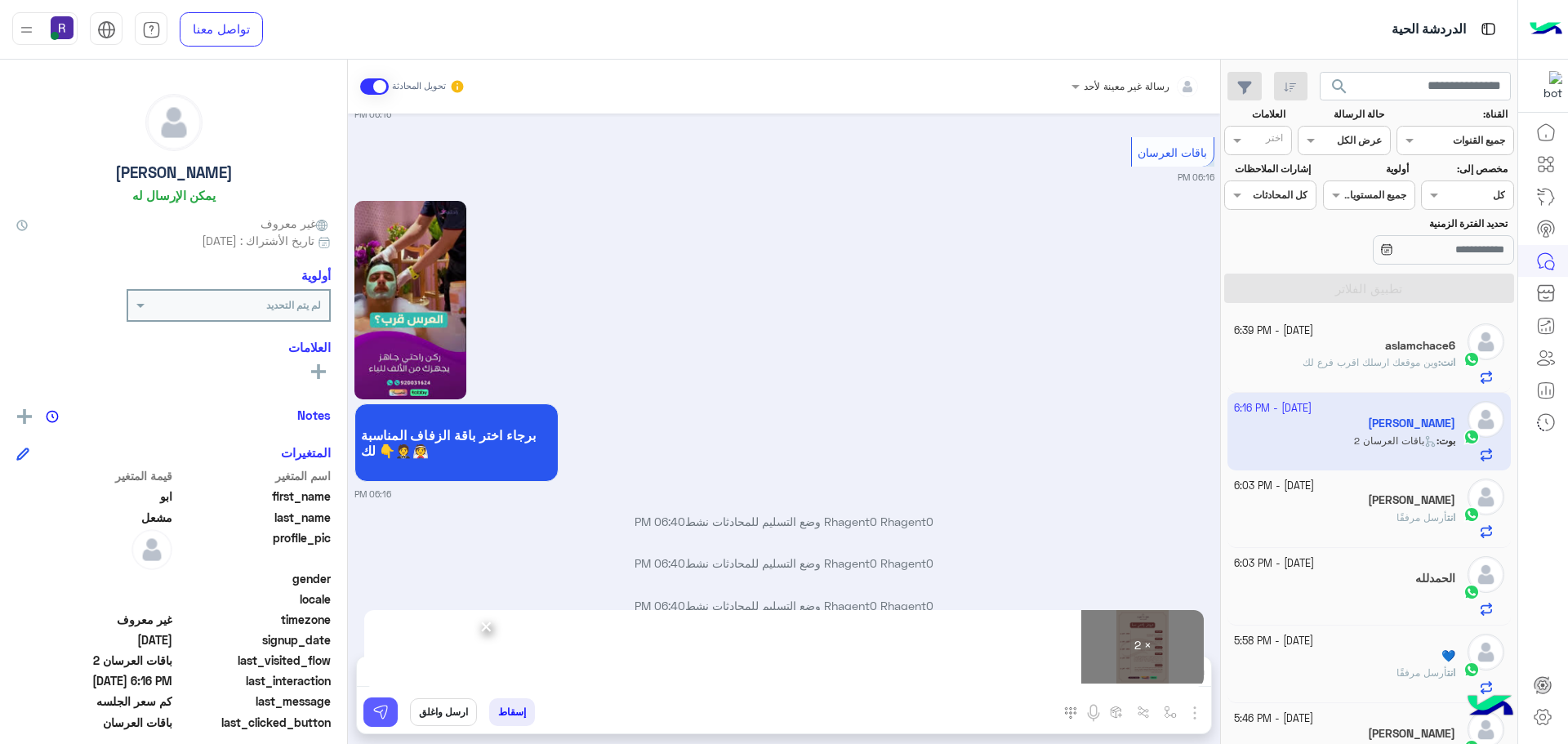
click at [374, 717] on img at bounding box center [380, 712] width 16 height 16
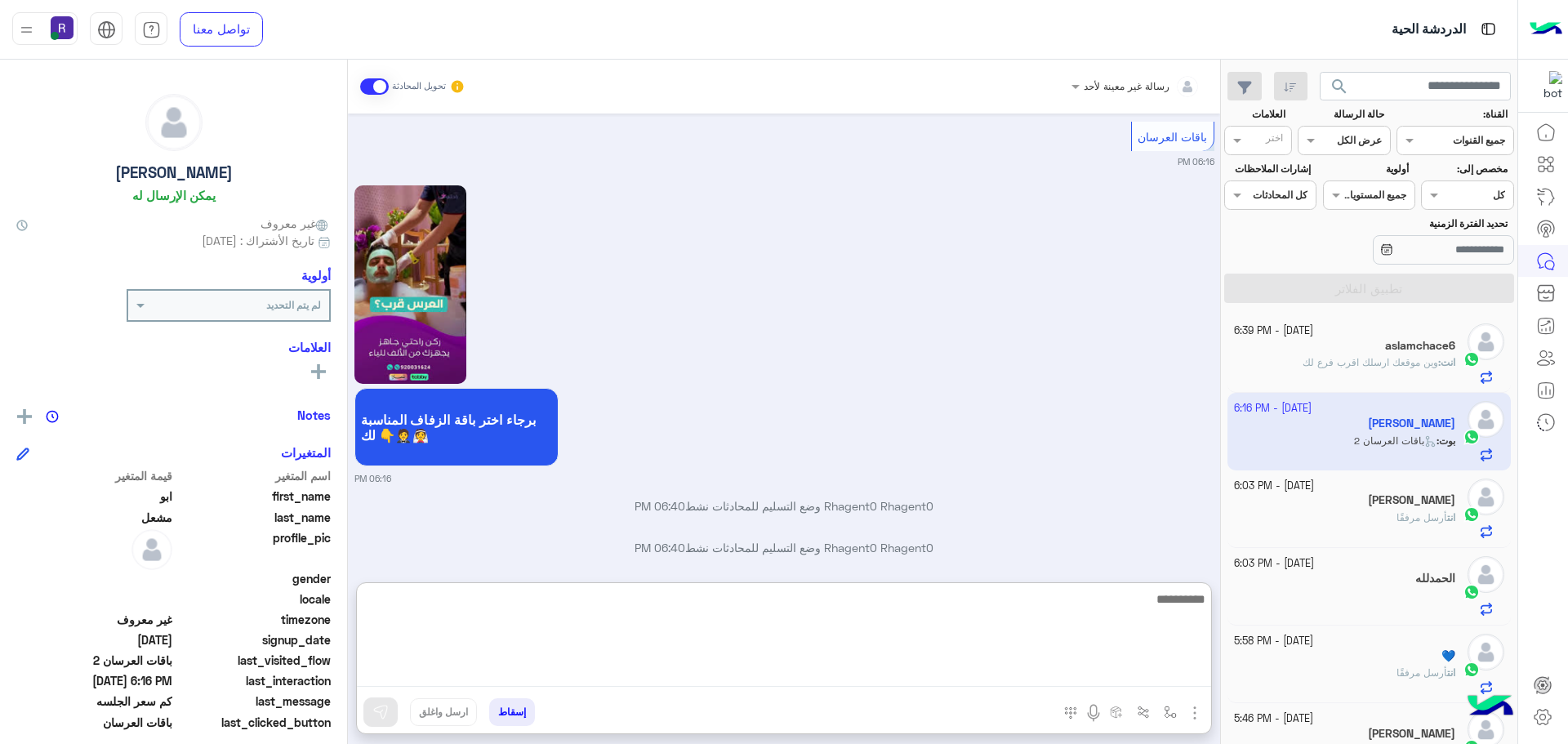
paste textarea "**********"
type textarea "**********"
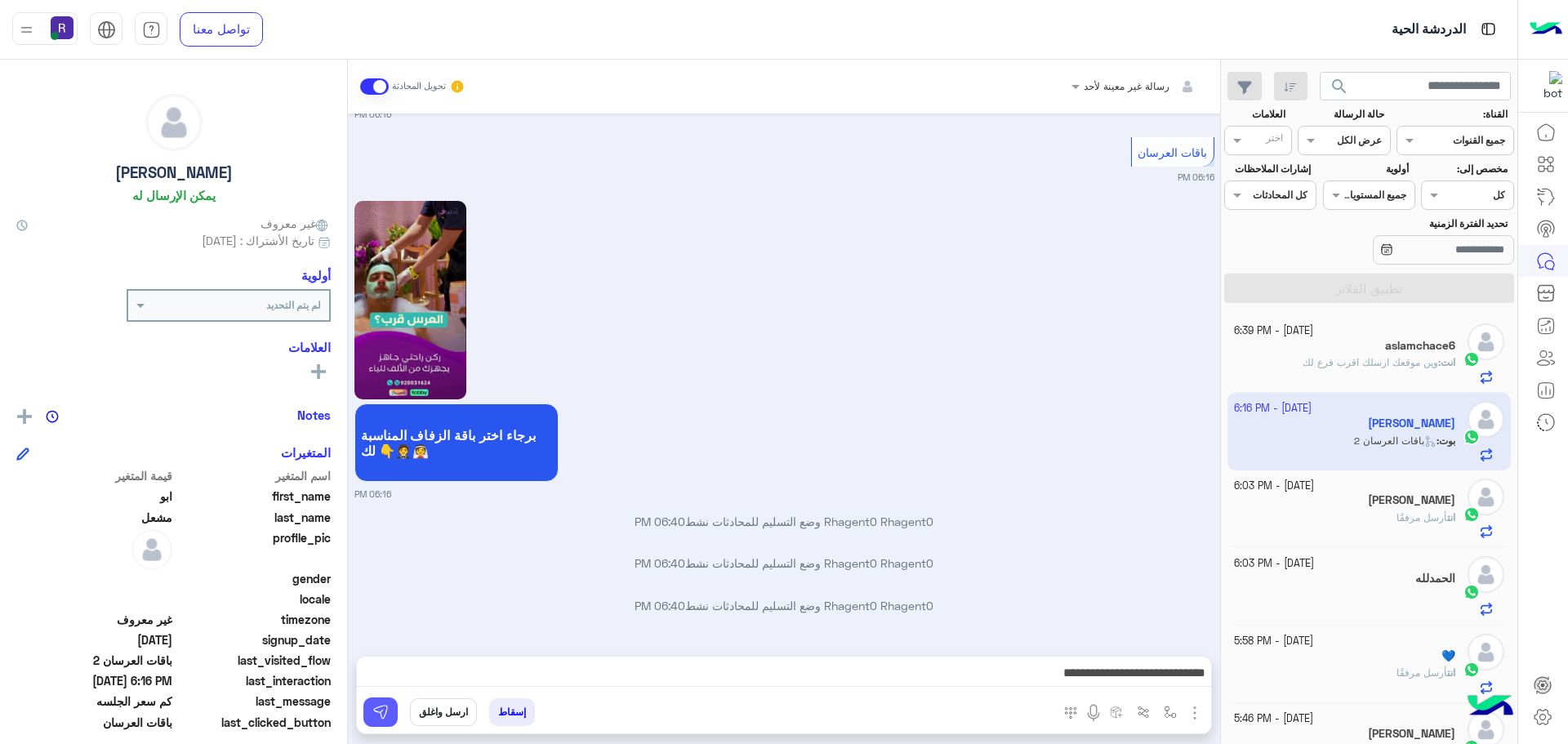
click at [378, 716] on img at bounding box center [380, 712] width 16 height 16
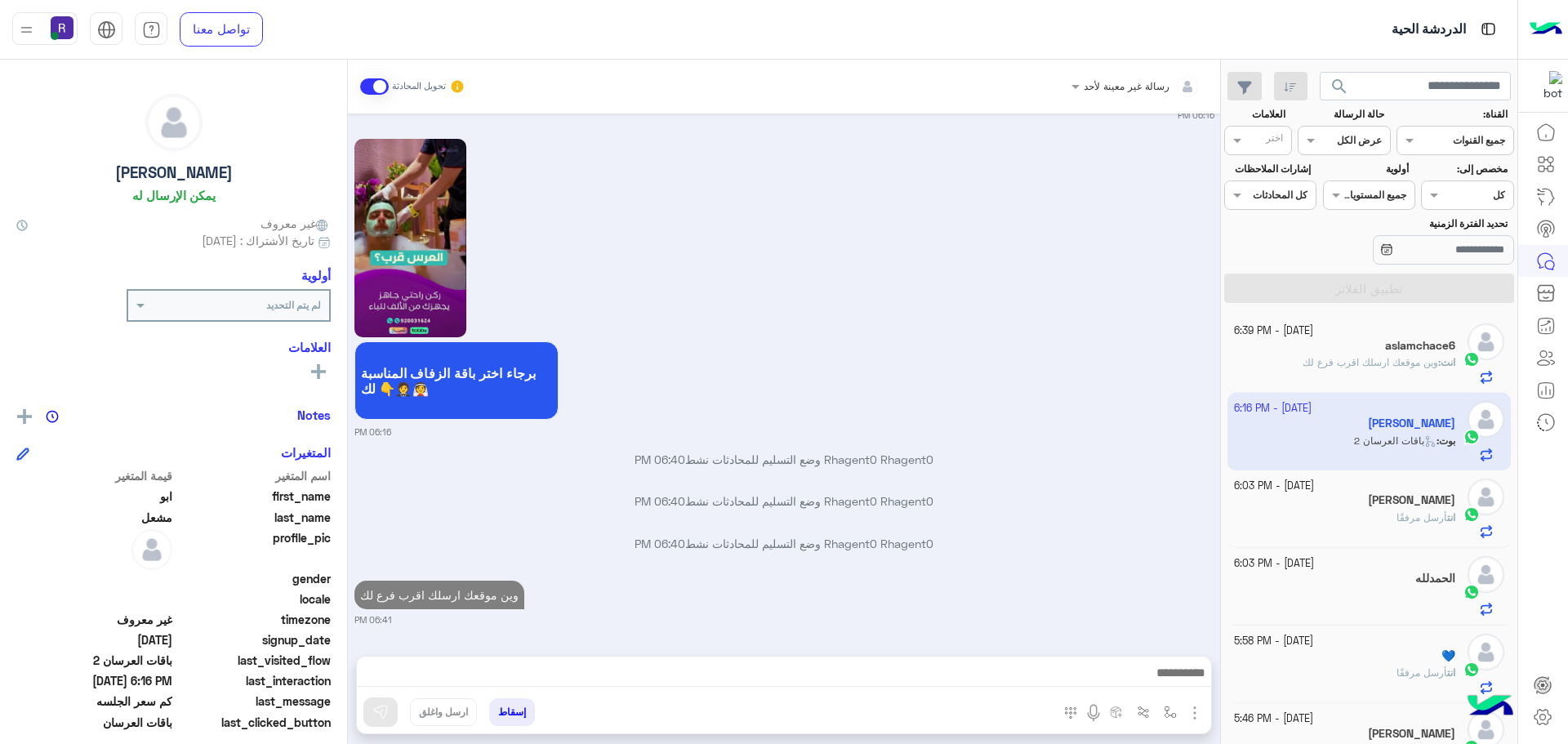
click at [1396, 368] on span "وين موقعك ارسلك اقرب فرع لك" at bounding box center [1370, 362] width 135 height 12
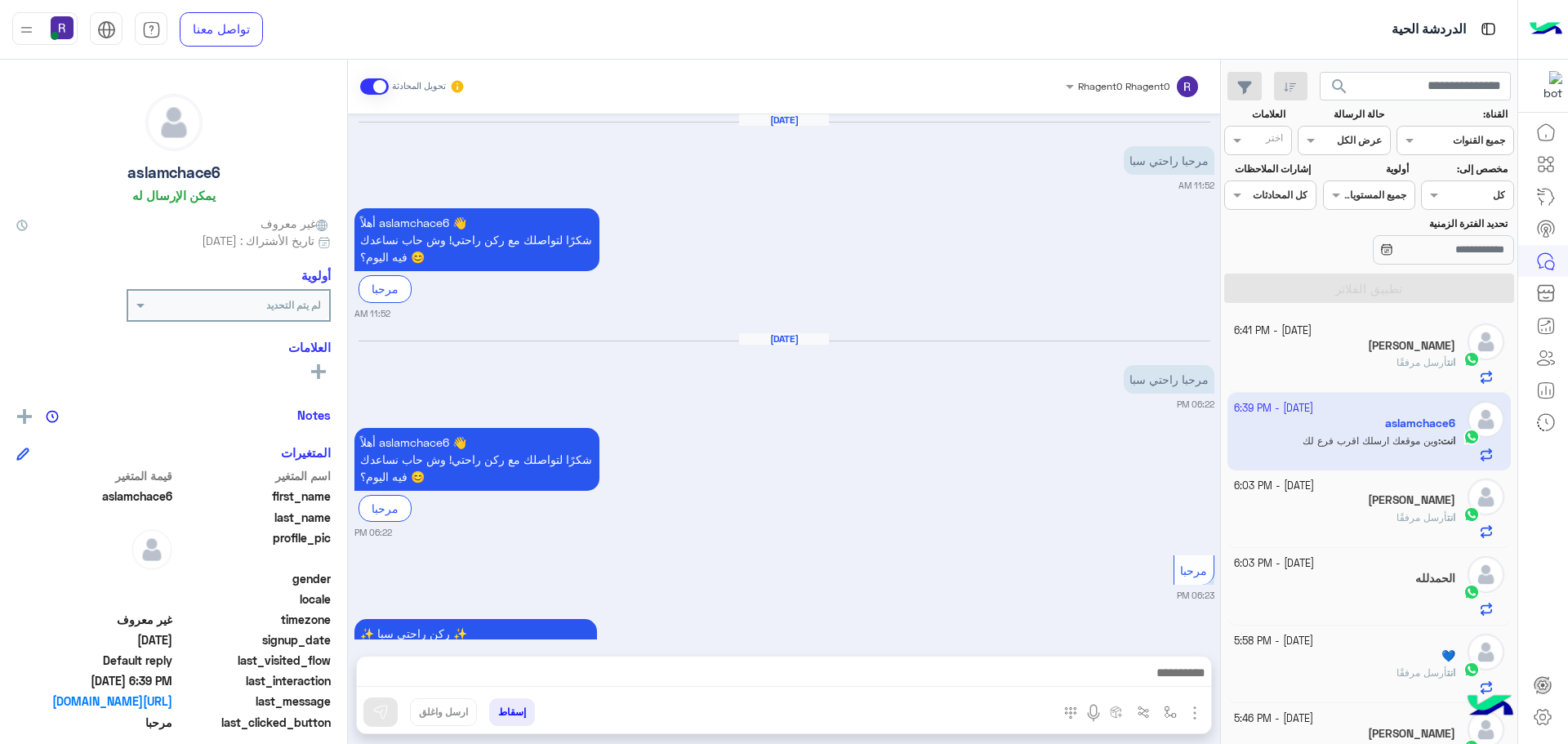
scroll to position [1236, 0]
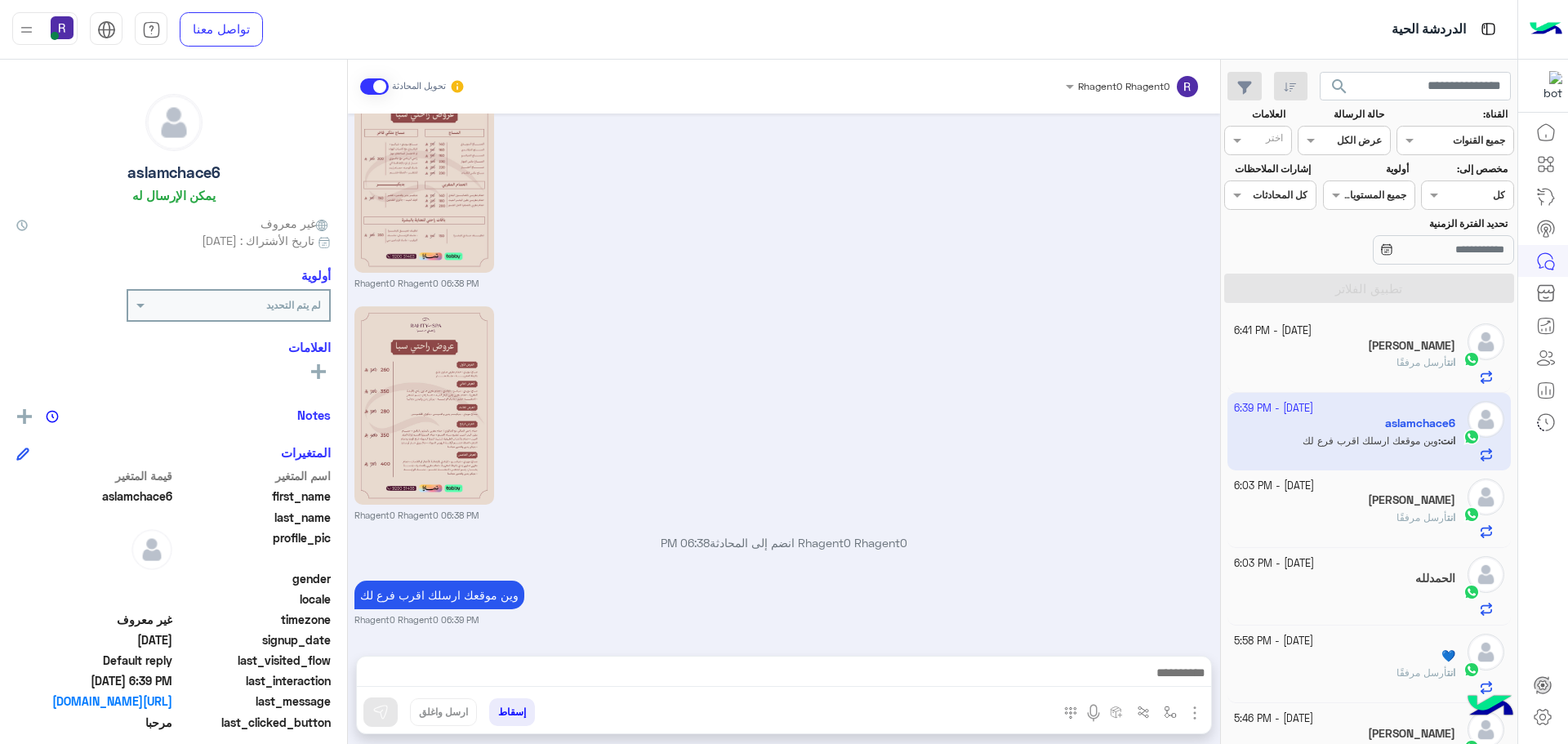
click at [1357, 348] on div "[PERSON_NAME]" at bounding box center [1344, 347] width 222 height 17
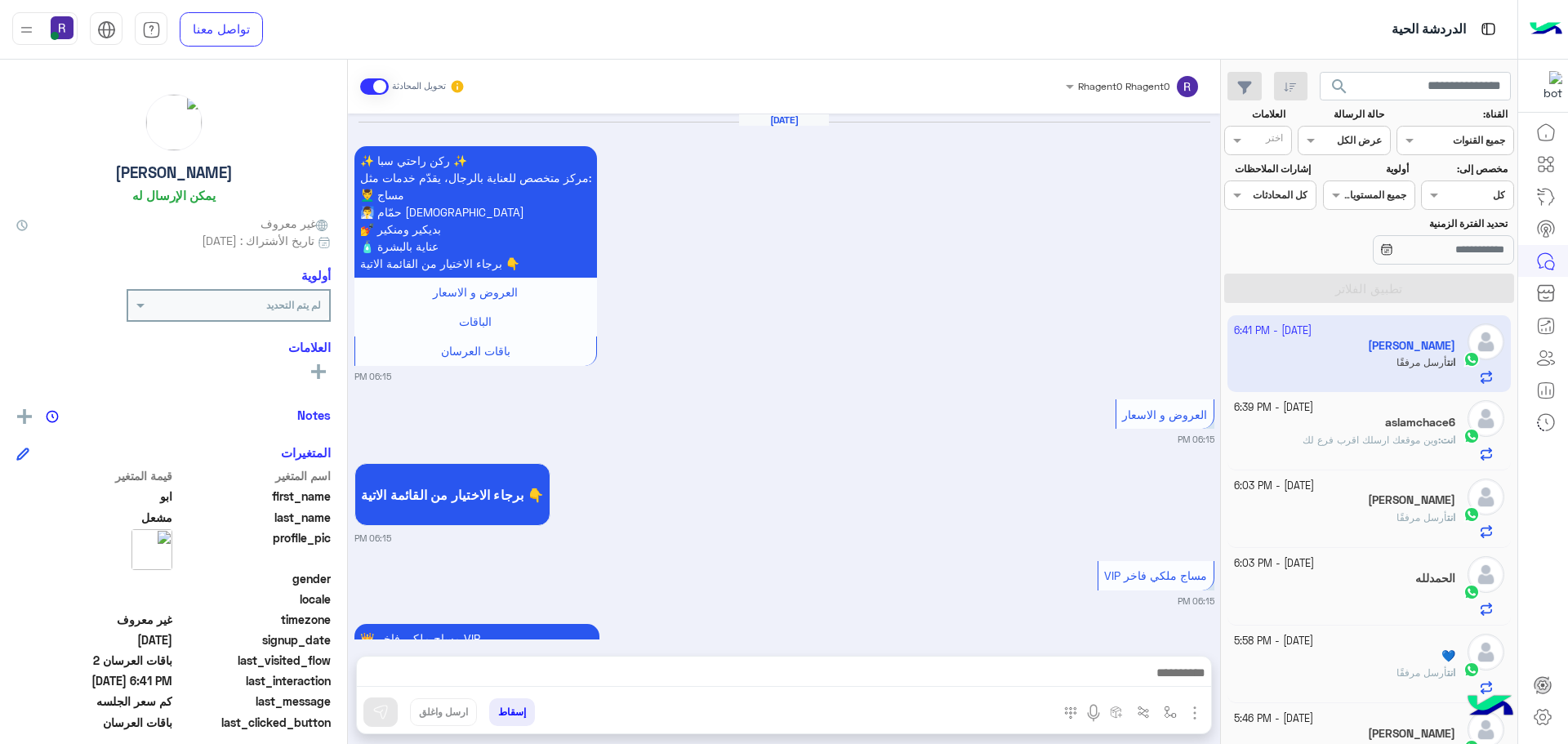
scroll to position [2443, 0]
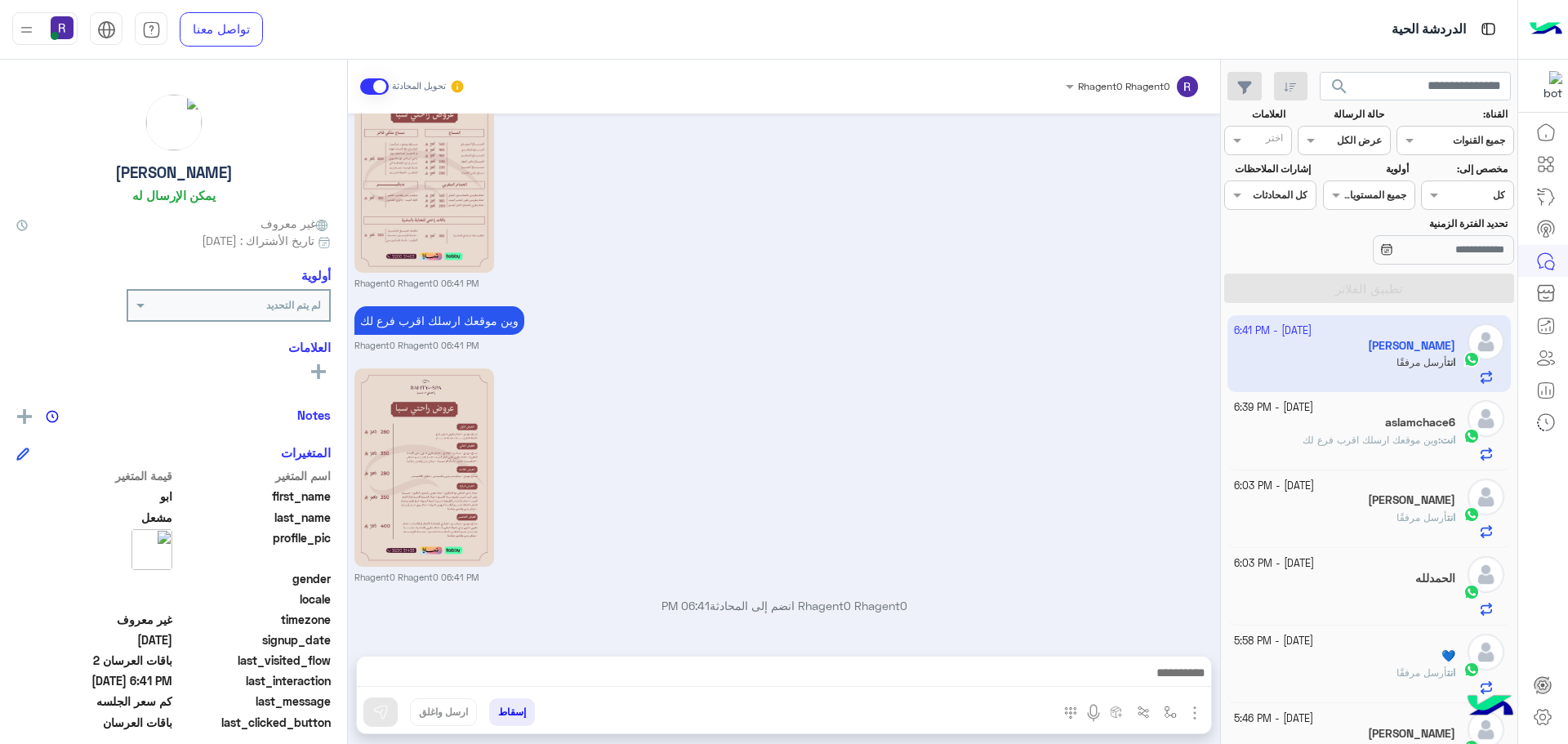
click at [1333, 440] on span "وين موقعك ارسلك اقرب فرع لك" at bounding box center [1370, 440] width 135 height 12
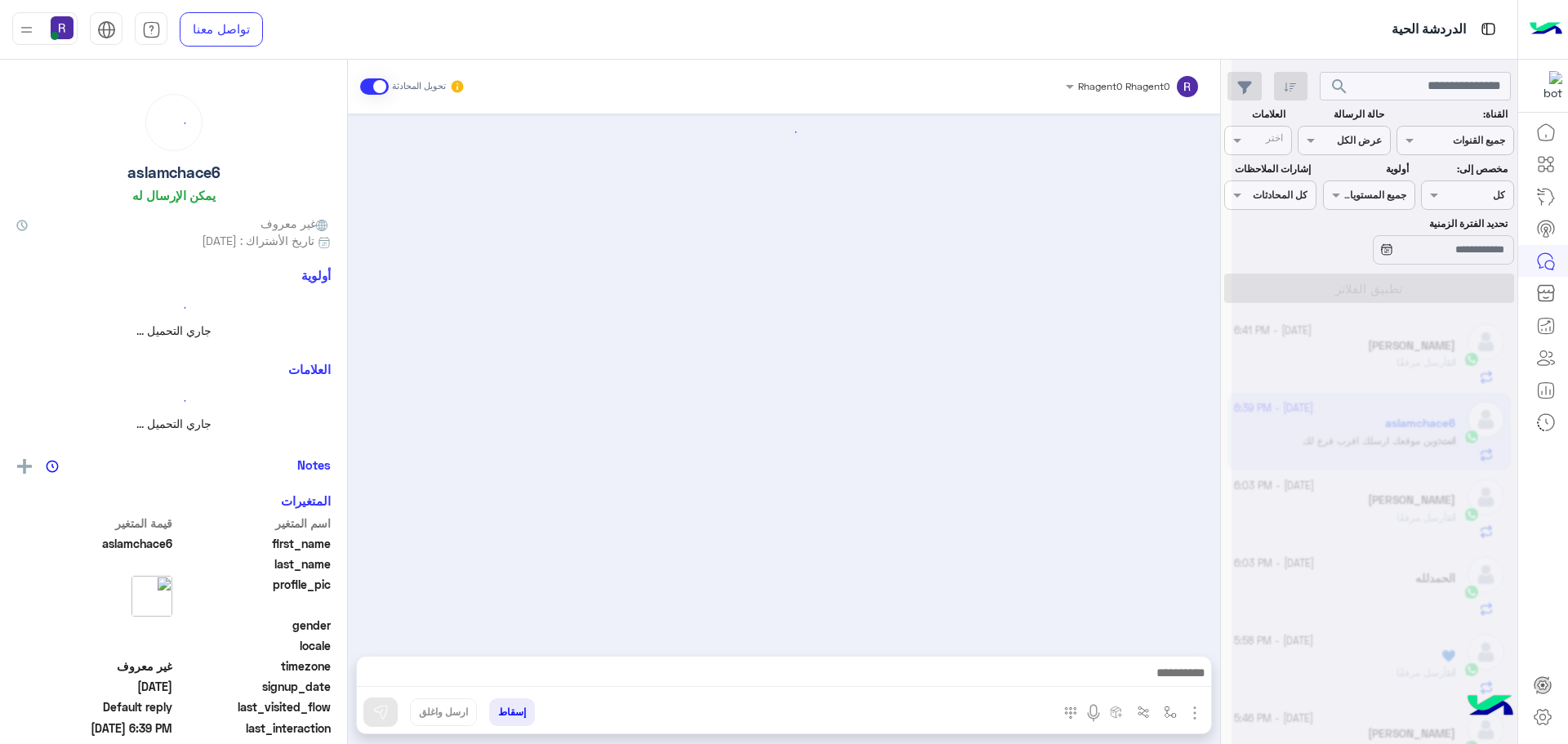
scroll to position [1236, 0]
